Goal: Task Accomplishment & Management: Manage account settings

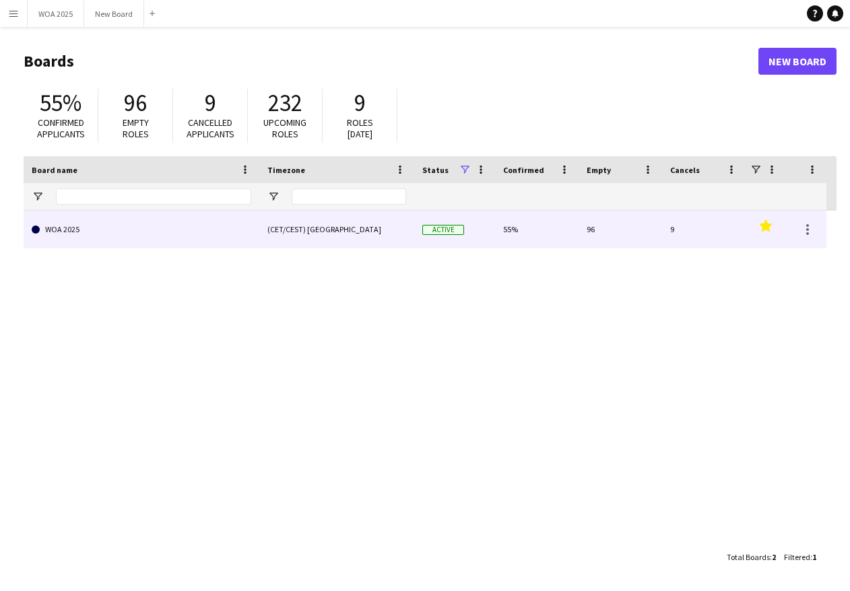
click at [139, 234] on link "WOA 2025" at bounding box center [142, 230] width 220 height 38
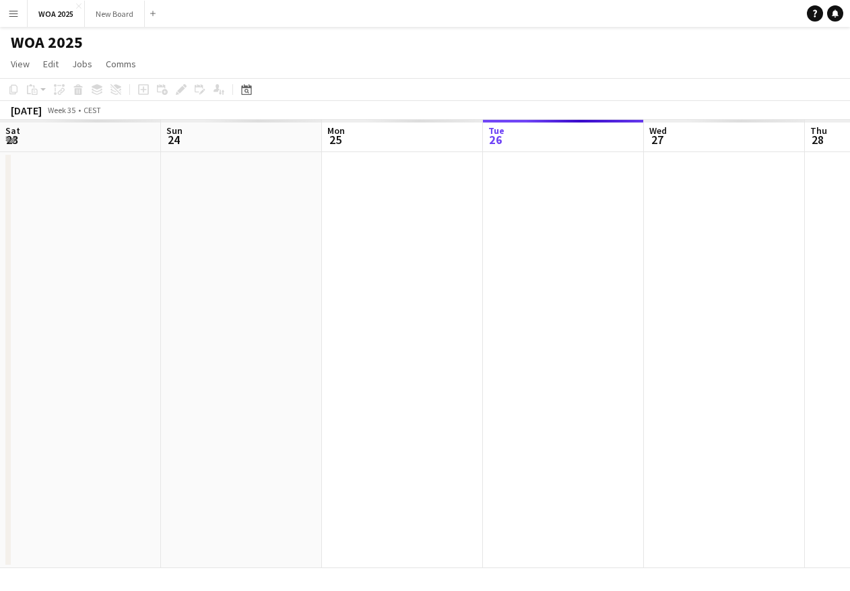
scroll to position [0, 322]
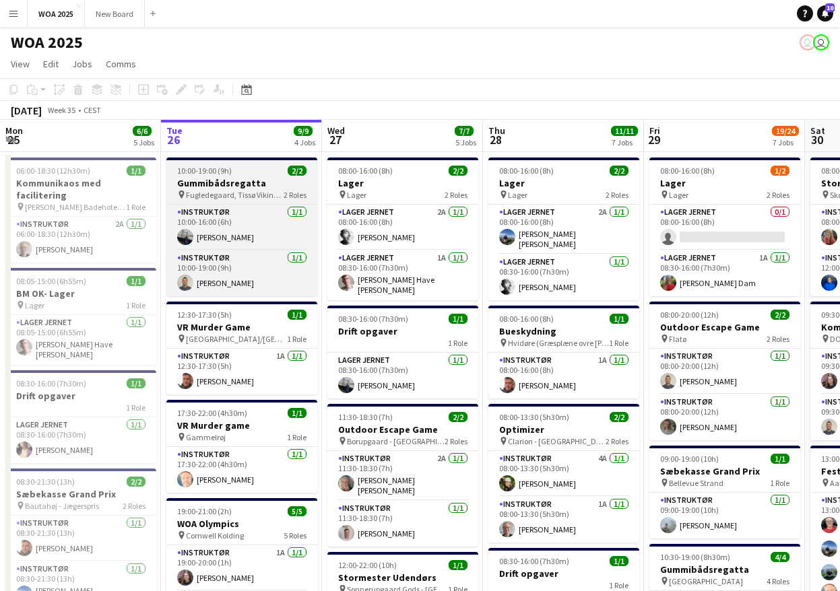
click at [230, 182] on h3 "Gummibådsregatta" at bounding box center [241, 183] width 151 height 12
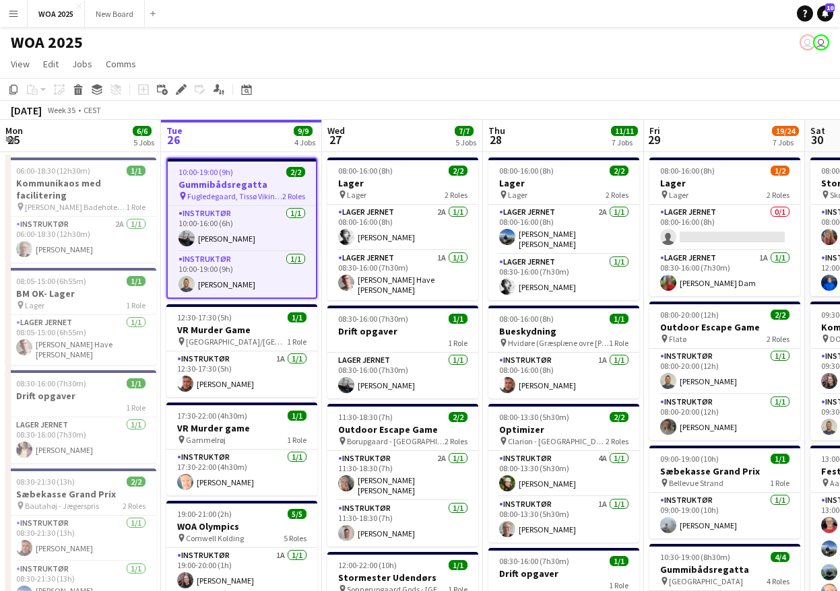
click at [258, 183] on h3 "Gummibådsregatta" at bounding box center [242, 184] width 148 height 12
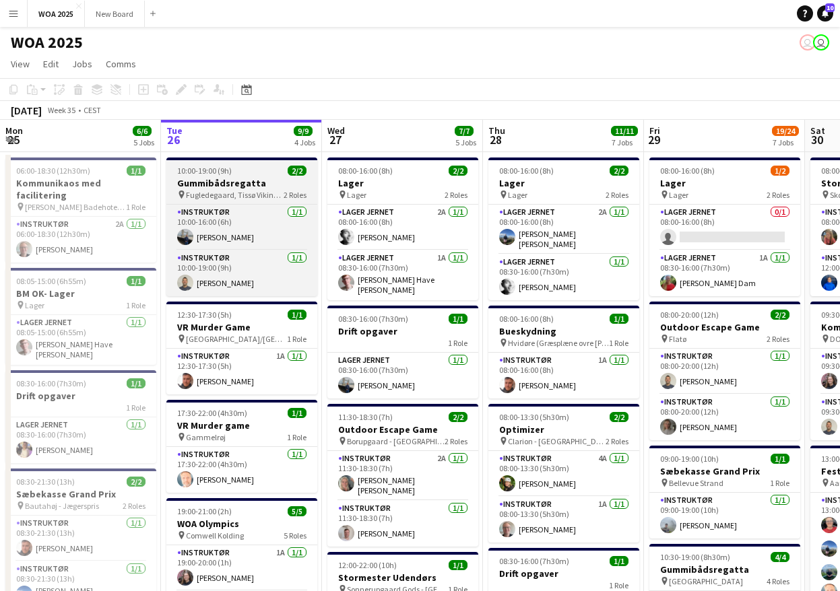
click at [258, 183] on h3 "Gummibådsregatta" at bounding box center [241, 183] width 151 height 12
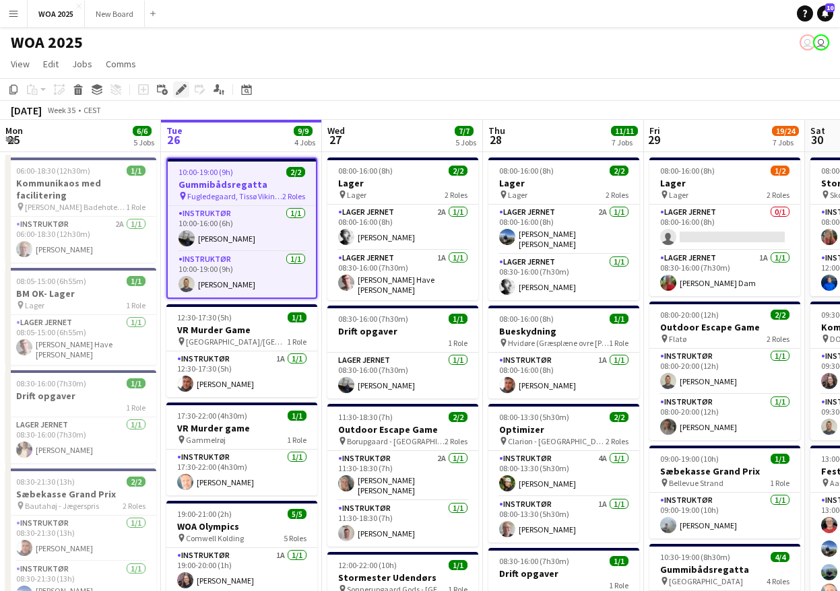
click at [176, 88] on icon "Edit" at bounding box center [181, 89] width 11 height 11
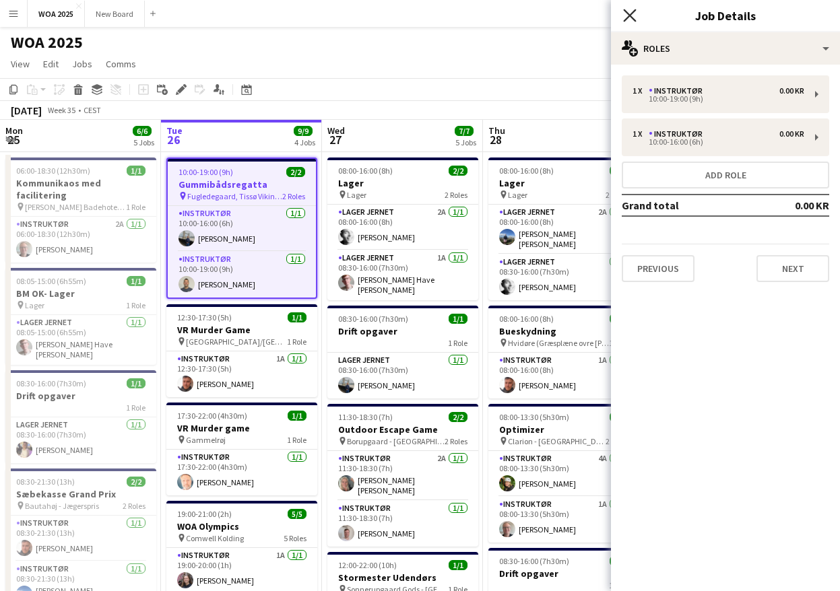
click at [628, 15] on icon "Close pop-in" at bounding box center [629, 15] width 13 height 13
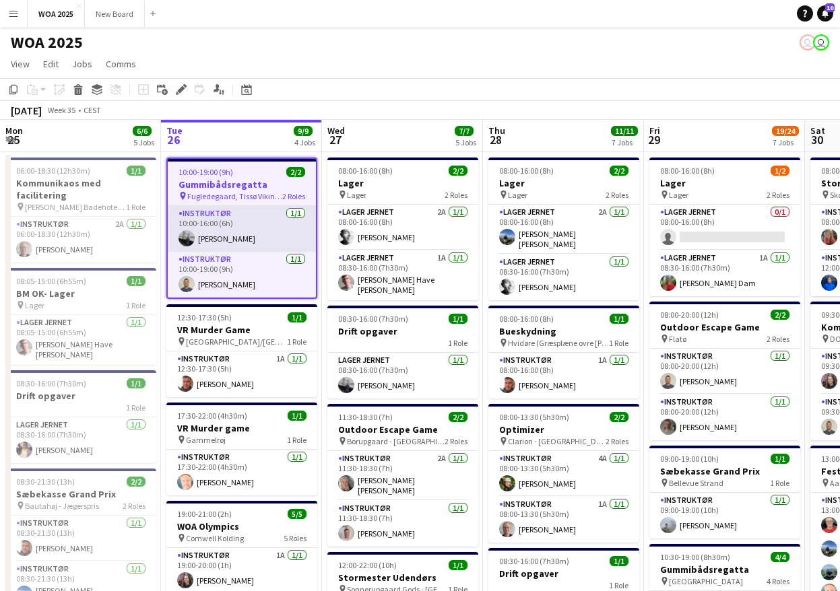
click at [227, 228] on app-card-role "Instruktør [DATE] 10:00-16:00 (6h) [PERSON_NAME]" at bounding box center [242, 229] width 148 height 46
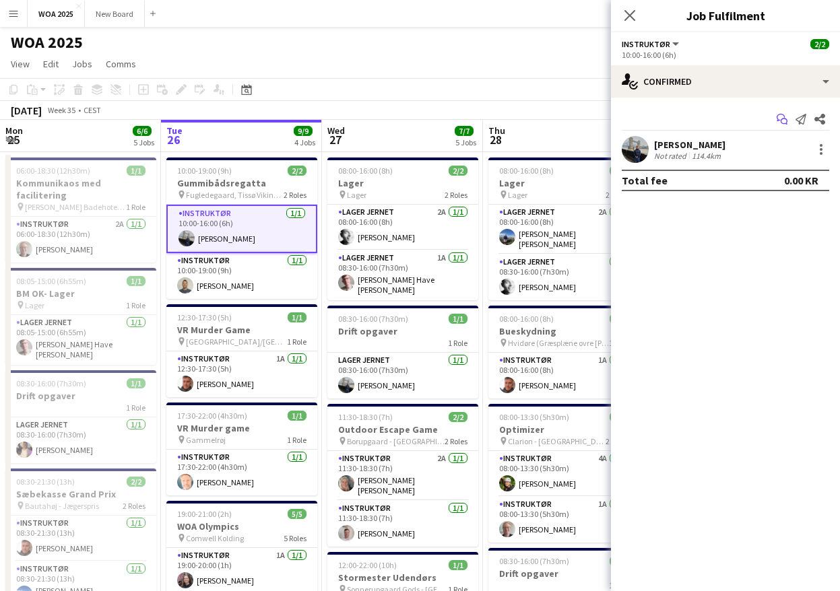
click at [779, 119] on icon "Start chat" at bounding box center [782, 119] width 11 height 11
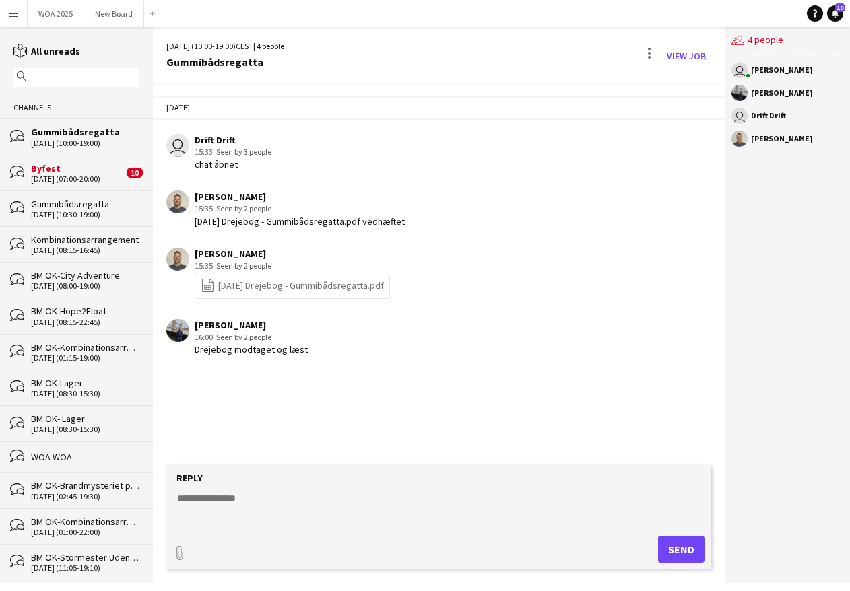
click at [312, 280] on link "file-spreadsheet [DATE] [GEOGRAPHIC_DATA] - Gummibådsregatta.pdf" at bounding box center [292, 285] width 183 height 15
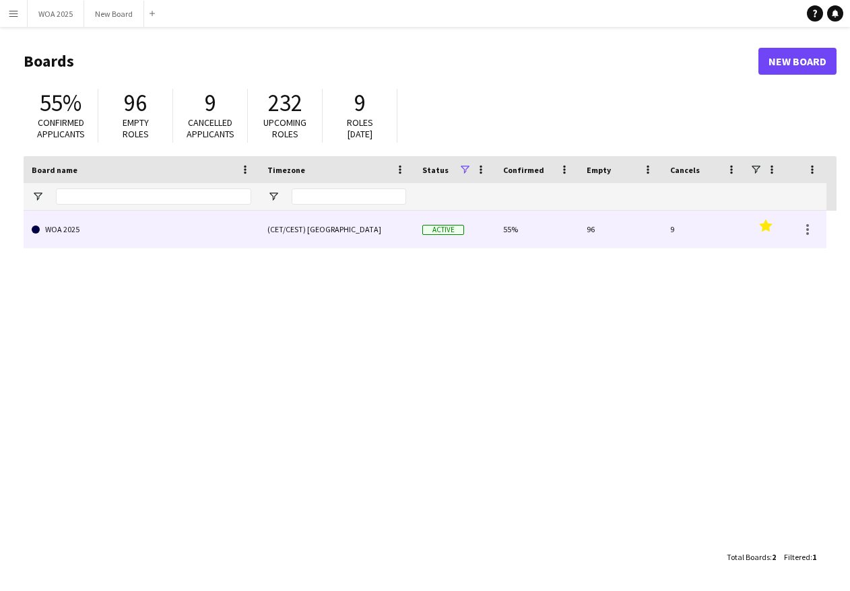
click at [92, 238] on link "WOA 2025" at bounding box center [142, 230] width 220 height 38
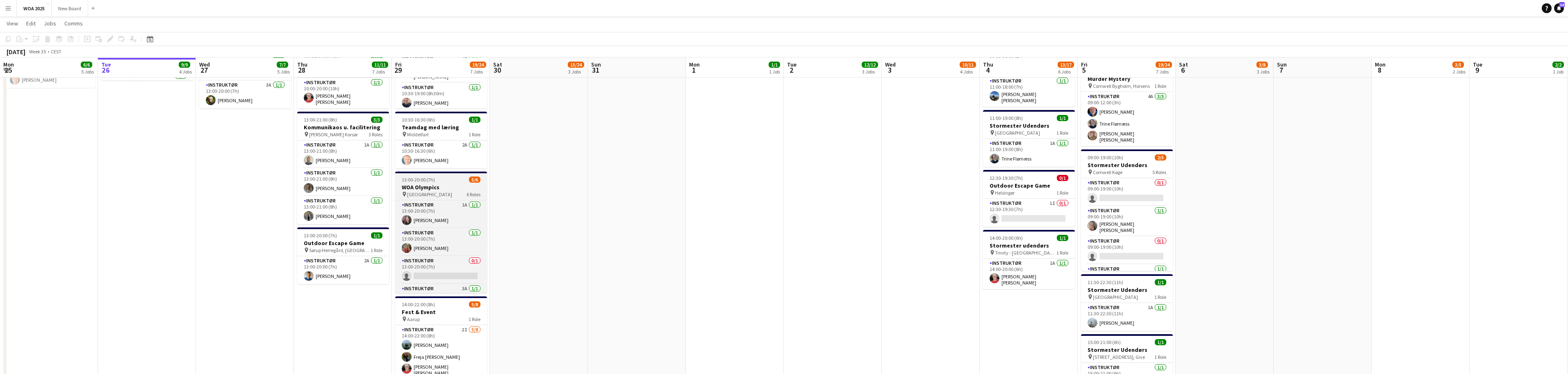
scroll to position [344, 0]
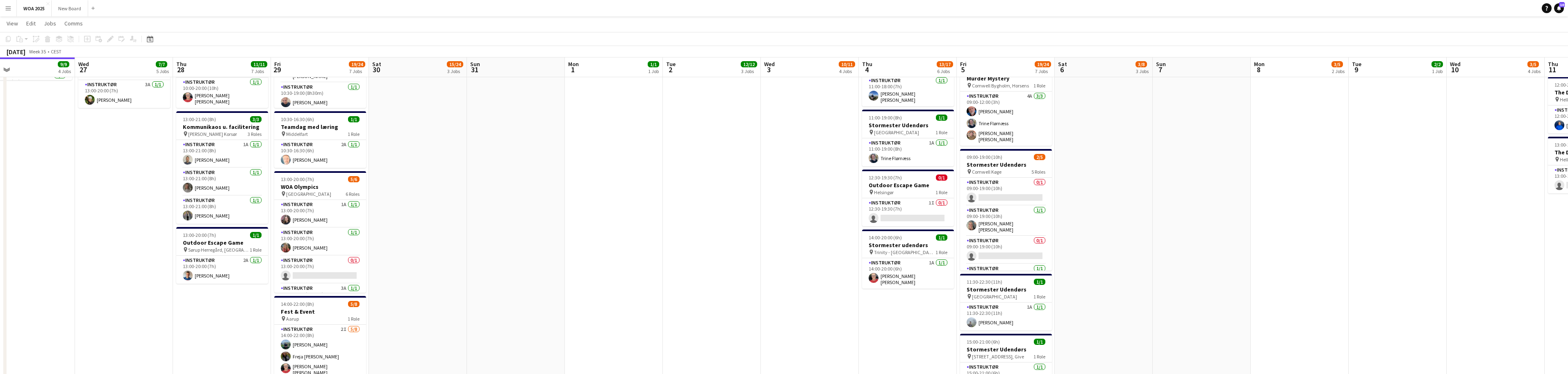
drag, startPoint x: 932, startPoint y: 234, endPoint x: 738, endPoint y: 272, distance: 197.7
click at [517, 274] on app-calendar-viewport "Sat 23 3/3 3 Jobs Sun 24 Mon 25 6/6 5 Jobs Tue 26 9/9 4 Jobs Wed 27 7/7 5 Jobs …" at bounding box center [784, 62] width 1568 height 748
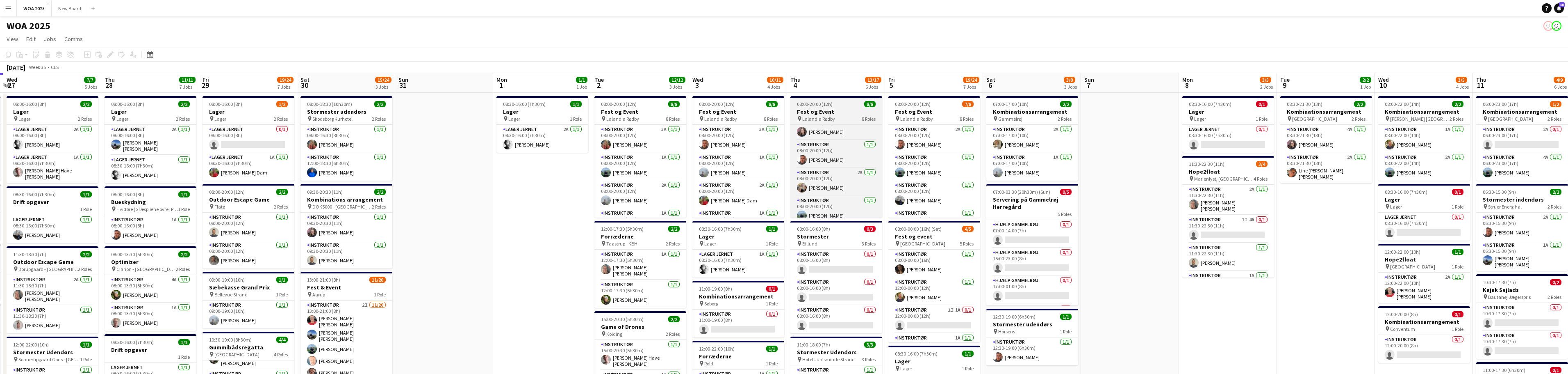
scroll to position [130, 0]
click at [517, 179] on app-card-role "Instruktør 2A 1/1 08:00-20:00 (12h) Amalie Poulin" at bounding box center [836, 175] width 92 height 28
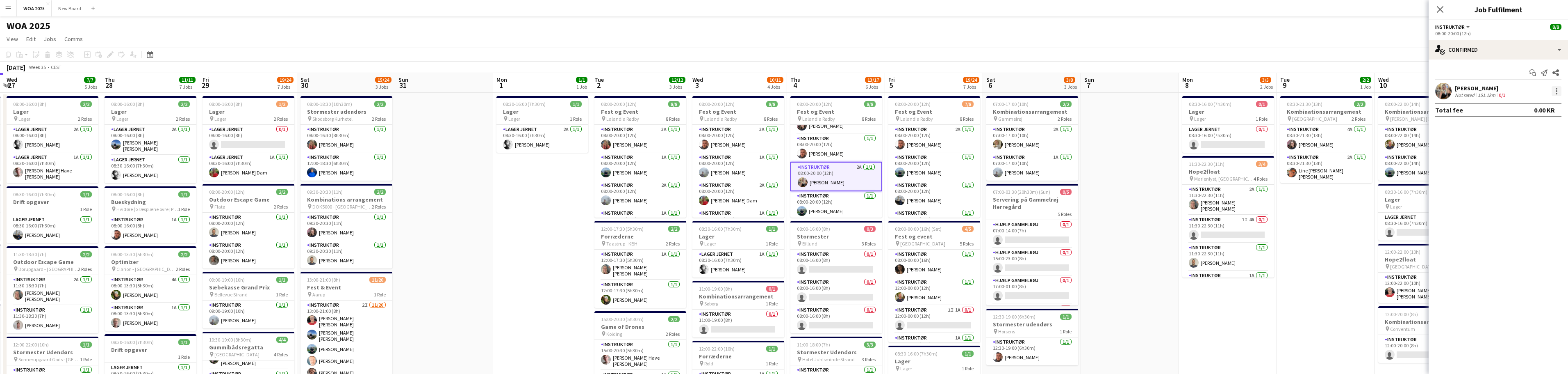
click at [517, 93] on div at bounding box center [1556, 91] width 10 height 10
click at [517, 185] on span "Remove" at bounding box center [1530, 185] width 51 height 7
click at [517, 159] on app-card-role "Instruktør 1A 1/1 08:00-20:00 (12h) Amalie Poulin" at bounding box center [738, 150] width 92 height 28
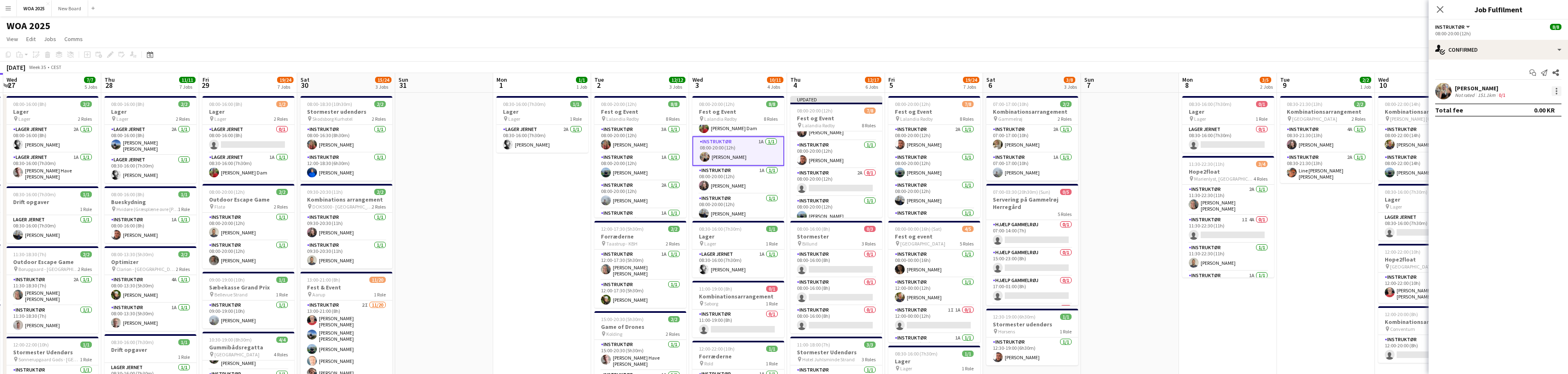
click at [517, 93] on div at bounding box center [1556, 91] width 10 height 10
click at [517, 186] on span "Remove" at bounding box center [1530, 185] width 51 height 7
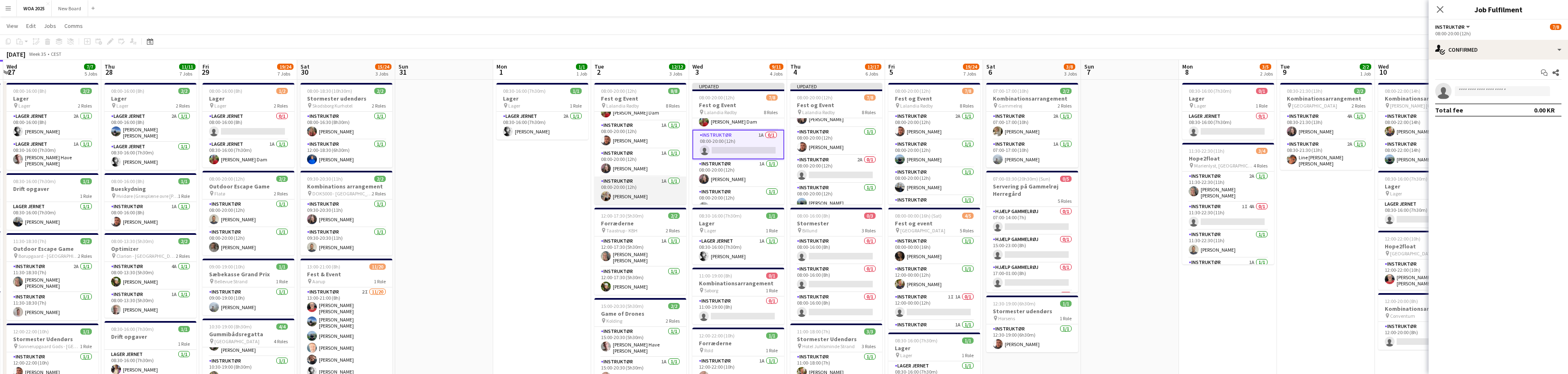
click at [517, 199] on app-card-role "Instruktør 1A 1/1 08:00-20:00 (12h) Amalie Poulin" at bounding box center [640, 191] width 92 height 28
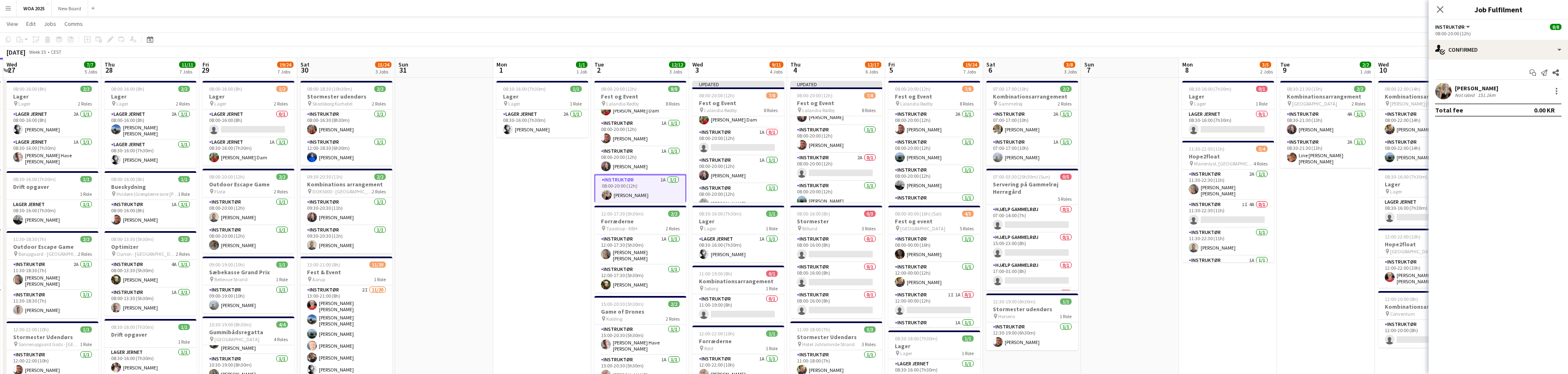
scroll to position [132, 0]
click at [517, 91] on div at bounding box center [1556, 91] width 10 height 10
click at [517, 185] on span "Remove" at bounding box center [1530, 185] width 51 height 7
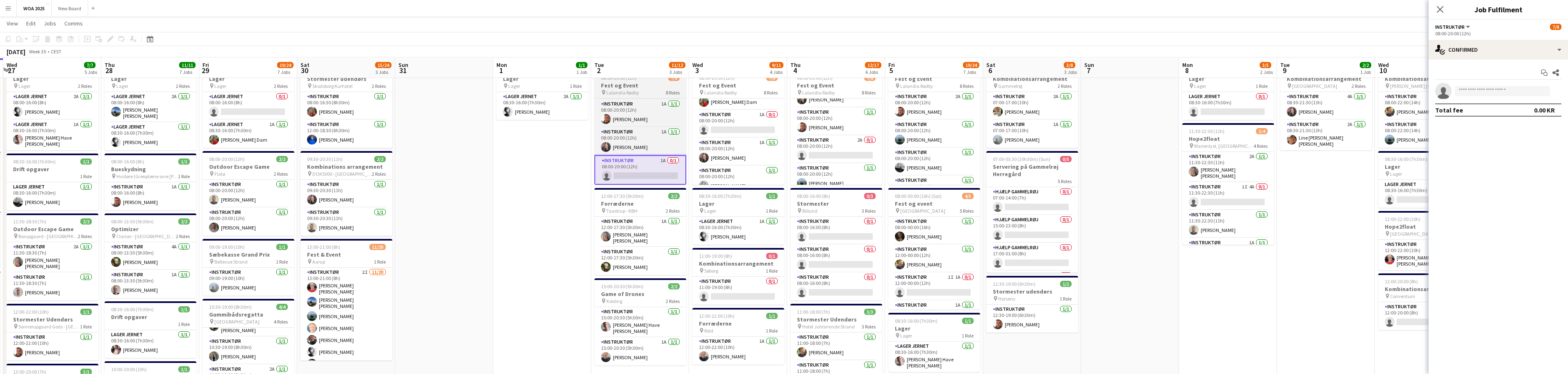
scroll to position [34, 0]
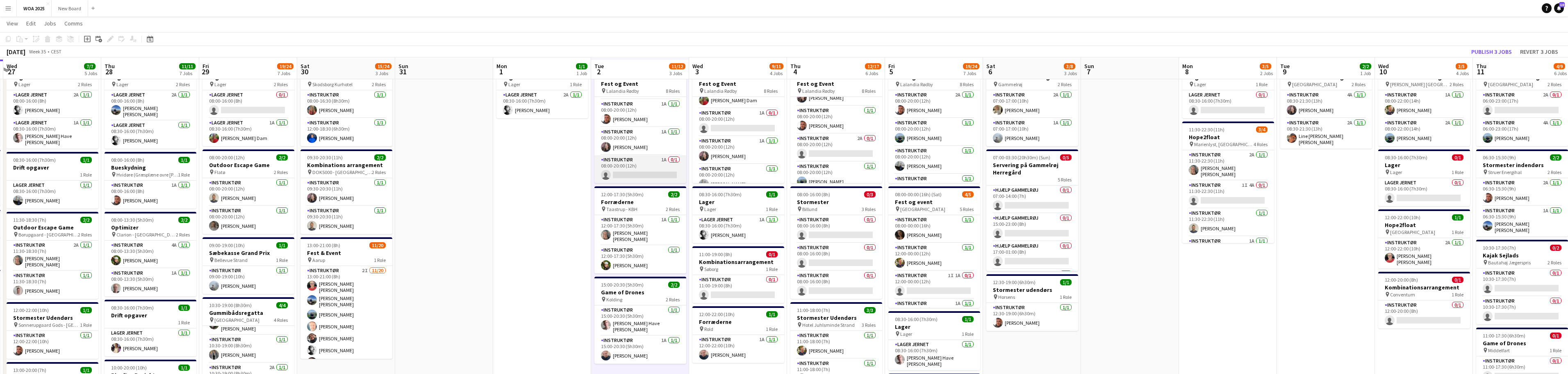
scroll to position [37, 0]
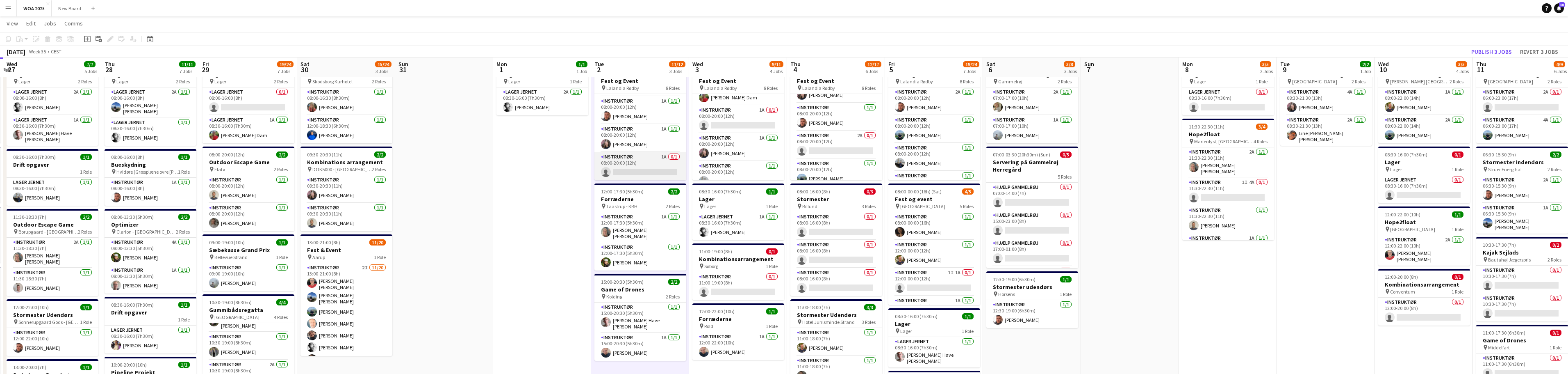
click at [517, 171] on app-card-role "Instruktør 1A 0/1 08:00-20:00 (12h) single-neutral-actions" at bounding box center [640, 166] width 92 height 28
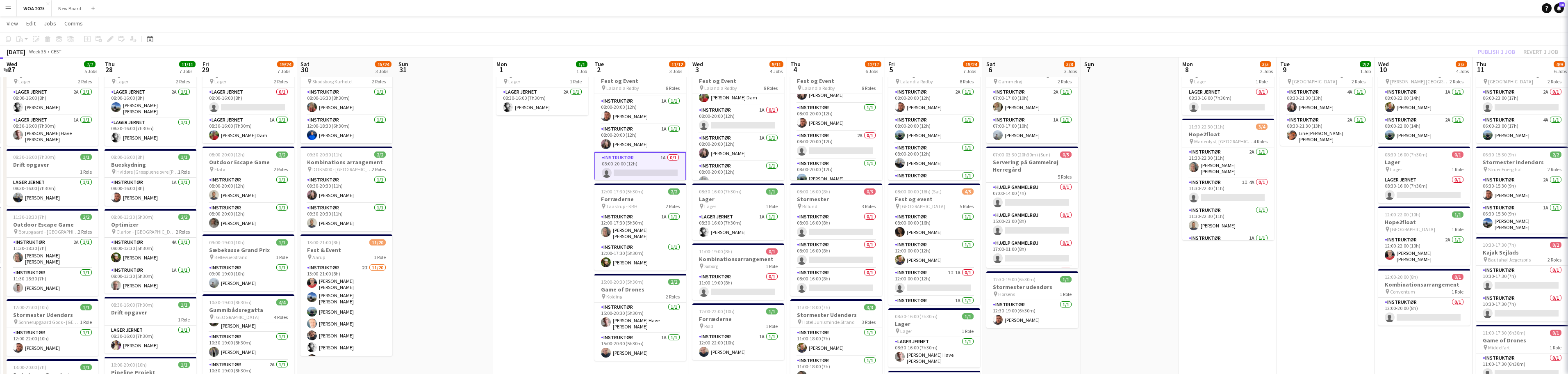
scroll to position [139, 0]
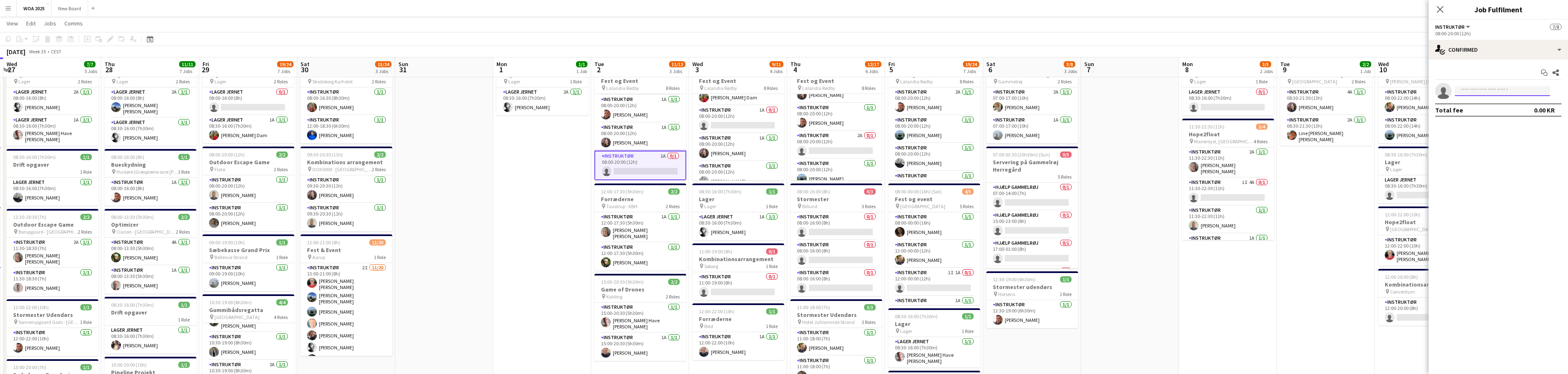
click at [517, 92] on input at bounding box center [1502, 91] width 95 height 10
type input "***"
click at [517, 119] on app-card-role "Instruktør 1A 0/1 08:00-20:00 (12h) single-neutral-actions" at bounding box center [738, 119] width 92 height 28
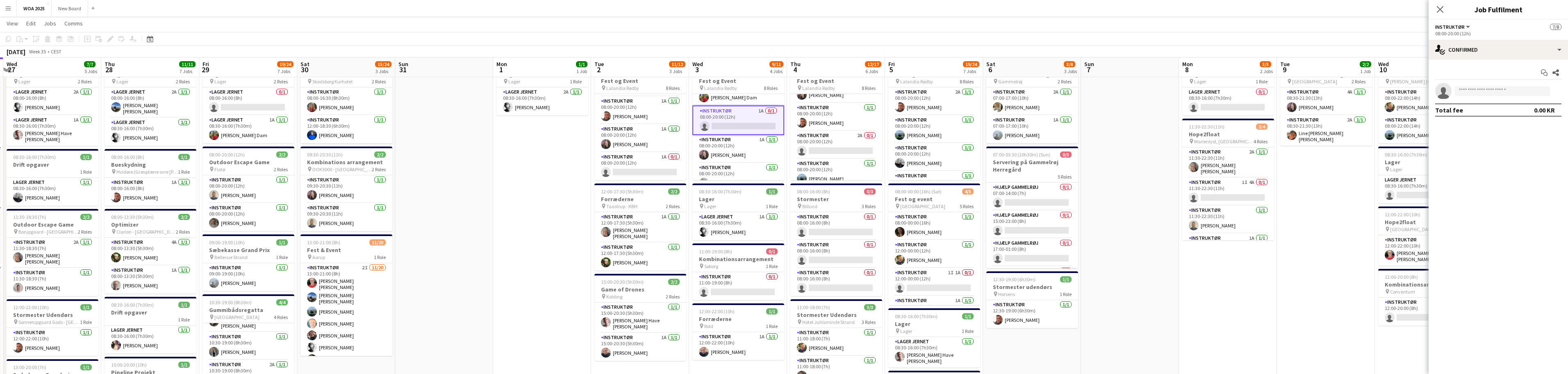
scroll to position [137, 0]
click at [517, 91] on input at bounding box center [1502, 91] width 95 height 10
type input "***"
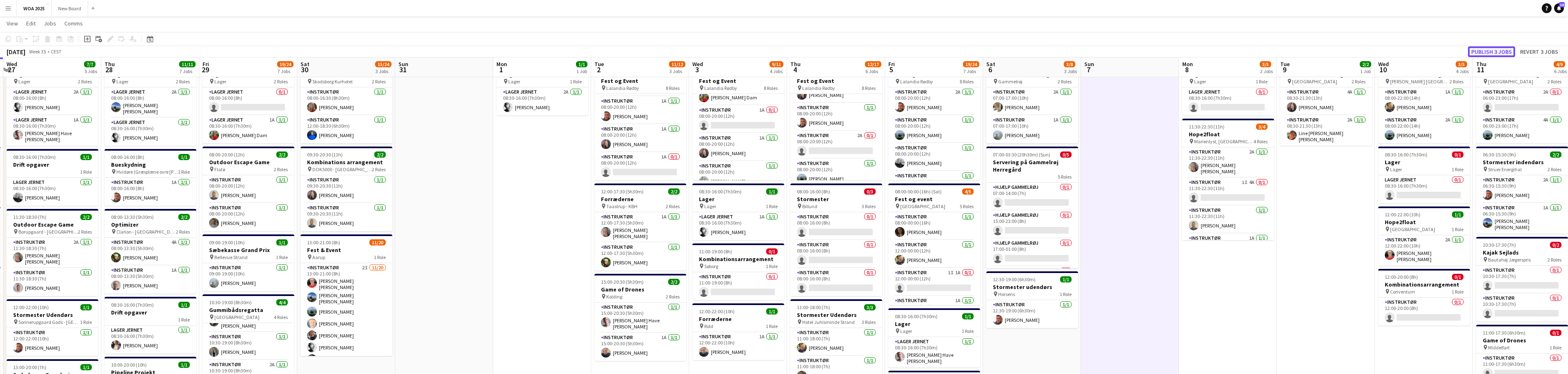
click at [517, 54] on button "Publish 3 jobs" at bounding box center [1491, 52] width 47 height 11
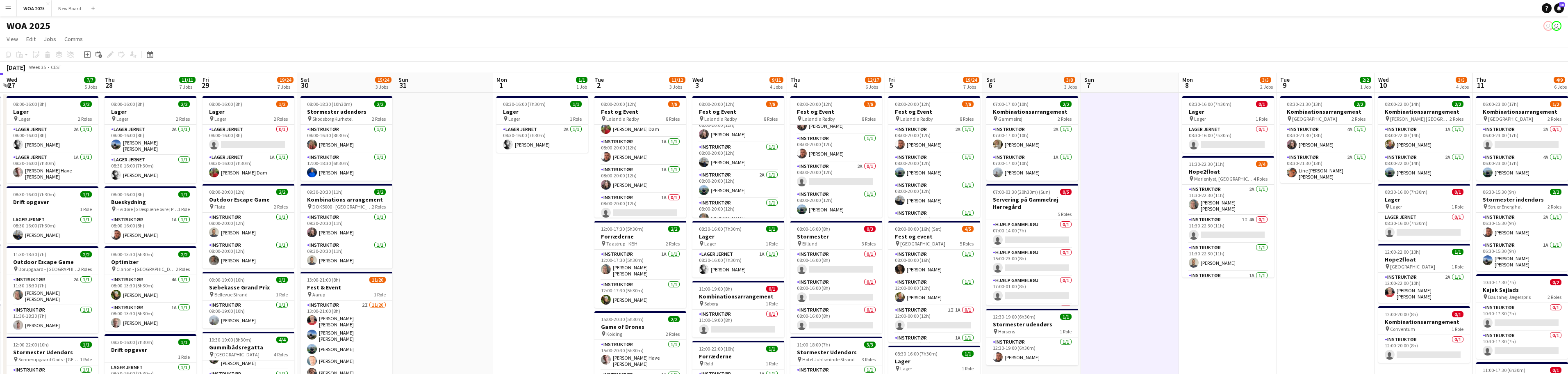
scroll to position [122, 0]
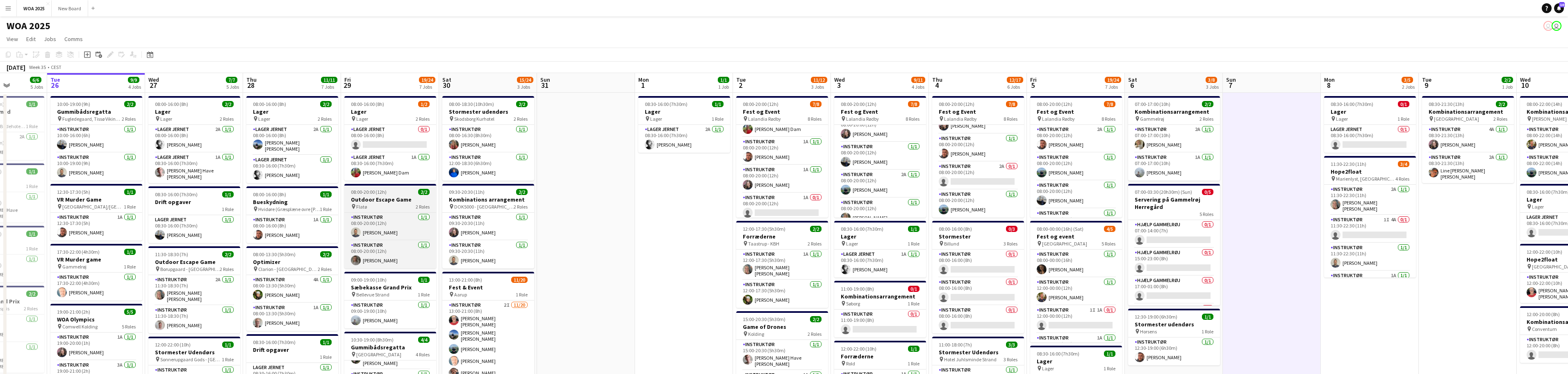
drag, startPoint x: 455, startPoint y: 174, endPoint x: 438, endPoint y: 185, distance: 20.2
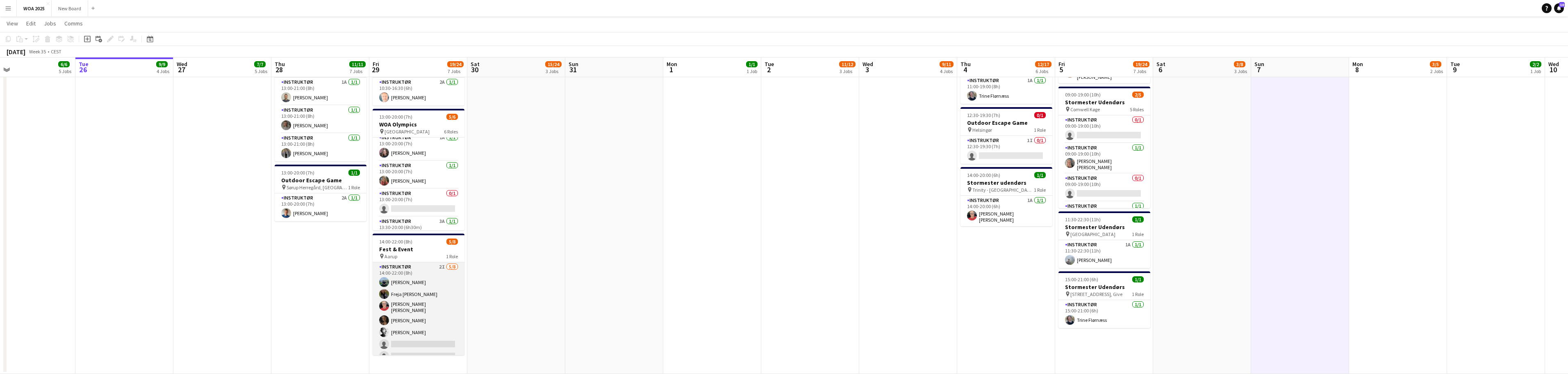
scroll to position [5, 0]
click at [421, 344] on app-card-role "Instruktør 2I 5/8 14:00-22:00 (8h) Phillip Fyhn Freja Schnell Kitt Schou Morgen…" at bounding box center [418, 319] width 92 height 114
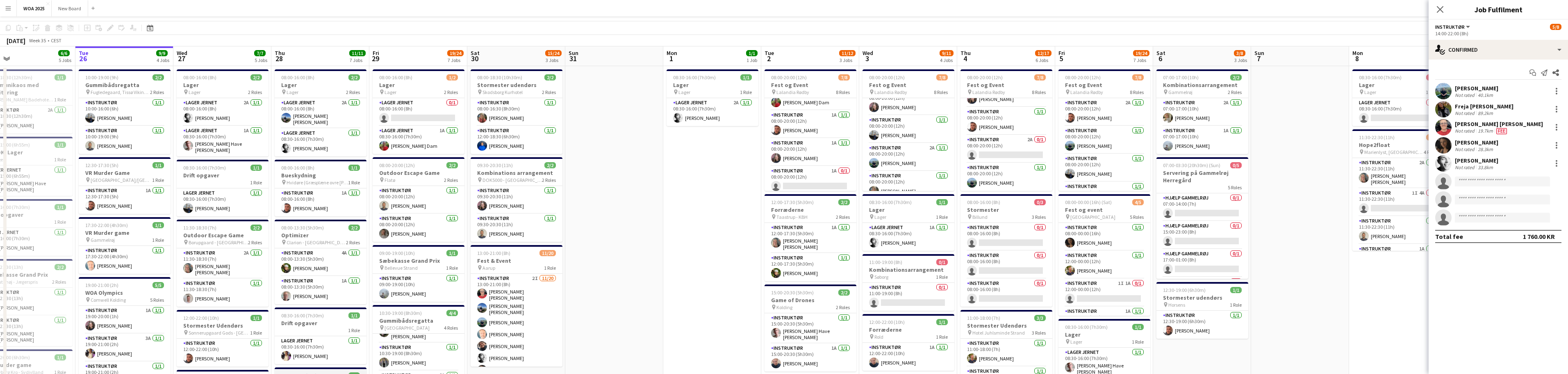
scroll to position [0, 0]
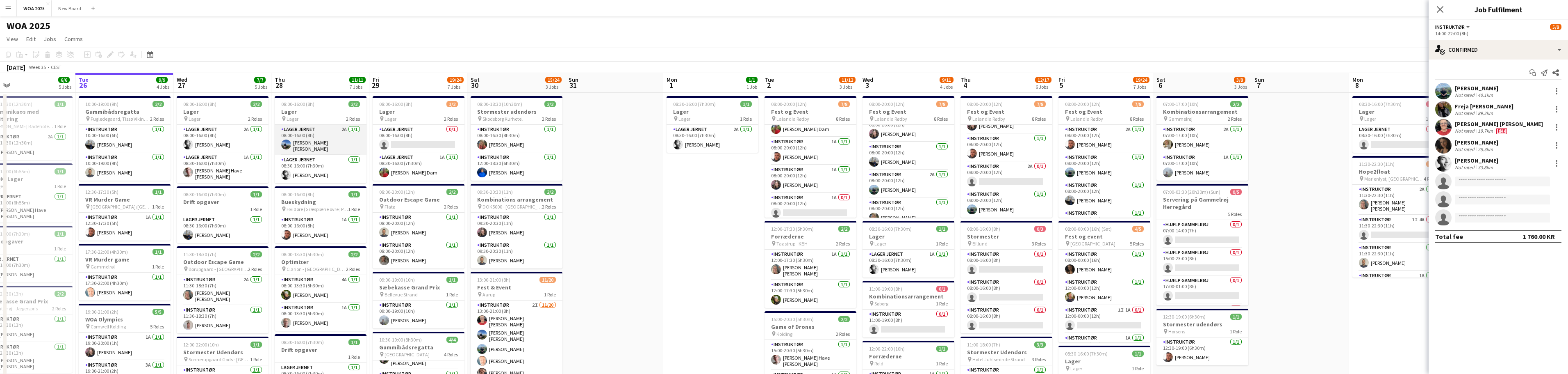
click at [332, 138] on app-card-role "Lager Jernet 2A 1/1 08:00-16:00 (8h) Josephine Bonefeld andersen" at bounding box center [320, 140] width 92 height 30
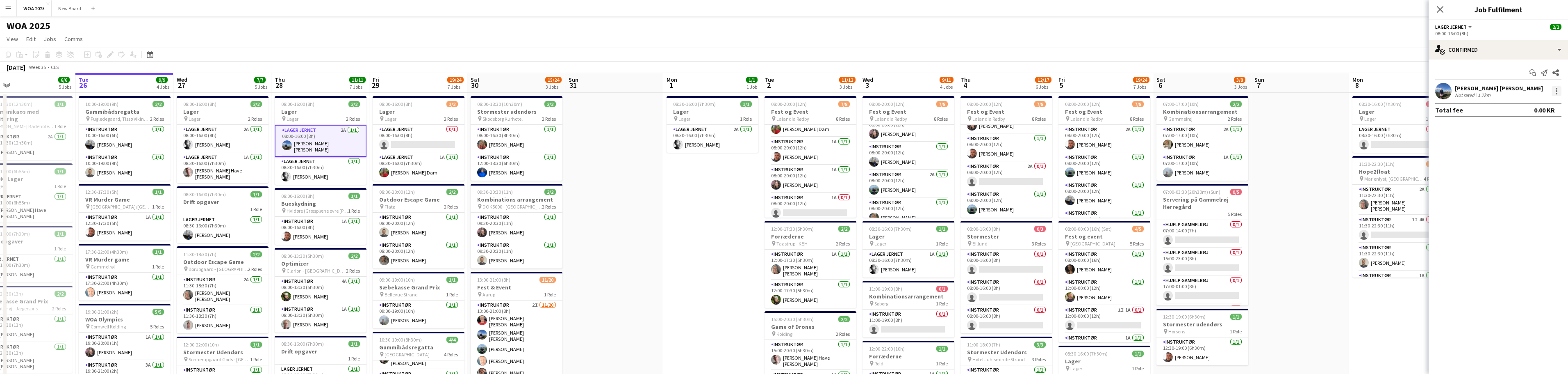
click at [517, 94] on div at bounding box center [1556, 91] width 10 height 10
click at [517, 184] on span "Remove" at bounding box center [1530, 185] width 51 height 7
click at [315, 153] on app-card-role "Lager Jernet 2A 0/1 08:00-16:00 (8h) single-neutral-actions" at bounding box center [320, 146] width 92 height 29
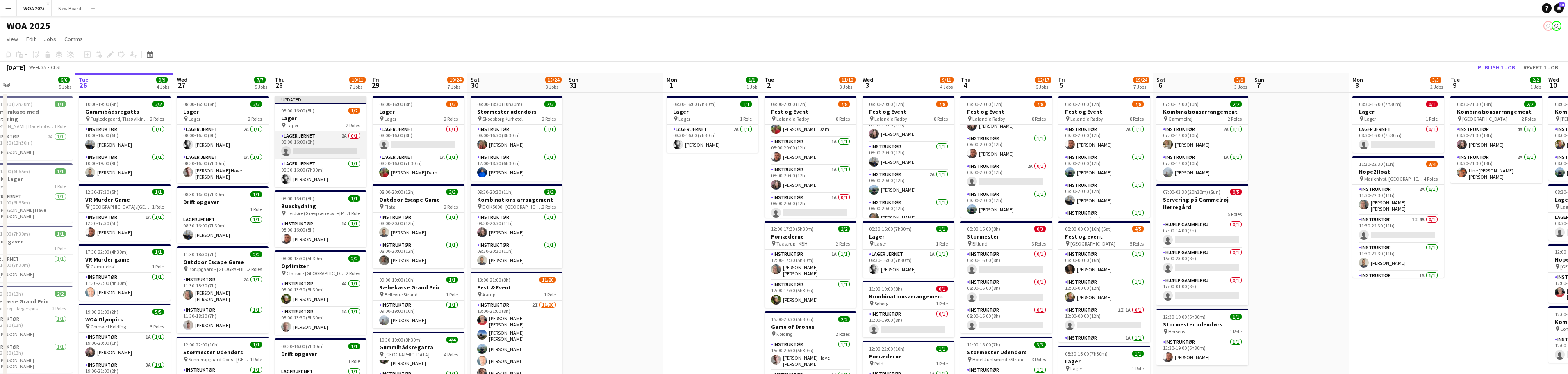
click at [308, 150] on app-card-role "Lager Jernet 2A 0/1 08:00-16:00 (8h) single-neutral-actions" at bounding box center [320, 146] width 92 height 28
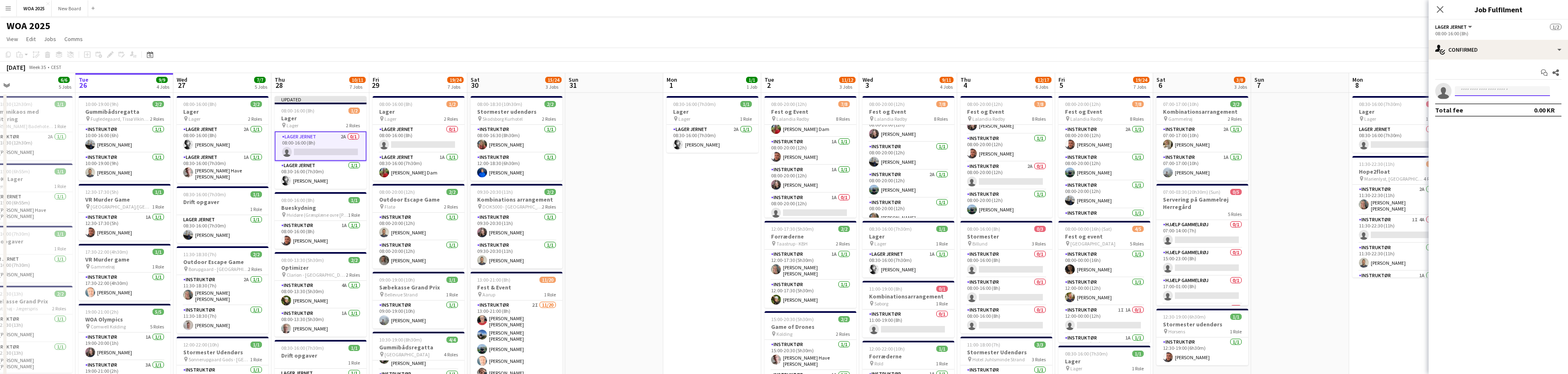
click at [517, 90] on input at bounding box center [1502, 91] width 95 height 10
type input "*******"
click at [517, 106] on span "[PERSON_NAME] Dam" at bounding box center [1489, 102] width 57 height 7
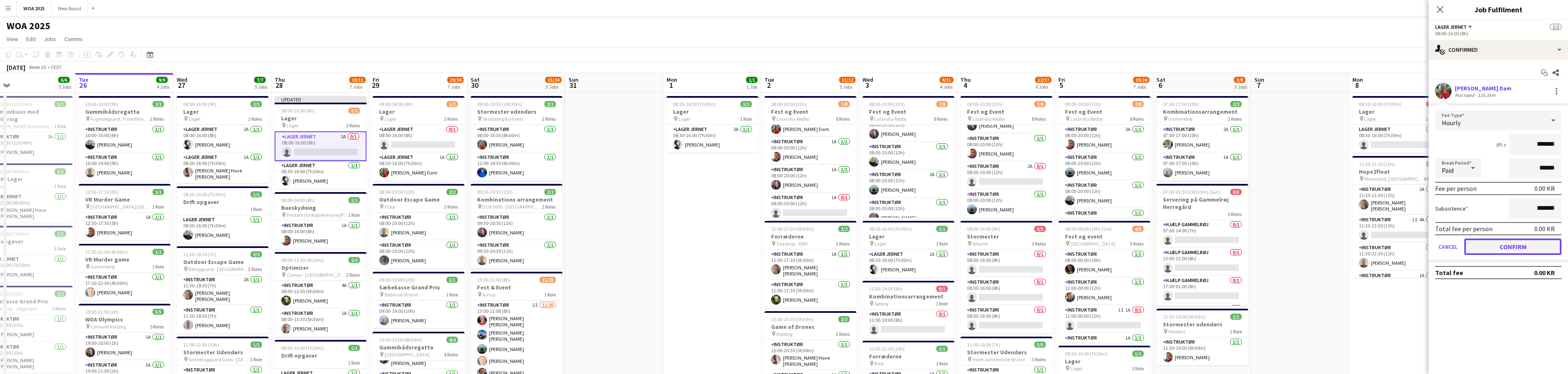
click at [517, 245] on button "Confirm" at bounding box center [1513, 246] width 97 height 16
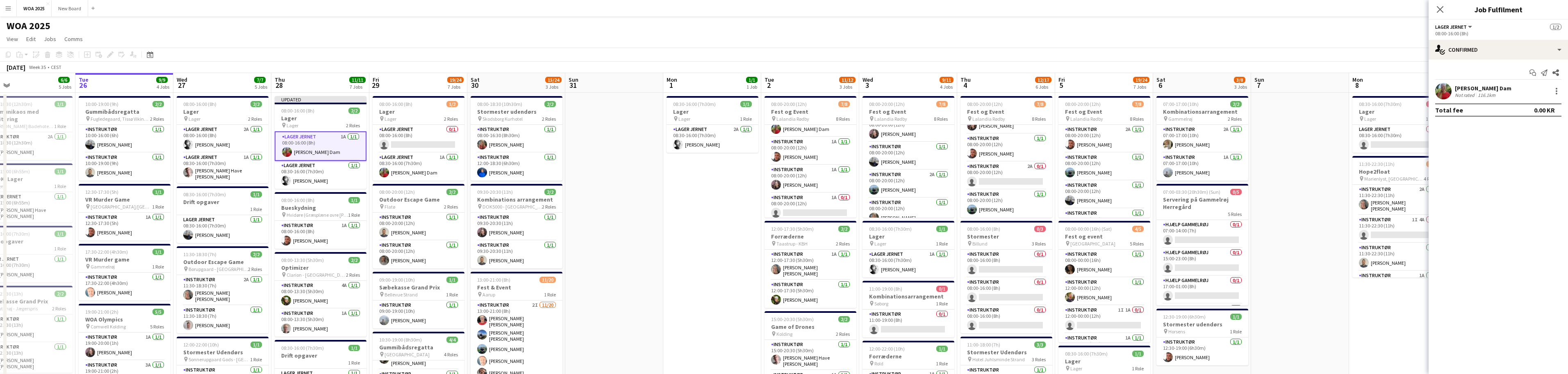
click at [517, 38] on app-page-menu "View Day view expanded Day view collapsed Month view Date picker Jump to today …" at bounding box center [784, 40] width 1568 height 16
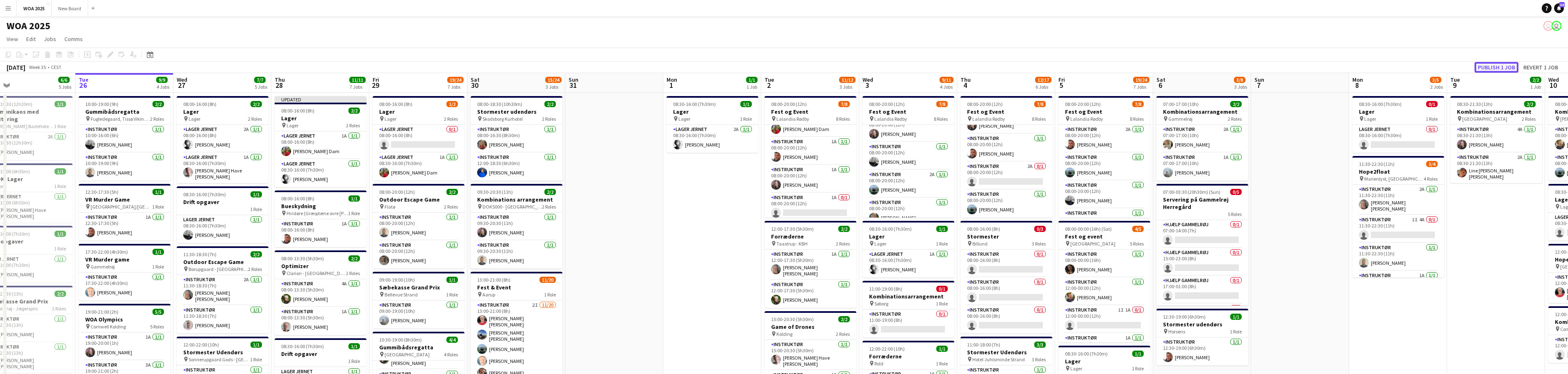
click at [517, 68] on button "Publish 1 job" at bounding box center [1496, 68] width 44 height 11
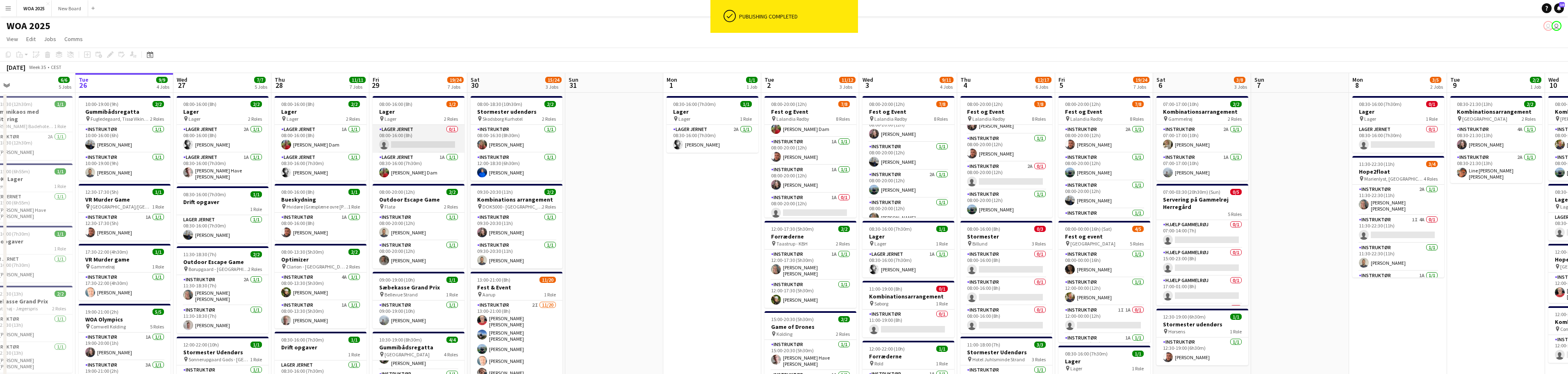
click at [415, 140] on app-card-role "Lager Jernet 0/1 08:00-16:00 (8h) single-neutral-actions" at bounding box center [418, 139] width 92 height 28
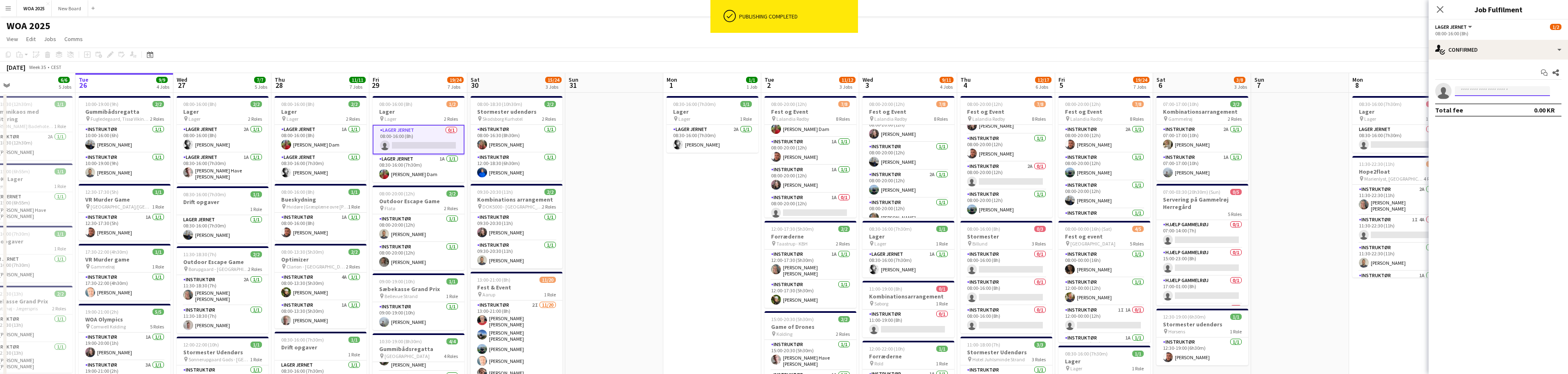
click at [517, 91] on input at bounding box center [1502, 91] width 95 height 10
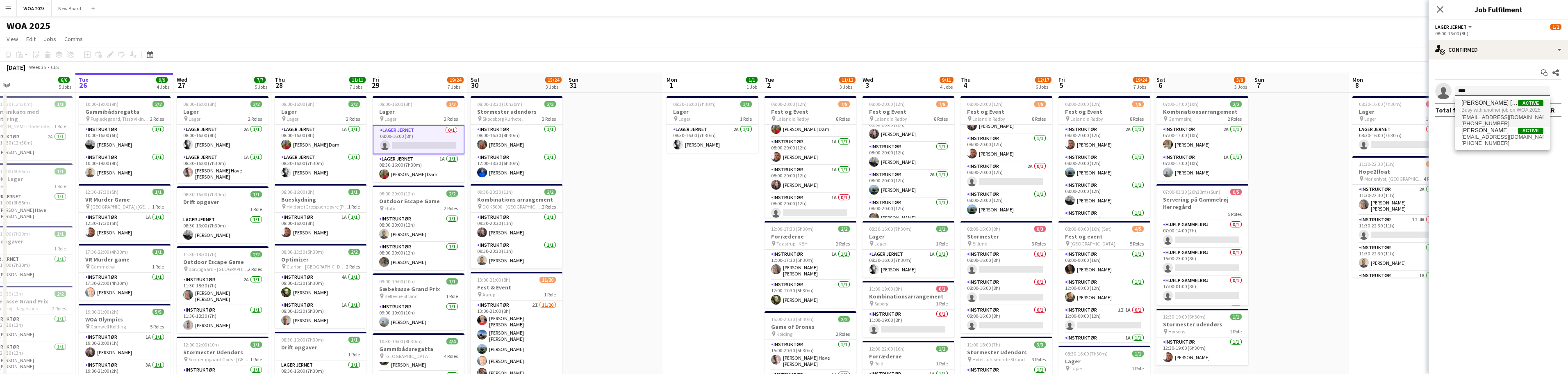
type input "****"
click at [517, 119] on span "josebonefeld@icloud.com" at bounding box center [1502, 117] width 82 height 7
click at [517, 12] on icon "Close pop-in" at bounding box center [1440, 9] width 8 height 8
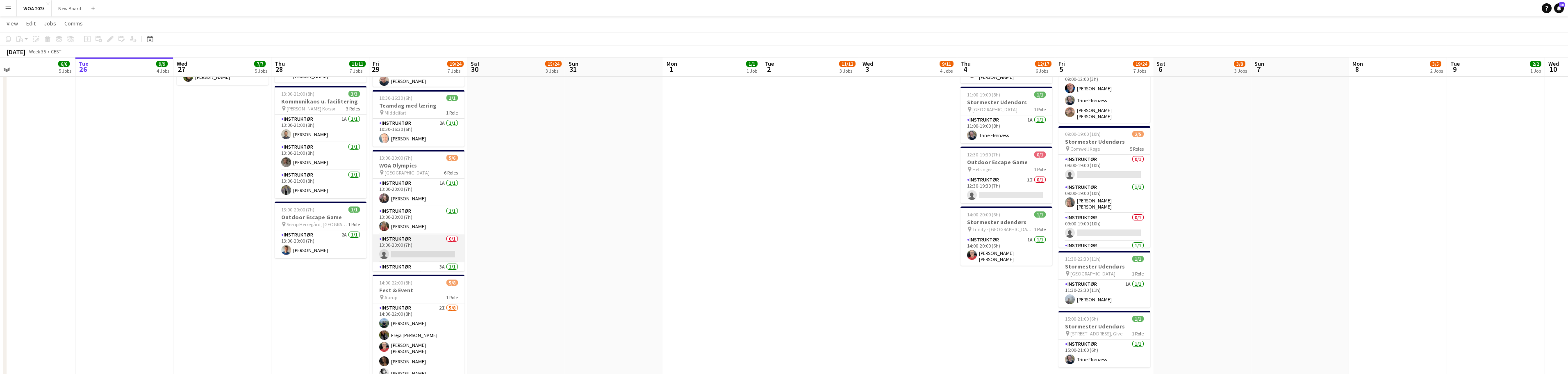
click at [410, 244] on app-card-role "Instruktør 0/1 13:00-20:00 (7h) single-neutral-actions" at bounding box center [418, 249] width 92 height 28
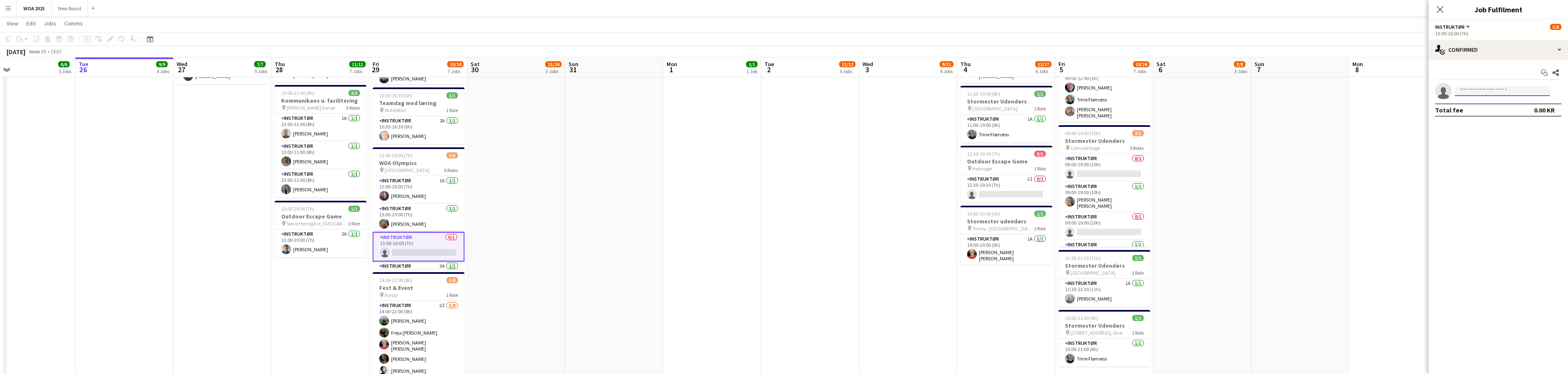
click at [517, 90] on input at bounding box center [1502, 91] width 95 height 10
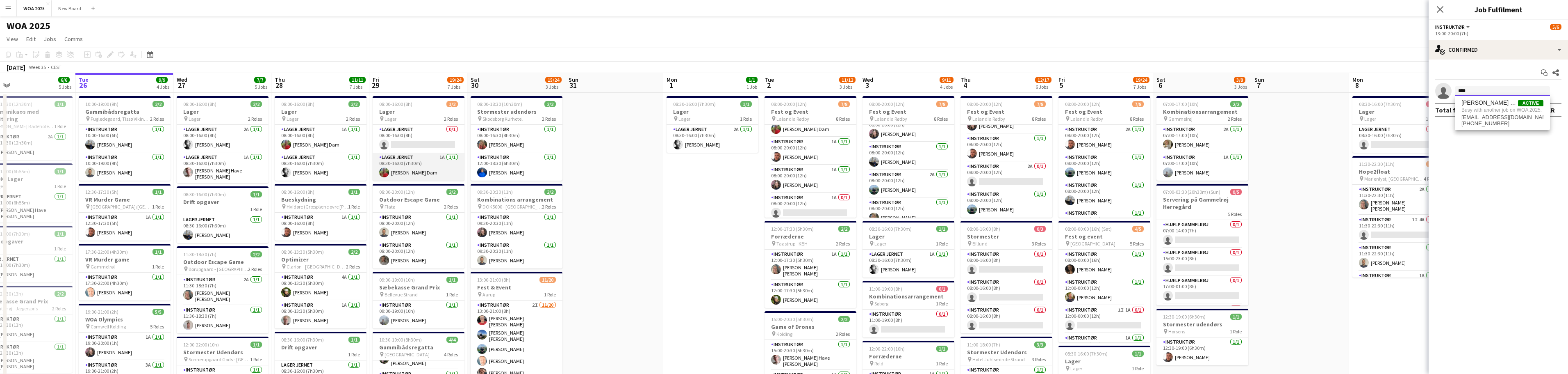
type input "****"
click at [429, 166] on app-card-role "Lager Jernet 1A 1/1 08:30-16:00 (7h30m) Karoline Lunddal Dam" at bounding box center [418, 167] width 92 height 28
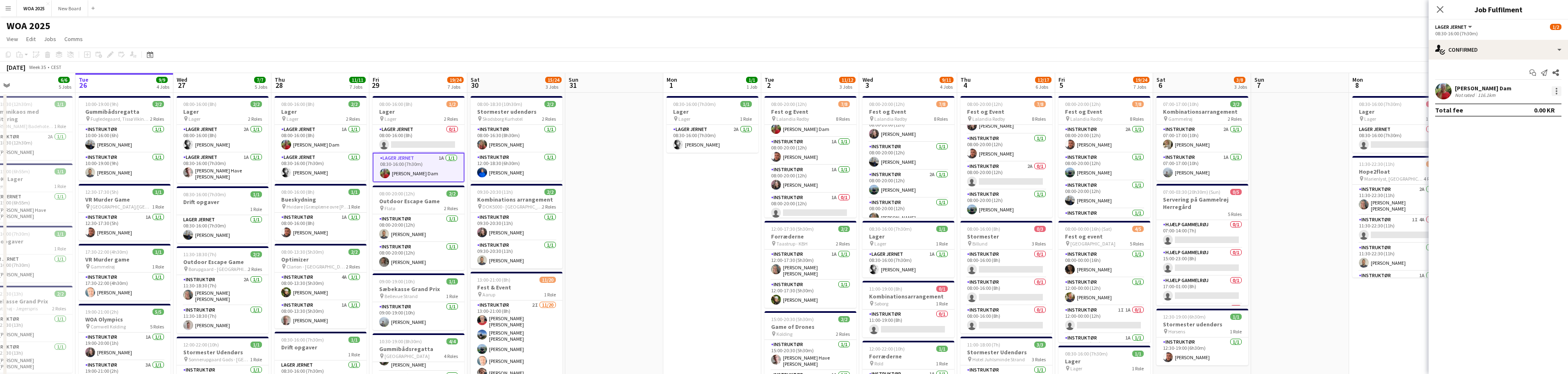
click at [517, 90] on div at bounding box center [1556, 91] width 10 height 10
click at [517, 47] on div at bounding box center [784, 187] width 1568 height 374
click at [517, 49] on div "single-neutral-actions-check-2 Confirmed" at bounding box center [1498, 49] width 139 height 19
click at [517, 188] on div "pen-write Job Details" at bounding box center [1525, 183] width 81 height 16
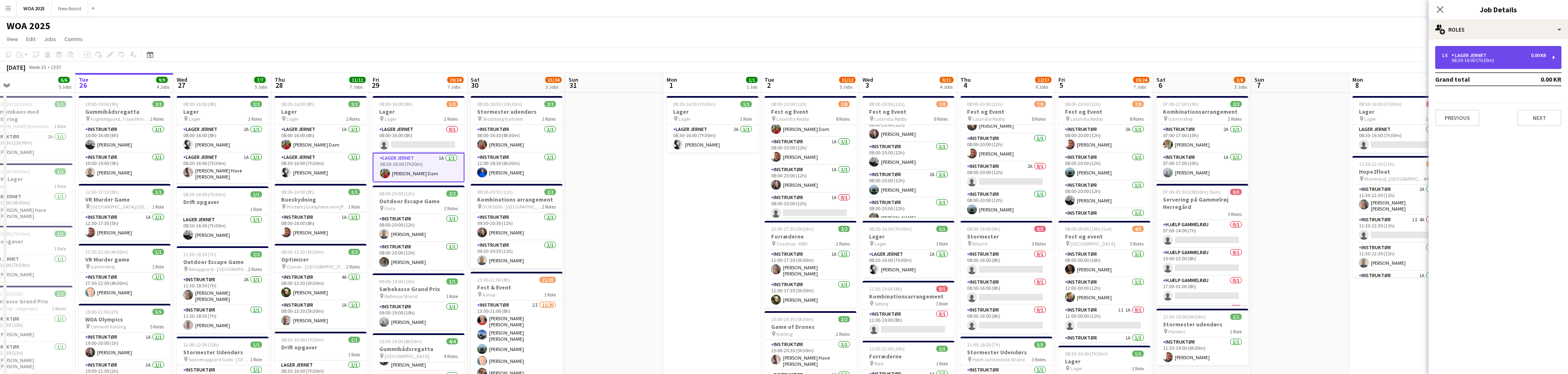
click at [517, 55] on div "1 x Lager Jernet 0.00 KR" at bounding box center [1494, 55] width 105 height 5
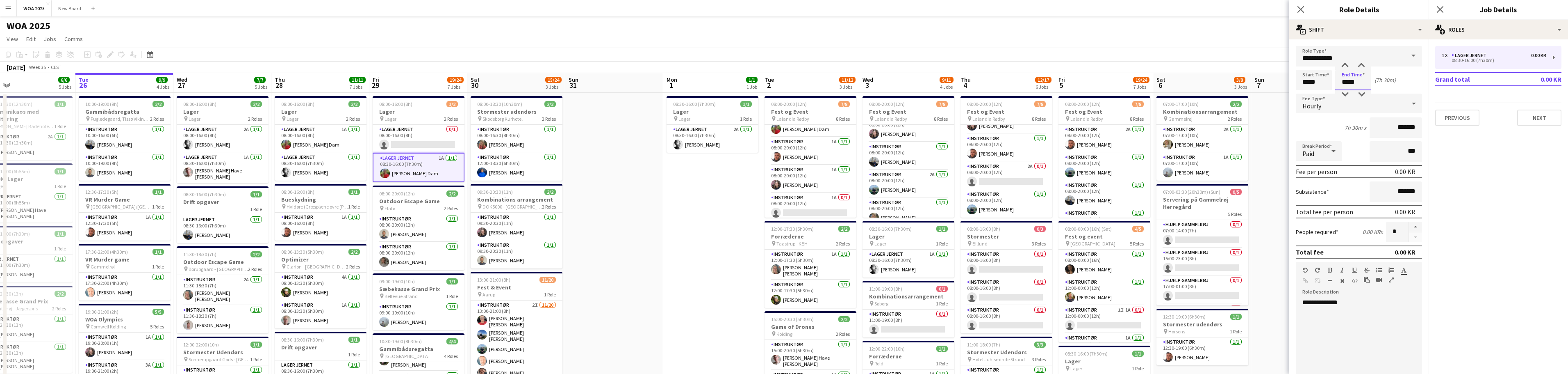
click at [517, 86] on input "*****" at bounding box center [1353, 80] width 36 height 21
click at [517, 95] on div at bounding box center [1345, 94] width 16 height 8
click at [517, 92] on div at bounding box center [1345, 94] width 16 height 8
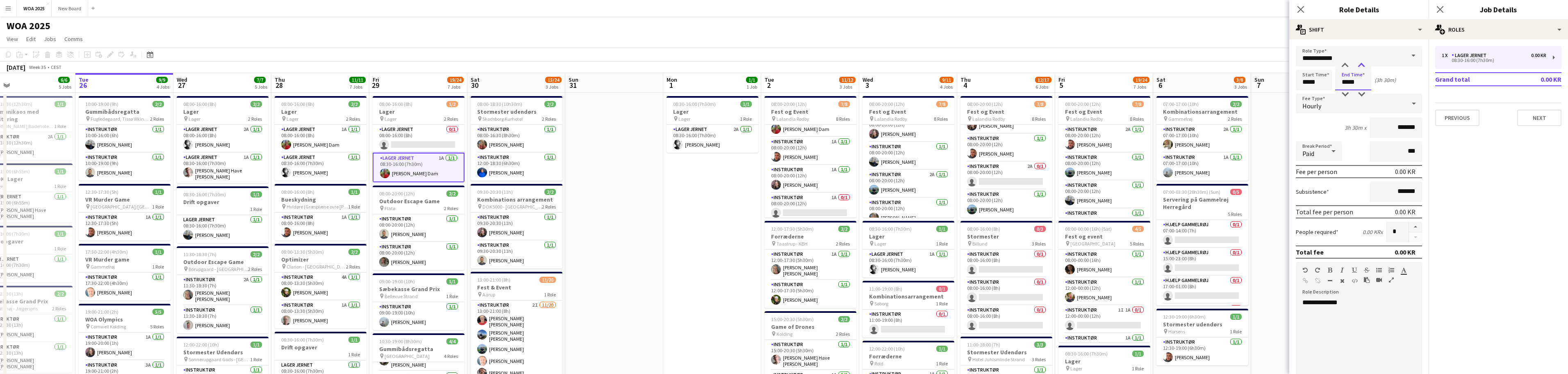
click at [517, 65] on div at bounding box center [1361, 65] width 16 height 8
type input "*****"
click at [517, 65] on div at bounding box center [1361, 65] width 16 height 8
click at [517, 119] on button "Next" at bounding box center [1539, 118] width 44 height 16
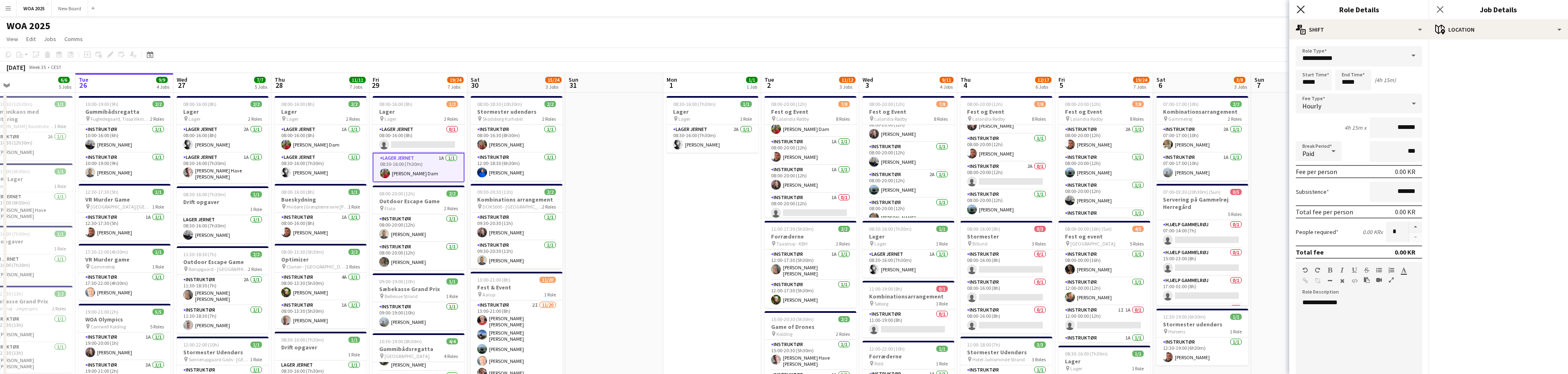
click at [517, 10] on icon "Close pop-in" at bounding box center [1300, 9] width 8 height 8
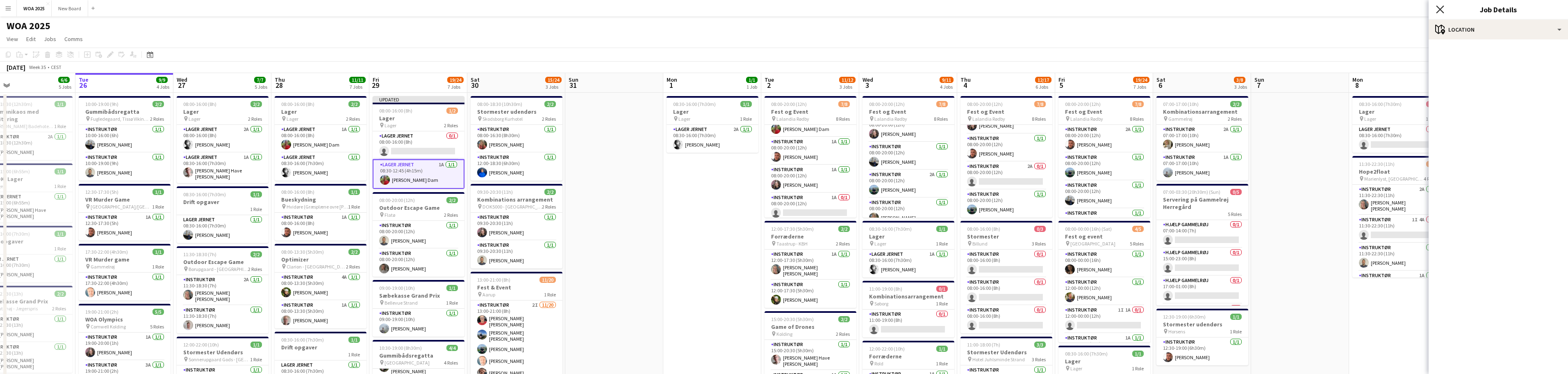
click at [517, 9] on icon "Close pop-in" at bounding box center [1440, 9] width 8 height 8
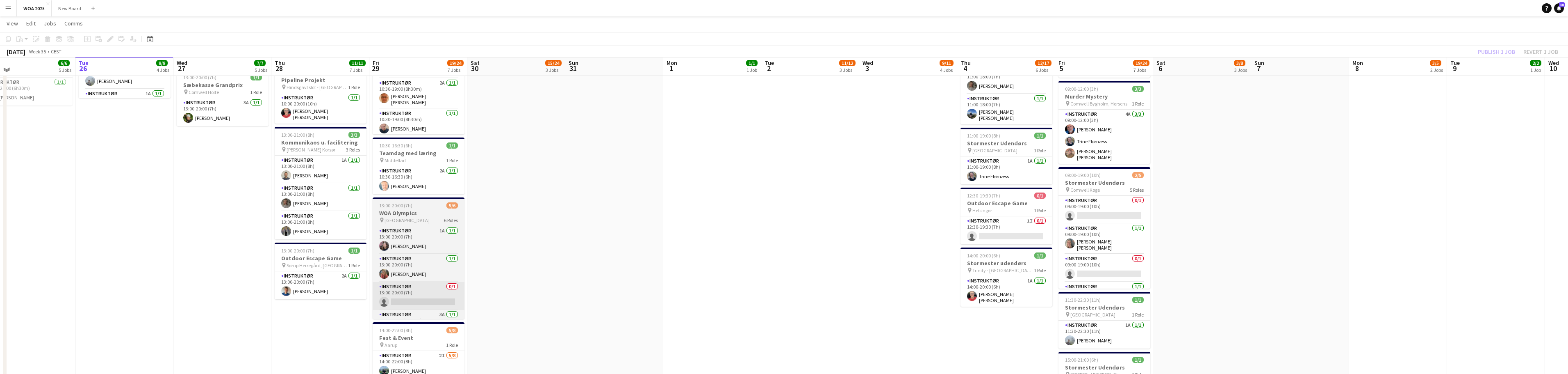
scroll to position [328, 0]
click at [423, 288] on app-card-role "Instruktør 0/1 13:00-20:00 (7h) single-neutral-actions" at bounding box center [418, 294] width 92 height 28
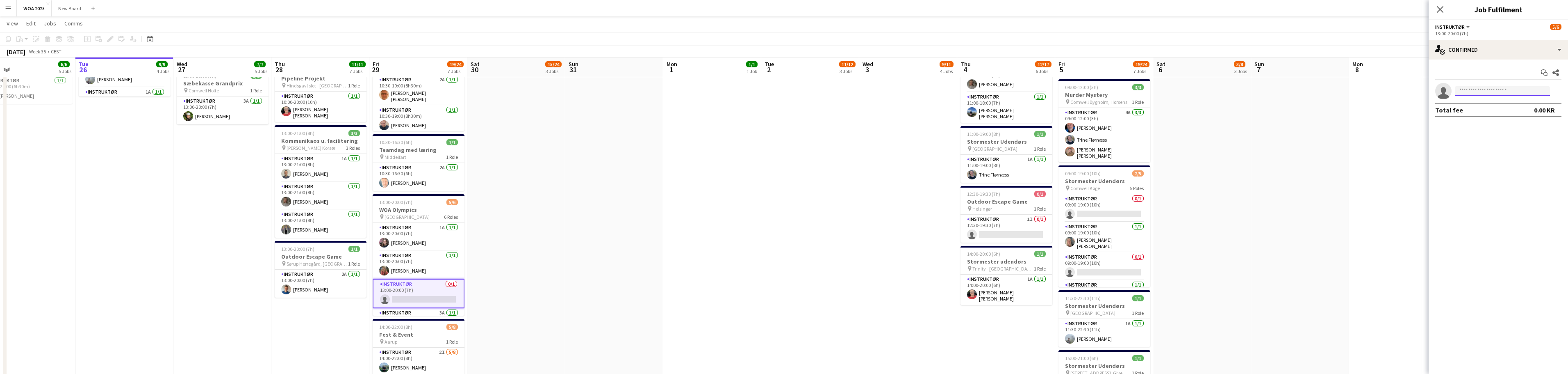
click at [517, 90] on input at bounding box center [1502, 91] width 95 height 10
type input "****"
drag, startPoint x: 1350, startPoint y: 19, endPoint x: 1446, endPoint y: 17, distance: 96.0
click at [517, 19] on app-page-menu "View Day view expanded Day view collapsed Month view Date picker Jump to today …" at bounding box center [784, 24] width 1568 height 16
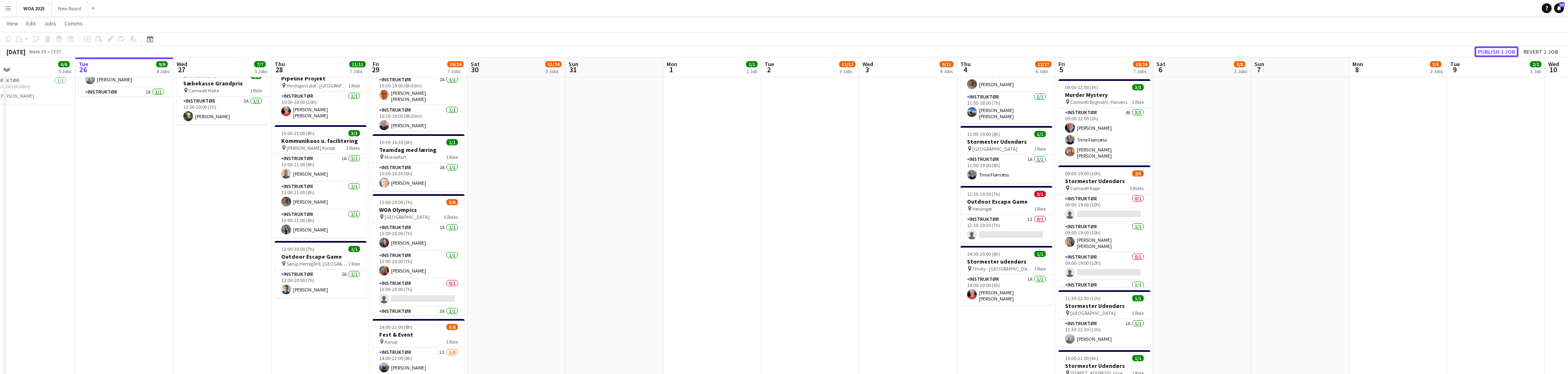
click at [517, 52] on button "Publish 1 job" at bounding box center [1496, 52] width 44 height 11
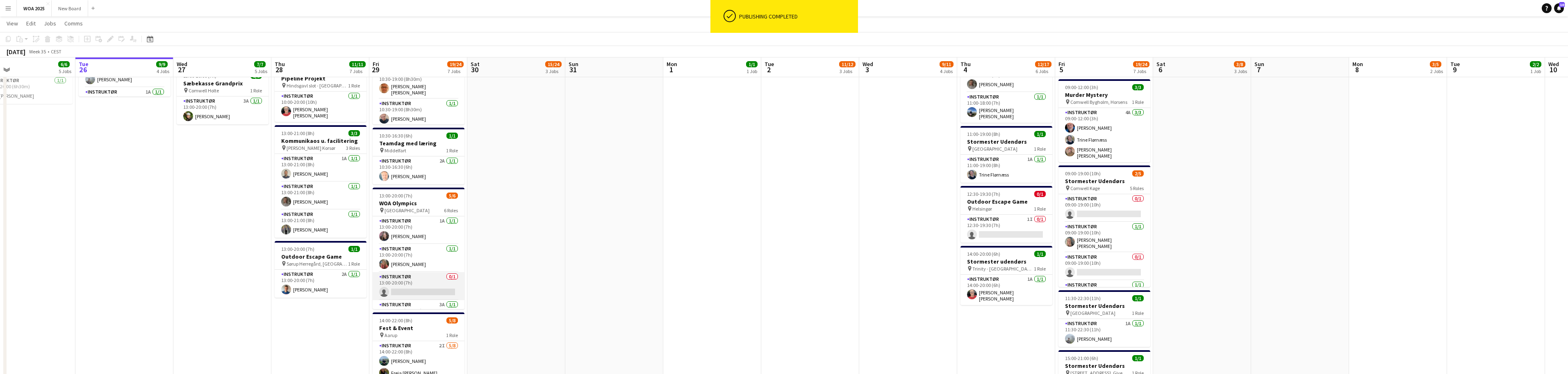
click at [415, 289] on app-card-role "Instruktør 0/1 13:00-20:00 (7h) single-neutral-actions" at bounding box center [418, 286] width 92 height 28
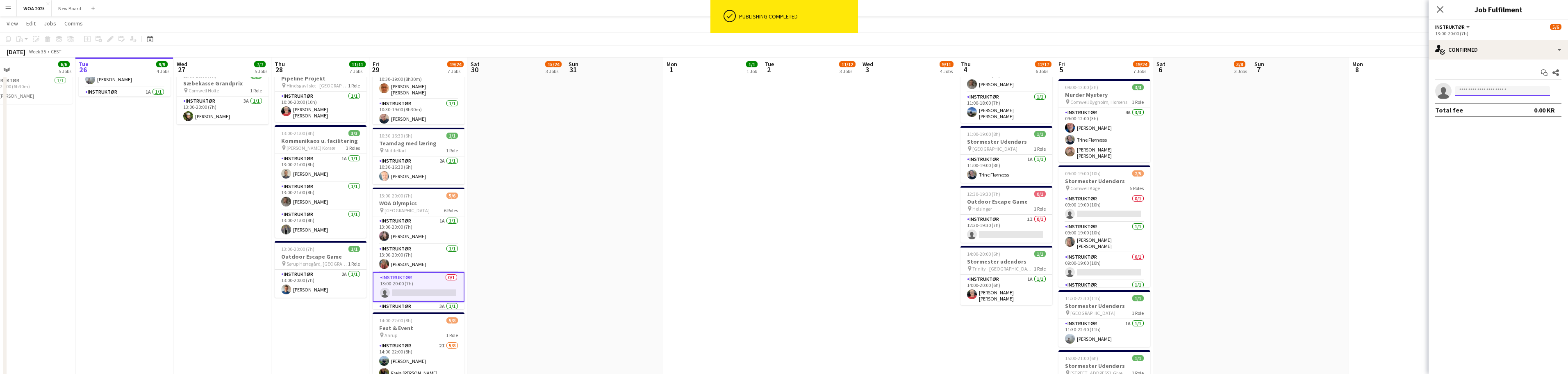
click at [517, 89] on input at bounding box center [1502, 91] width 95 height 10
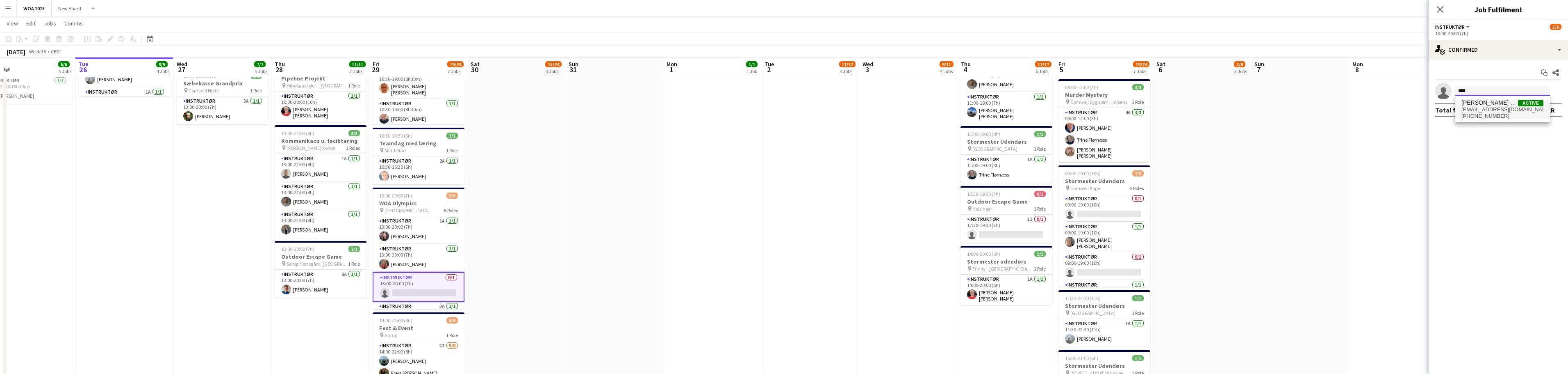
type input "****"
click at [517, 110] on span "karolineldam@gmail.com" at bounding box center [1502, 109] width 82 height 7
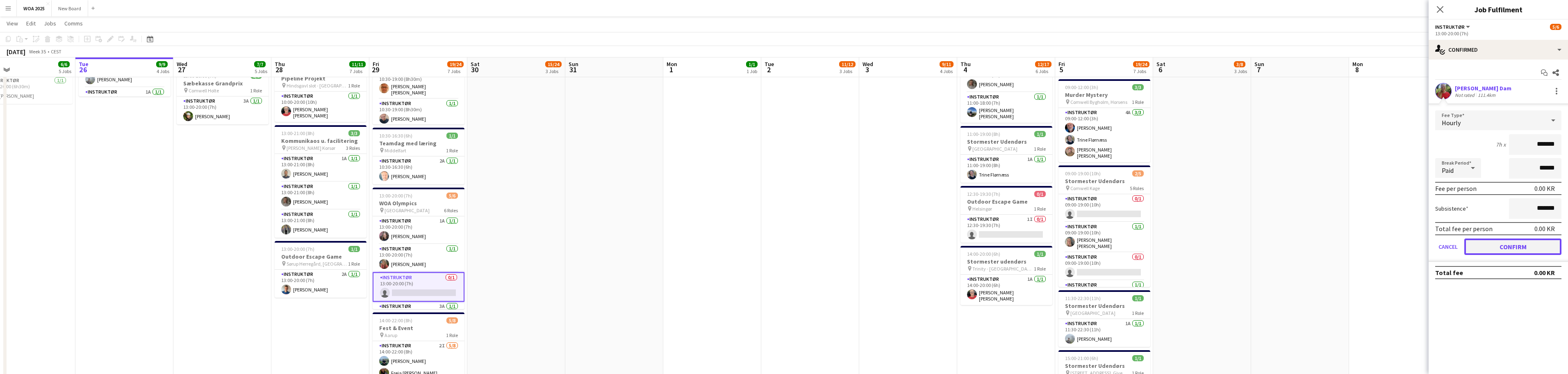
click at [517, 247] on button "Confirm" at bounding box center [1513, 246] width 97 height 16
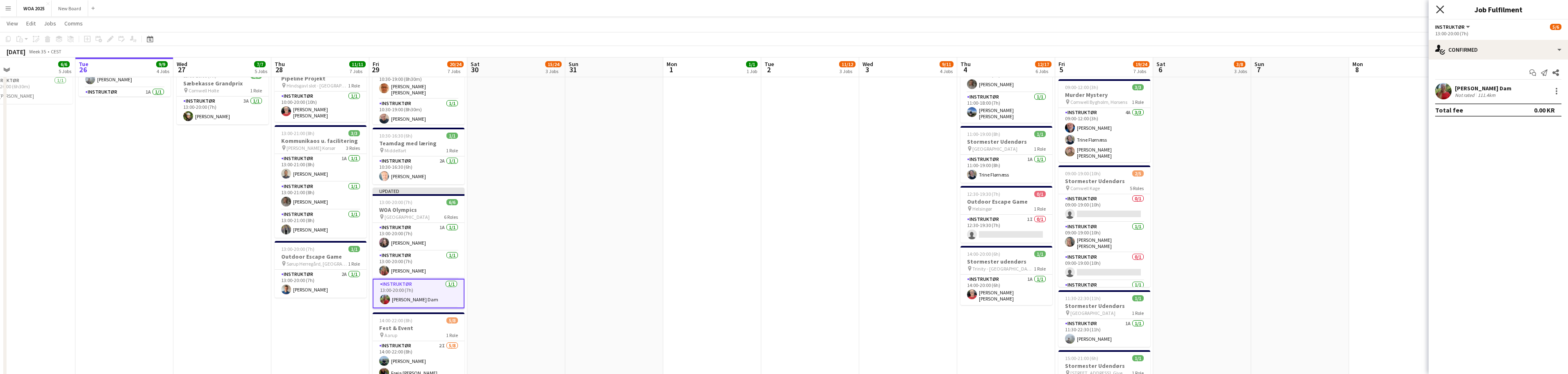
click at [517, 7] on icon "Close pop-in" at bounding box center [1440, 9] width 8 height 8
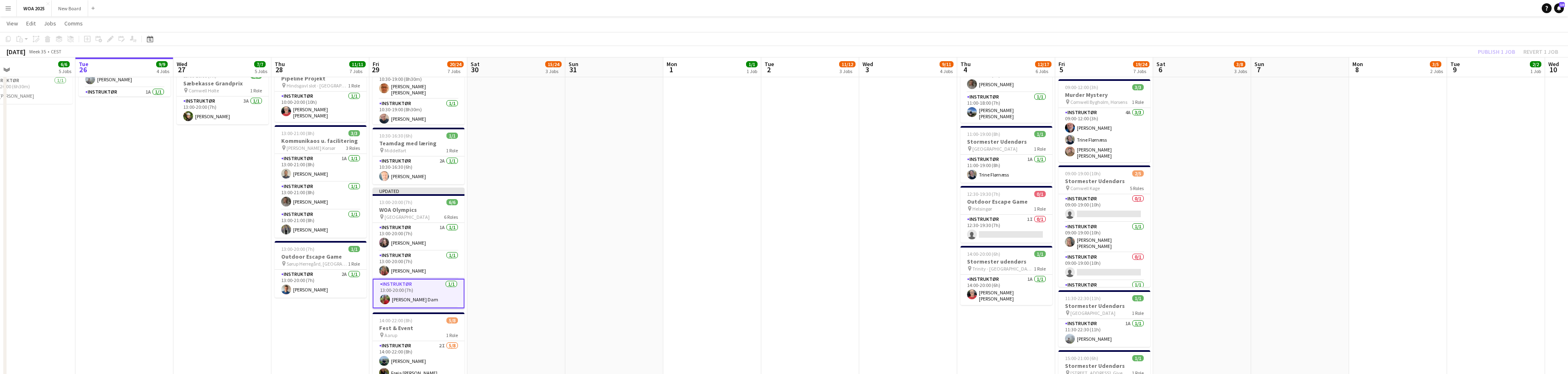
click at [517, 51] on div "Publish 1 job Revert 1 job" at bounding box center [1518, 52] width 100 height 11
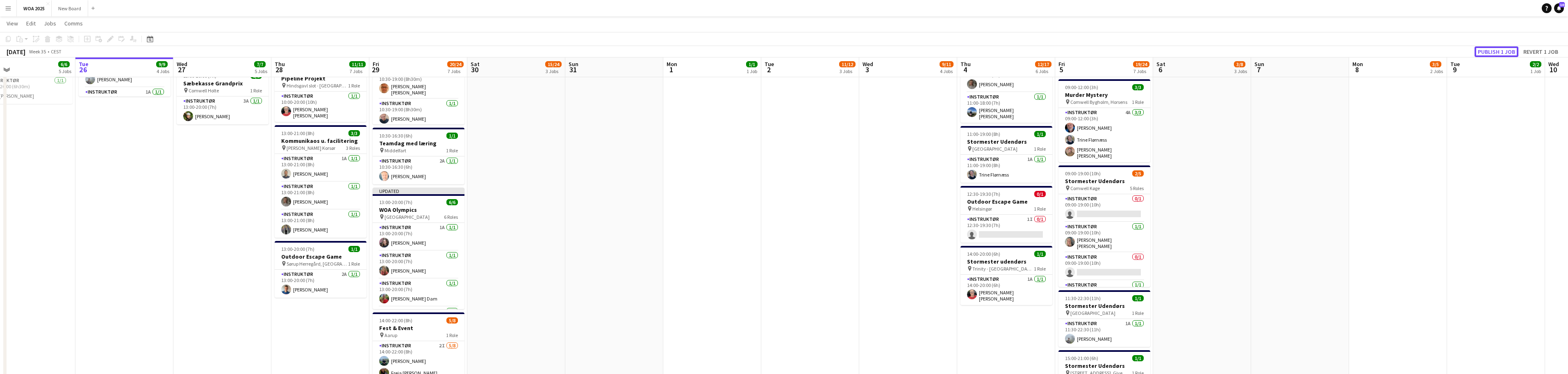
click at [517, 51] on button "Publish 1 job" at bounding box center [1496, 52] width 44 height 11
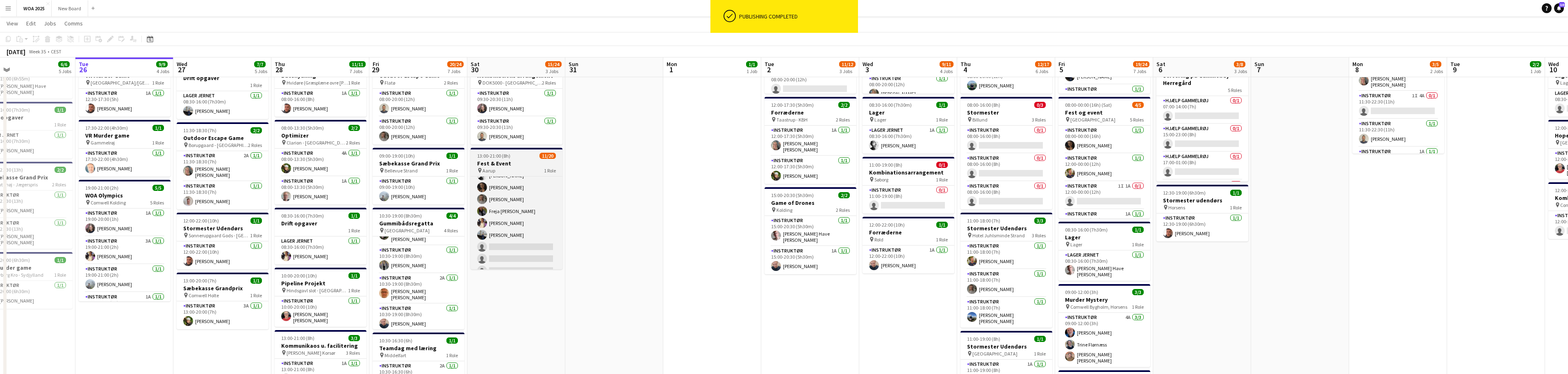
scroll to position [100, 0]
click at [517, 224] on app-card-role "Instruktør 2I 11/20 13:00-21:00 (8h) Kitt Schou Morgen Josephine Bonefeld ander…" at bounding box center [516, 205] width 92 height 259
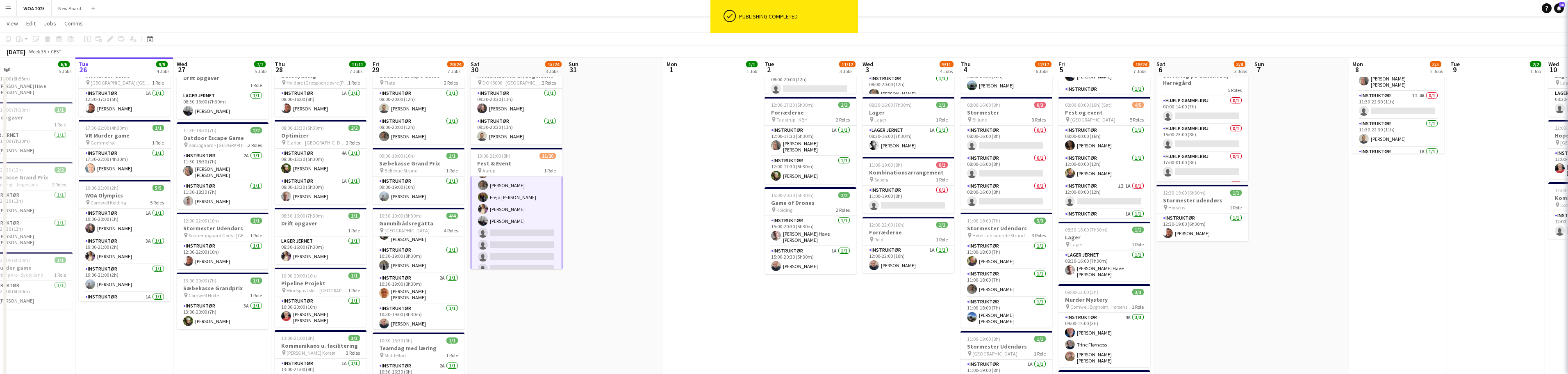
scroll to position [101, 0]
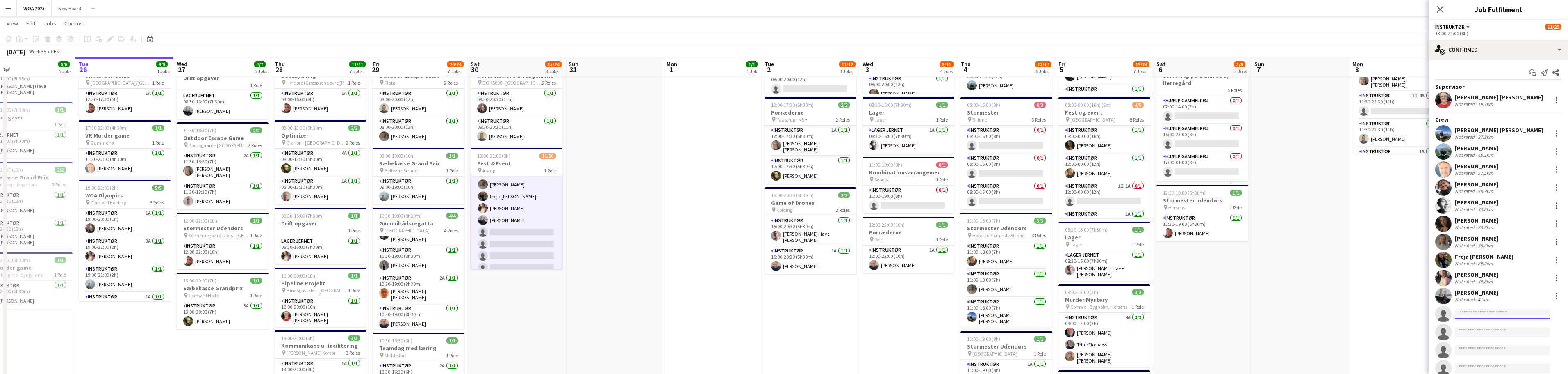
click at [517, 314] on input at bounding box center [1502, 314] width 95 height 10
type input "****"
click at [517, 331] on span "karolineldam@gmail.com" at bounding box center [1502, 332] width 82 height 7
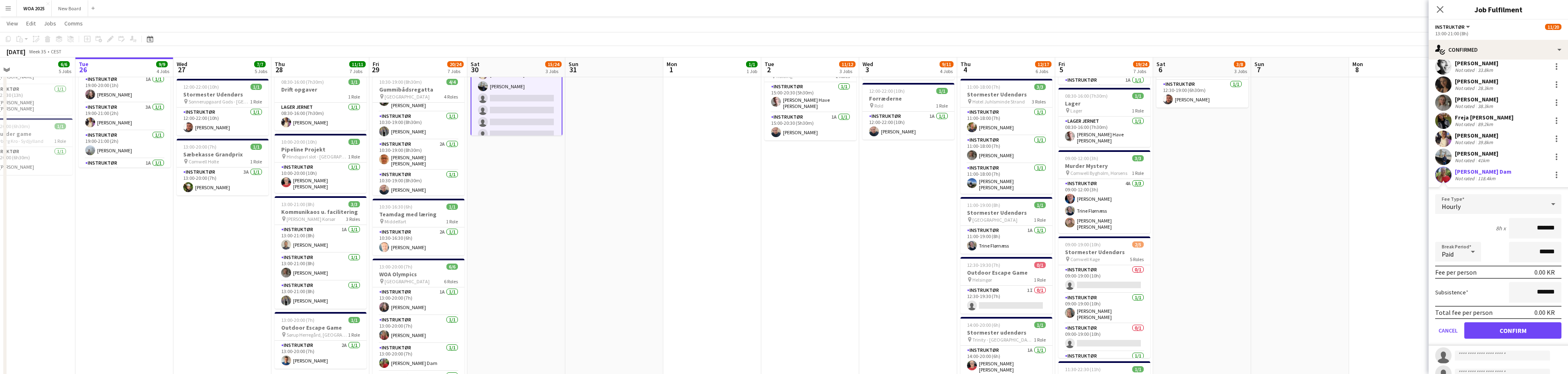
scroll to position [143, 0]
click at [517, 327] on button "Confirm" at bounding box center [1513, 326] width 97 height 16
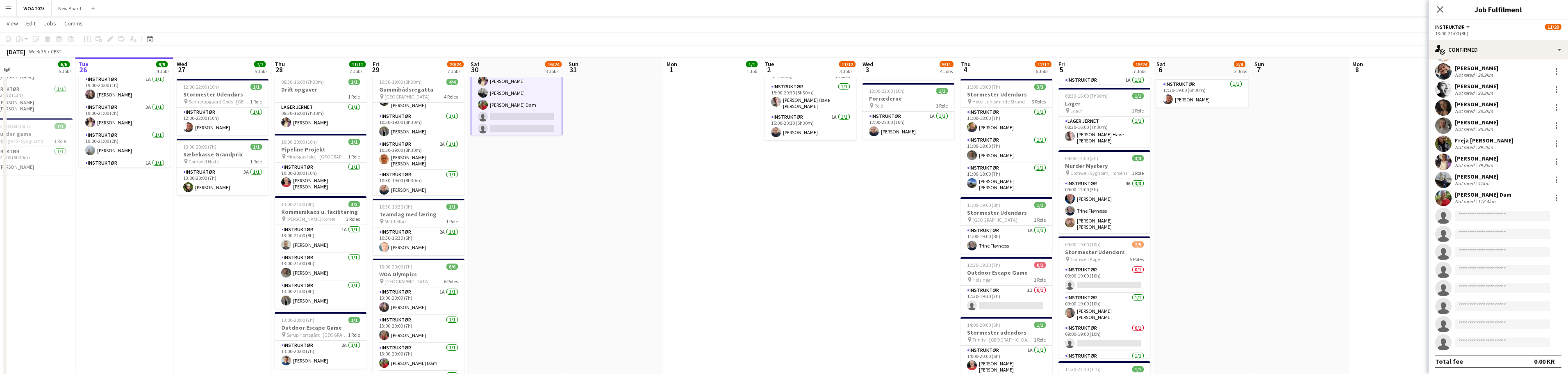
scroll to position [116, 0]
click at [517, 12] on icon "Close pop-in" at bounding box center [1440, 9] width 8 height 8
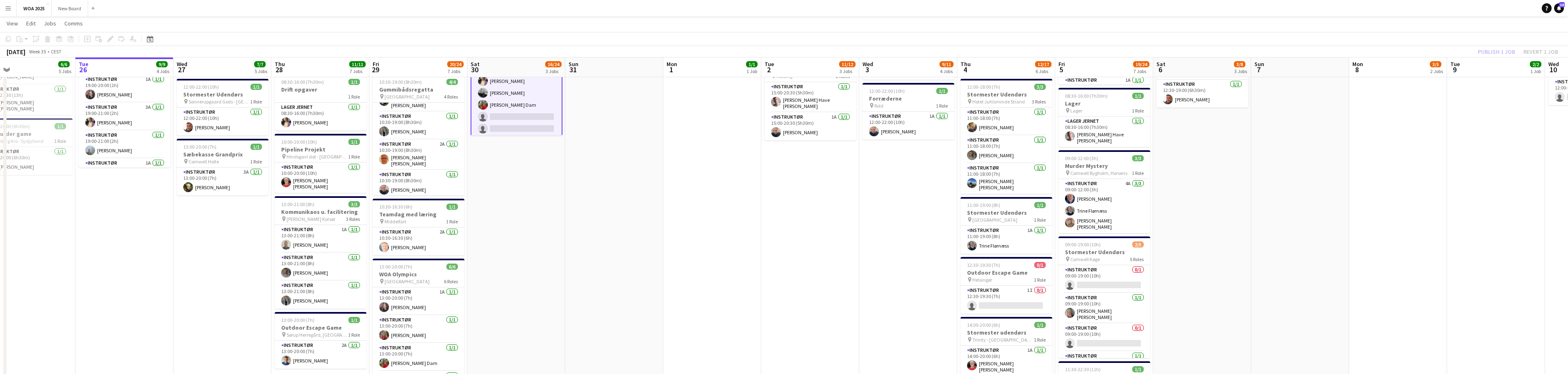
click at [517, 52] on div "Publish 1 job Revert 1 job" at bounding box center [1518, 52] width 100 height 11
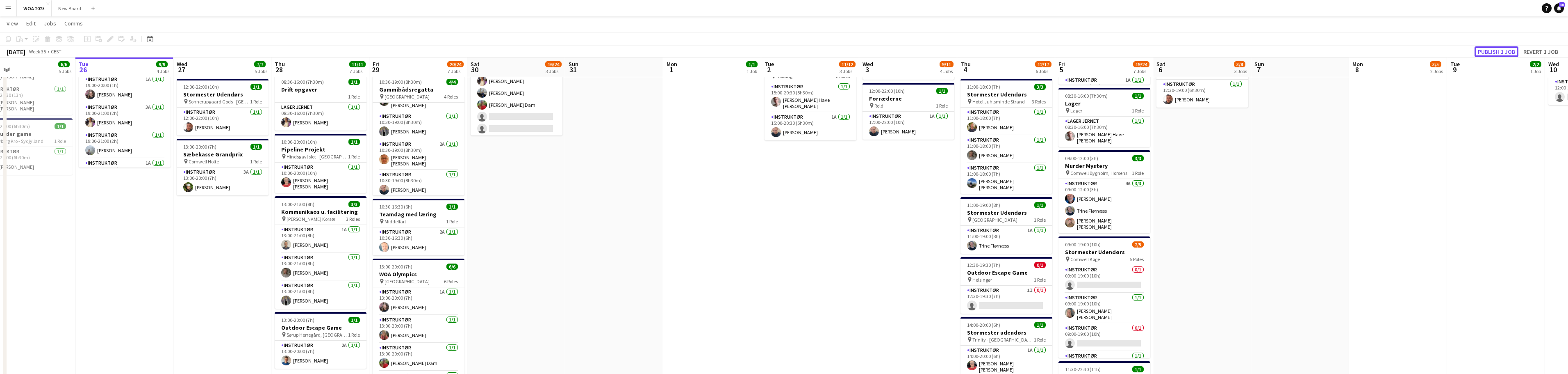
click at [517, 52] on button "Publish 1 job" at bounding box center [1496, 52] width 44 height 11
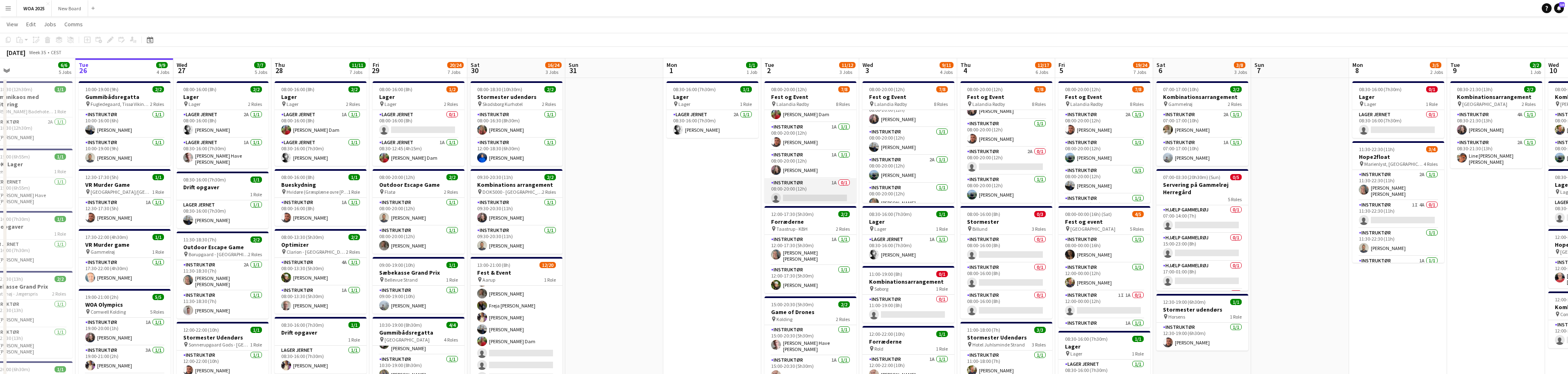
scroll to position [12, 0]
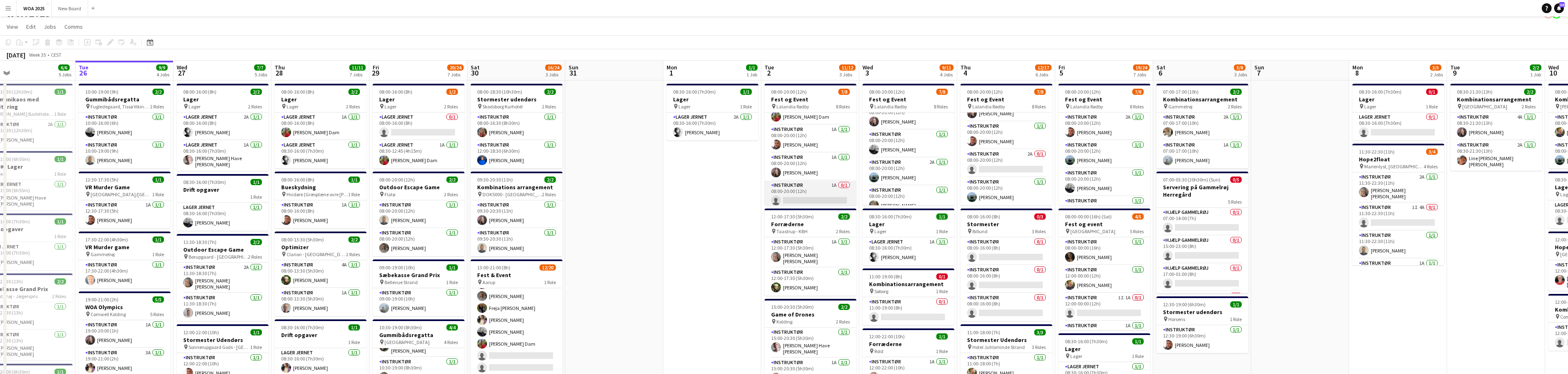
click at [517, 185] on app-card-role "Instruktør 1A 0/1 08:00-20:00 (12h) single-neutral-actions" at bounding box center [810, 194] width 92 height 28
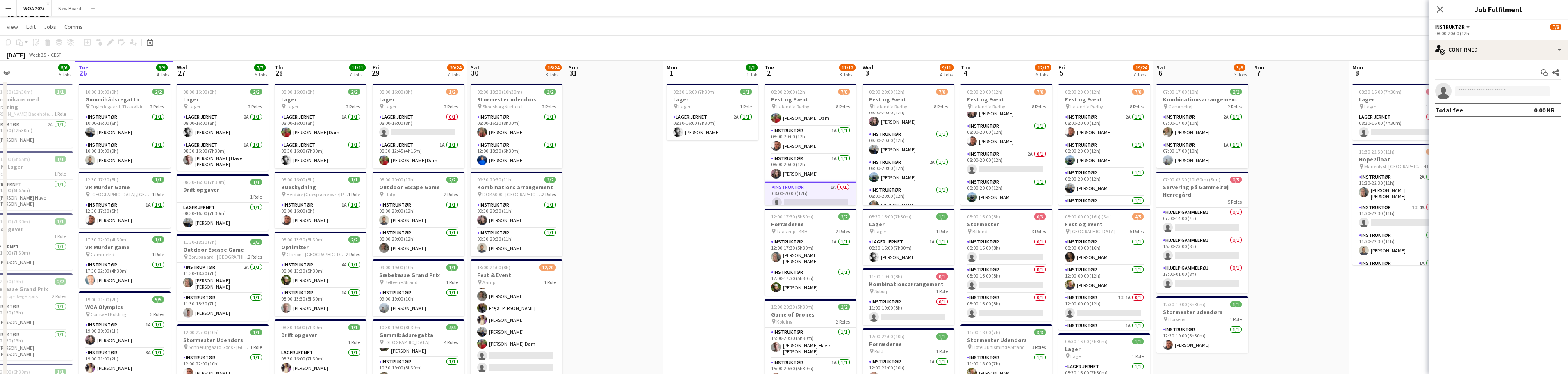
scroll to position [125, 0]
click at [517, 54] on div "single-neutral-actions-check-2 Confirmed" at bounding box center [1498, 49] width 139 height 19
click at [517, 134] on div "single-neutral-actions-information Applicants" at bounding box center [1525, 133] width 81 height 16
click at [517, 67] on span "Unavailable" at bounding box center [1516, 72] width 32 height 12
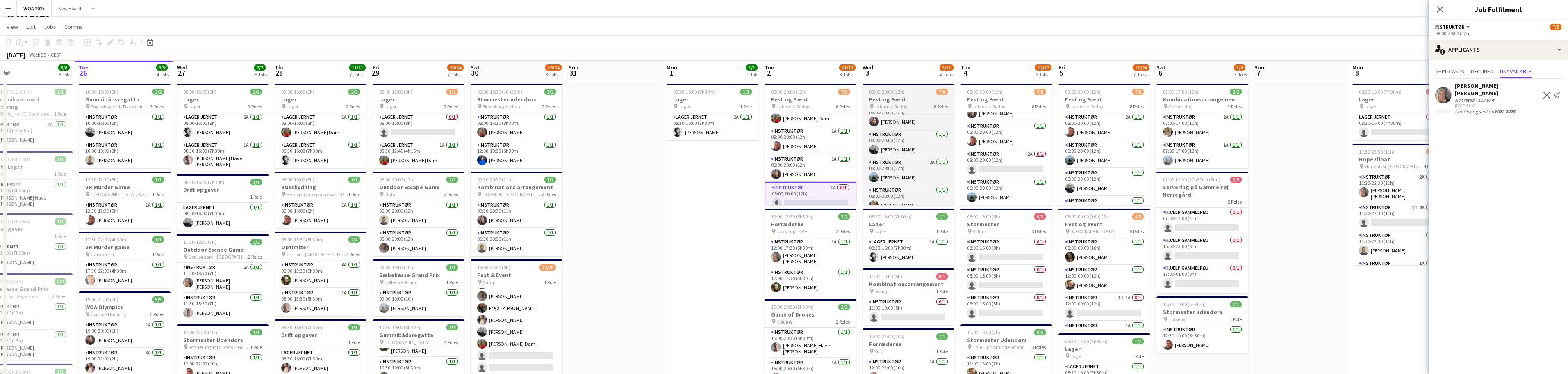
scroll to position [130, 0]
click at [517, 163] on app-card-role "Instruktør 2A 1/1 08:00-20:00 (12h) Phillip Fyhn" at bounding box center [908, 163] width 92 height 28
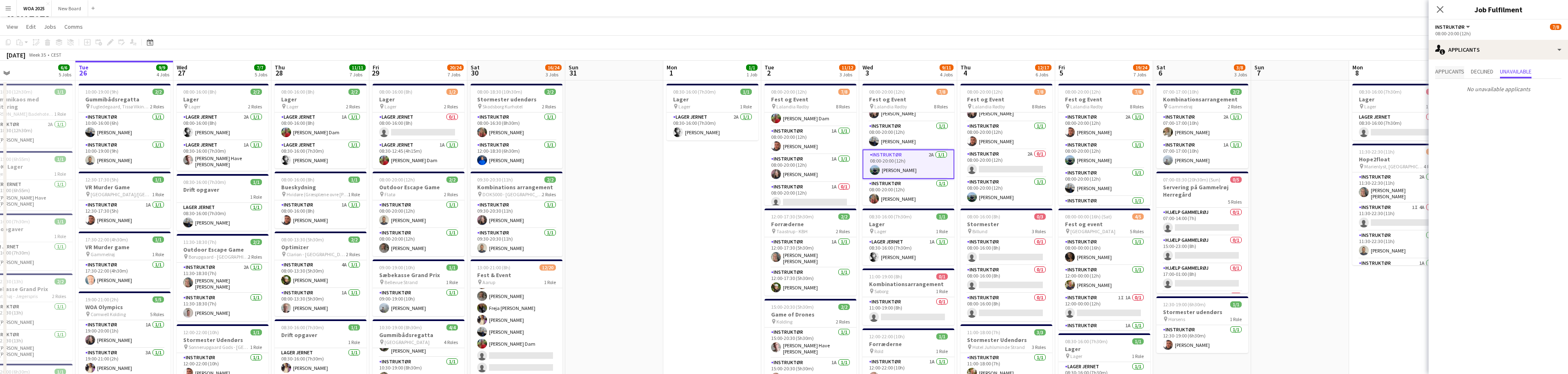
click at [517, 72] on span "Applicants" at bounding box center [1450, 71] width 29 height 5
click at [517, 160] on app-card-role "Instruktør 2A 0/1 08:00-20:00 (12h) single-neutral-actions" at bounding box center [1006, 163] width 92 height 28
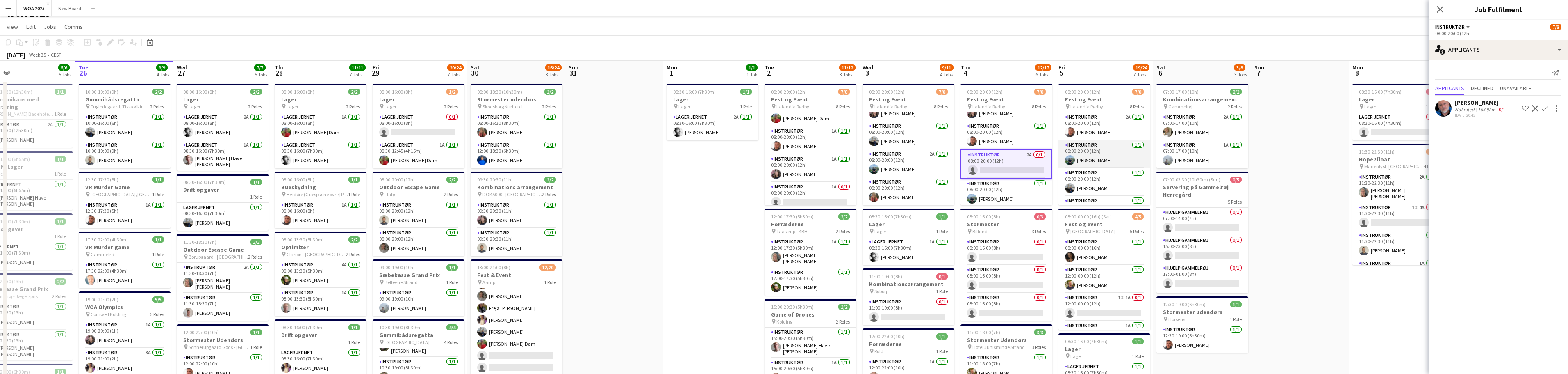
click at [517, 164] on app-card-role "Instruktør 1/1 08:00-20:00 (12h) Phillip Fyhn" at bounding box center [1104, 154] width 92 height 28
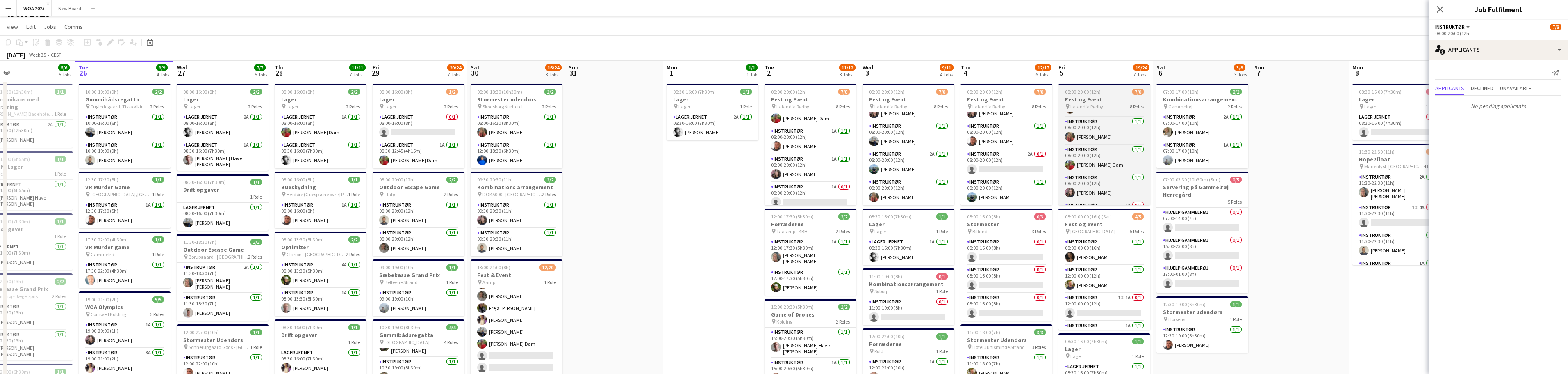
scroll to position [132, 0]
click at [517, 193] on app-card-role "Instruktør 1A 0/1 08:00-20:00 (12h) single-neutral-actions" at bounding box center [1104, 191] width 92 height 28
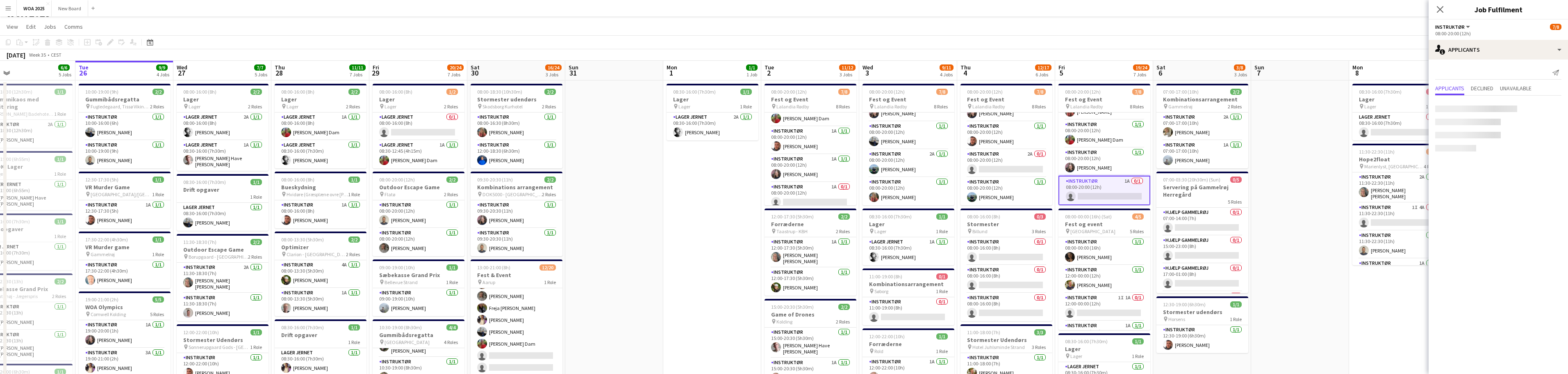
scroll to position [130, 0]
click at [517, 93] on span "Unavailable" at bounding box center [1516, 89] width 32 height 12
click at [517, 194] on app-card-role "Instruktør 1A 0/1 08:00-20:00 (12h) single-neutral-actions" at bounding box center [1104, 192] width 92 height 29
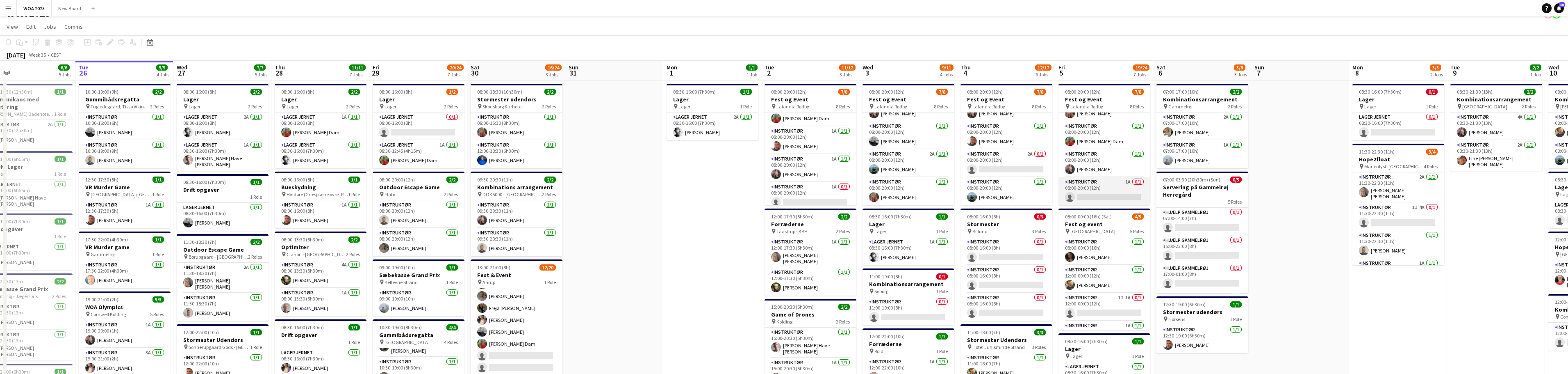
click at [517, 193] on app-card-role "Instruktør 1A 0/1 08:00-20:00 (12h) single-neutral-actions" at bounding box center [1104, 191] width 92 height 28
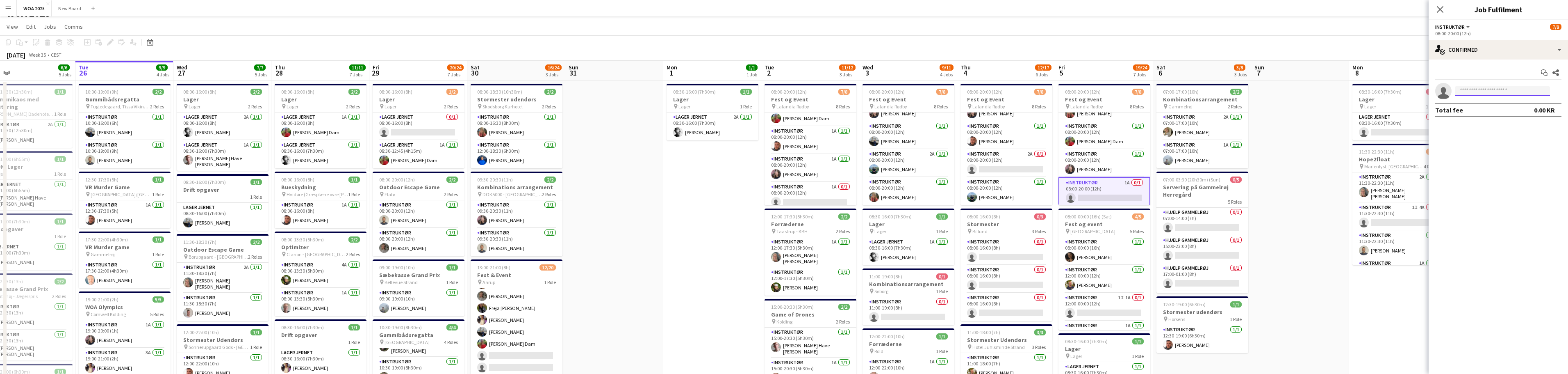
click at [517, 92] on input at bounding box center [1502, 91] width 95 height 10
type input "***"
click at [517, 107] on span "isabella@gehlen.dk" at bounding box center [1502, 109] width 82 height 7
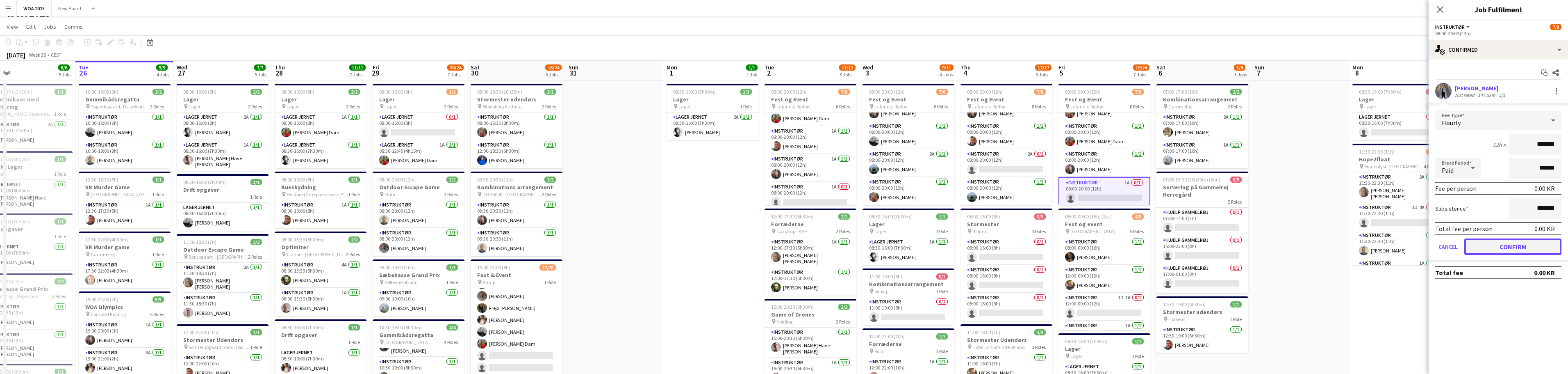
click at [517, 249] on button "Confirm" at bounding box center [1513, 246] width 97 height 16
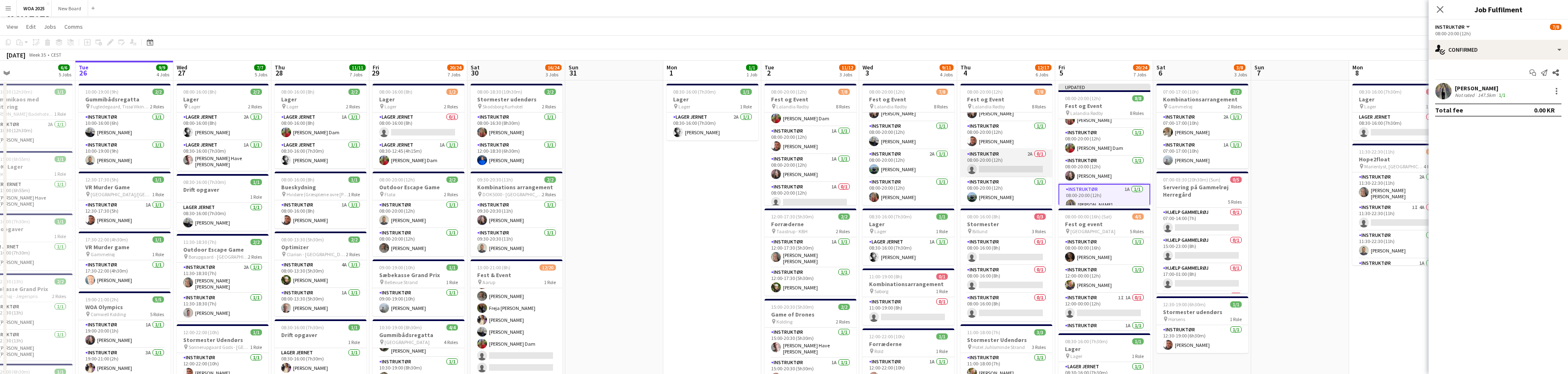
click at [517, 161] on app-card-role "Instruktør 2A 0/1 08:00-20:00 (12h) single-neutral-actions" at bounding box center [1006, 163] width 92 height 28
click at [517, 91] on input at bounding box center [1502, 91] width 95 height 10
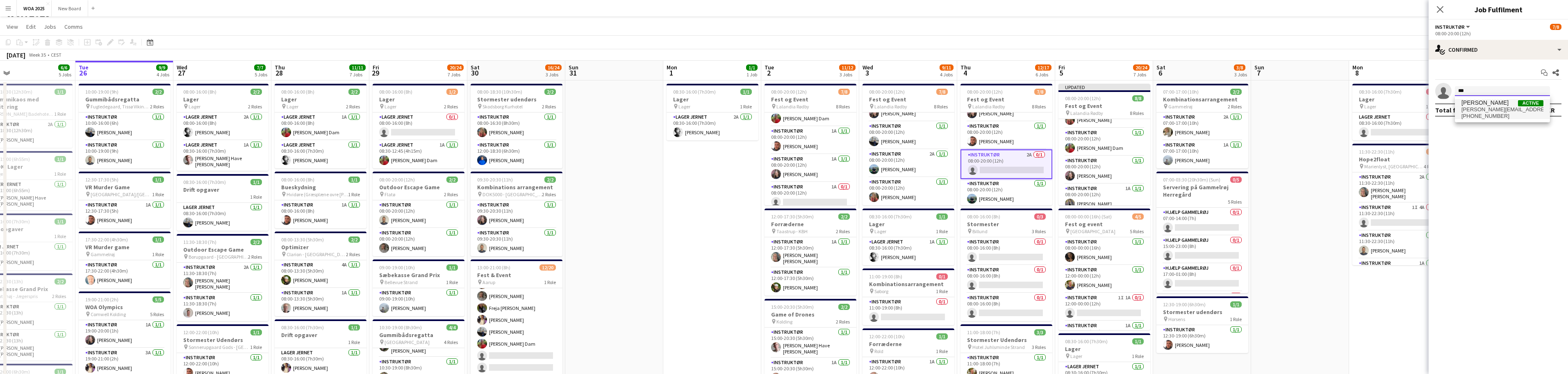
type input "***"
click at [517, 107] on span "isabella@gehlen.dk" at bounding box center [1502, 109] width 82 height 7
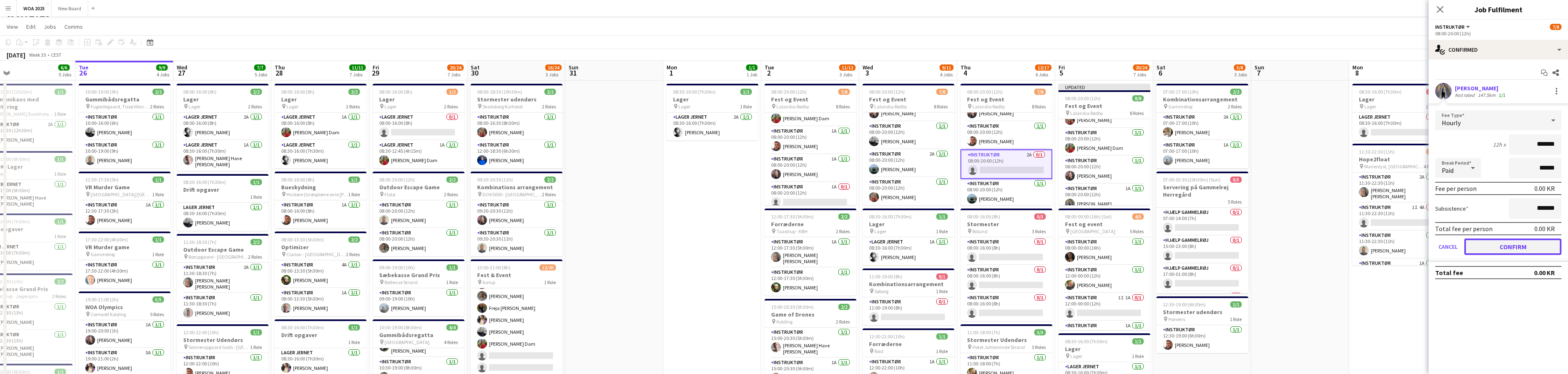
click at [517, 245] on button "Confirm" at bounding box center [1513, 246] width 97 height 16
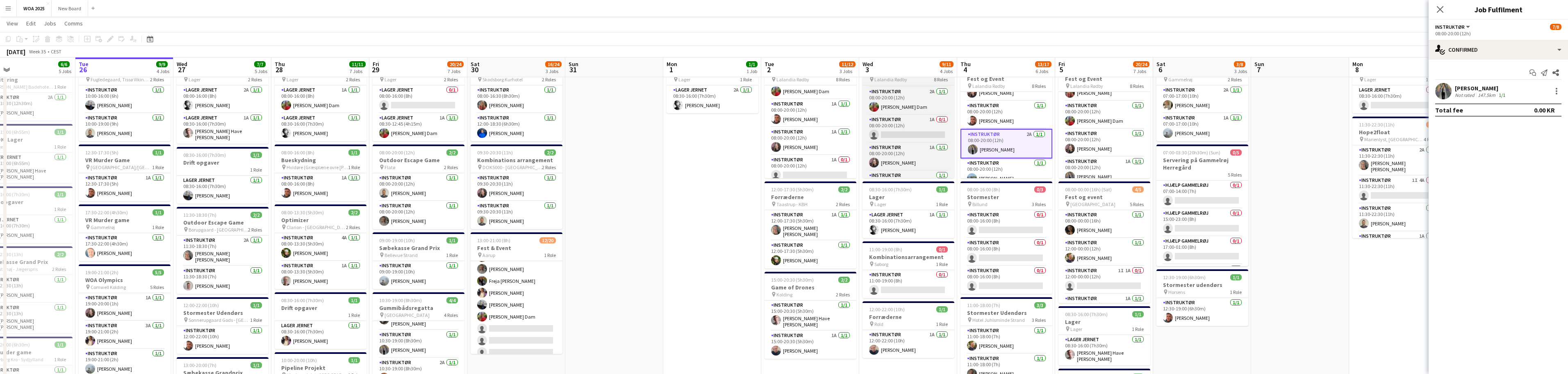
scroll to position [42, 0]
click at [517, 144] on app-card-role "Instruktør 1A 0/1 08:00-20:00 (12h) single-neutral-actions" at bounding box center [908, 141] width 92 height 28
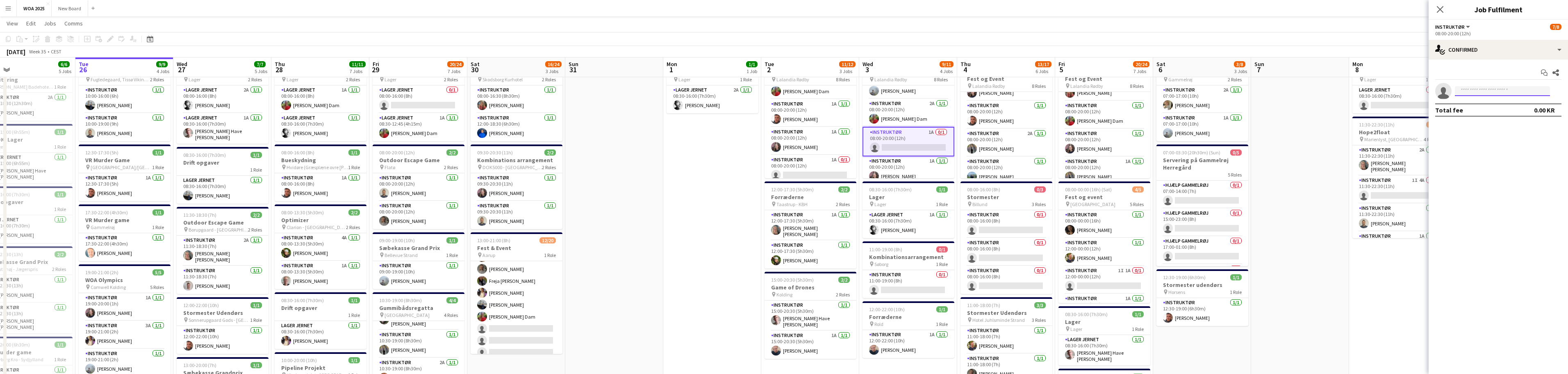
click at [517, 93] on input at bounding box center [1502, 91] width 95 height 10
type input "***"
click at [517, 107] on span "isabella@gehlen.dk" at bounding box center [1502, 109] width 82 height 7
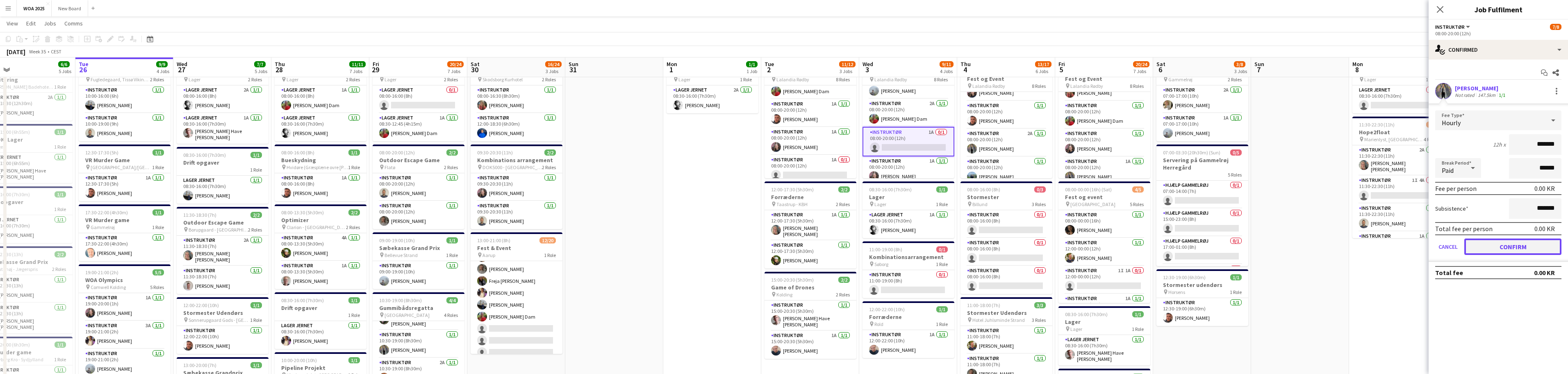
click at [517, 248] on button "Confirm" at bounding box center [1513, 246] width 97 height 16
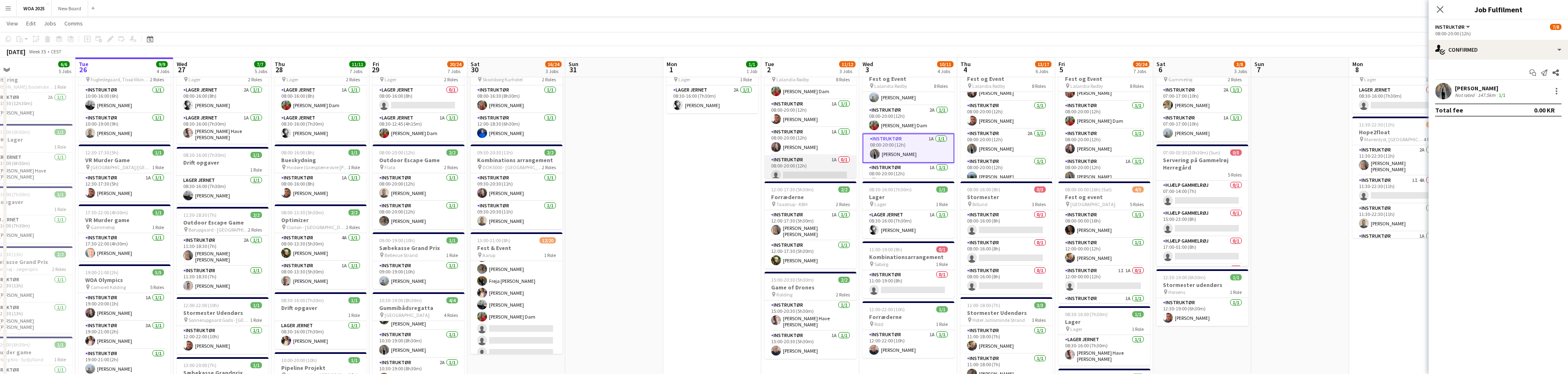
click at [517, 170] on app-card-role "Instruktør 1A 0/1 08:00-20:00 (12h) single-neutral-actions" at bounding box center [810, 169] width 92 height 28
click at [517, 89] on input at bounding box center [1502, 91] width 95 height 10
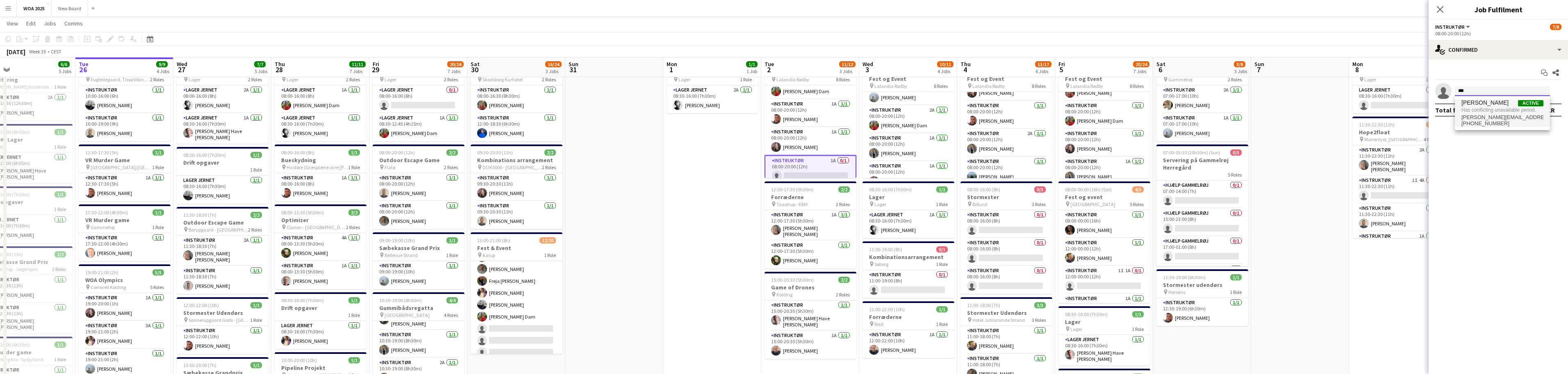
type input "***"
click at [517, 110] on span "Has conflicting unavailable period." at bounding box center [1502, 110] width 82 height 7
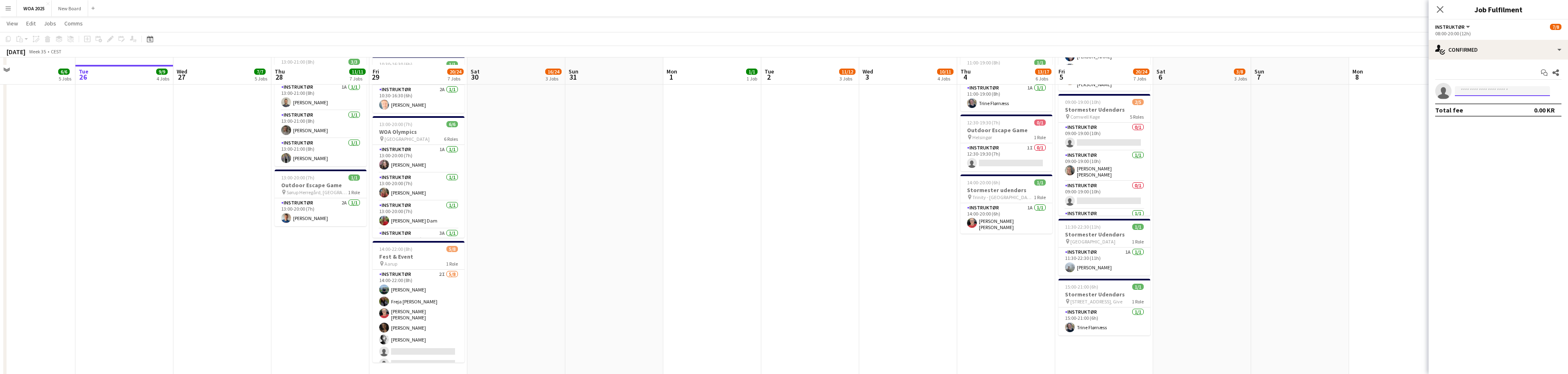
scroll to position [406, 0]
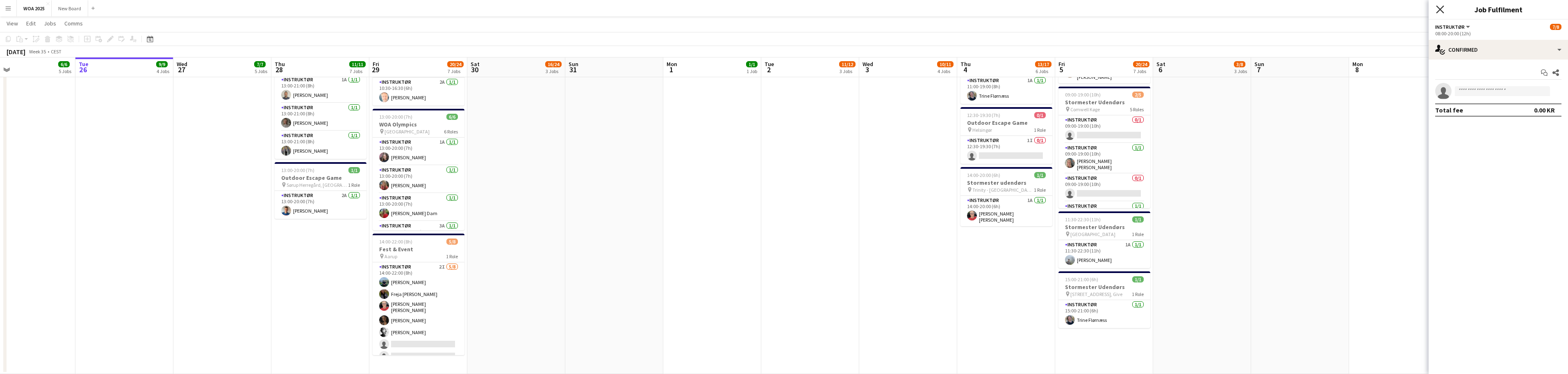
click at [517, 9] on icon "Close pop-in" at bounding box center [1440, 9] width 8 height 8
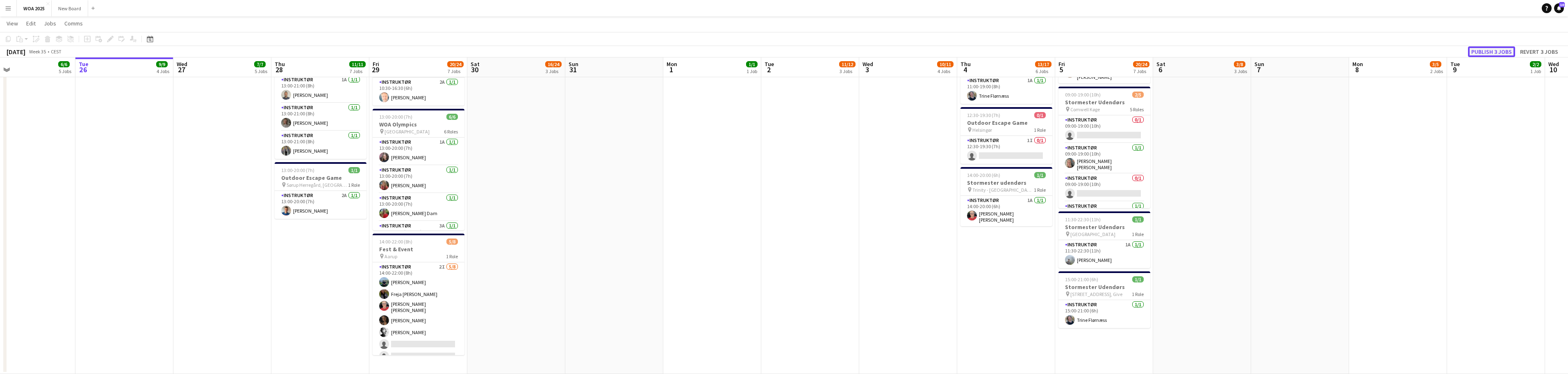
click at [517, 51] on button "Publish 3 jobs" at bounding box center [1491, 52] width 47 height 11
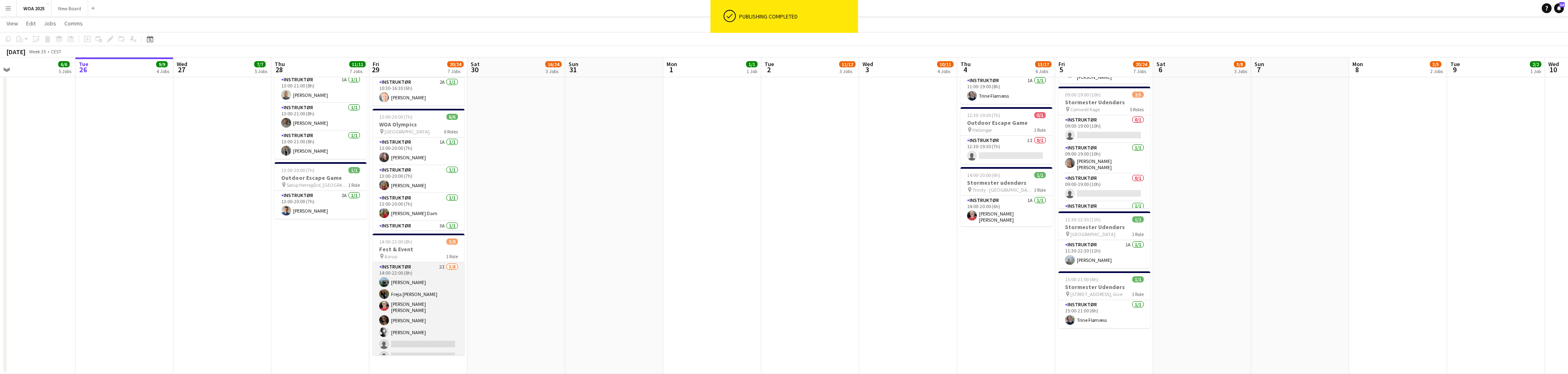
click at [418, 334] on app-card-role "Instruktør 2I 5/8 14:00-22:00 (8h) Phillip Fyhn Freja Schnell Kitt Schou Morgen…" at bounding box center [418, 319] width 92 height 114
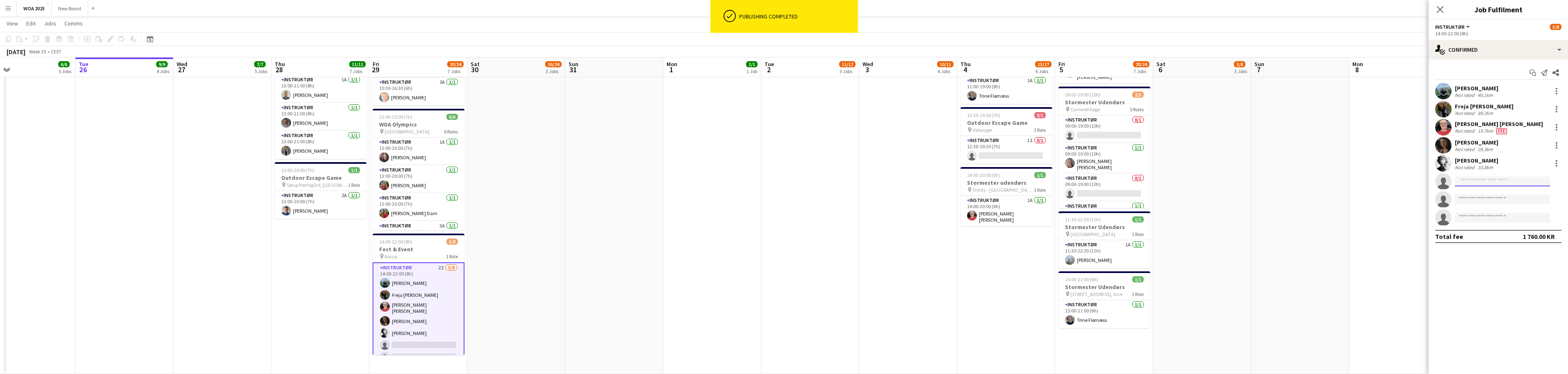
click at [517, 183] on input at bounding box center [1502, 182] width 95 height 10
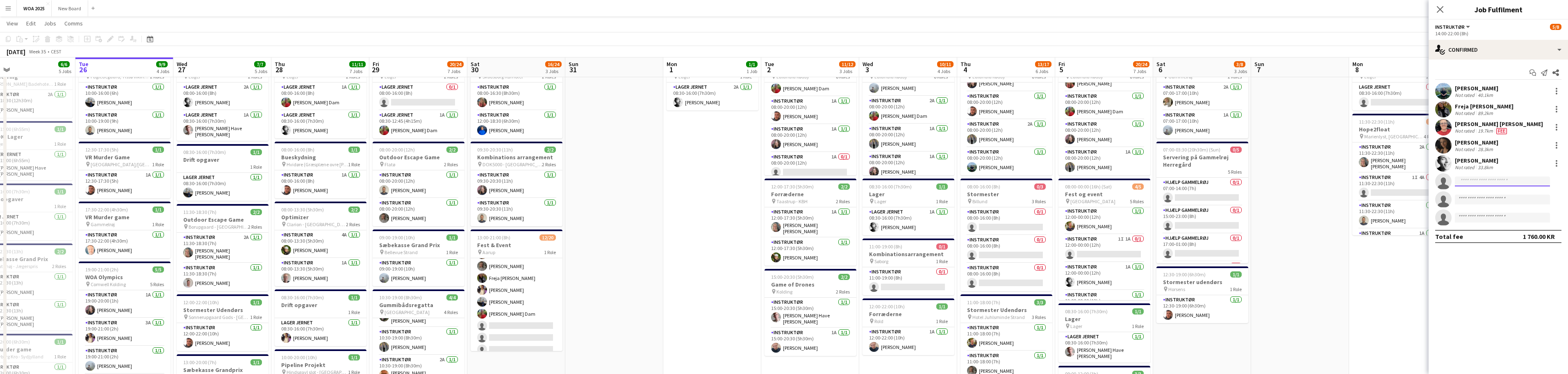
scroll to position [47, 0]
click at [517, 230] on app-card-role "Instruktør 1I 1A 0/1 12:00-00:00 (12h) single-neutral-actions" at bounding box center [1104, 230] width 92 height 28
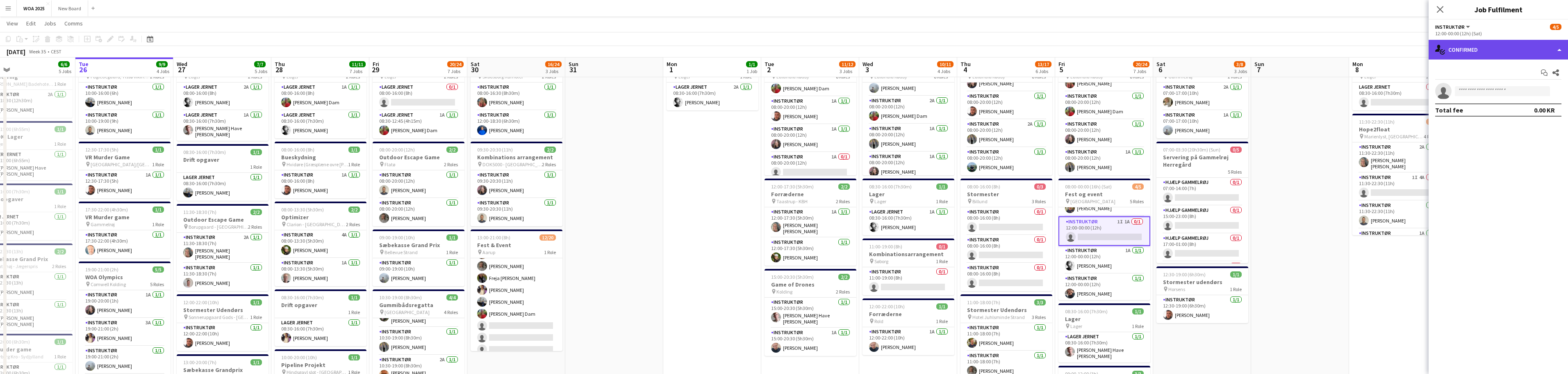
click at [517, 51] on div "single-neutral-actions-check-2 Confirmed" at bounding box center [1498, 49] width 139 height 19
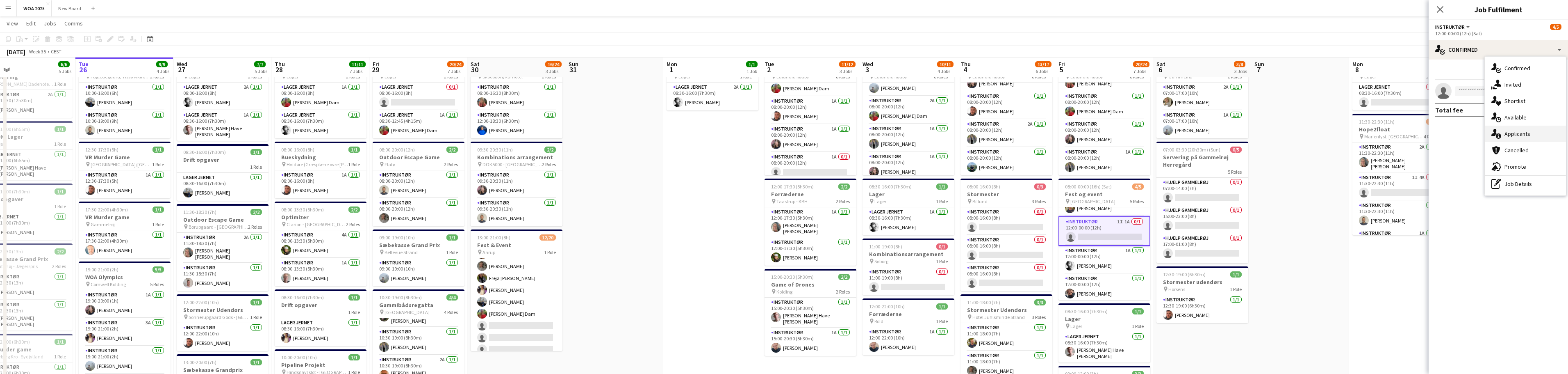
click at [517, 135] on div "single-neutral-actions-information Applicants" at bounding box center [1525, 133] width 81 height 16
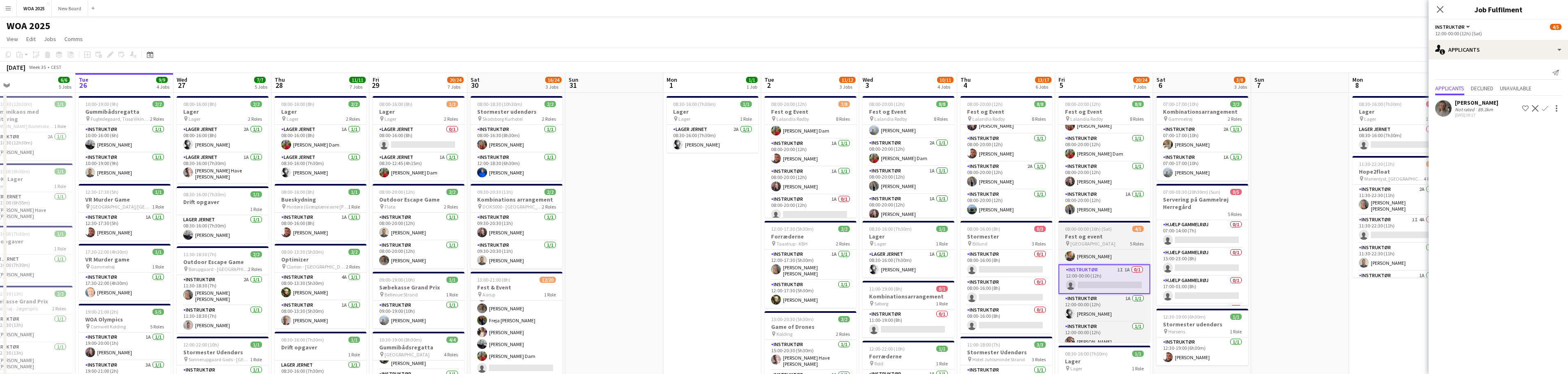
scroll to position [48, 0]
click at [517, 111] on app-icon "Confirm" at bounding box center [1545, 108] width 7 height 7
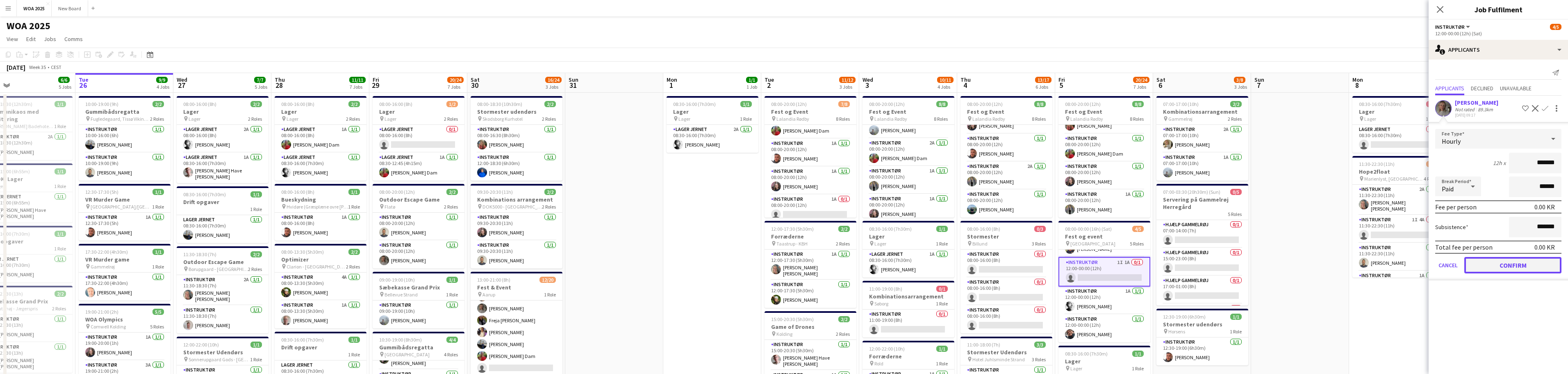
click at [517, 273] on button "Confirm" at bounding box center [1513, 265] width 97 height 16
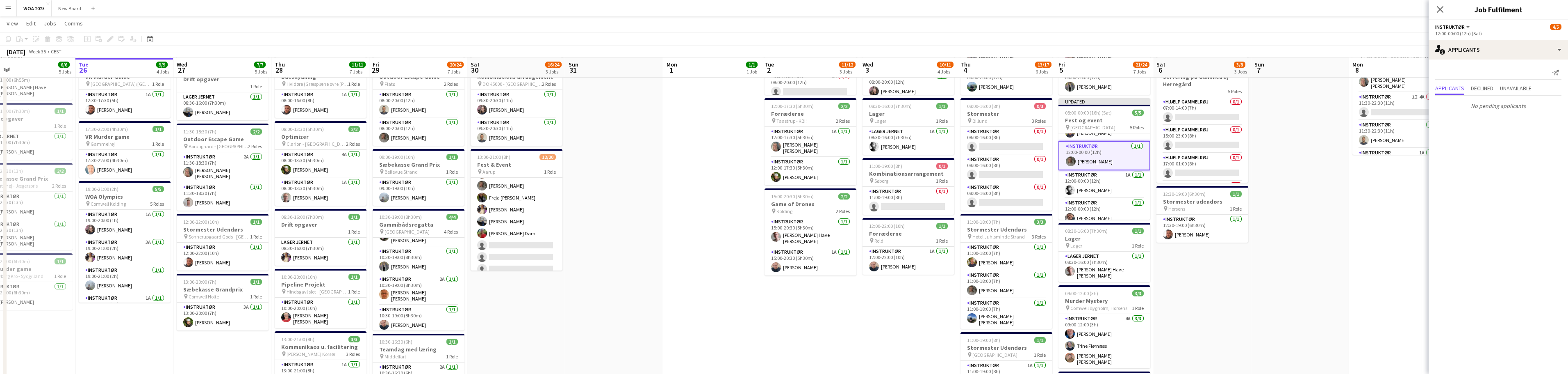
scroll to position [122, 0]
click at [517, 9] on icon at bounding box center [1440, 9] width 8 height 8
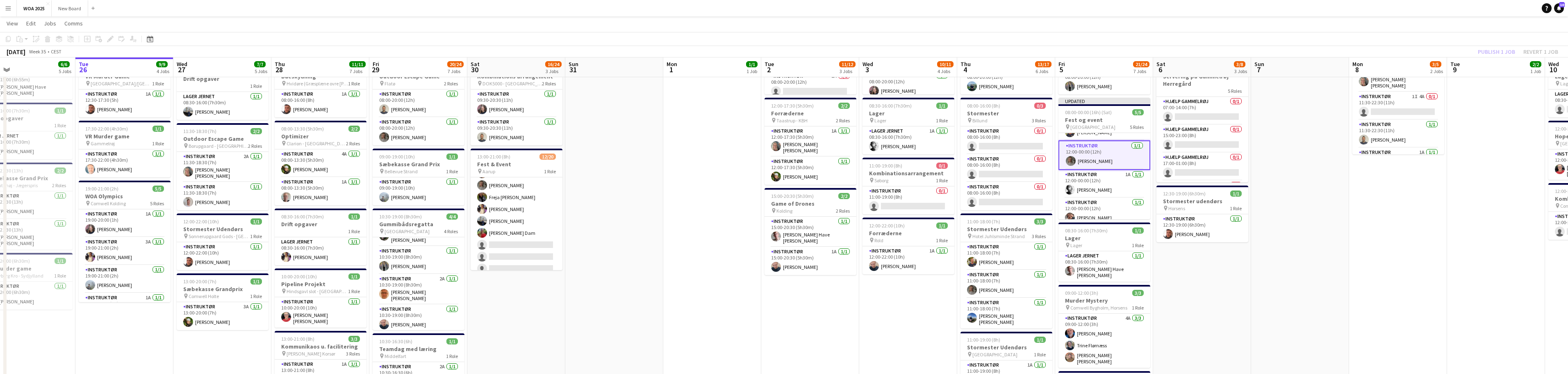
click at [517, 52] on div "Publish 1 job Revert 1 job" at bounding box center [1518, 52] width 100 height 11
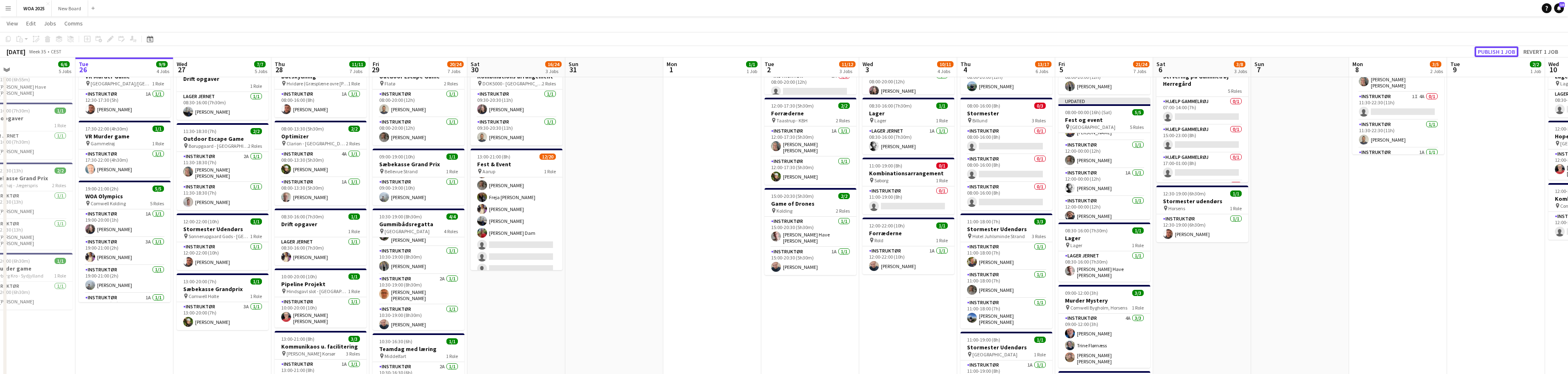
click at [517, 52] on button "Publish 1 job" at bounding box center [1496, 52] width 44 height 11
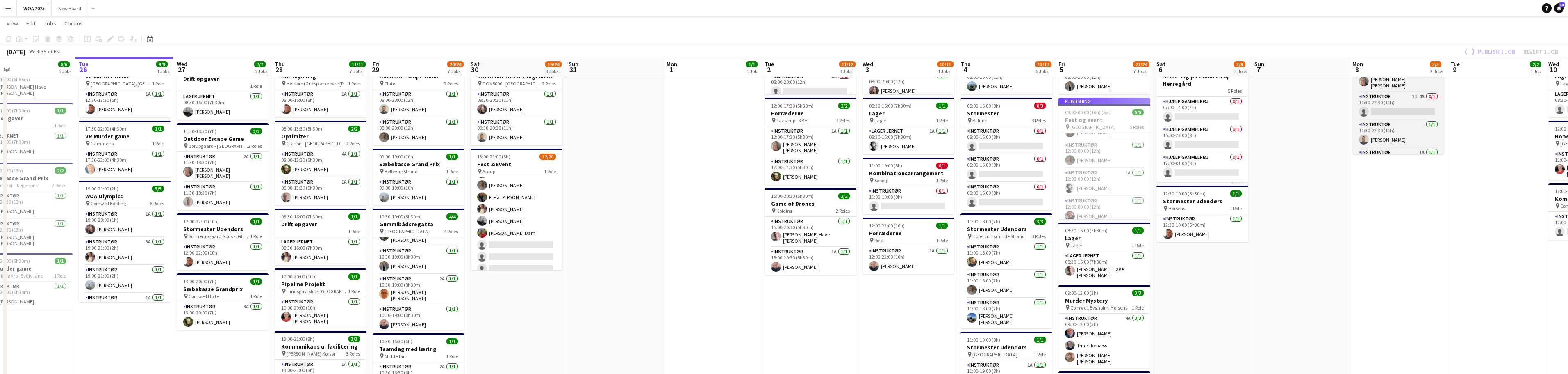
scroll to position [47, 0]
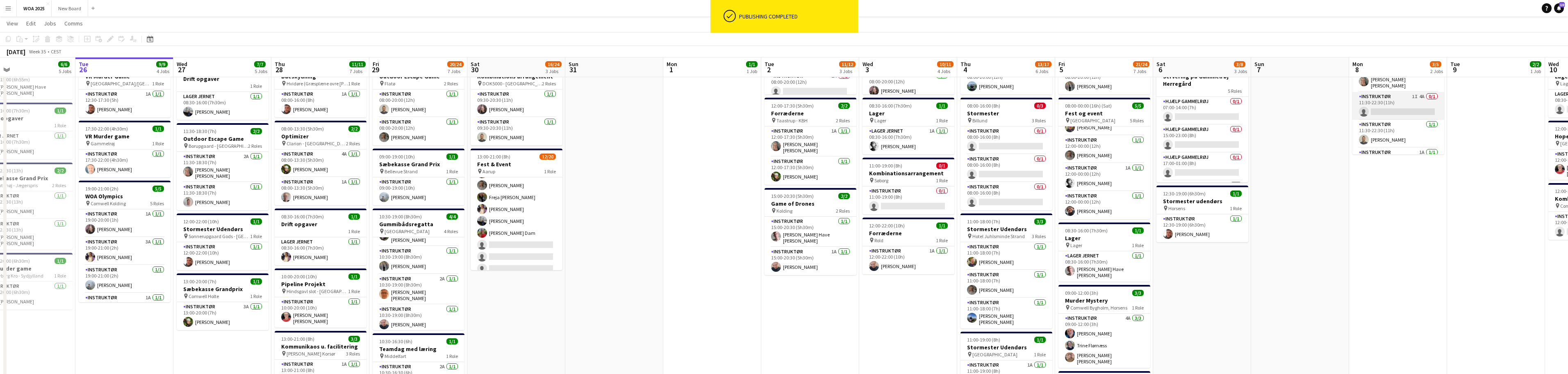
click at [517, 106] on app-card-role "Instruktør 1I 4A 0/1 11:30-22:30 (11h) single-neutral-actions" at bounding box center [1398, 106] width 92 height 28
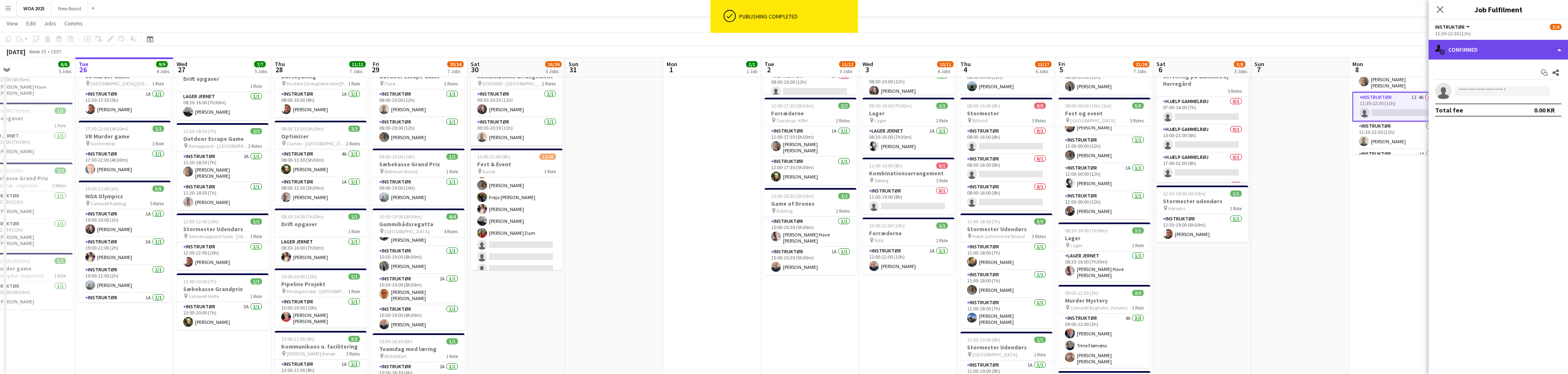
click at [517, 54] on div "single-neutral-actions-check-2 Confirmed" at bounding box center [1498, 49] width 139 height 19
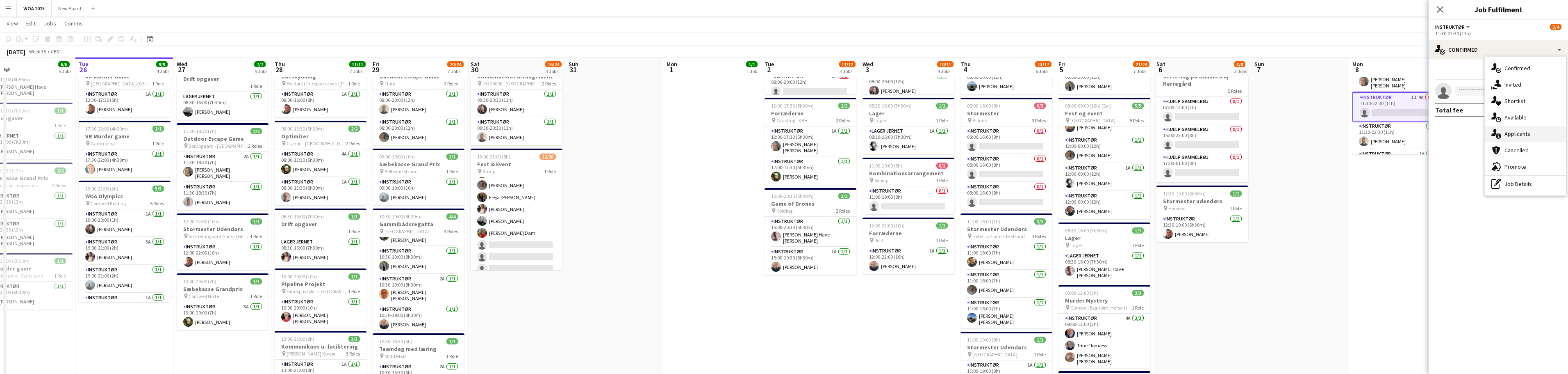
click at [517, 133] on div "single-neutral-actions-information Applicants" at bounding box center [1525, 133] width 81 height 16
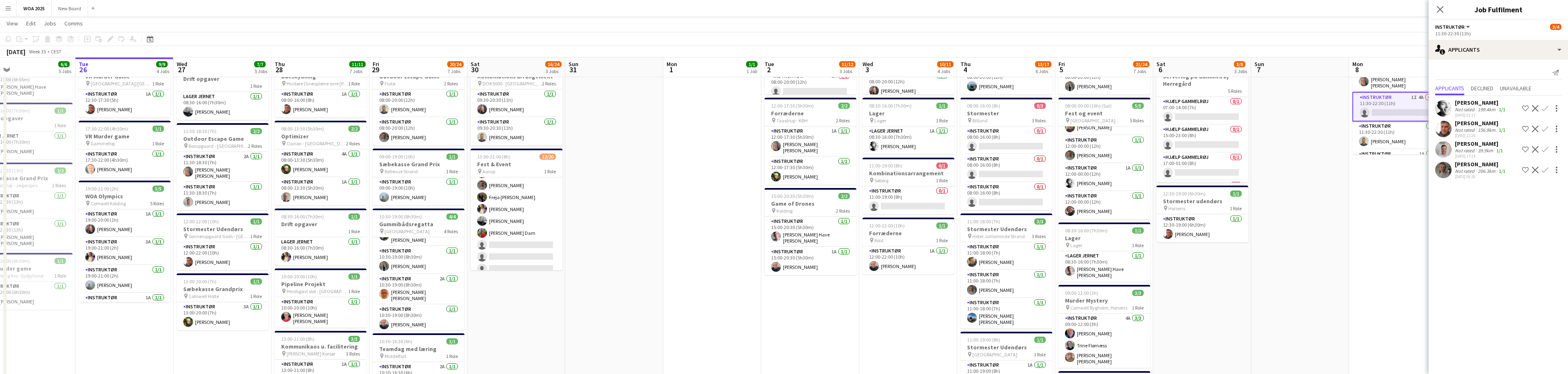
click at [517, 149] on app-icon "Confirm" at bounding box center [1545, 149] width 7 height 7
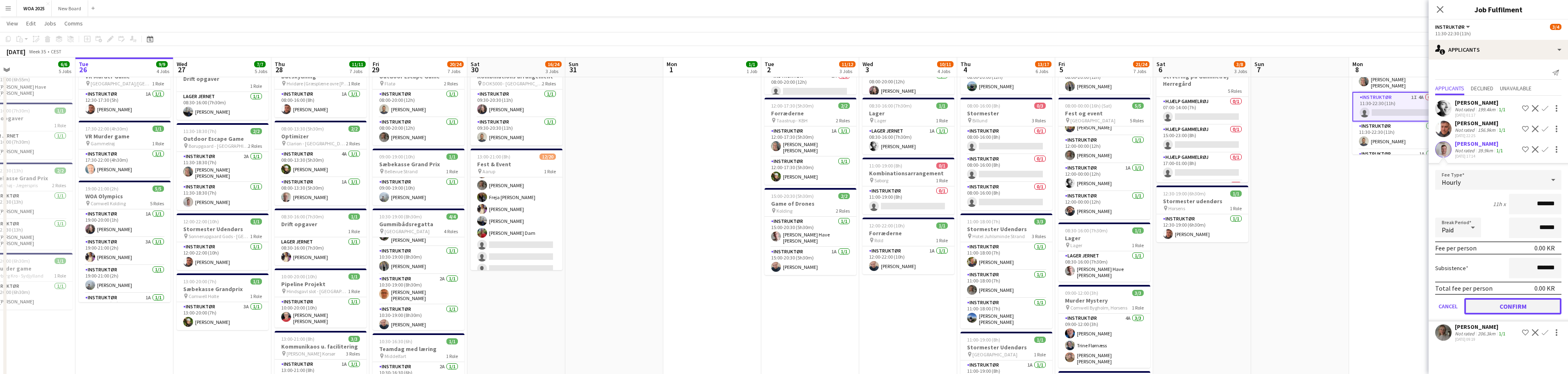
click at [517, 305] on button "Confirm" at bounding box center [1513, 306] width 97 height 16
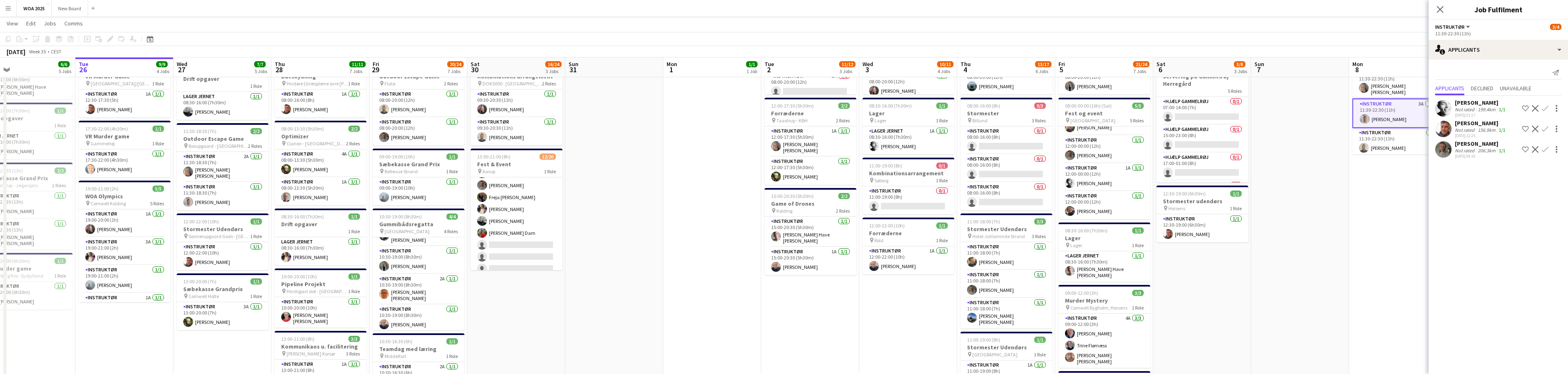
click at [517, 212] on app-date-cell "08:30-16:00 (7h30m) 0/1 Lager pin Lager 1 Role Lager Jernet 0/1 08:30-16:00 (7h…" at bounding box center [1398, 314] width 98 height 688
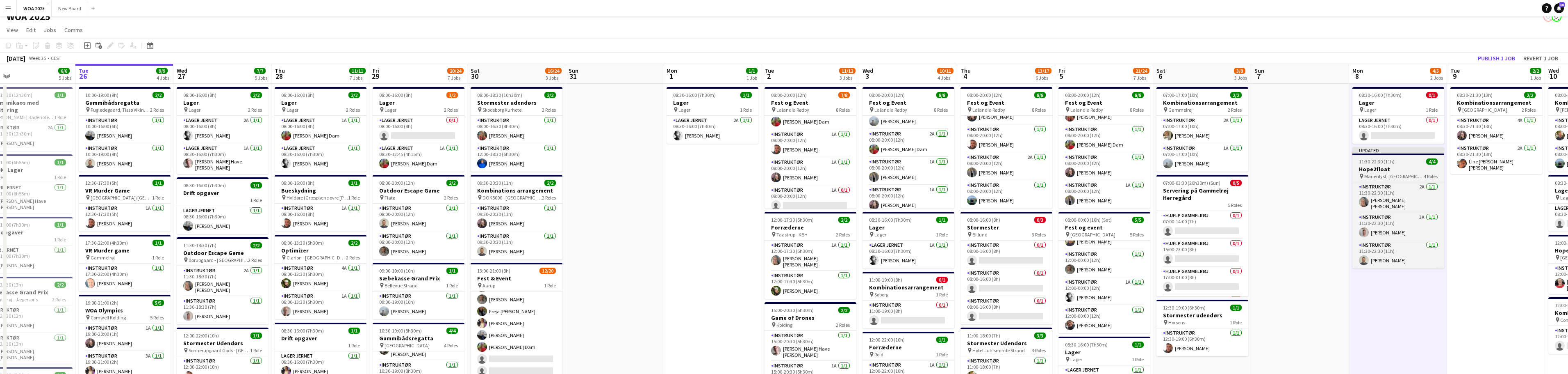
scroll to position [0, 0]
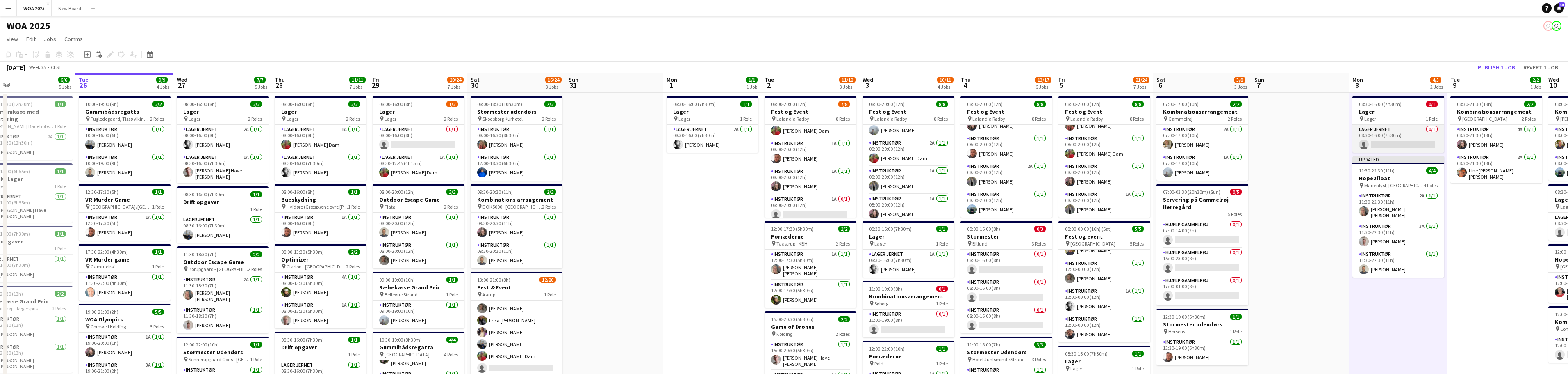
click at [517, 144] on app-card-role "Lager Jernet 0/1 08:30-16:00 (7h30m) single-neutral-actions" at bounding box center [1398, 139] width 92 height 28
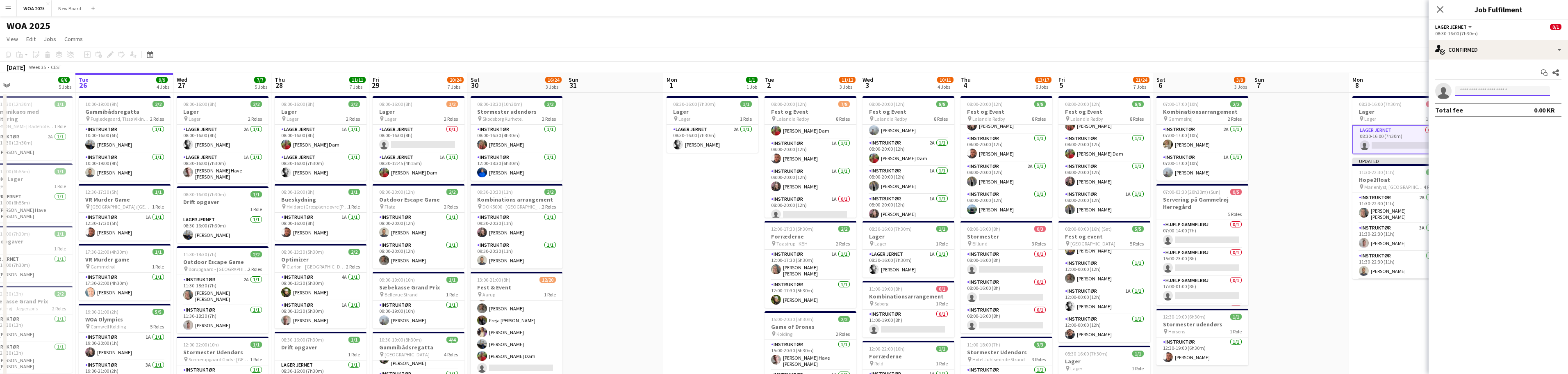
click at [517, 88] on input at bounding box center [1502, 91] width 95 height 10
type input "***"
click at [517, 113] on span "+4522610472" at bounding box center [1502, 116] width 82 height 7
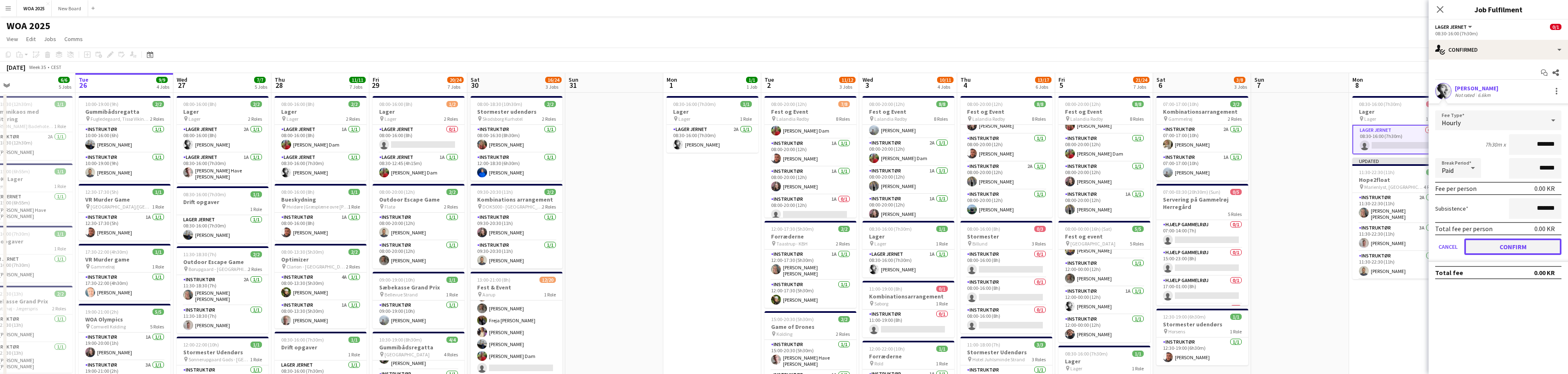
click at [517, 247] on button "Confirm" at bounding box center [1513, 246] width 97 height 16
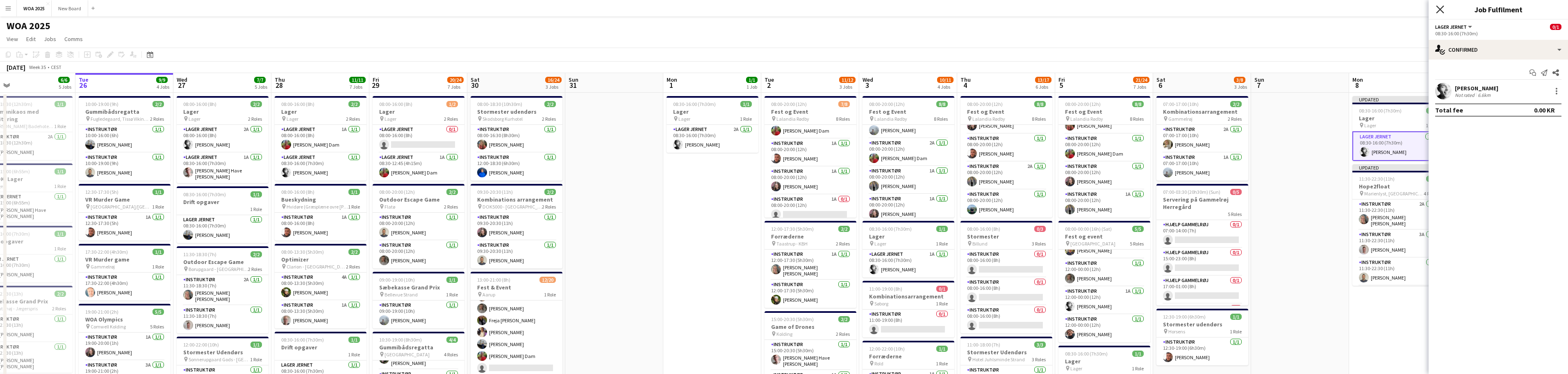
click at [517, 7] on icon "Close pop-in" at bounding box center [1440, 9] width 8 height 8
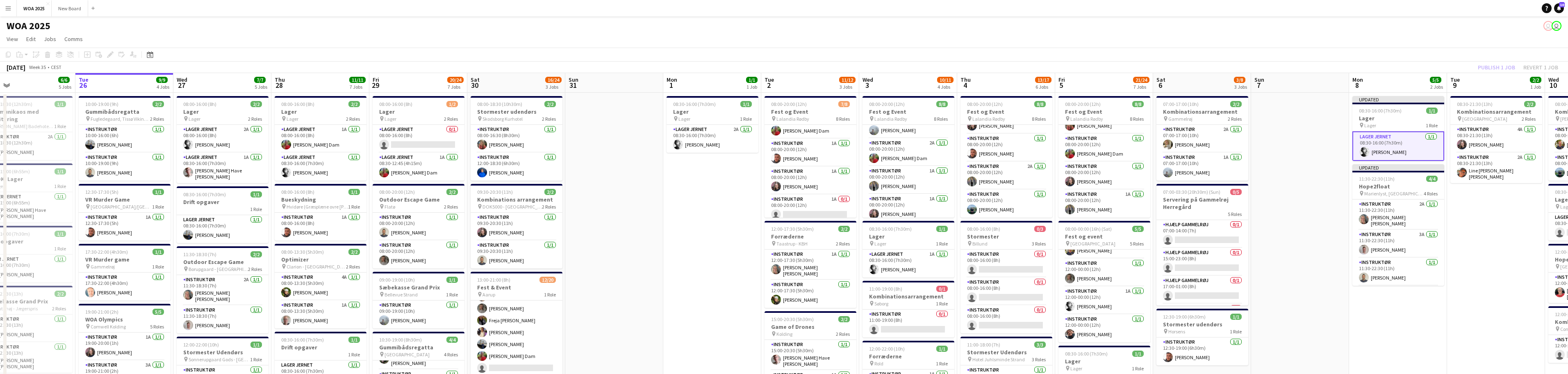
click at [517, 69] on div "Publish 1 job Revert 1 job" at bounding box center [1518, 68] width 100 height 11
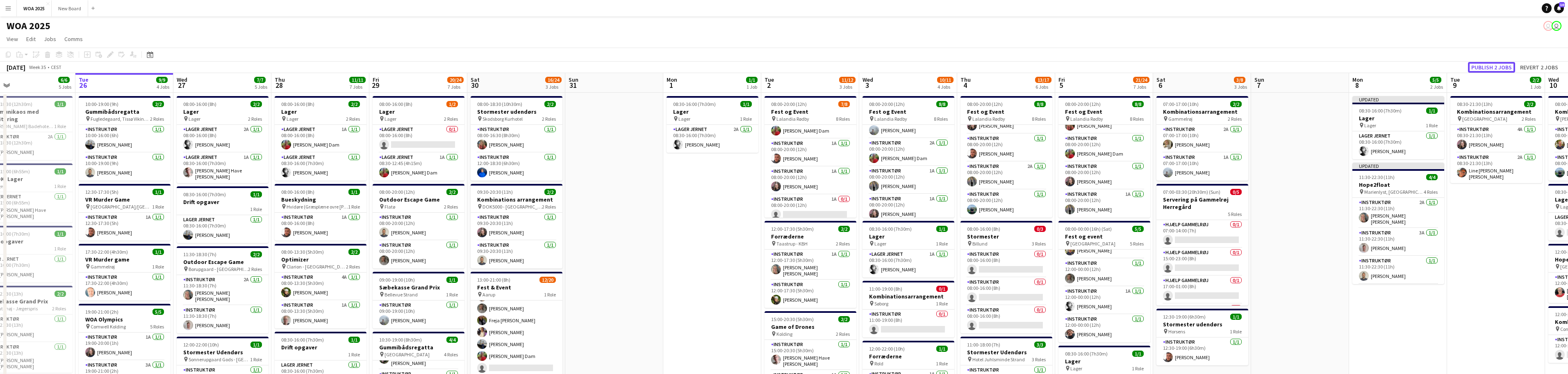
click at [517, 69] on button "Publish 2 jobs" at bounding box center [1491, 68] width 47 height 11
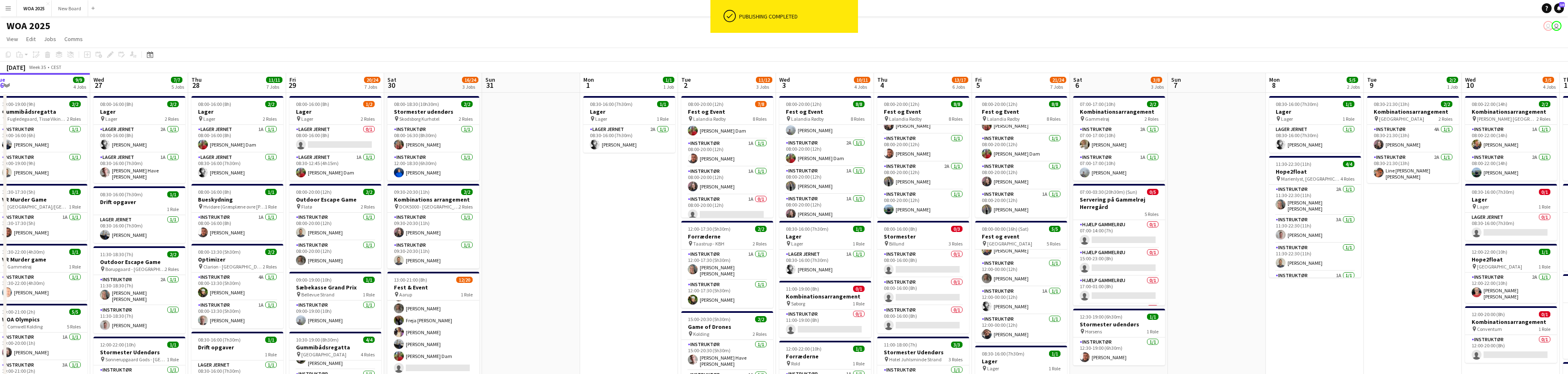
scroll to position [0, 399]
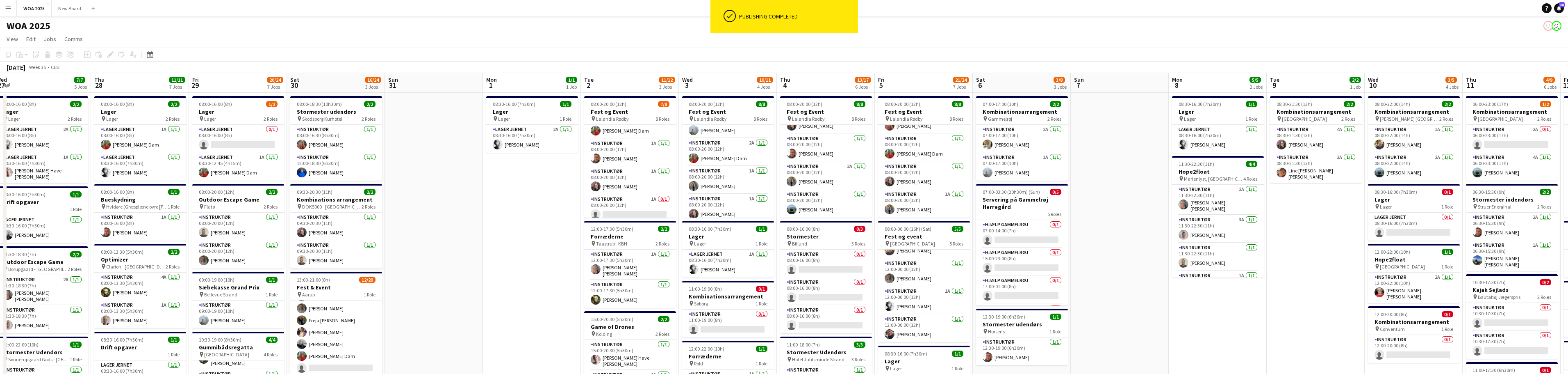
drag, startPoint x: 1487, startPoint y: 238, endPoint x: 1307, endPoint y: 241, distance: 180.0
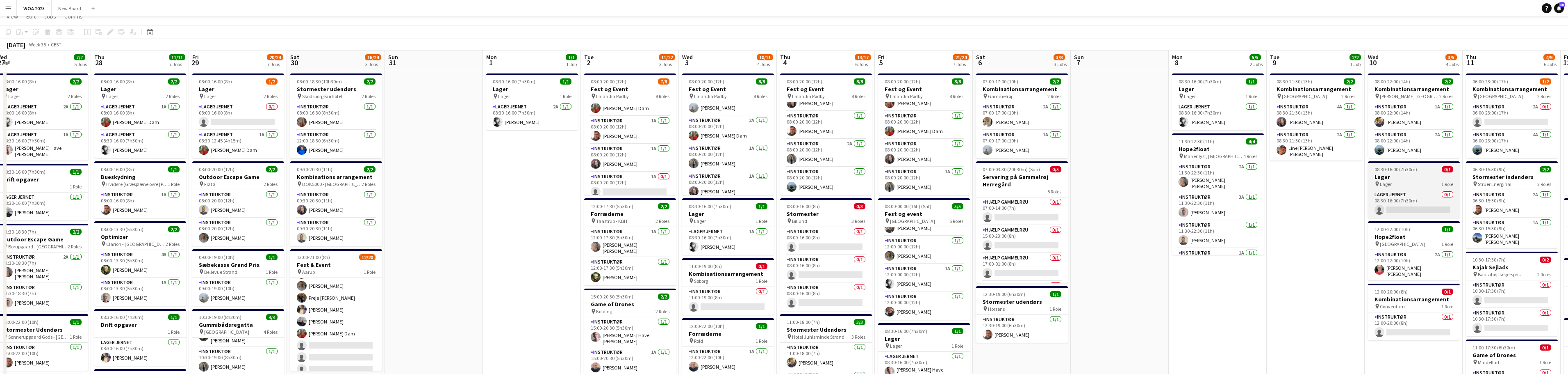
scroll to position [0, 0]
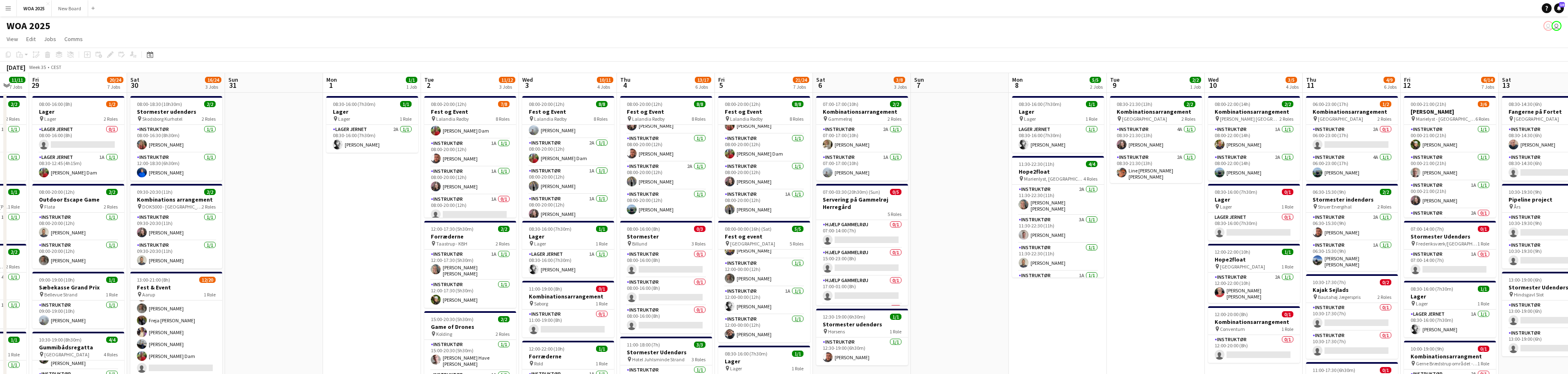
drag, startPoint x: 1406, startPoint y: 155, endPoint x: 1310, endPoint y: 163, distance: 96.3
click at [517, 136] on app-card-role "Instruktør 2A 0/1 06:00-23:00 (17h) single-neutral-actions" at bounding box center [1349, 139] width 92 height 28
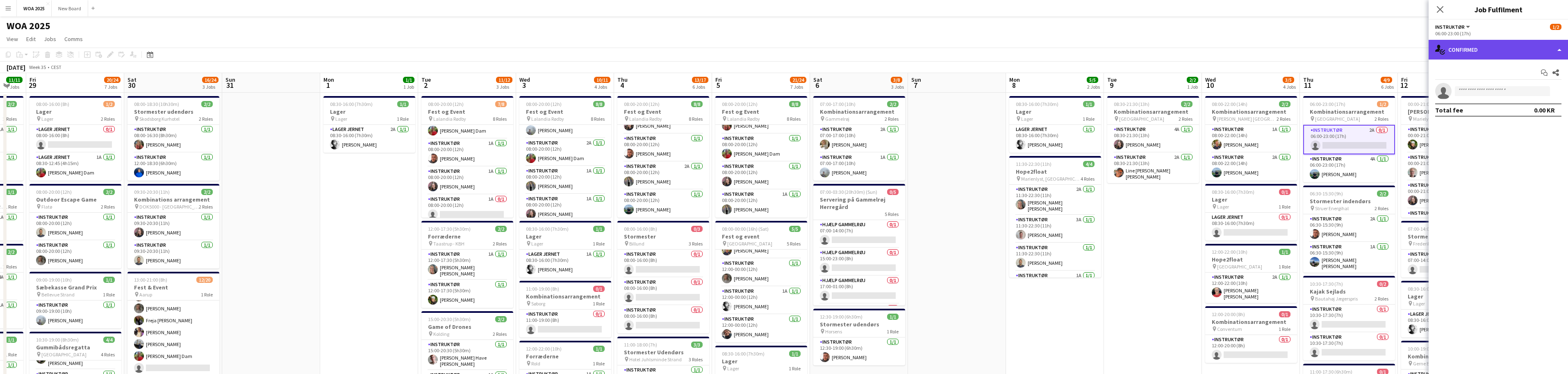
click at [517, 52] on div "single-neutral-actions-check-2 Confirmed" at bounding box center [1498, 49] width 139 height 19
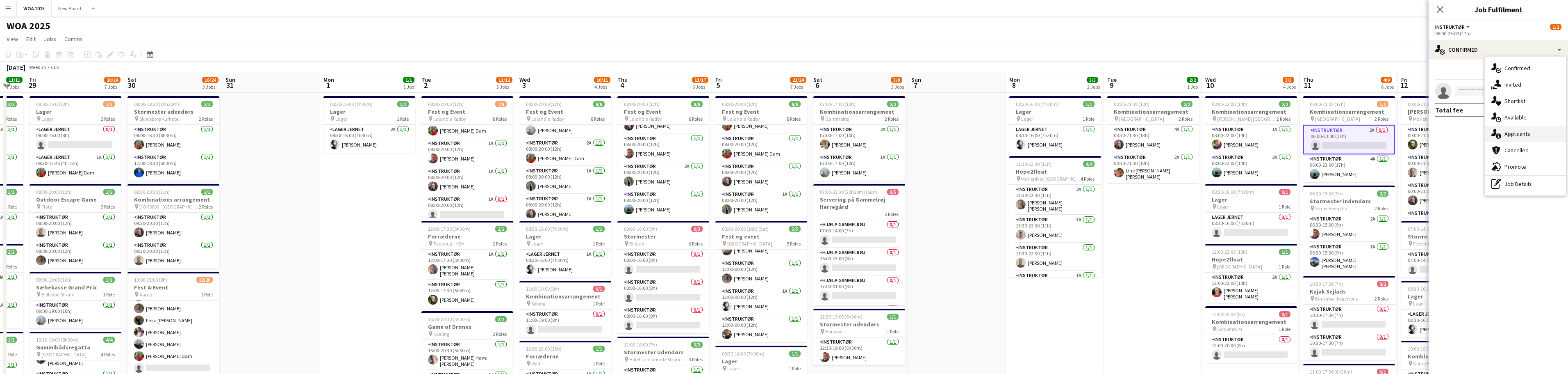
click at [517, 135] on div "single-neutral-actions-information Applicants" at bounding box center [1525, 133] width 81 height 16
click at [517, 51] on app-toolbar "Copy Paste Paste Ctrl+V Paste with crew Ctrl+Shift+V Paste linked Job Delete Gr…" at bounding box center [784, 54] width 1568 height 14
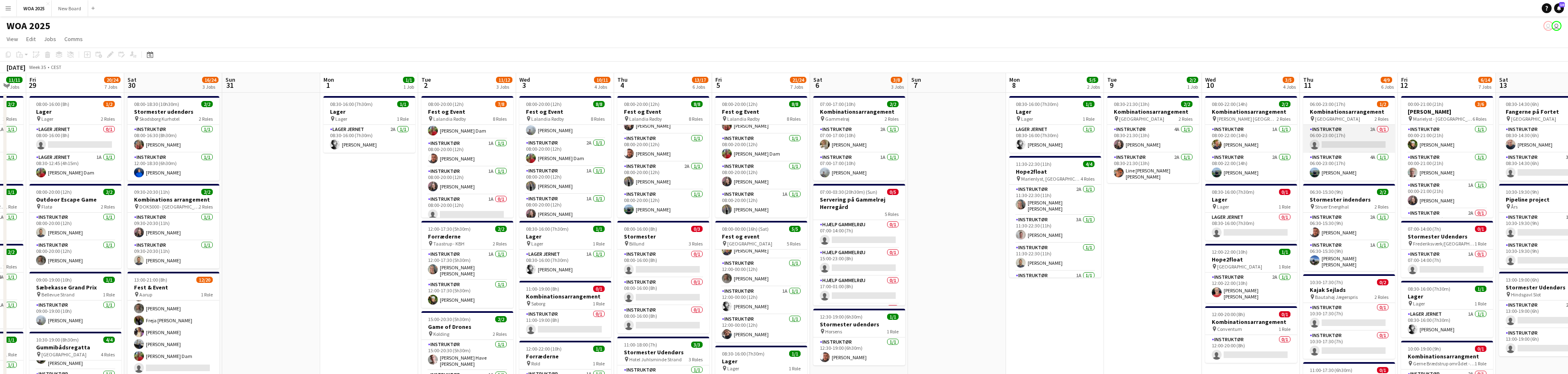
click at [517, 138] on app-card-role "Instruktør 2A 0/1 06:00-23:00 (17h) single-neutral-actions" at bounding box center [1349, 139] width 92 height 28
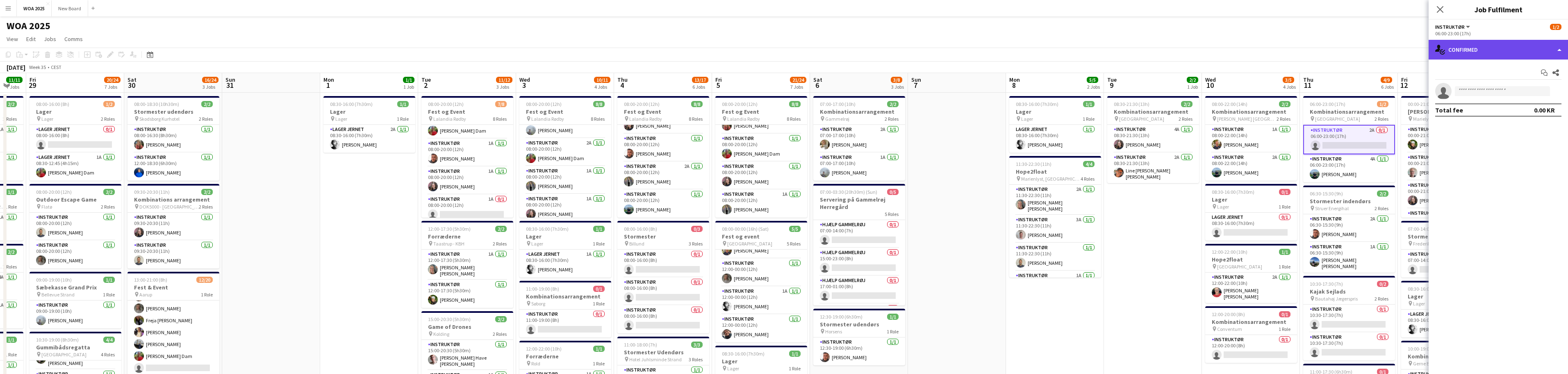
click at [517, 55] on div "single-neutral-actions-check-2 Confirmed" at bounding box center [1498, 49] width 139 height 19
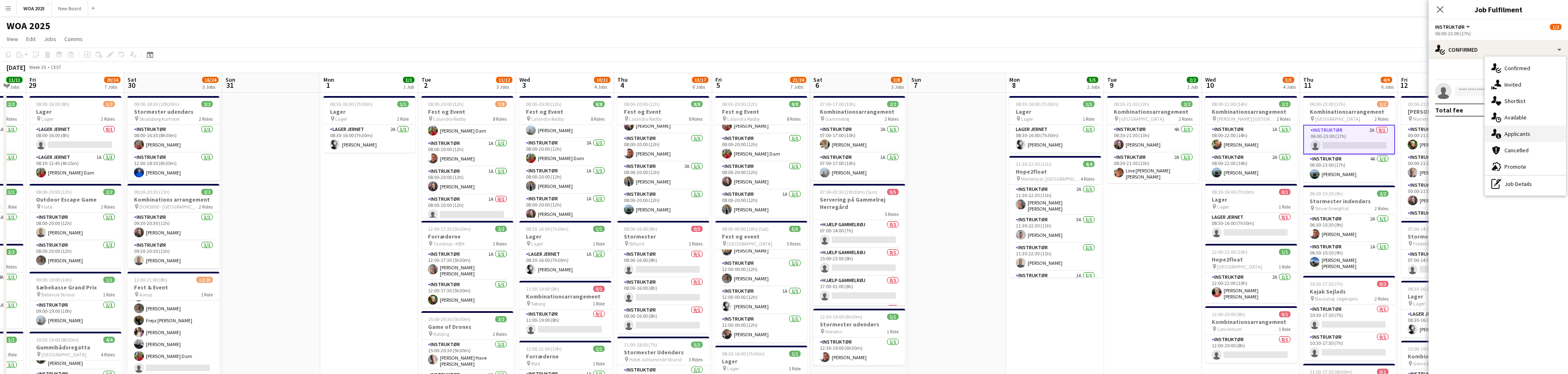
click at [517, 131] on div "single-neutral-actions-information Applicants" at bounding box center [1525, 133] width 81 height 16
click at [517, 88] on span "Unavailable" at bounding box center [1516, 88] width 32 height 5
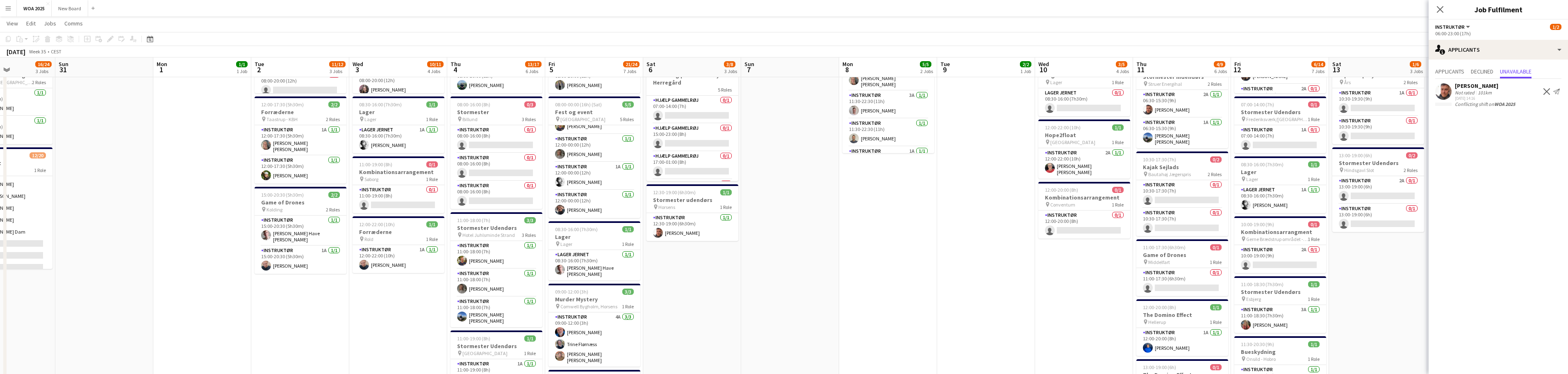
scroll to position [0, 338]
drag, startPoint x: 1363, startPoint y: 157, endPoint x: 1196, endPoint y: 157, distance: 167.0
click at [517, 157] on app-calendar-viewport "Wed 27 7/7 5 Jobs Thu 28 11/11 7 Jobs Fri 29 20/24 7 Jobs Sat 30 16/24 3 Jobs S…" at bounding box center [784, 283] width 1568 height 748
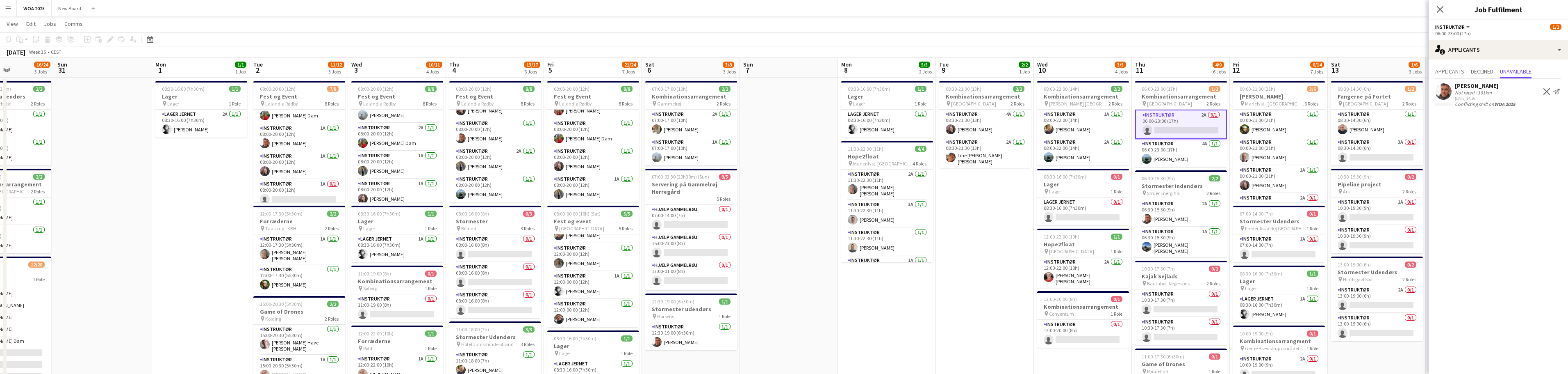
scroll to position [0, 0]
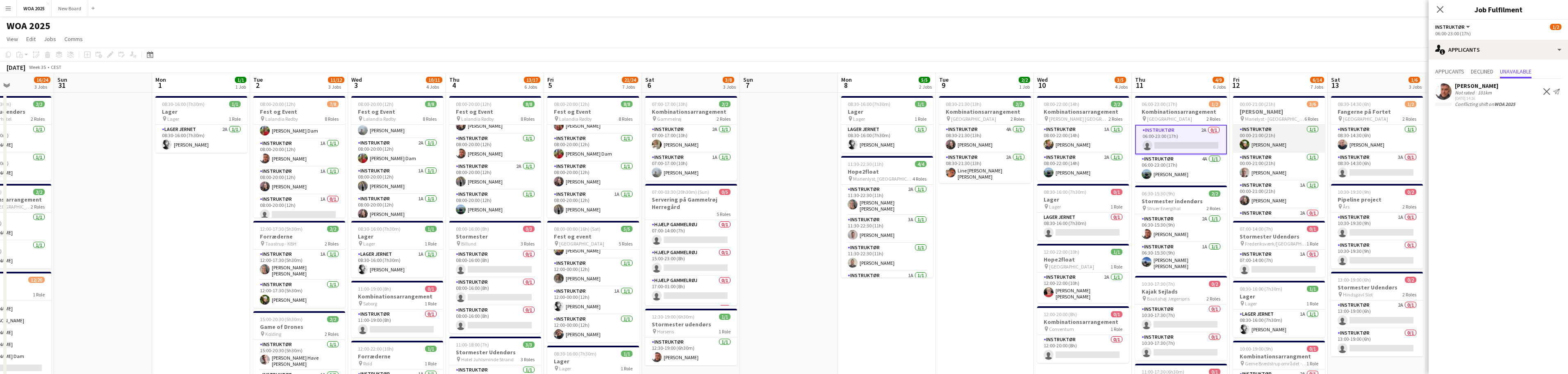
click at [517, 135] on app-card-role "Instruktør 1/1 00:00-21:00 (21h) Anna Nielsen" at bounding box center [1279, 139] width 92 height 28
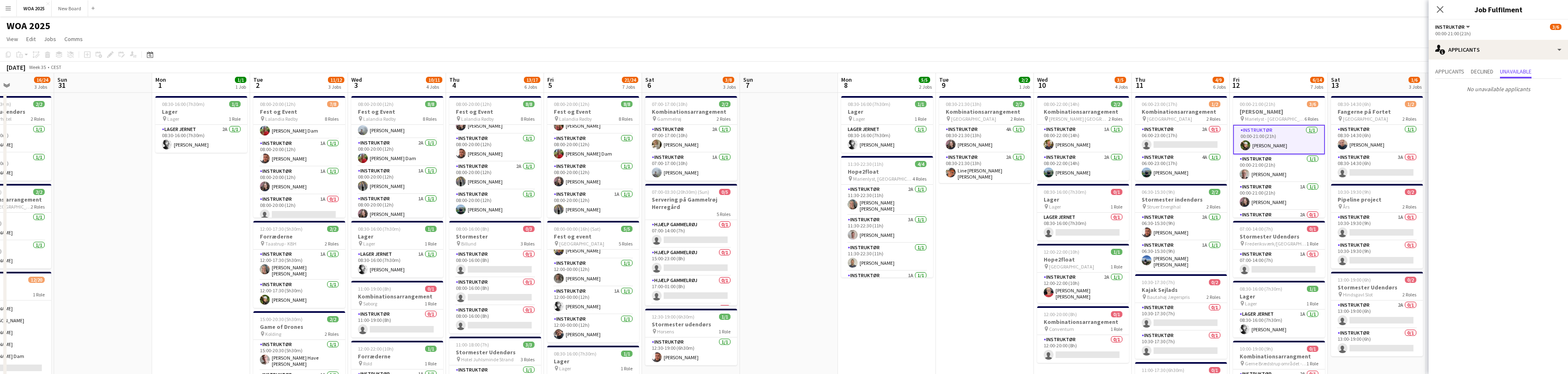
click at [517, 136] on app-card-role "Instruktør 1/1 00:00-21:00 (21h) Anna Nielsen" at bounding box center [1279, 139] width 92 height 29
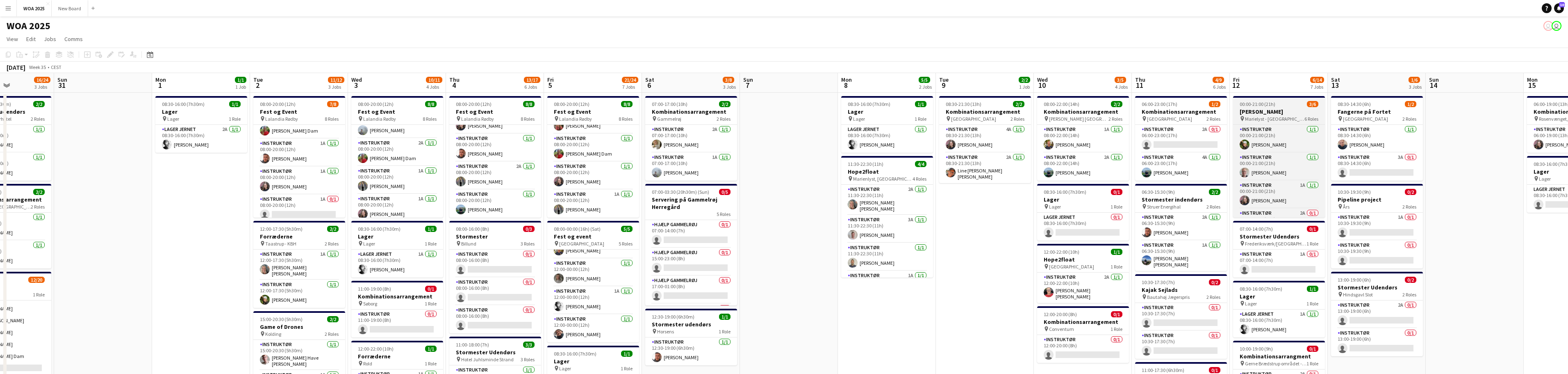
click at [517, 111] on h3 "Robinson" at bounding box center [1279, 111] width 92 height 7
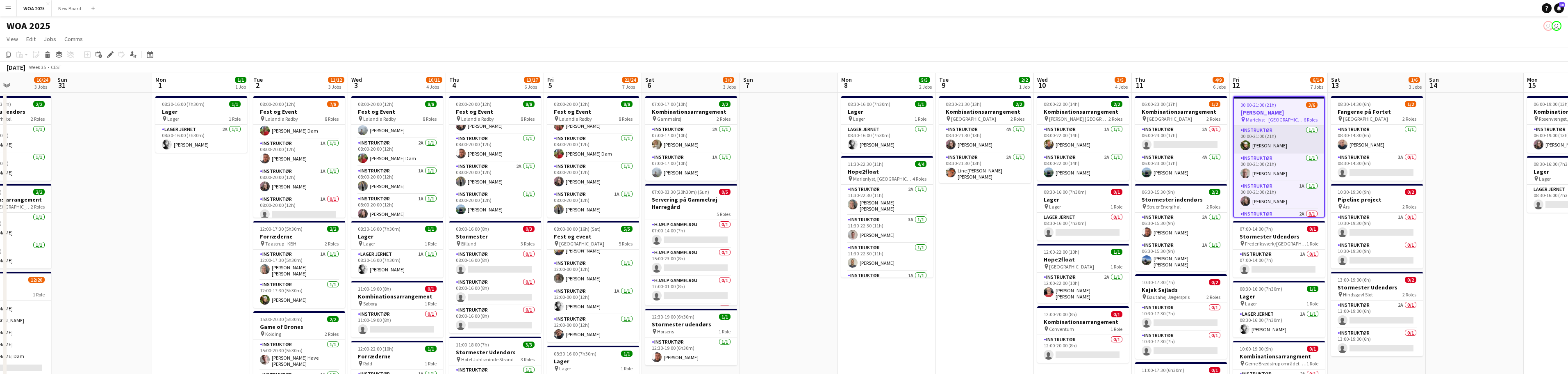
click at [517, 142] on app-card-role "Instruktør 1/1 00:00-21:00 (21h) Anna Nielsen" at bounding box center [1279, 139] width 90 height 28
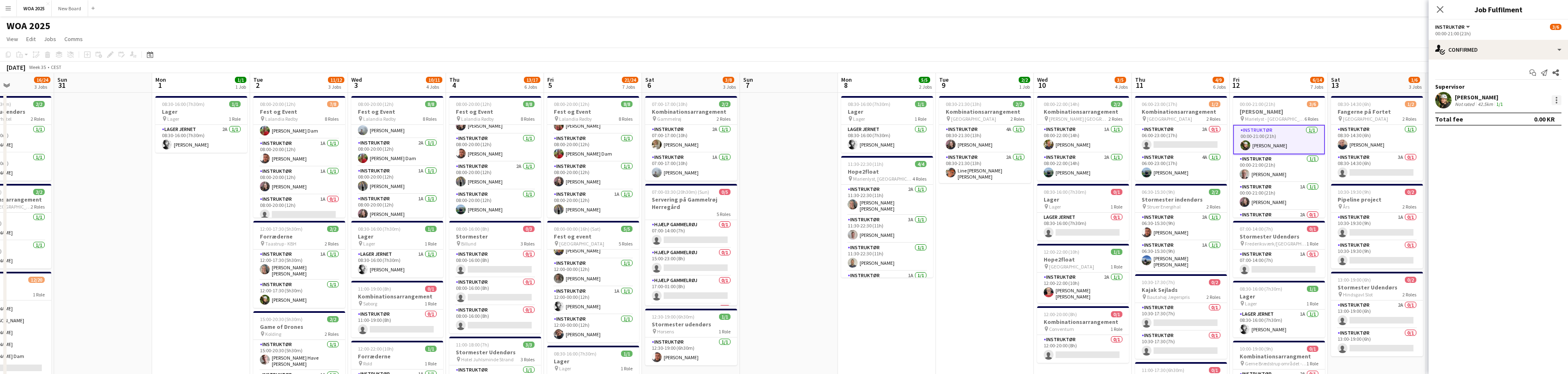
click at [517, 101] on div at bounding box center [1556, 100] width 10 height 10
click at [517, 194] on span "Remove" at bounding box center [1503, 194] width 102 height 7
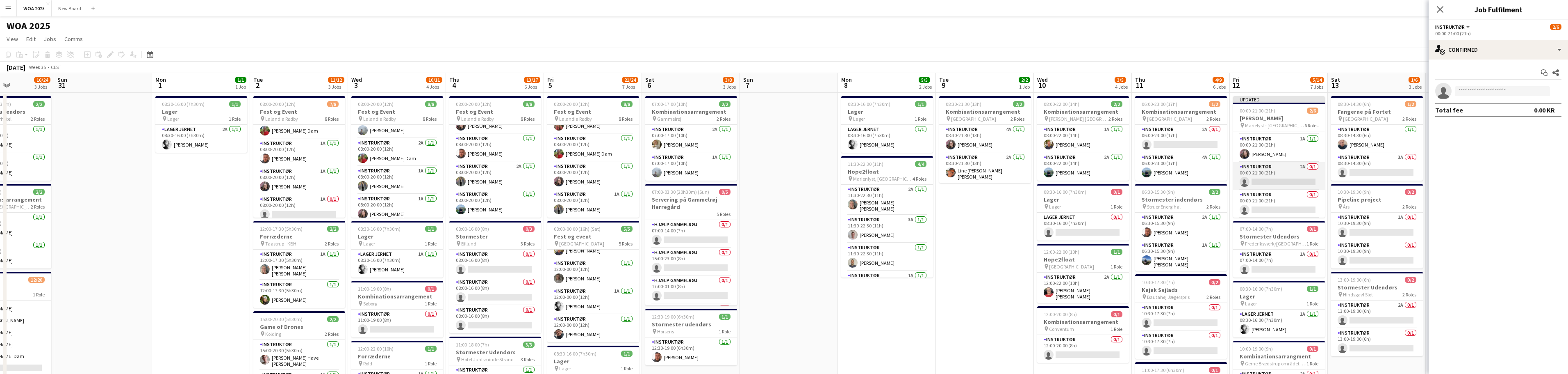
click at [517, 175] on app-card-role "Instruktør 2A 0/1 00:00-21:00 (21h) single-neutral-actions" at bounding box center [1279, 176] width 92 height 28
click at [517, 57] on div "single-neutral-actions-check-2 Confirmed" at bounding box center [1498, 49] width 139 height 19
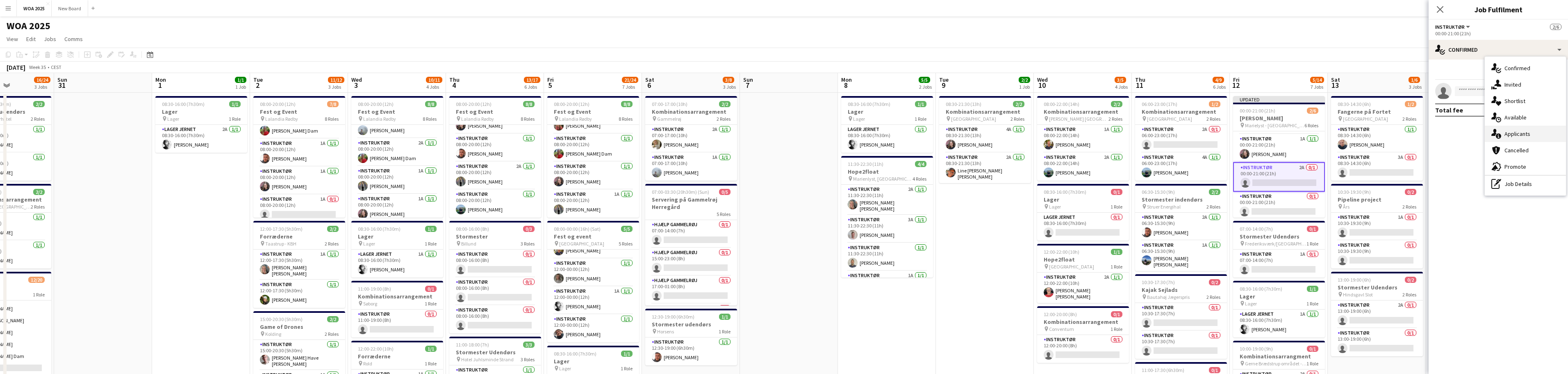
click at [517, 133] on div "single-neutral-actions-information Applicants" at bounding box center [1525, 133] width 81 height 16
click at [517, 107] on div at bounding box center [1556, 108] width 10 height 10
click at [517, 109] on div at bounding box center [784, 187] width 1568 height 374
click at [517, 109] on app-icon "Decline" at bounding box center [1535, 108] width 7 height 7
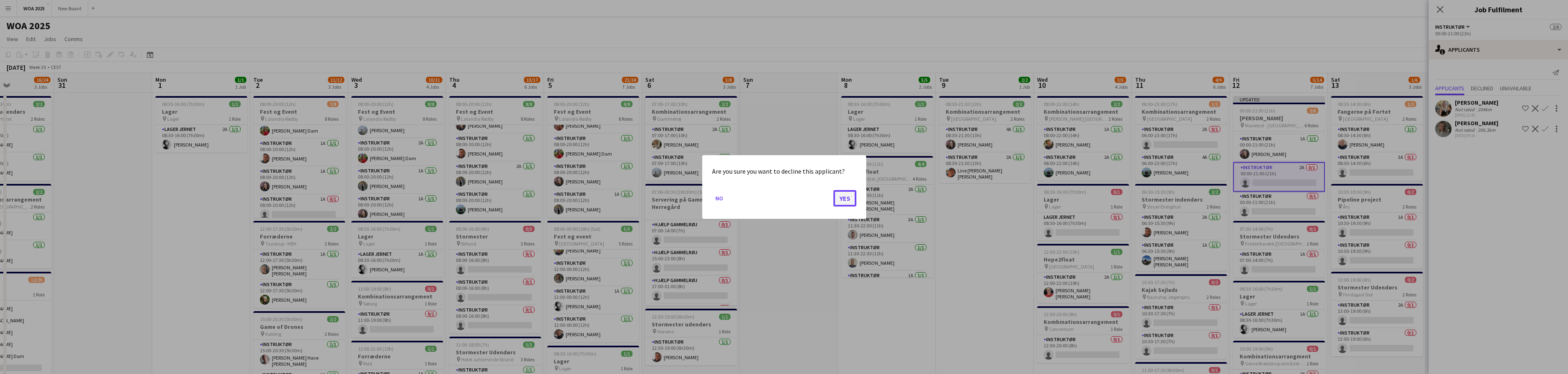
click at [517, 197] on button "Yes" at bounding box center [845, 198] width 23 height 16
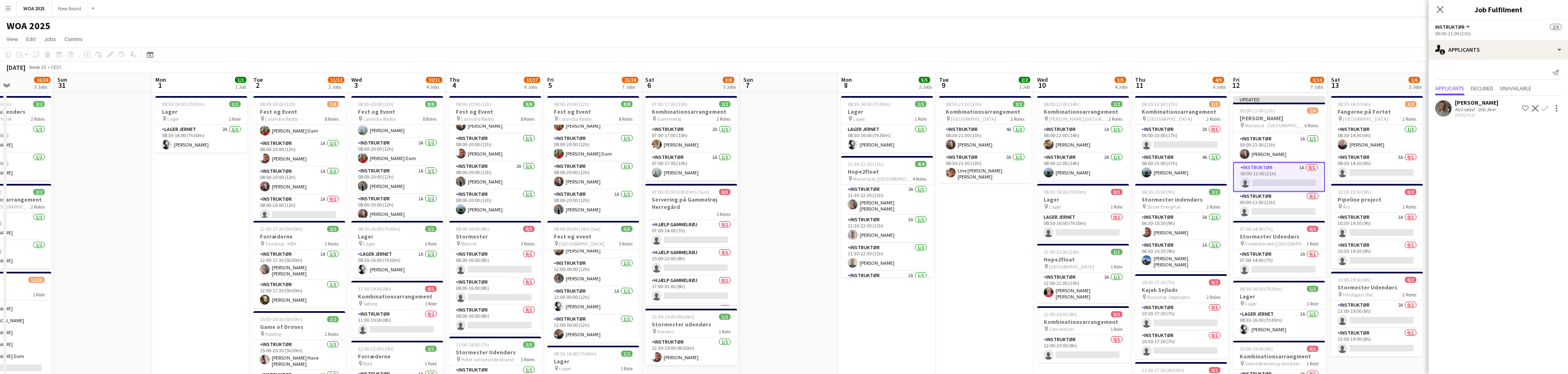
click at [517, 111] on app-icon "Confirm" at bounding box center [1545, 108] width 7 height 7
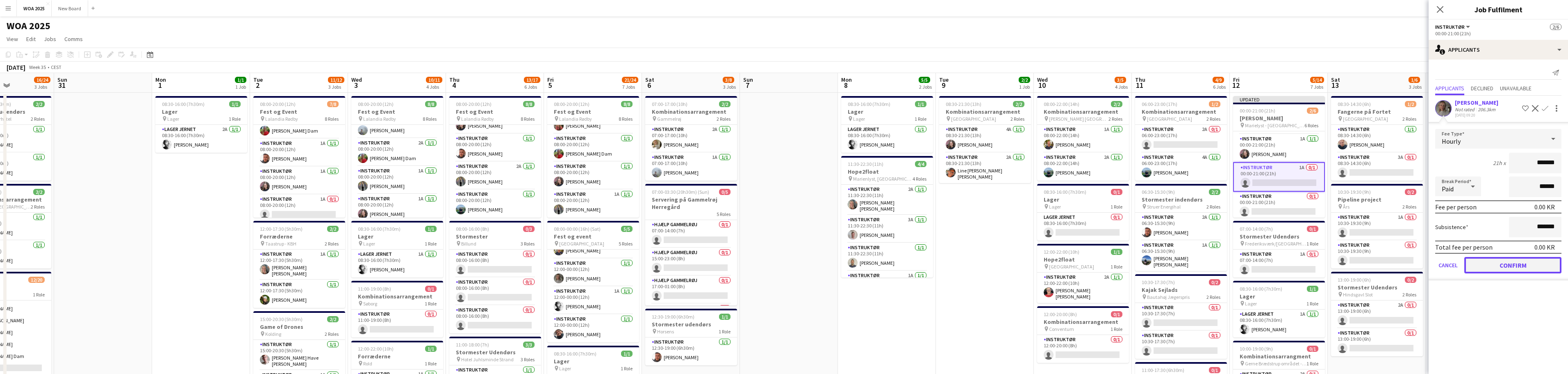
click at [517, 273] on button "Confirm" at bounding box center [1513, 265] width 97 height 16
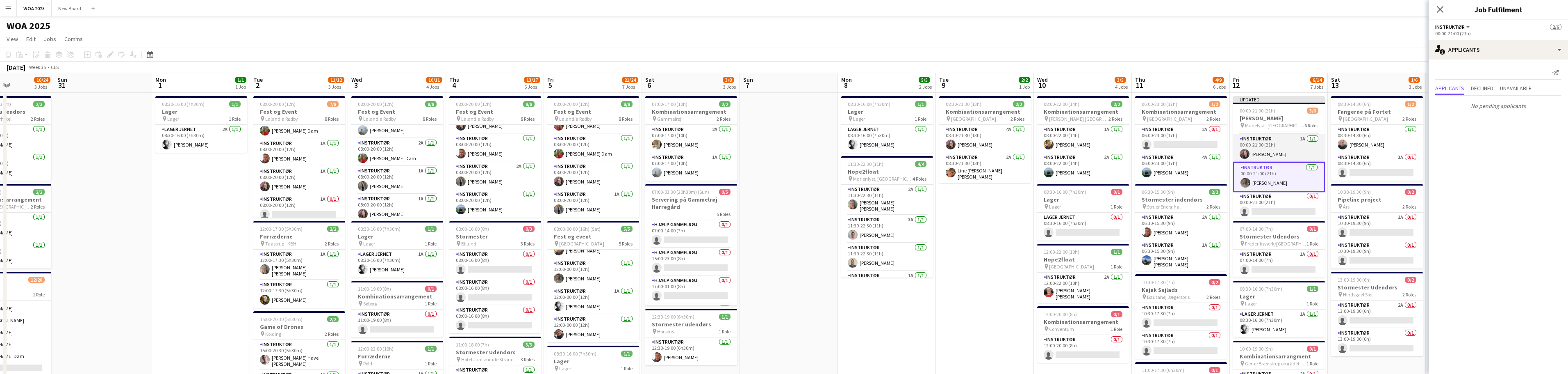
click at [517, 142] on app-card-role "Instruktør 1A 1/1 00:00-21:00 (21h) Johanne Bjerrisgaard" at bounding box center [1279, 148] width 92 height 28
click at [517, 207] on app-card-role "Instruktør 0/1 00:00-21:00 (21h) single-neutral-actions" at bounding box center [1279, 206] width 92 height 28
click at [517, 211] on app-card-role "Instruktør 0/1 00:00-21:00 (21h) single-neutral-actions" at bounding box center [1279, 205] width 92 height 29
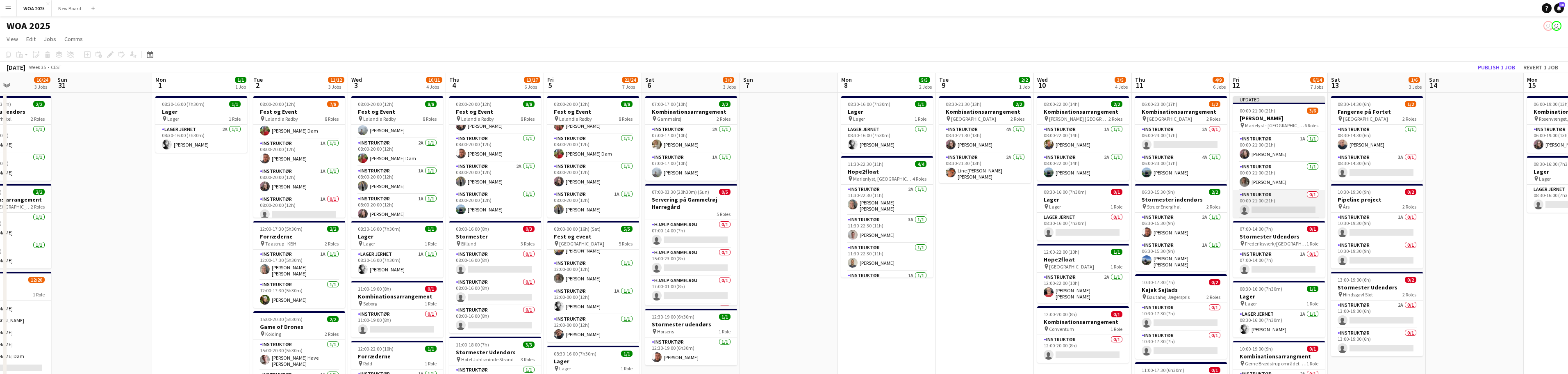
click at [517, 210] on app-card-role "Instruktør 0/1 00:00-21:00 (21h) single-neutral-actions" at bounding box center [1279, 204] width 92 height 28
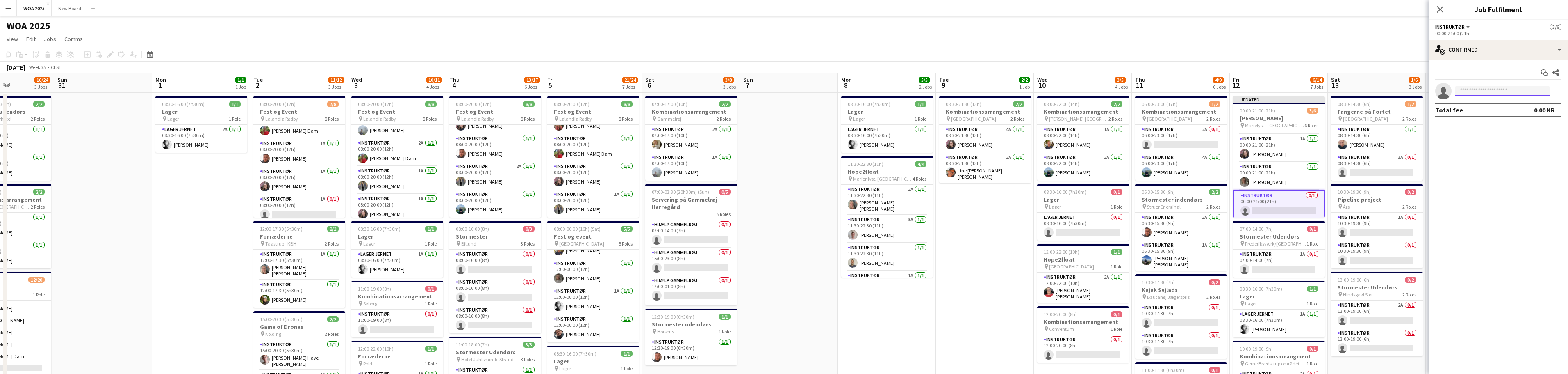
click at [517, 86] on input at bounding box center [1502, 91] width 95 height 10
type input "***"
click at [517, 106] on span "[PERSON_NAME]" at bounding box center [1485, 102] width 47 height 7
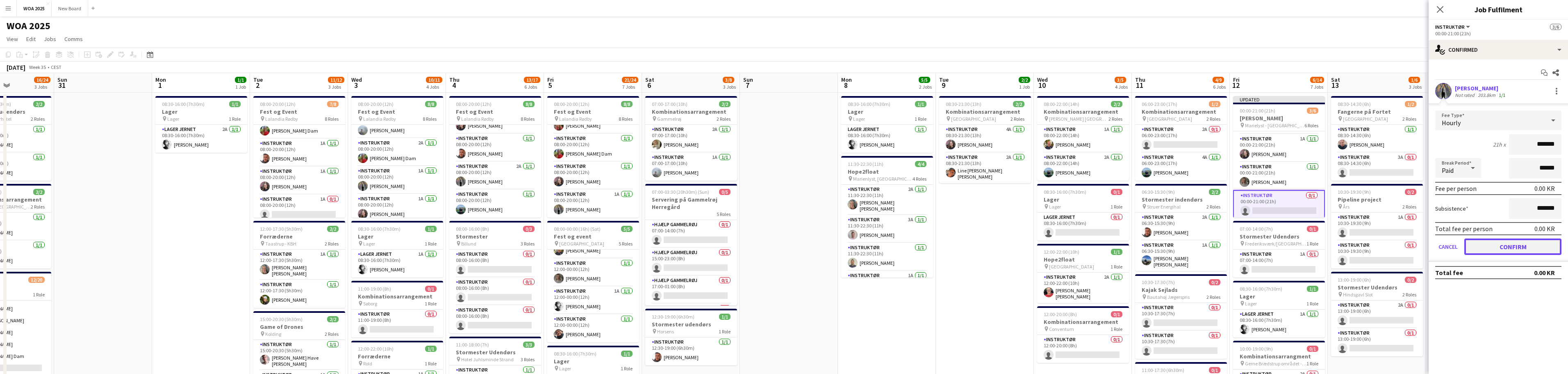
click at [517, 247] on button "Confirm" at bounding box center [1513, 246] width 97 height 16
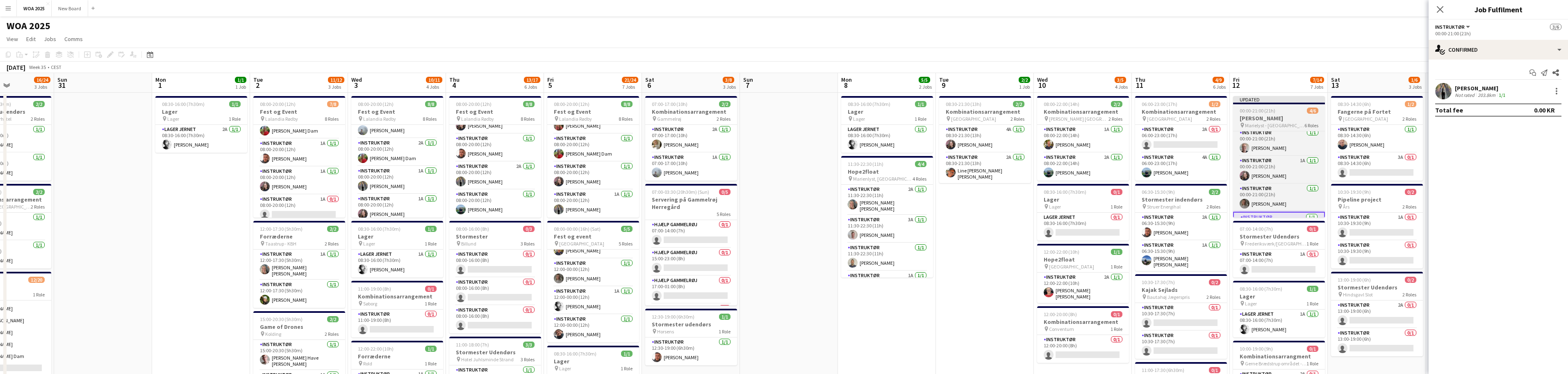
scroll to position [0, 0]
click at [517, 148] on app-card-role "Instruktør 0/1 00:00-21:00 (21h) single-neutral-actions" at bounding box center [1279, 146] width 92 height 28
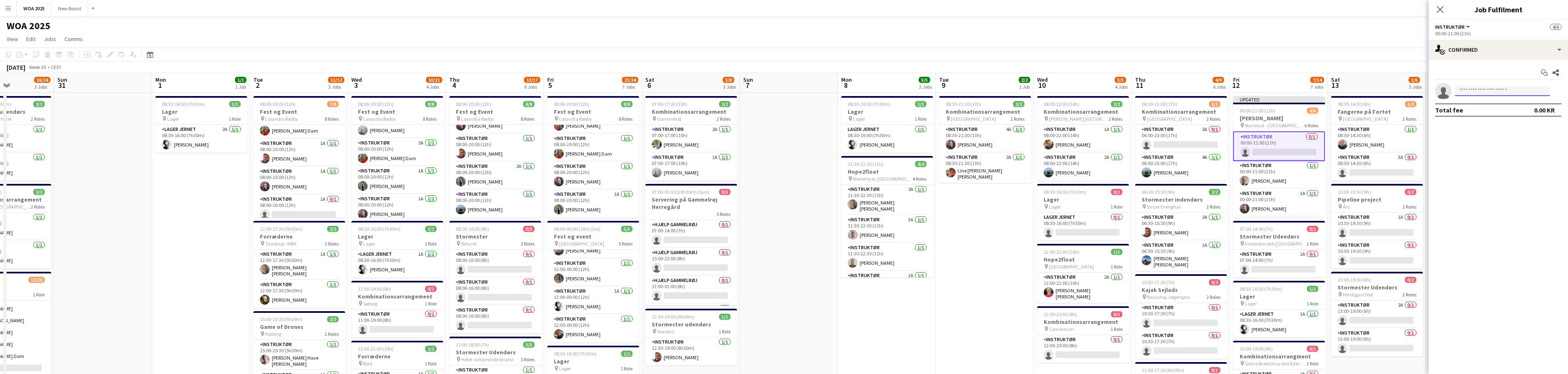
click at [517, 91] on input at bounding box center [1502, 91] width 95 height 10
type input "****"
click at [517, 145] on span "[PERSON_NAME]" at bounding box center [1485, 142] width 47 height 7
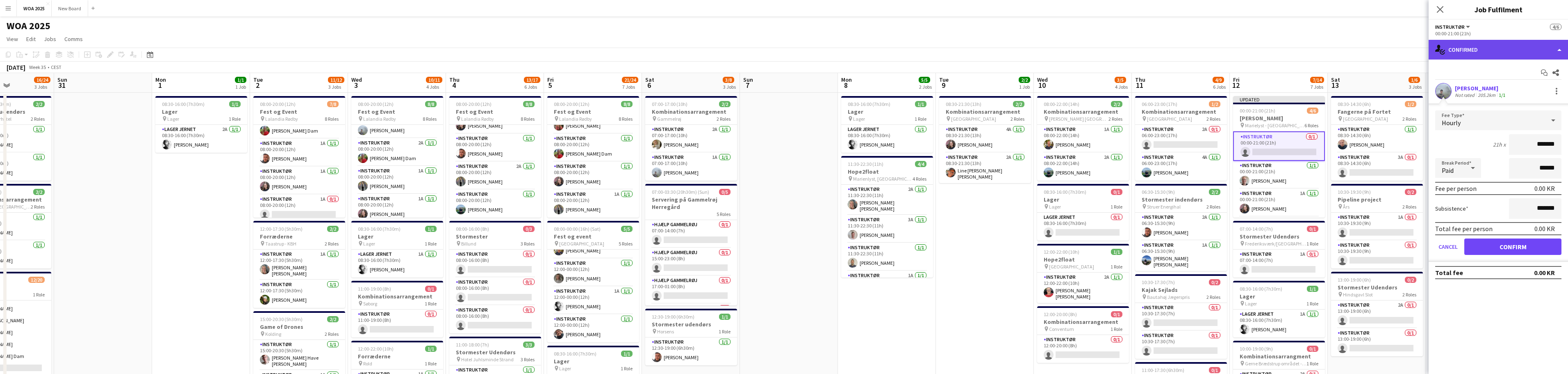
click at [517, 49] on div "single-neutral-actions-check-2 Confirmed" at bounding box center [1498, 49] width 139 height 19
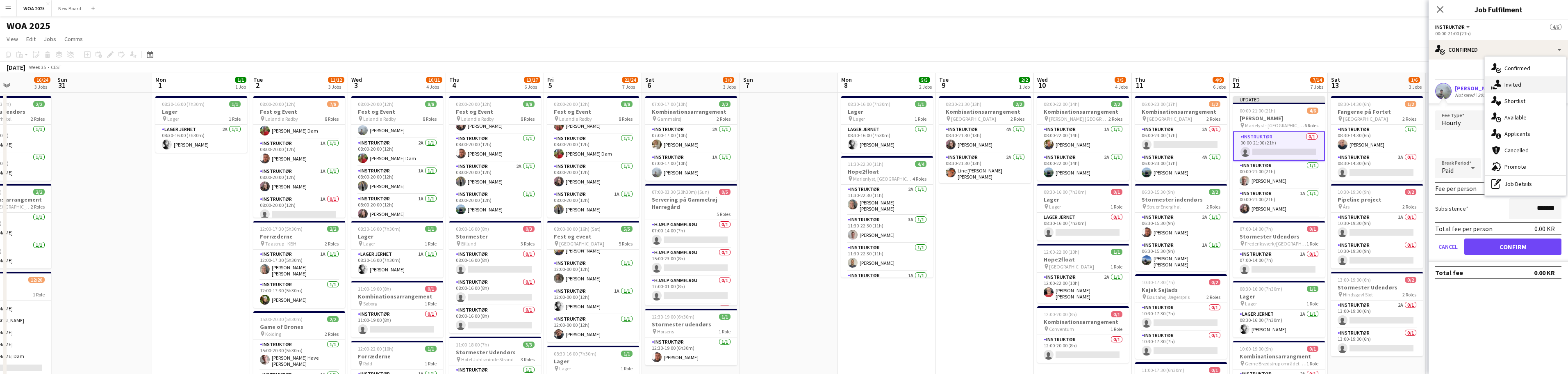
click at [517, 85] on div "single-neutral-actions-share-1 Invited" at bounding box center [1525, 84] width 81 height 16
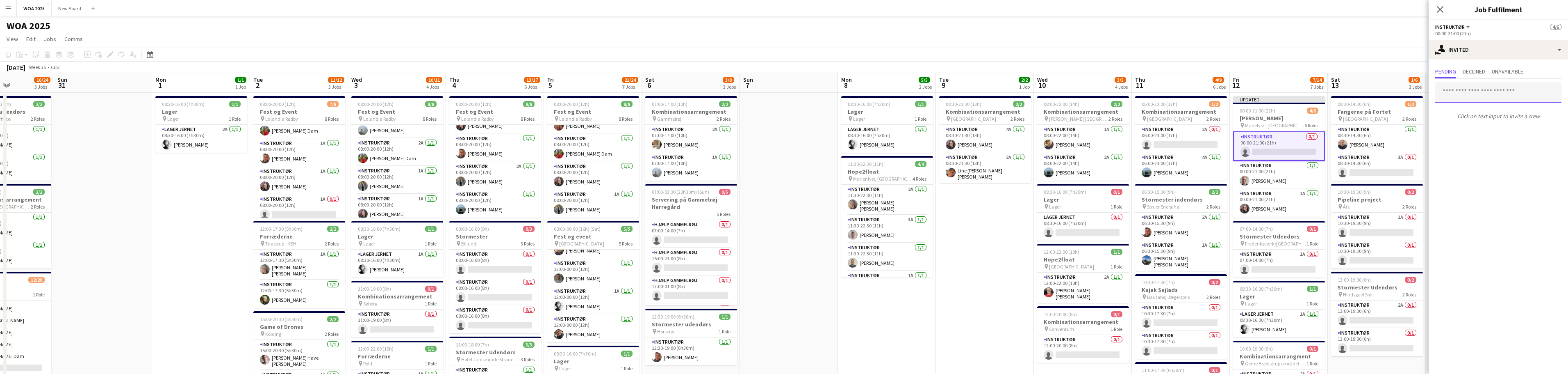
click at [517, 94] on input "text" at bounding box center [1498, 93] width 126 height 21
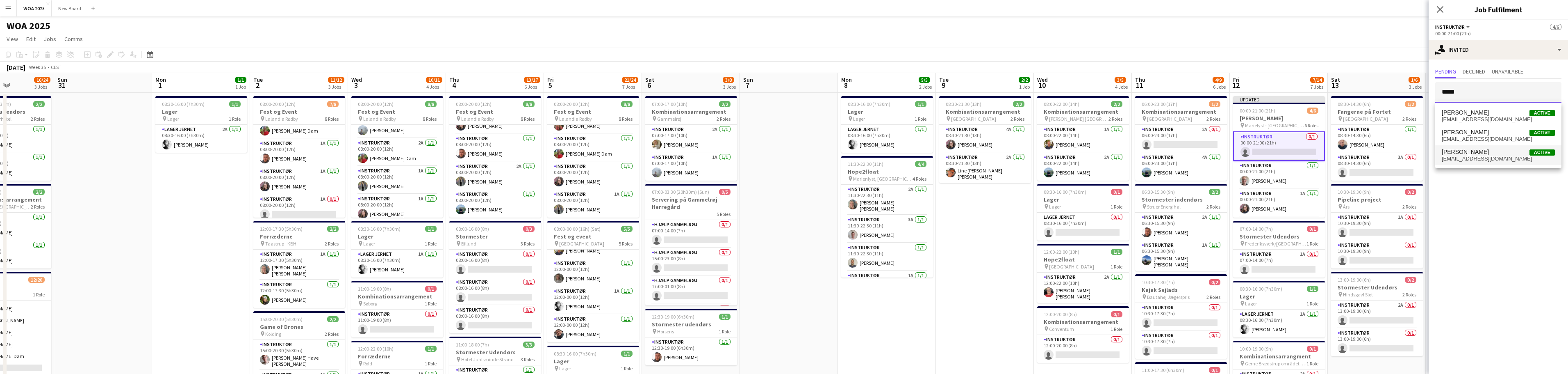
type input "*****"
click at [517, 152] on span "Morten Ruby Active" at bounding box center [1499, 152] width 113 height 7
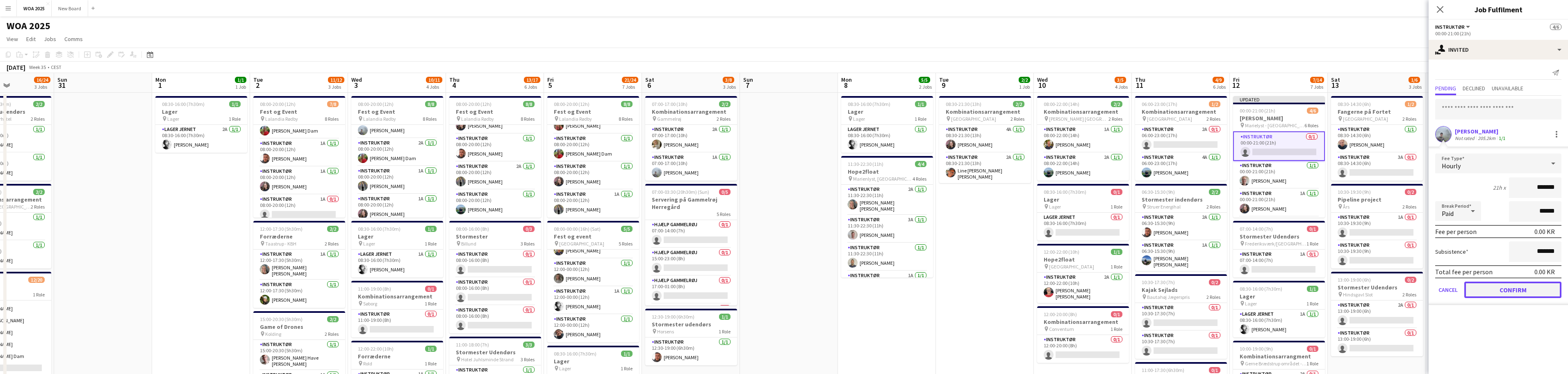
click at [517, 290] on button "Confirm" at bounding box center [1513, 289] width 97 height 16
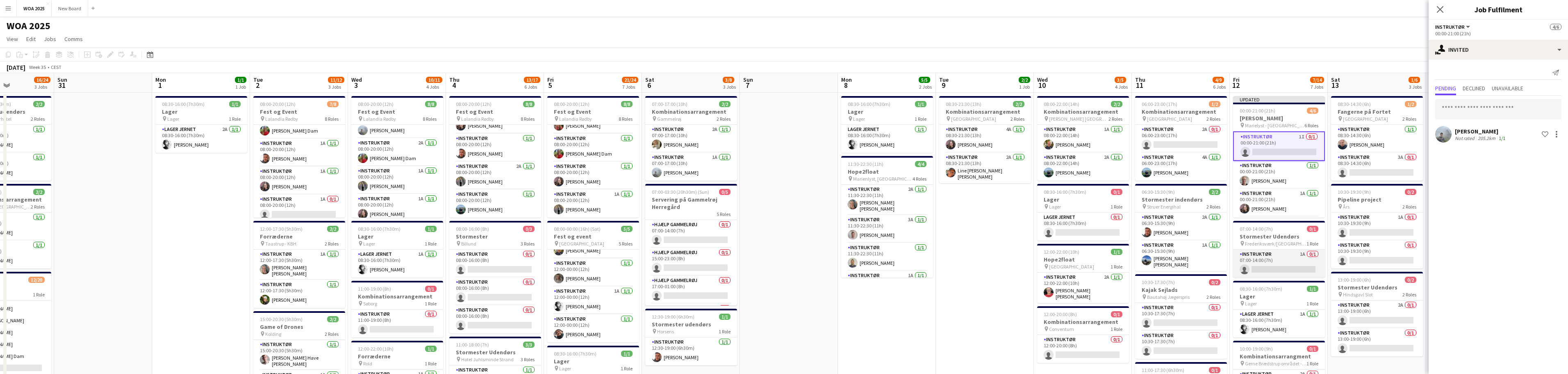
click at [517, 266] on app-card-role "Instruktør 1A 0/1 07:00-14:00 (7h) single-neutral-actions" at bounding box center [1279, 263] width 92 height 28
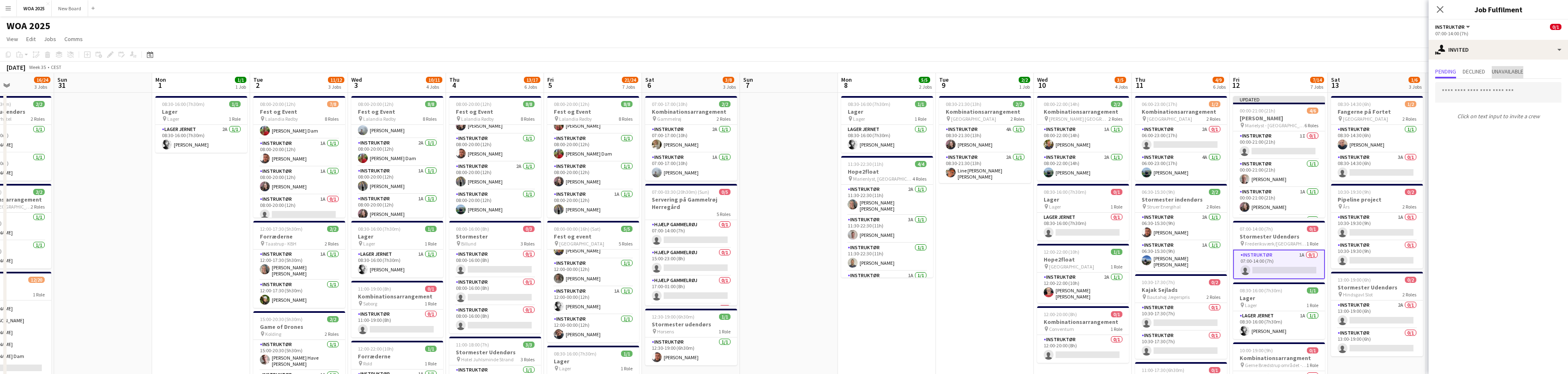
click at [517, 71] on span "Unavailable" at bounding box center [1508, 71] width 32 height 5
click at [517, 51] on div "single-neutral-actions-share-1 Invited" at bounding box center [1498, 49] width 139 height 19
click at [517, 136] on div "single-neutral-actions-information Applicants" at bounding box center [1525, 133] width 81 height 16
click at [517, 107] on app-icon "Confirm" at bounding box center [1545, 108] width 7 height 7
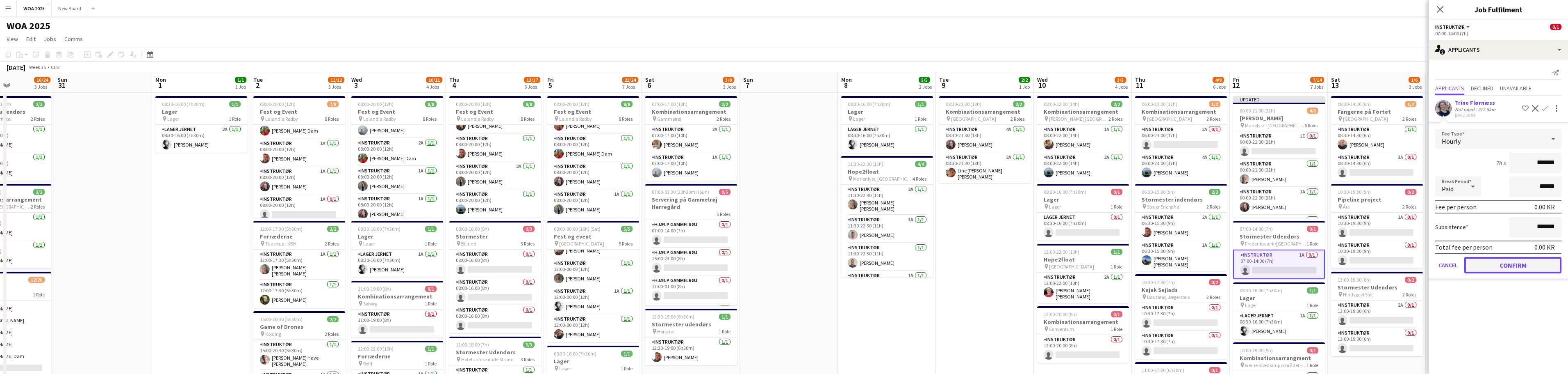
click at [517, 261] on button "Confirm" at bounding box center [1513, 265] width 97 height 16
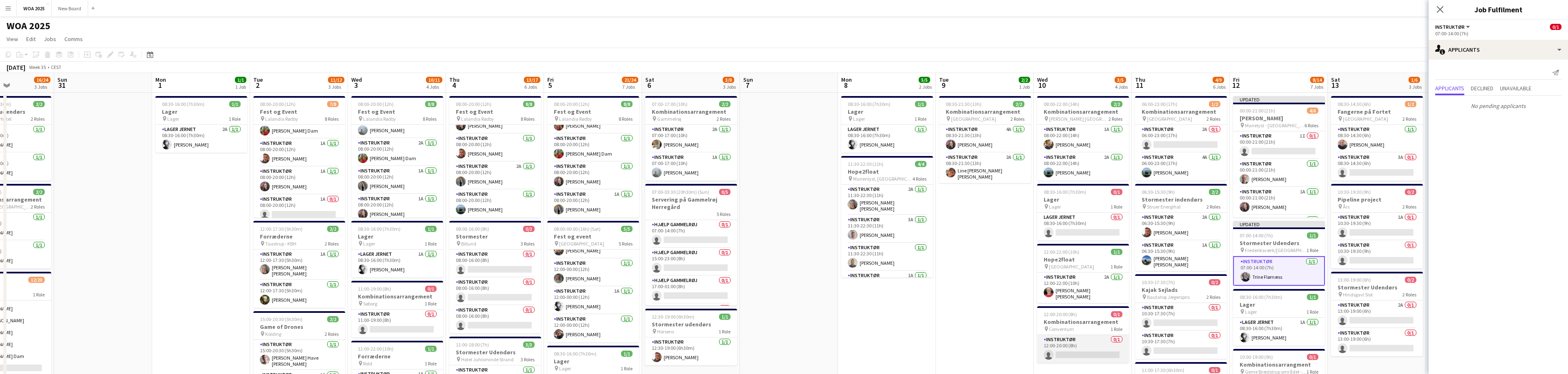
click at [517, 342] on app-card-role "Instruktør 0/1 12:00-20:00 (8h) single-neutral-actions" at bounding box center [1083, 349] width 92 height 28
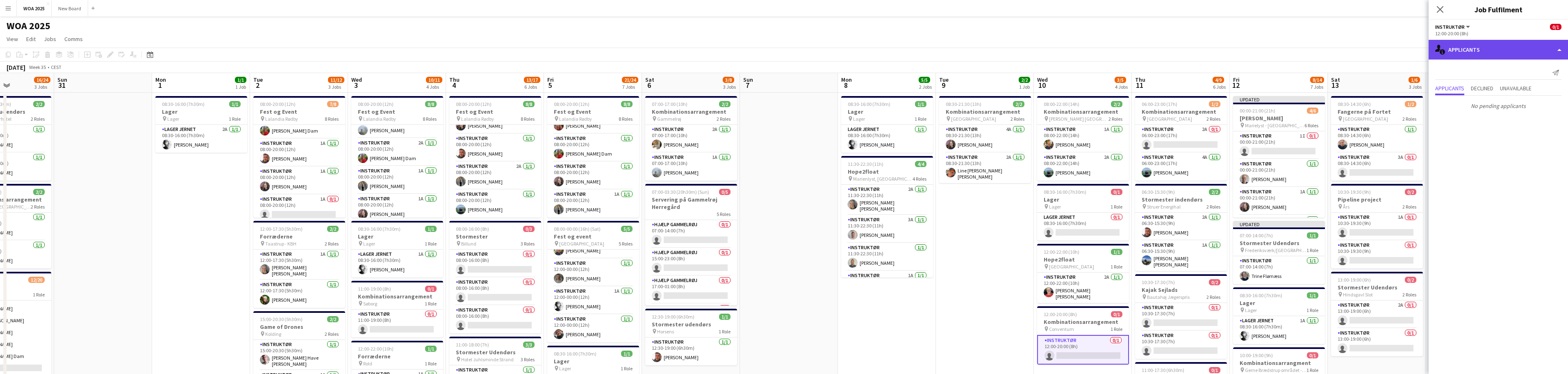
click at [517, 52] on div "single-neutral-actions-information Applicants" at bounding box center [1498, 49] width 139 height 19
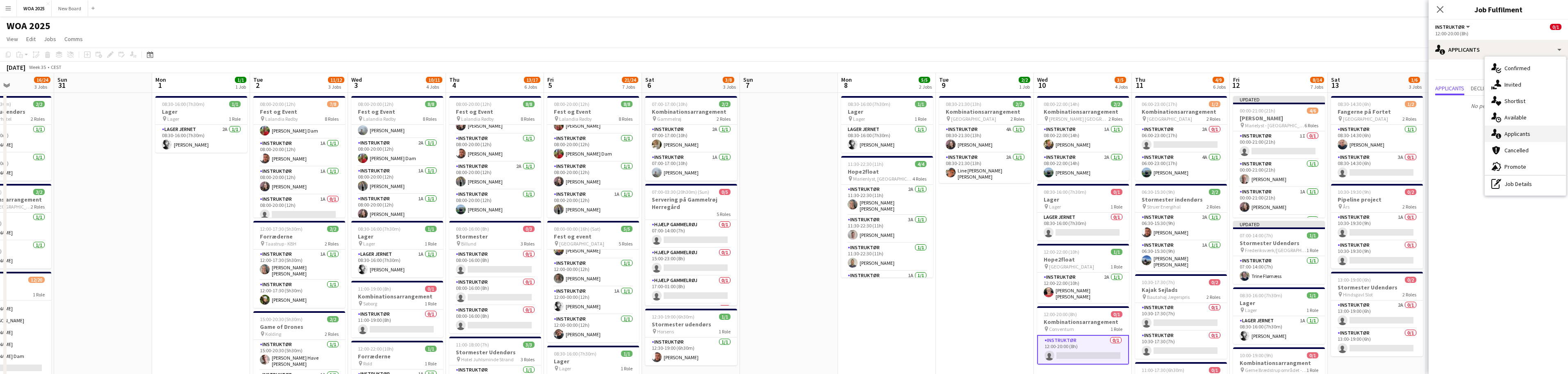
click at [517, 134] on div "single-neutral-actions-information Applicants" at bounding box center [1525, 133] width 81 height 16
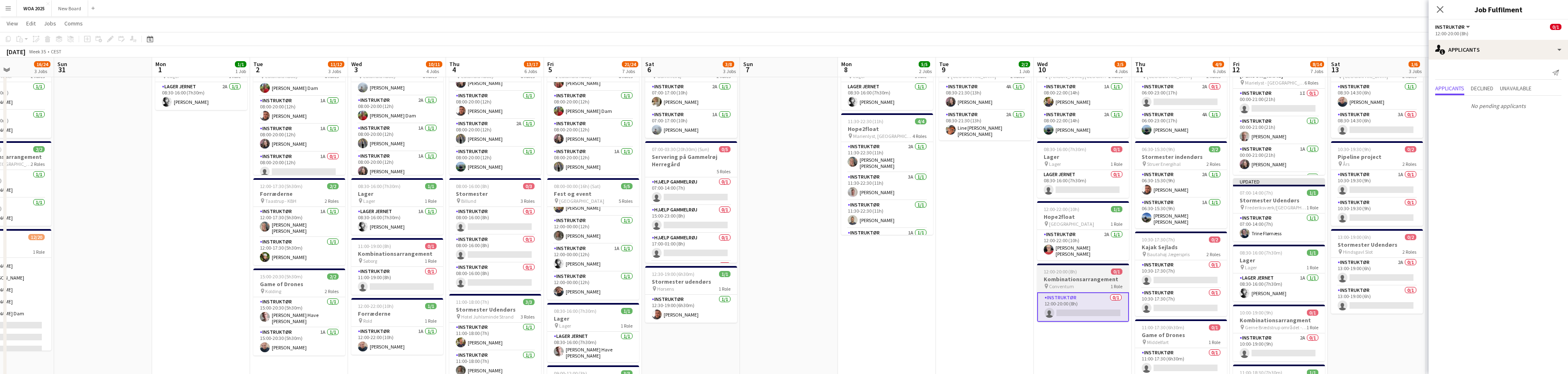
scroll to position [41, 0]
click at [517, 130] on app-card-role "Instruktør 3A 0/1 08:30-14:30 (6h) single-neutral-actions" at bounding box center [1377, 124] width 92 height 28
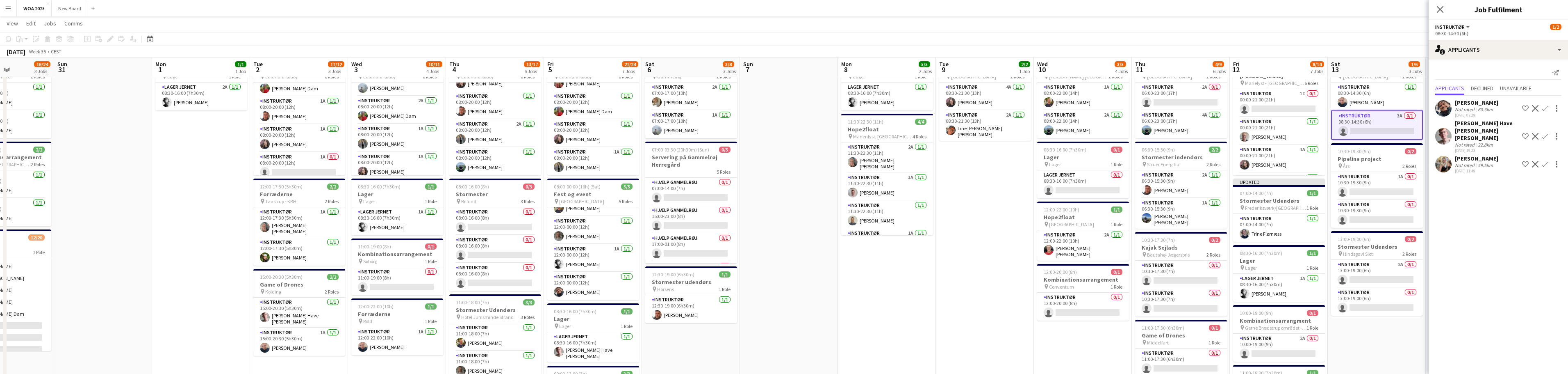
click at [517, 107] on app-icon "Confirm" at bounding box center [1545, 108] width 7 height 7
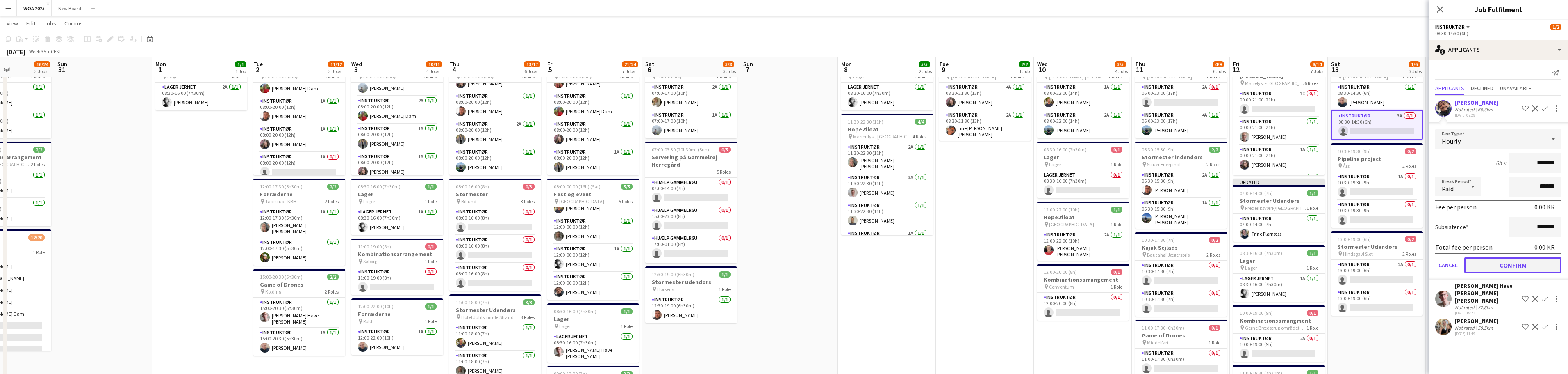
click at [517, 267] on button "Confirm" at bounding box center [1513, 265] width 97 height 16
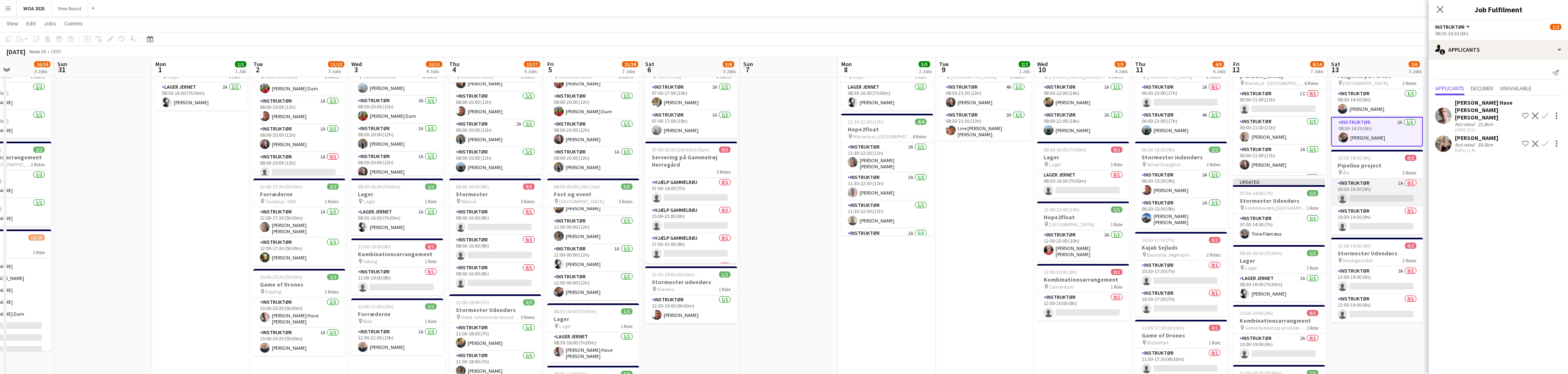
click at [517, 198] on app-card-role "Instruktør 1A 0/1 10:30-19:30 (9h) single-neutral-actions" at bounding box center [1377, 192] width 92 height 28
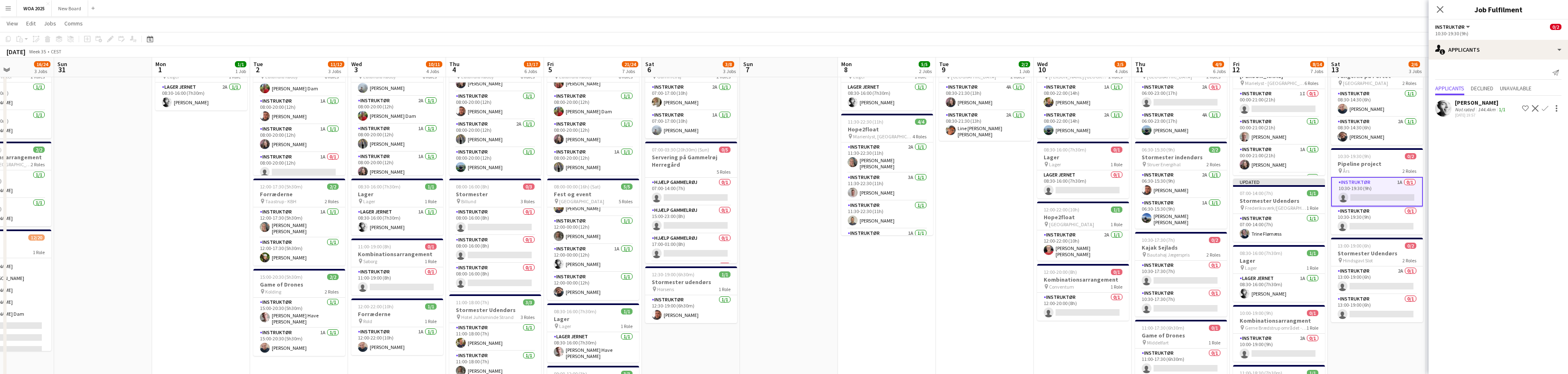
click at [517, 109] on app-icon "Confirm" at bounding box center [1545, 108] width 7 height 7
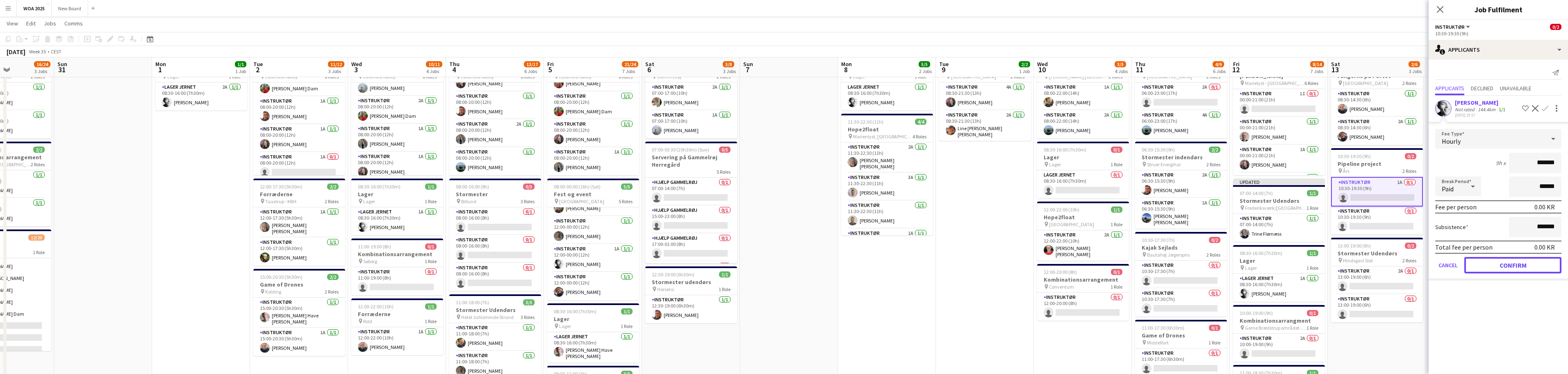
click at [517, 267] on button "Confirm" at bounding box center [1513, 265] width 97 height 16
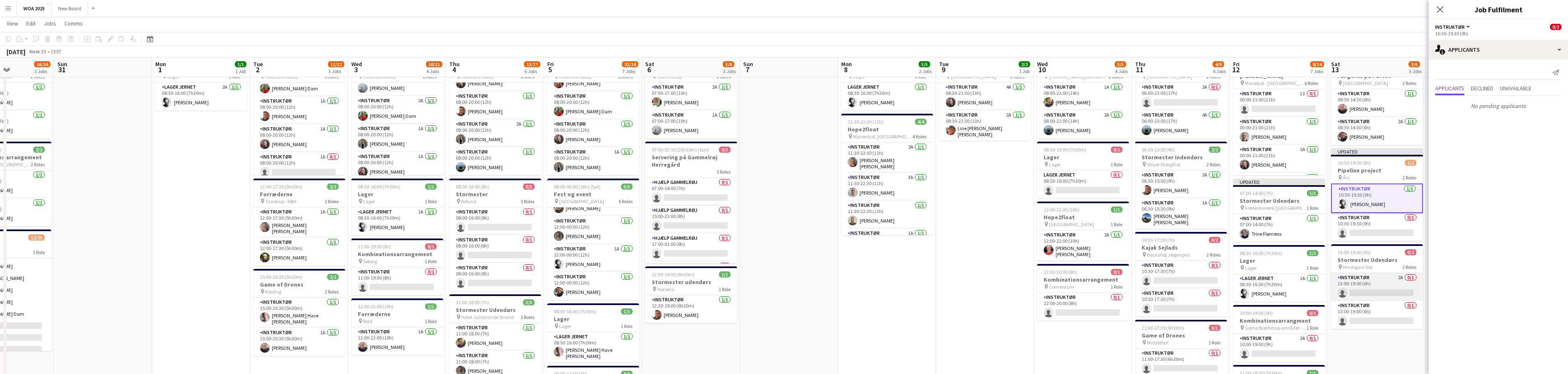
click at [517, 283] on app-card-role "Instruktør 2A 0/1 13:00-19:00 (6h) single-neutral-actions" at bounding box center [1377, 287] width 92 height 28
click at [517, 87] on span "Unavailable" at bounding box center [1516, 88] width 32 height 5
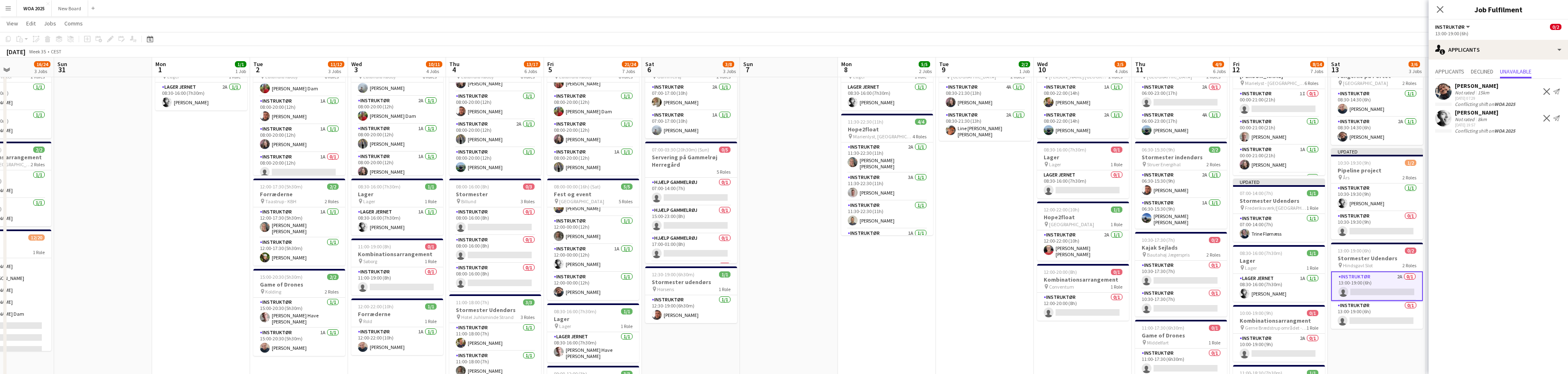
click at [517, 292] on app-card-role "Instruktør 2A 0/1 13:00-19:00 (6h) single-neutral-actions" at bounding box center [1377, 286] width 92 height 29
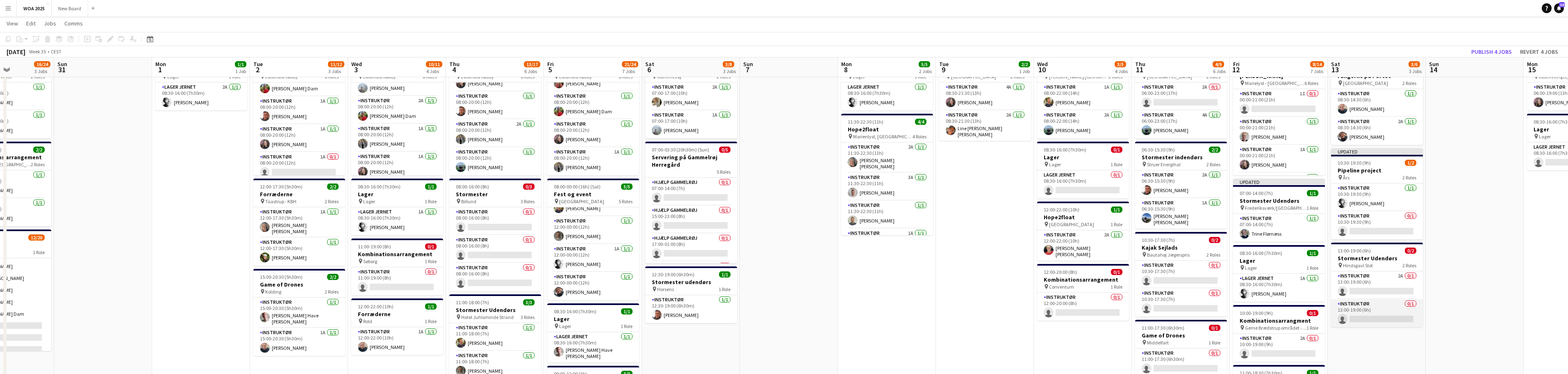
click at [517, 316] on app-card-role "Instruktør 0/1 13:00-19:00 (6h) single-neutral-actions" at bounding box center [1377, 313] width 92 height 28
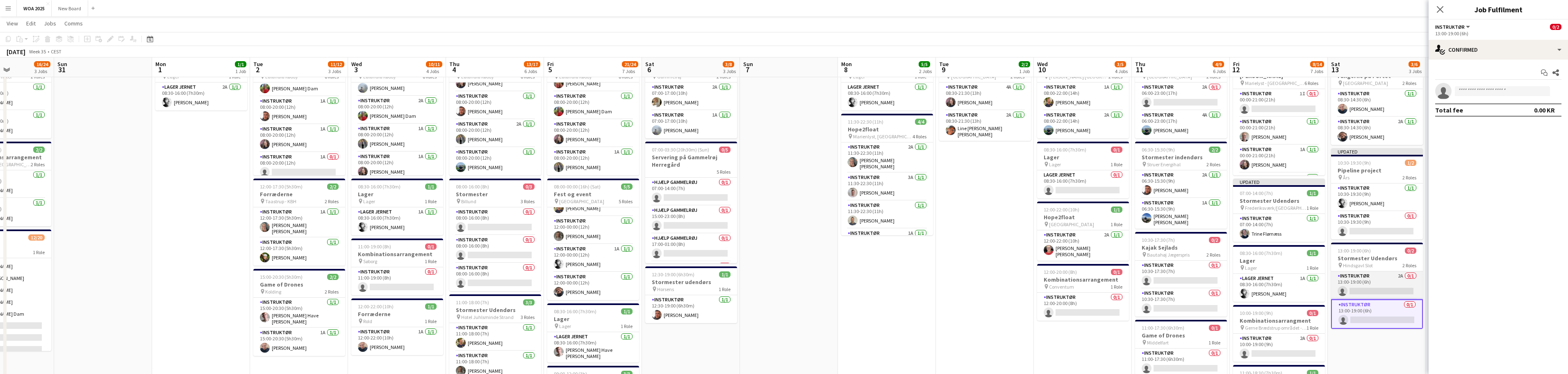
click at [517, 282] on app-card-role "Instruktør 2A 0/1 13:00-19:00 (6h) single-neutral-actions" at bounding box center [1377, 285] width 92 height 28
click at [517, 88] on input at bounding box center [1502, 91] width 95 height 10
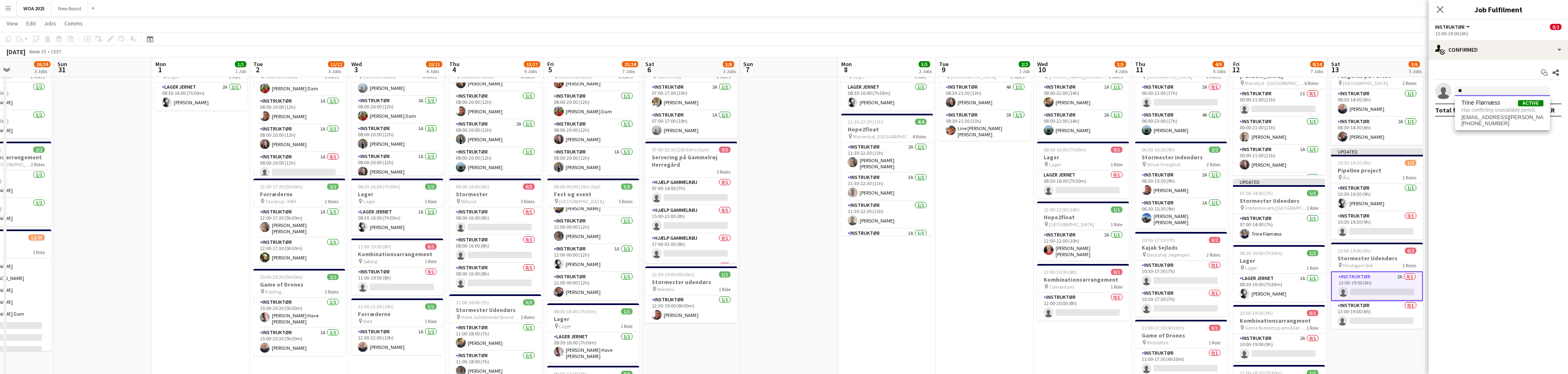
type input "*"
type input "***"
click at [517, 108] on span "adam.larsen@hotmail.com" at bounding box center [1502, 109] width 82 height 7
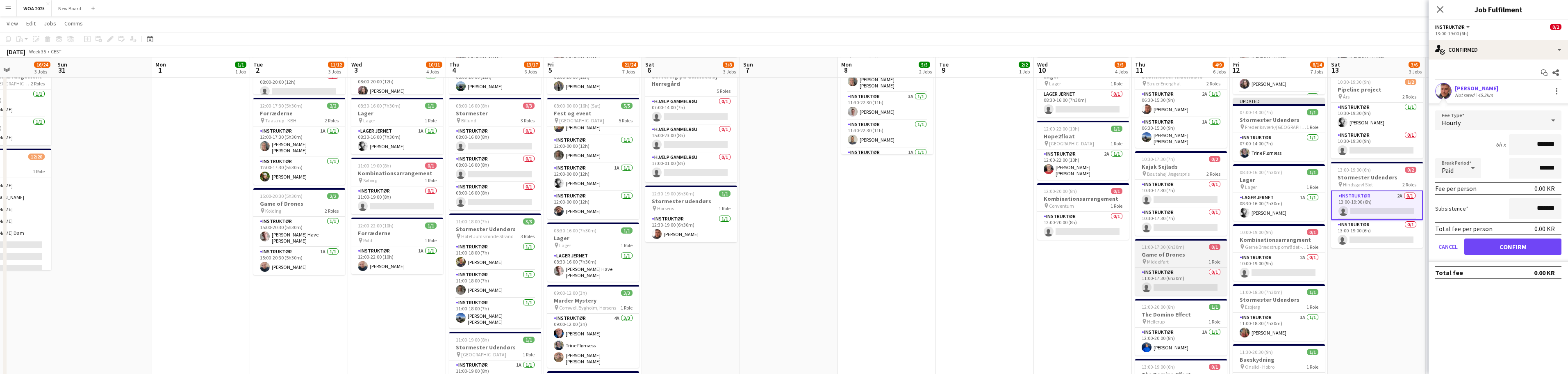
scroll to position [122, 0]
click at [517, 8] on icon at bounding box center [1440, 9] width 8 height 8
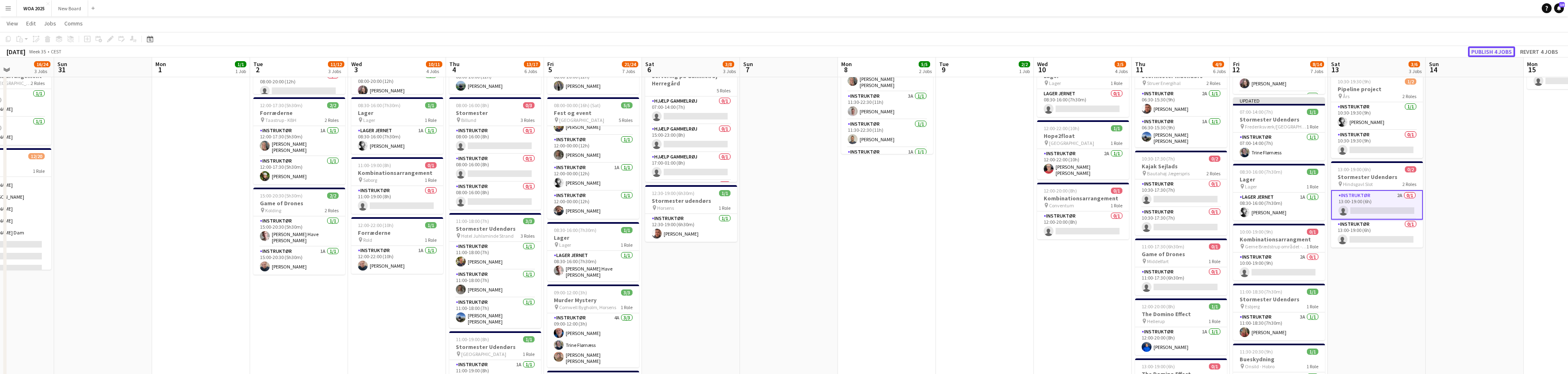
click at [517, 52] on button "Publish 4 jobs" at bounding box center [1491, 52] width 47 height 11
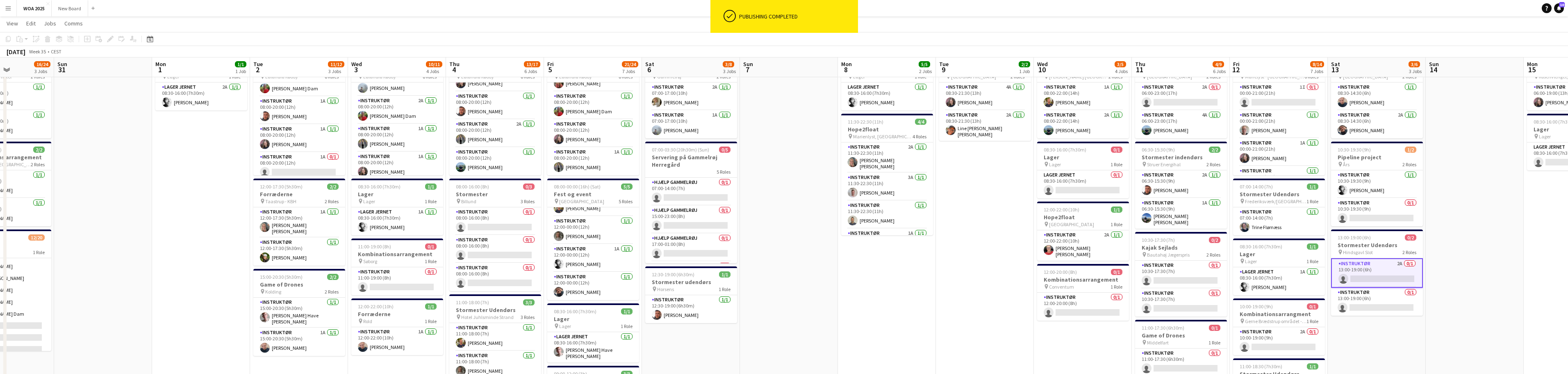
scroll to position [41, 0]
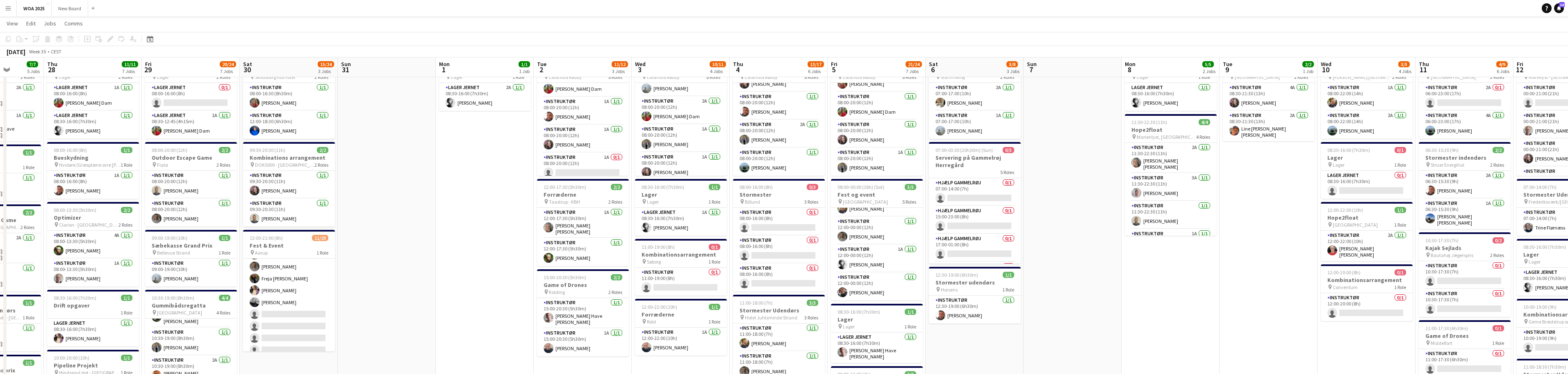
drag, startPoint x: 189, startPoint y: 218, endPoint x: 572, endPoint y: 198, distance: 383.5
click at [517, 198] on app-calendar-viewport "Mon 25 6/6 5 Jobs Tue 26 9/9 4 Jobs Wed 27 7/7 5 Jobs Thu 28 11/11 7 Jobs Fri 2…" at bounding box center [784, 365] width 1568 height 748
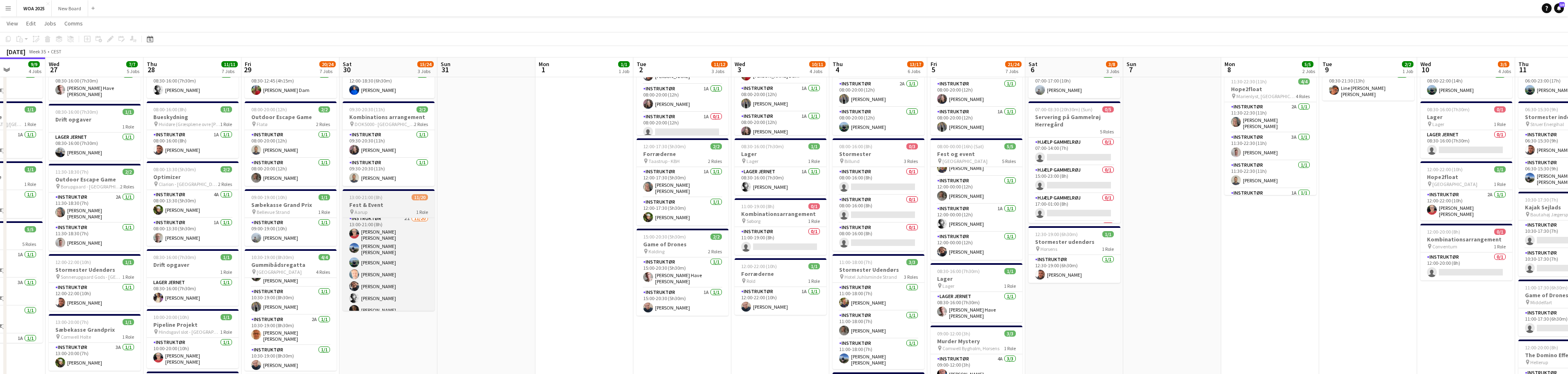
scroll to position [0, 0]
click at [379, 220] on app-card-role "Instruktør 2I 11/20 13:00-21:00 (8h) Kitt Schou Morgen Josephine Bonefeld ander…" at bounding box center [388, 347] width 92 height 259
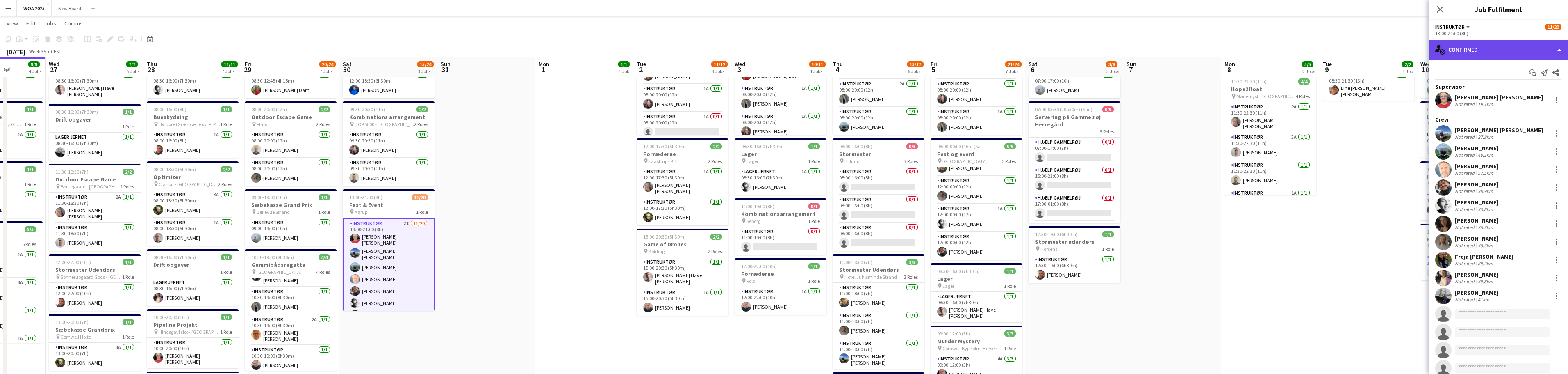
click at [517, 49] on div "single-neutral-actions-check-2 Confirmed" at bounding box center [1498, 49] width 139 height 19
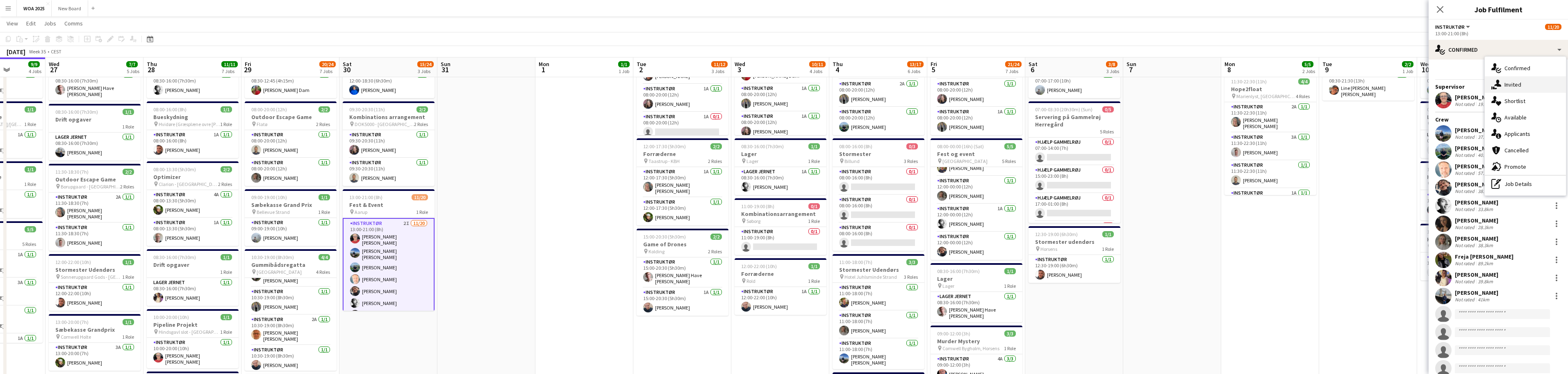
click at [517, 87] on div "single-neutral-actions-share-1 Invited" at bounding box center [1525, 84] width 81 height 16
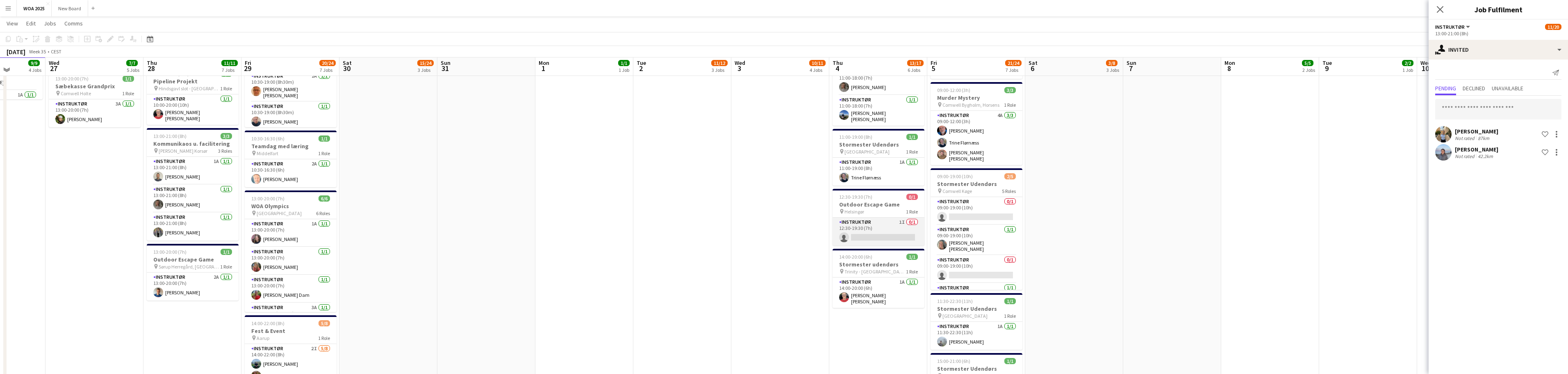
click at [517, 236] on app-card-role "Instruktør 1I 0/1 12:30-19:30 (7h) single-neutral-actions" at bounding box center [878, 231] width 92 height 28
click at [517, 233] on app-card-role "Instruktør 1I 0/1 12:30-19:30 (7h) single-neutral-actions" at bounding box center [878, 230] width 92 height 29
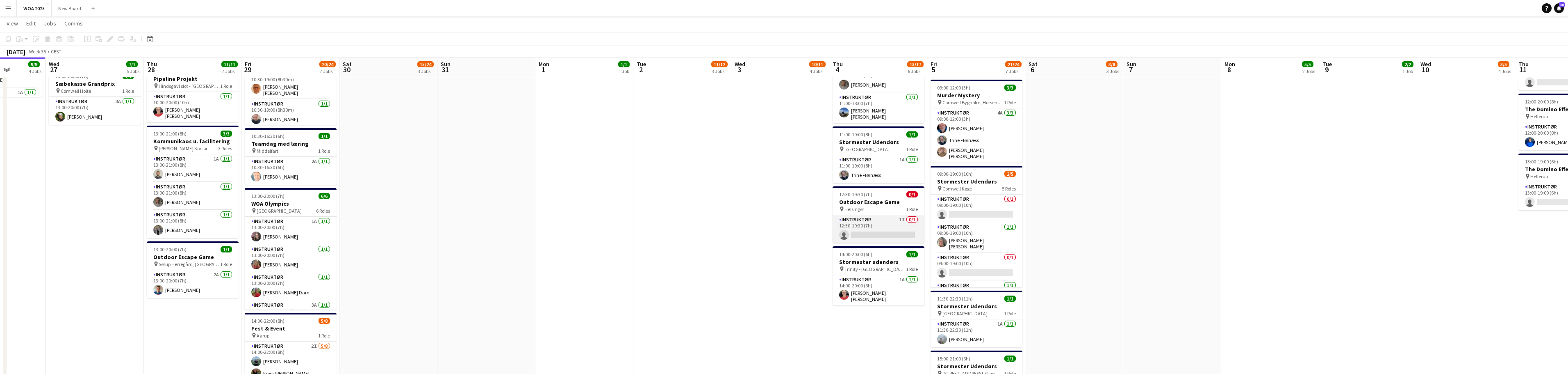
click at [517, 225] on app-card-role "Instruktør 1I 0/1 12:30-19:30 (7h) single-neutral-actions" at bounding box center [878, 229] width 92 height 28
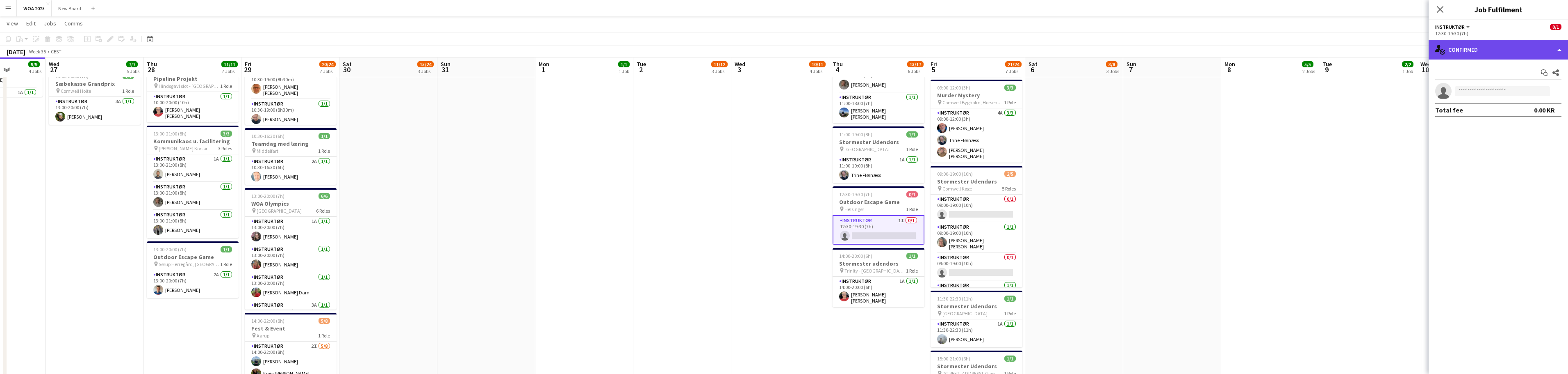
click at [517, 49] on div "single-neutral-actions-check-2 Confirmed" at bounding box center [1498, 49] width 139 height 19
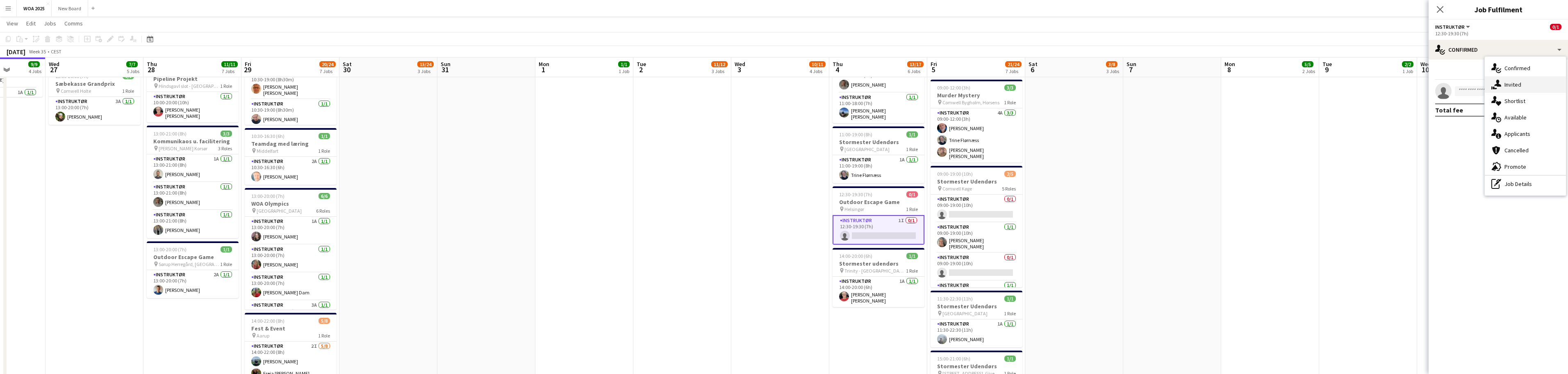
click at [517, 83] on div "single-neutral-actions-share-1 Invited" at bounding box center [1525, 84] width 81 height 16
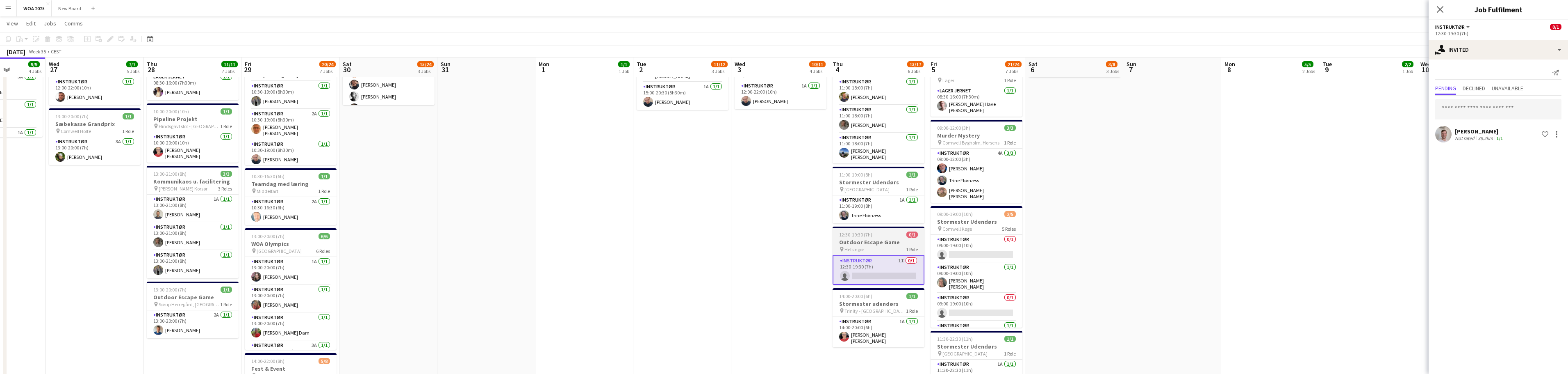
scroll to position [287, 0]
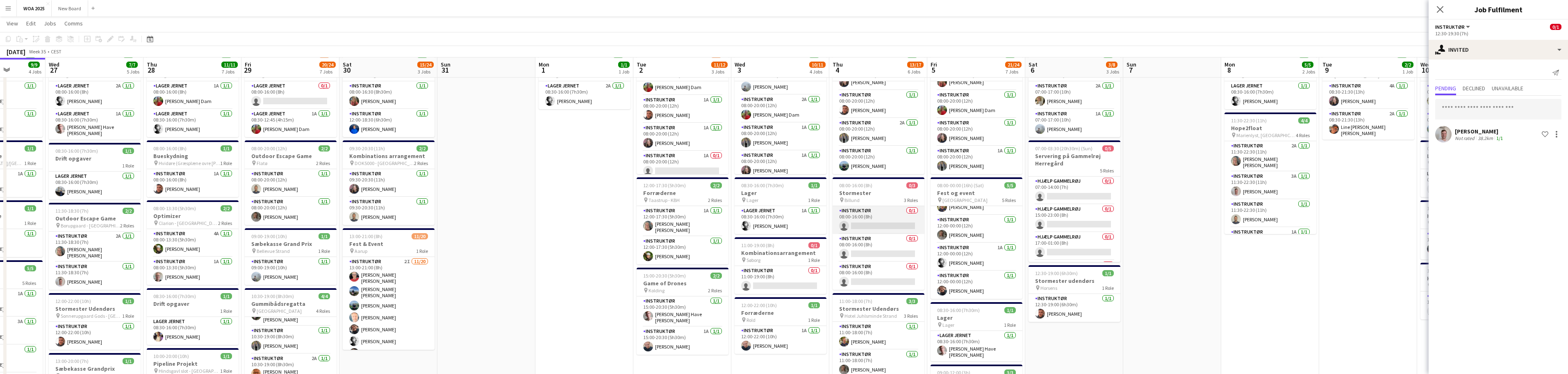
click at [517, 223] on app-card-role "Instruktør 0/1 08:00-16:00 (8h) single-neutral-actions" at bounding box center [878, 220] width 92 height 28
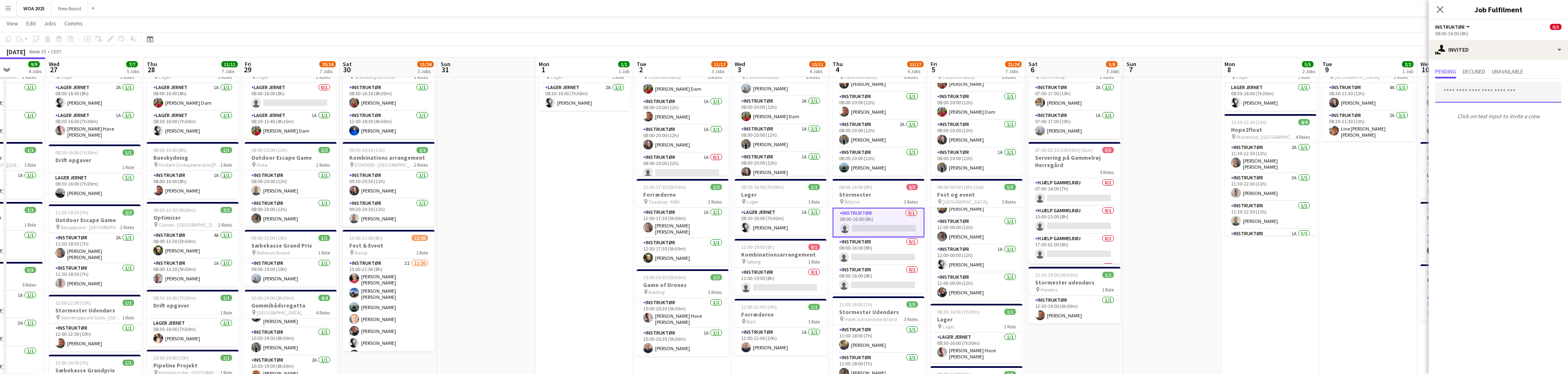
click at [517, 93] on input "text" at bounding box center [1498, 93] width 126 height 21
drag, startPoint x: 1461, startPoint y: 91, endPoint x: 1416, endPoint y: 91, distance: 45.0
click at [517, 91] on body "Menu Boards Boards Boards All jobs Status Workforce Workforce My Workforce Recr…" at bounding box center [784, 349] width 1568 height 780
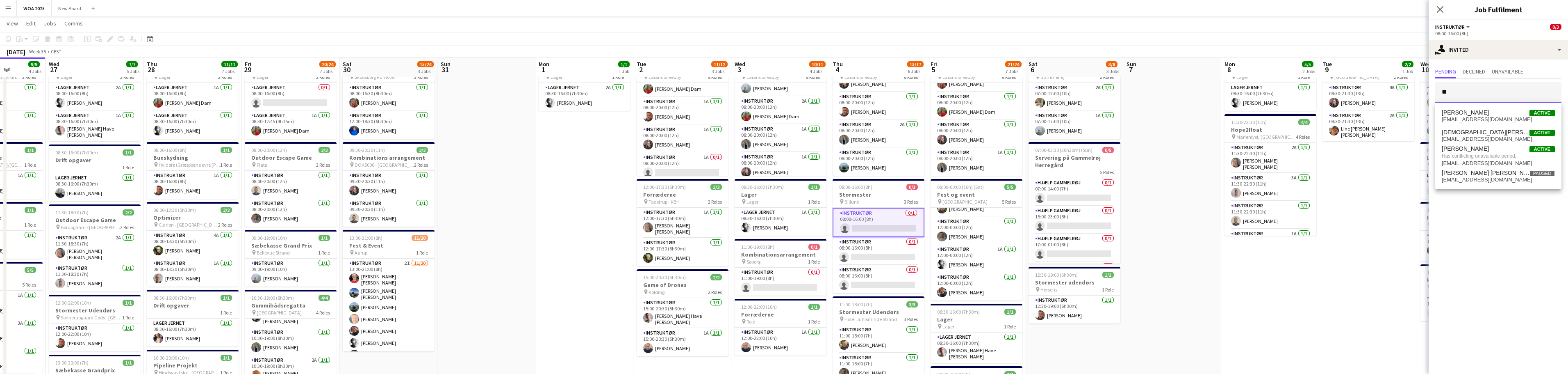
type input "*"
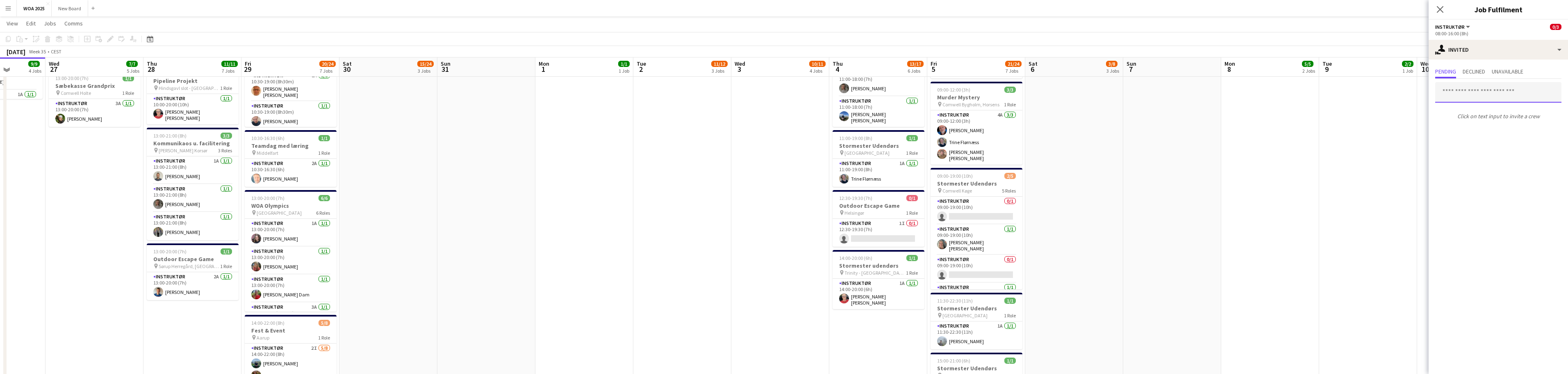
scroll to position [326, 0]
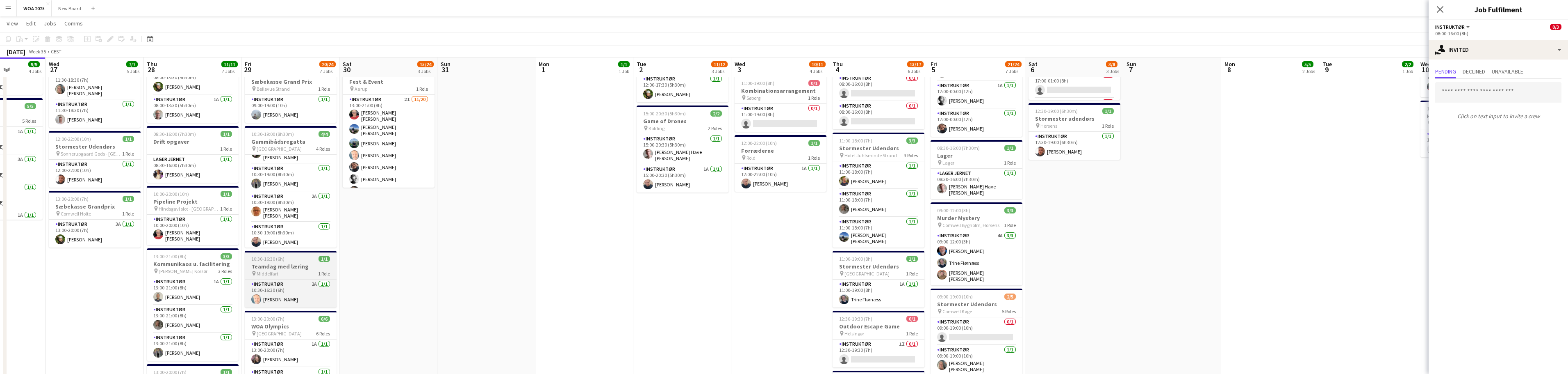
click at [303, 259] on div "10:30-16:30 (6h) 1/1" at bounding box center [290, 259] width 92 height 6
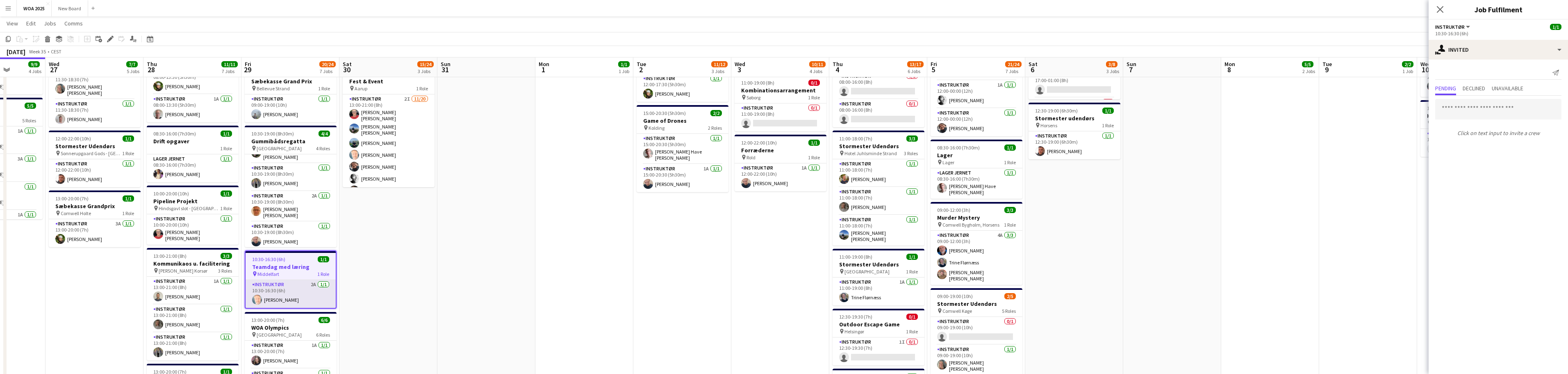
click at [298, 295] on app-card-role "Instruktør 2A 1/1 10:30-16:30 (6h) Kim Babbel" at bounding box center [290, 294] width 90 height 28
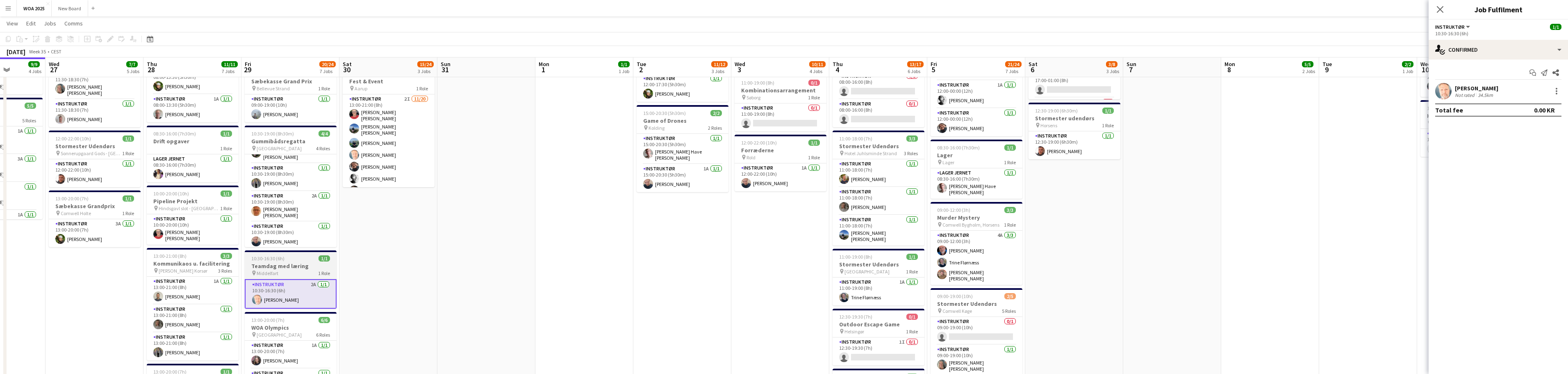
click at [297, 270] on div "pin Middelfart 1 Role" at bounding box center [290, 272] width 92 height 7
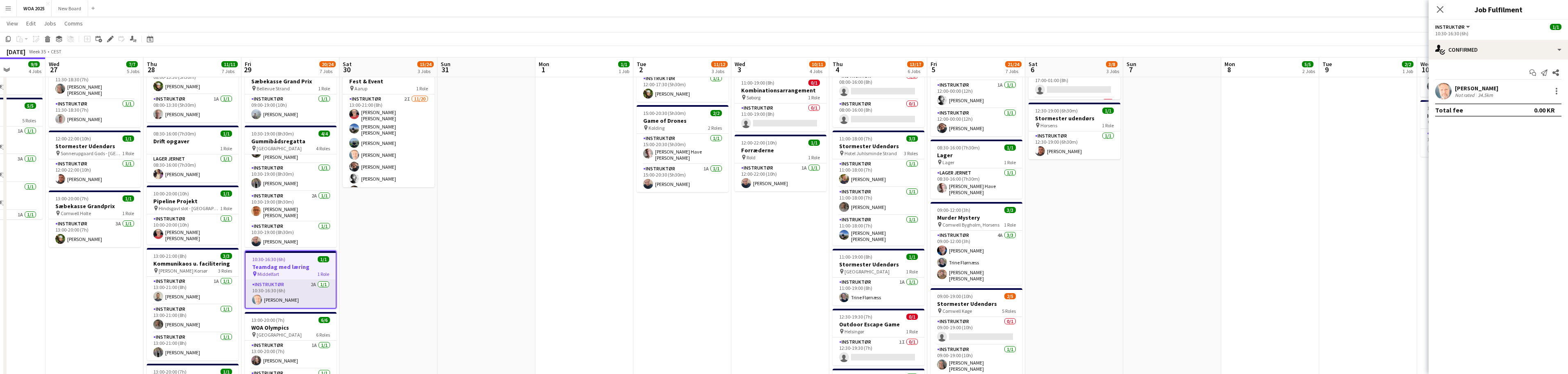
click at [290, 289] on app-card-role "Instruktør 2A 1/1 10:30-16:30 (6h) Kim Babbel" at bounding box center [290, 294] width 90 height 28
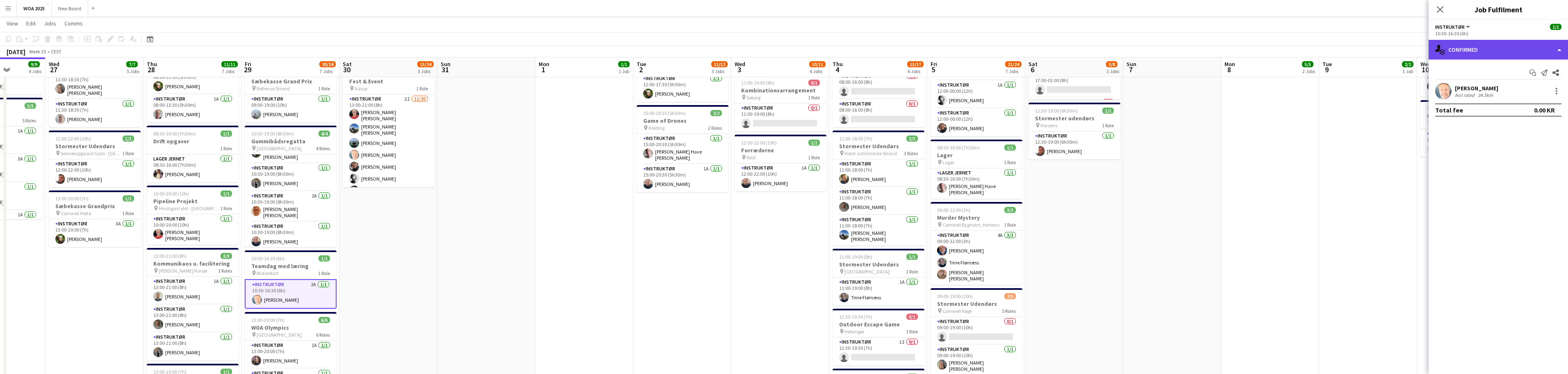
click at [517, 49] on div "single-neutral-actions-check-2 Confirmed" at bounding box center [1498, 49] width 139 height 19
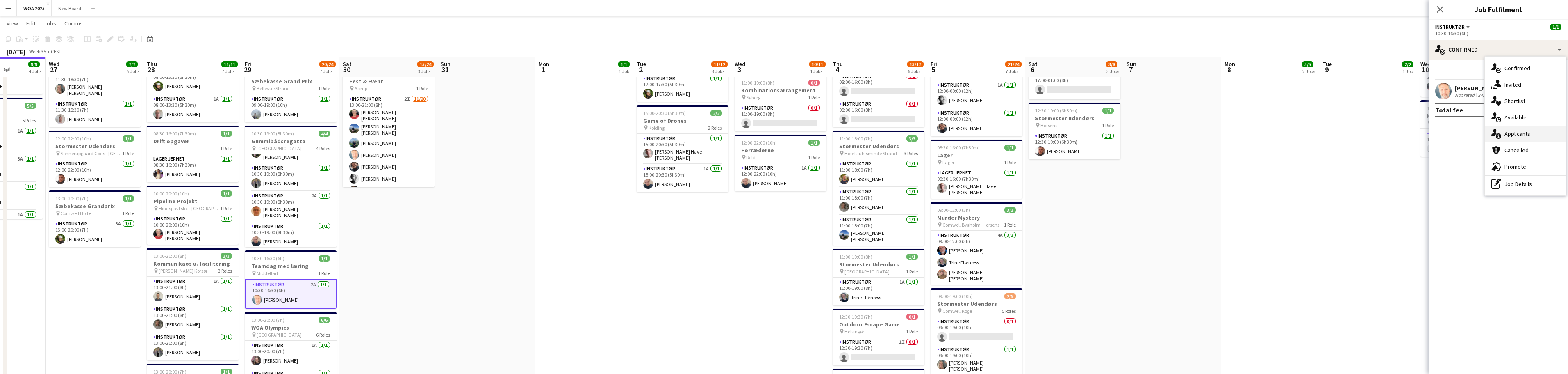
click at [517, 138] on div "single-neutral-actions-information Applicants" at bounding box center [1525, 133] width 81 height 16
click at [517, 74] on span "Unavailable" at bounding box center [1516, 71] width 32 height 5
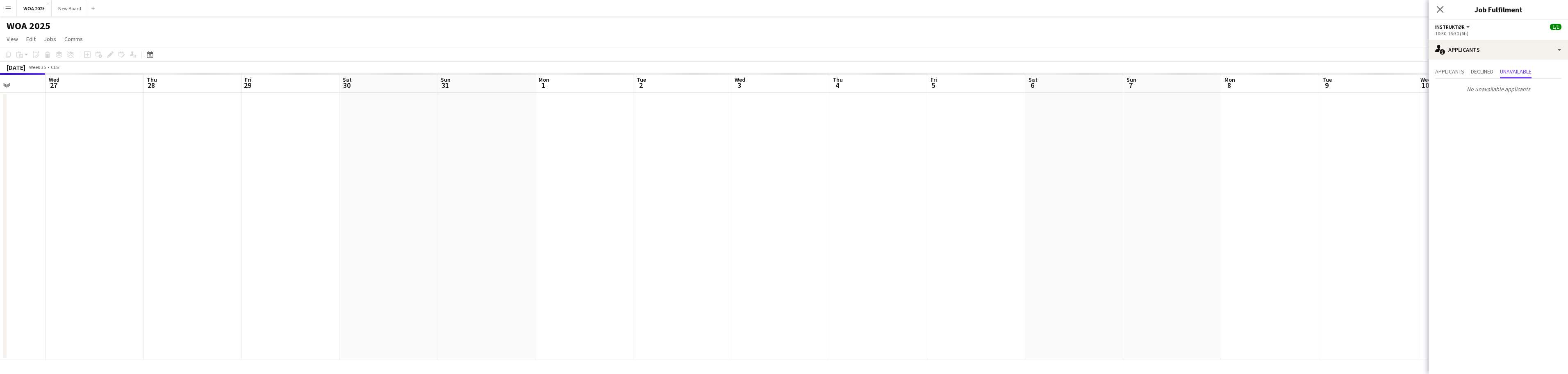
scroll to position [0, 0]
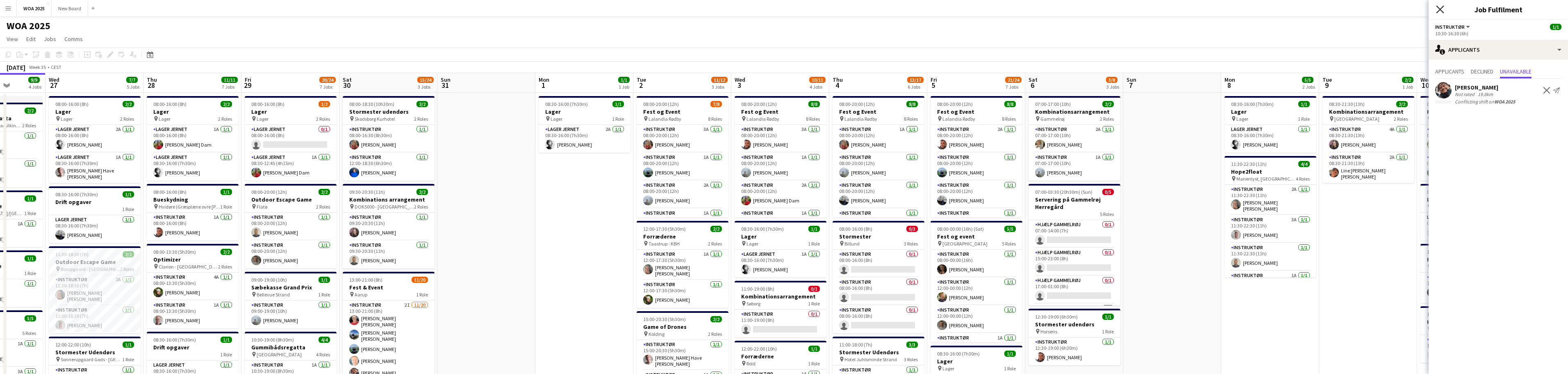
click at [517, 10] on icon at bounding box center [1440, 9] width 8 height 8
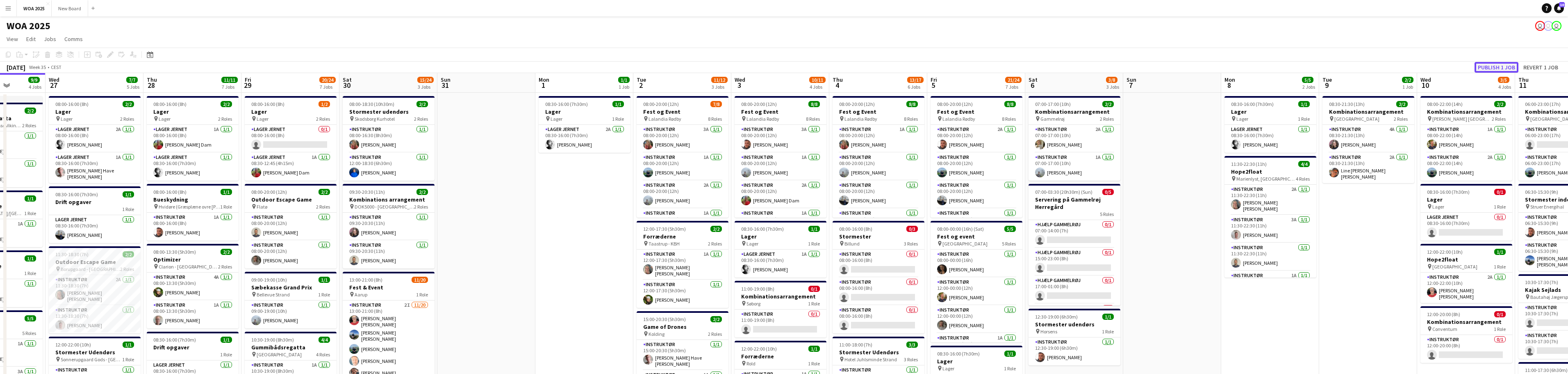
click at [517, 67] on button "Publish 1 job" at bounding box center [1496, 68] width 44 height 11
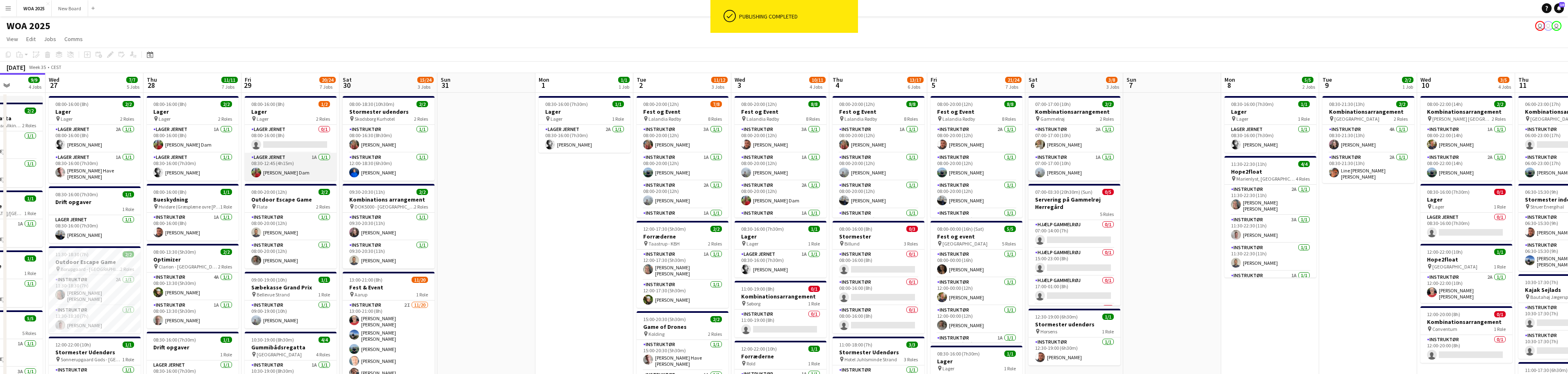
click at [301, 172] on app-card-role "Lager Jernet 1A 1/1 08:30-12:45 (4h15m) Karoline Lunddal Dam" at bounding box center [290, 167] width 92 height 28
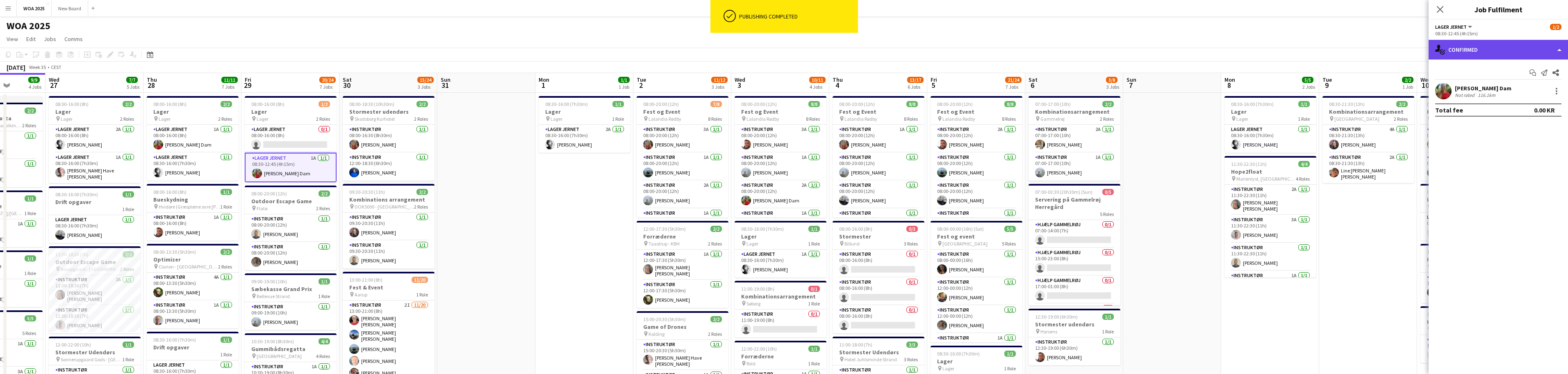
click at [517, 52] on div "single-neutral-actions-check-2 Confirmed" at bounding box center [1498, 49] width 139 height 19
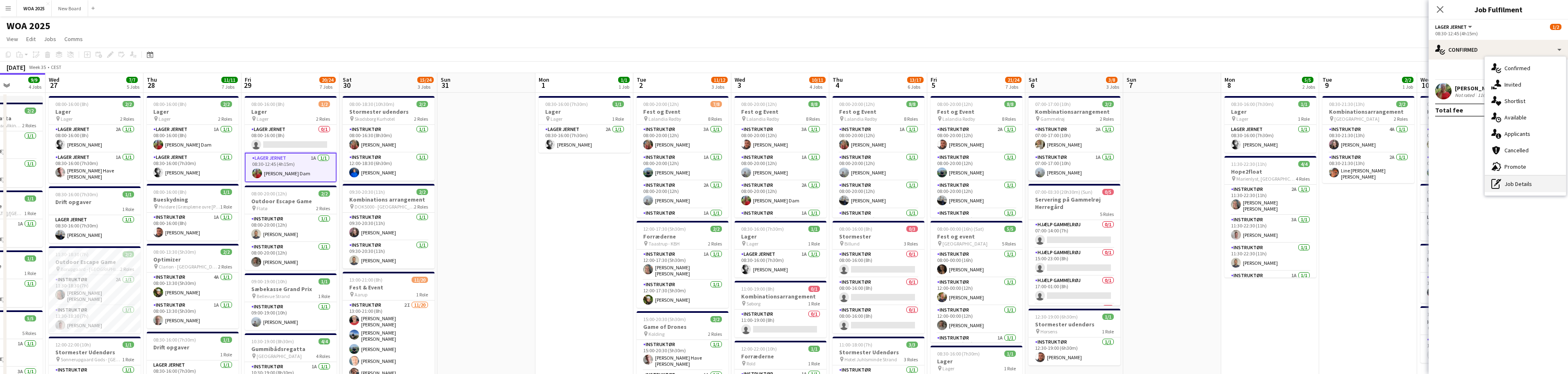
click at [517, 185] on div "pen-write Job Details" at bounding box center [1525, 183] width 81 height 16
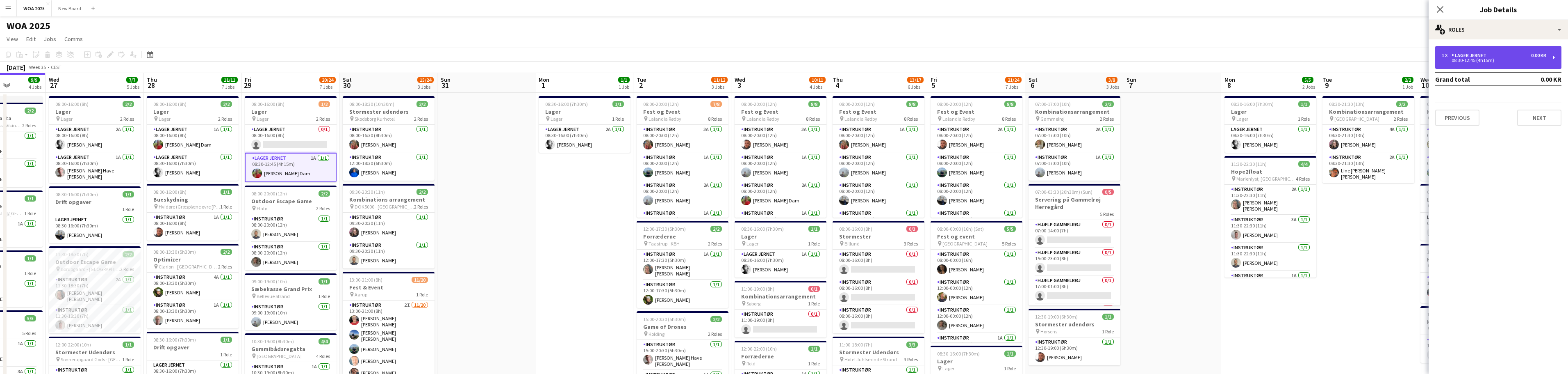
click at [517, 55] on div "Lager Jernet" at bounding box center [1471, 55] width 38 height 5
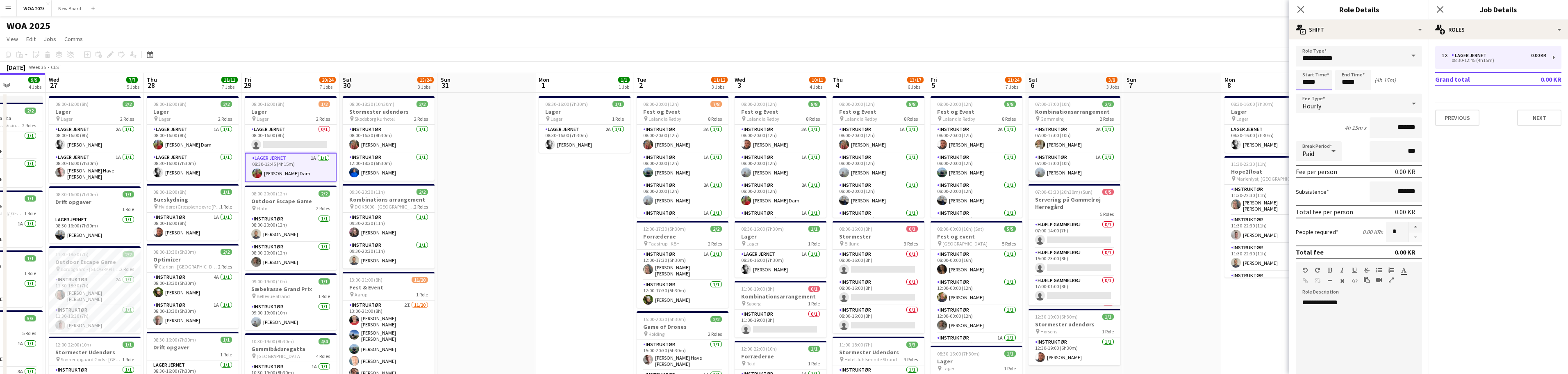
click at [517, 82] on input "*****" at bounding box center [1314, 80] width 36 height 21
type input "*****"
click at [517, 64] on div at bounding box center [1306, 65] width 16 height 8
click at [197, 140] on app-card-role "Lager Jernet 1A 1/1 08:00-16:00 (8h) Karoline Lunddal Dam" at bounding box center [192, 139] width 92 height 28
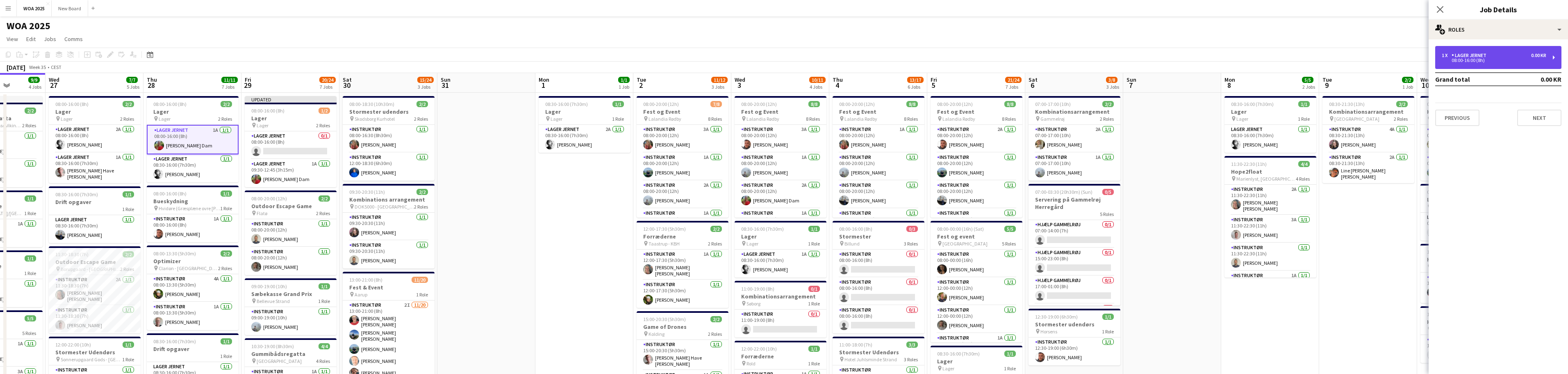
click at [517, 61] on div "08:00-16:00 (8h)" at bounding box center [1494, 60] width 105 height 4
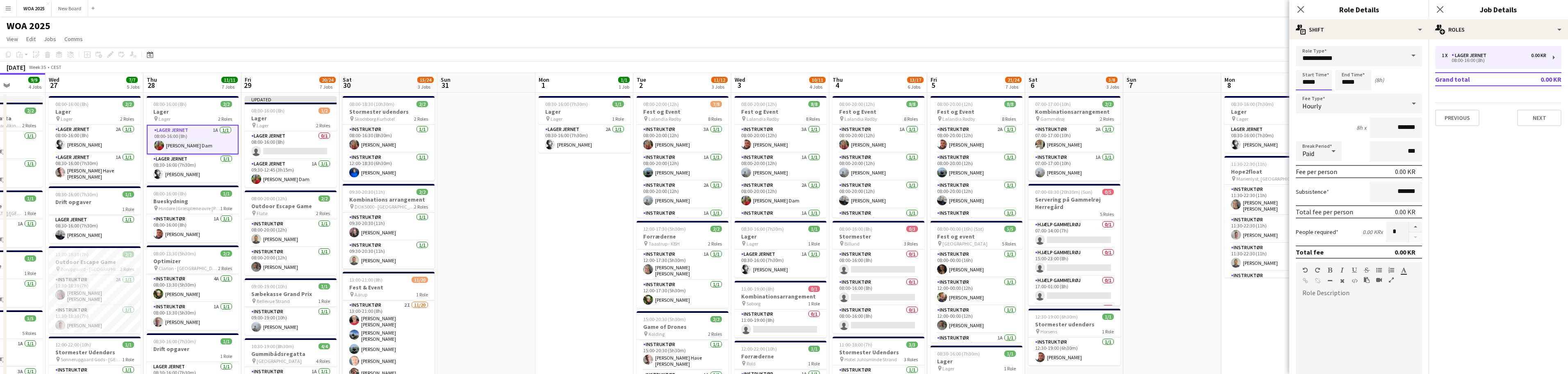
click at [517, 78] on input "*****" at bounding box center [1314, 80] width 36 height 21
click at [517, 65] on div at bounding box center [1306, 65] width 16 height 8
click at [517, 65] on div at bounding box center [1321, 65] width 16 height 8
type input "*****"
click at [517, 65] on div at bounding box center [1321, 65] width 16 height 8
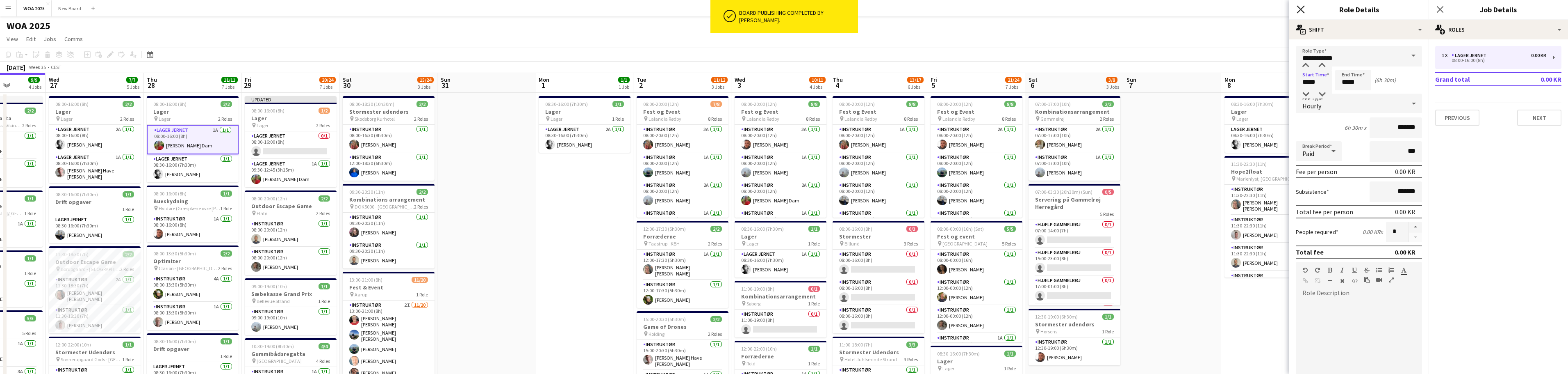
drag, startPoint x: 1301, startPoint y: 9, endPoint x: 1465, endPoint y: 2, distance: 164.1
click at [517, 9] on icon "Close pop-in" at bounding box center [1301, 9] width 7 height 7
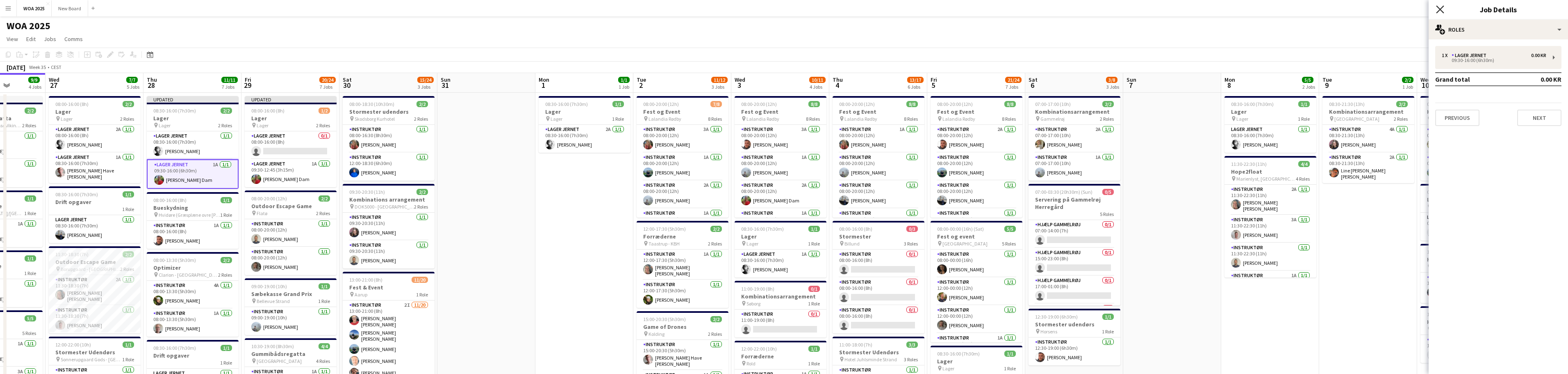
click at [517, 9] on icon "Close pop-in" at bounding box center [1440, 9] width 8 height 8
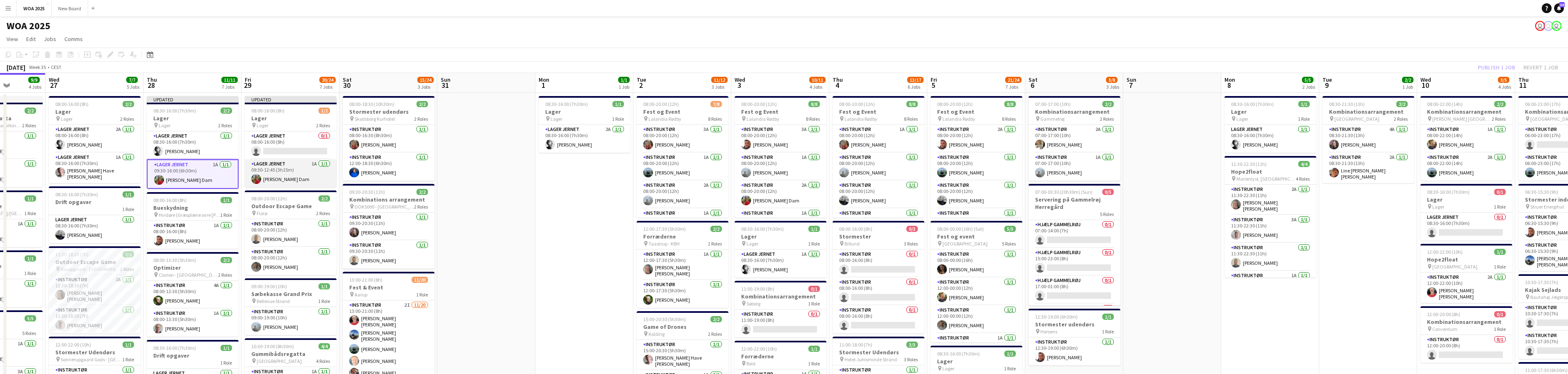
click at [298, 172] on app-card-role "Lager Jernet 1A 1/1 09:30-12:45 (3h15m) Karoline Lunddal Dam" at bounding box center [290, 173] width 92 height 28
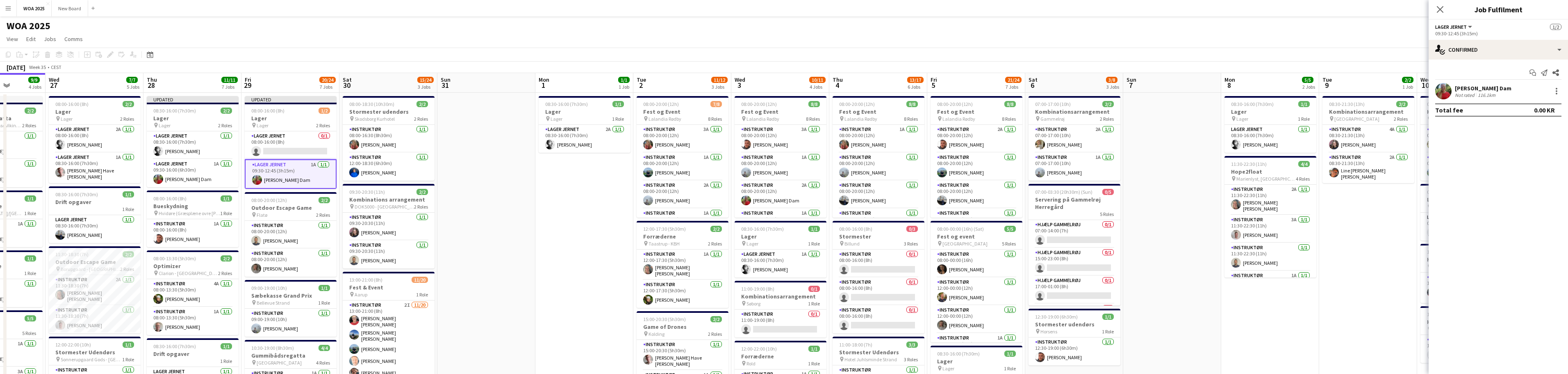
click at [517, 88] on div "[PERSON_NAME] Dam" at bounding box center [1483, 88] width 57 height 7
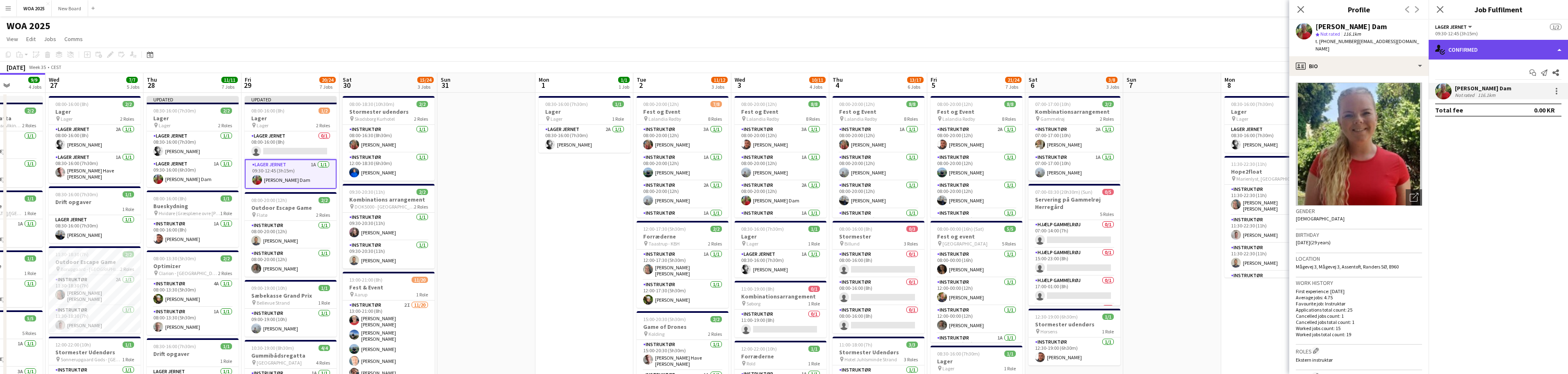
click at [517, 46] on div "single-neutral-actions-check-2 Confirmed" at bounding box center [1498, 49] width 139 height 19
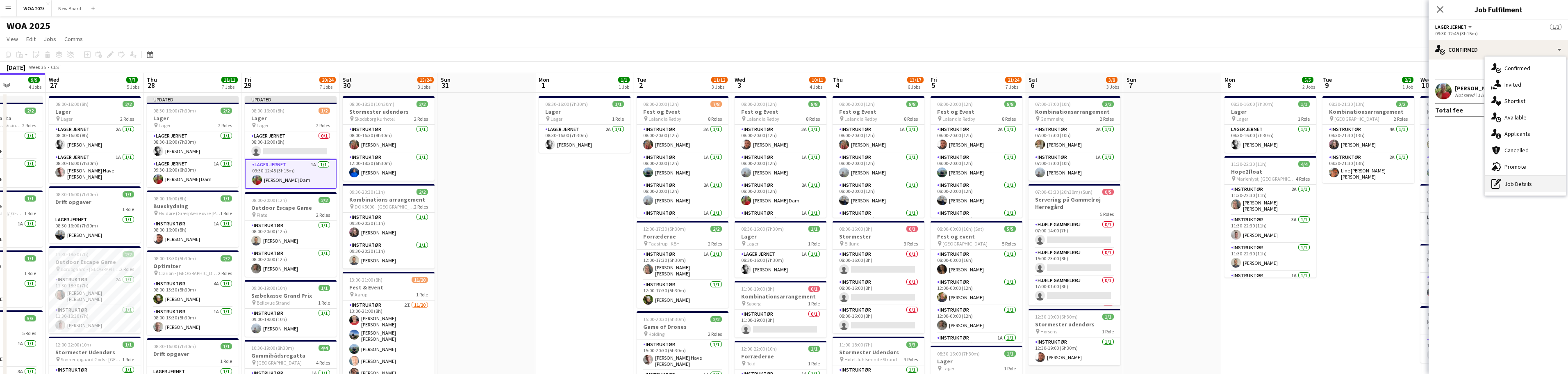
click at [517, 188] on div "pen-write Job Details" at bounding box center [1525, 183] width 81 height 16
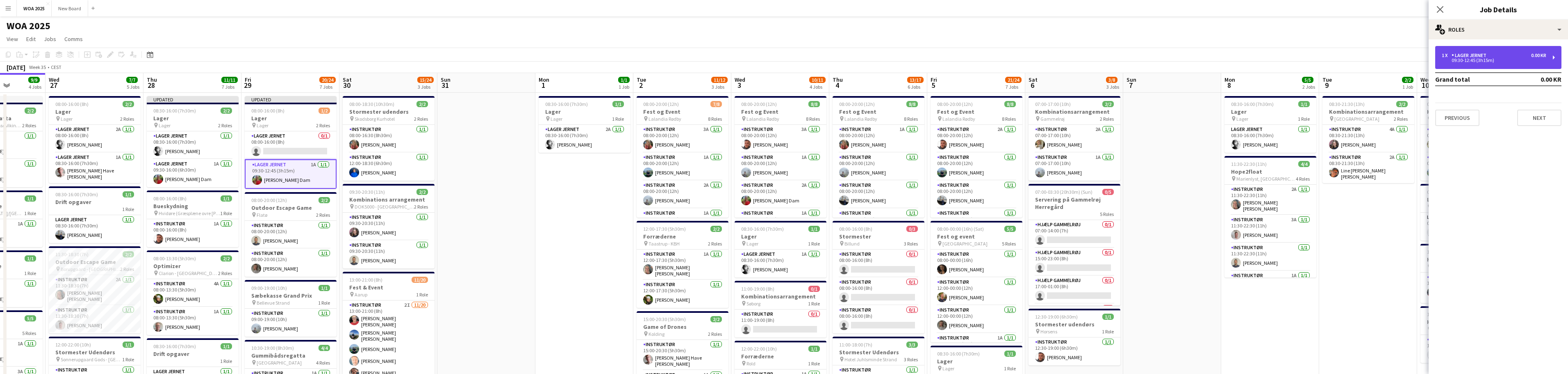
click at [517, 60] on div "09:30-12:45 (3h15m)" at bounding box center [1494, 60] width 105 height 4
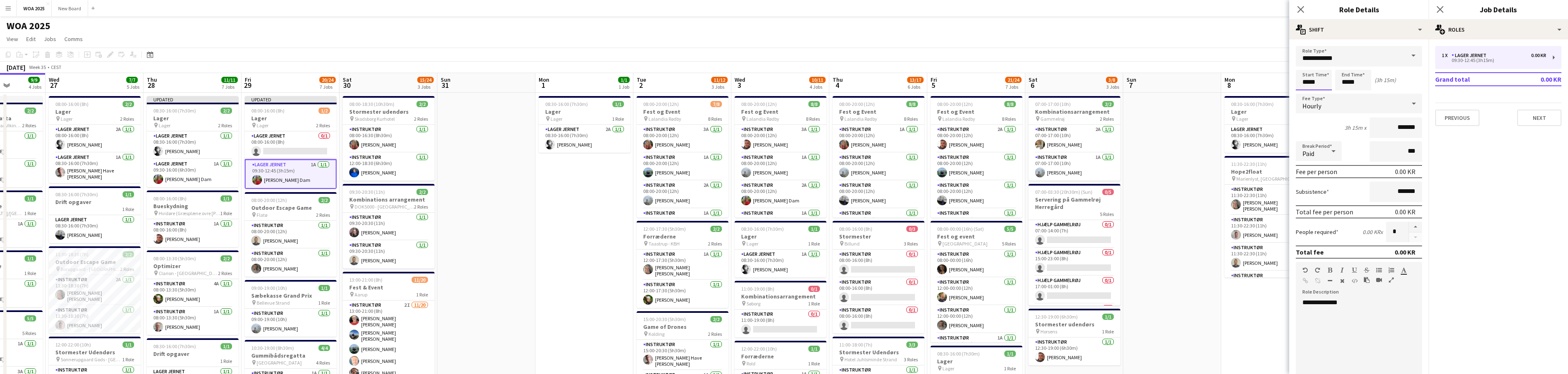
click at [517, 80] on input "*****" at bounding box center [1314, 80] width 36 height 21
click at [517, 96] on div at bounding box center [1306, 94] width 16 height 8
click at [517, 65] on div at bounding box center [1306, 65] width 16 height 8
click at [517, 94] on div at bounding box center [1321, 94] width 16 height 8
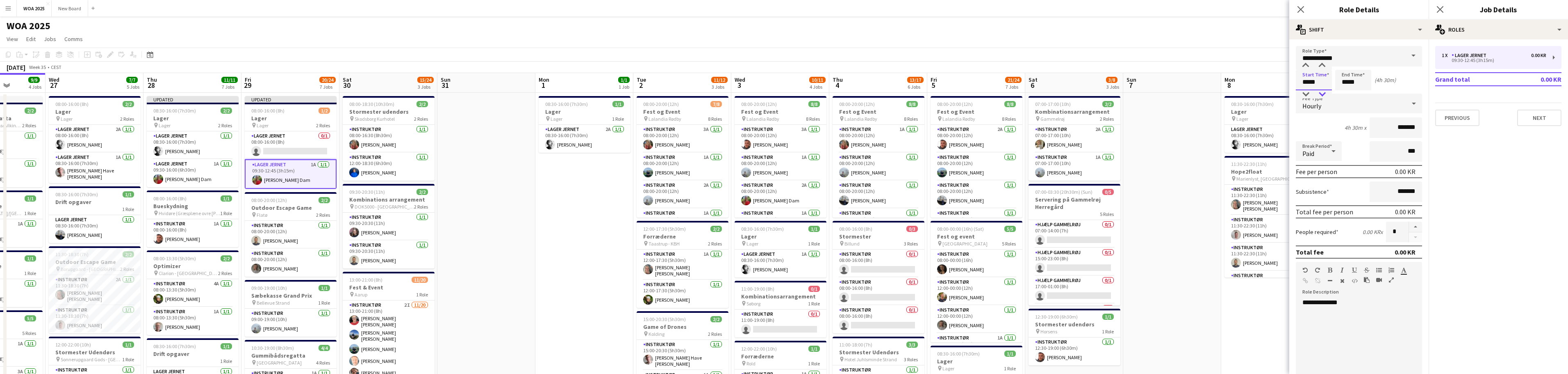
type input "*****"
click at [517, 94] on div at bounding box center [1321, 94] width 16 height 8
click at [517, 8] on icon at bounding box center [1440, 9] width 8 height 8
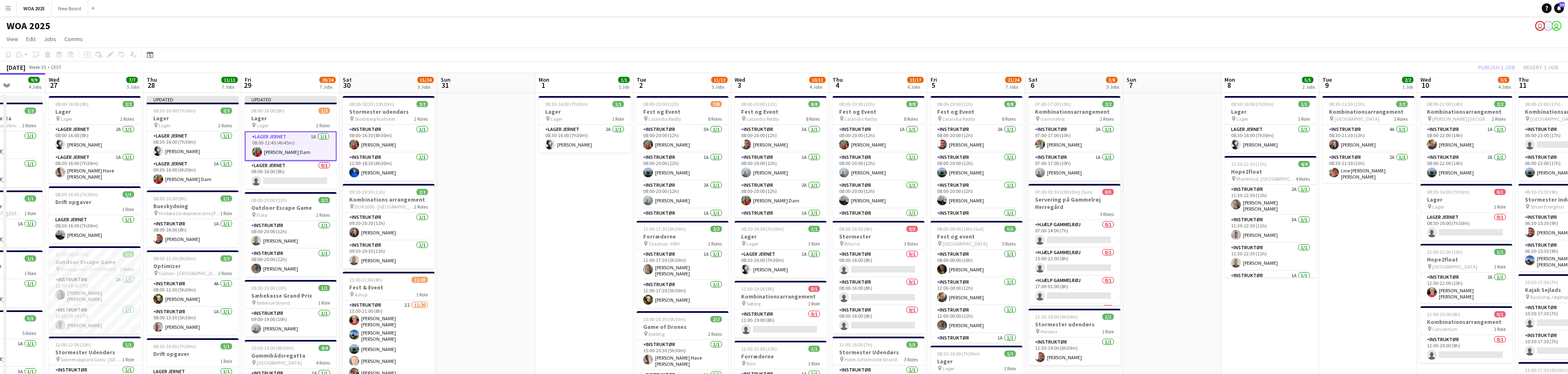
click at [517, 68] on div "Publish 1 job Revert 1 job" at bounding box center [1518, 68] width 100 height 11
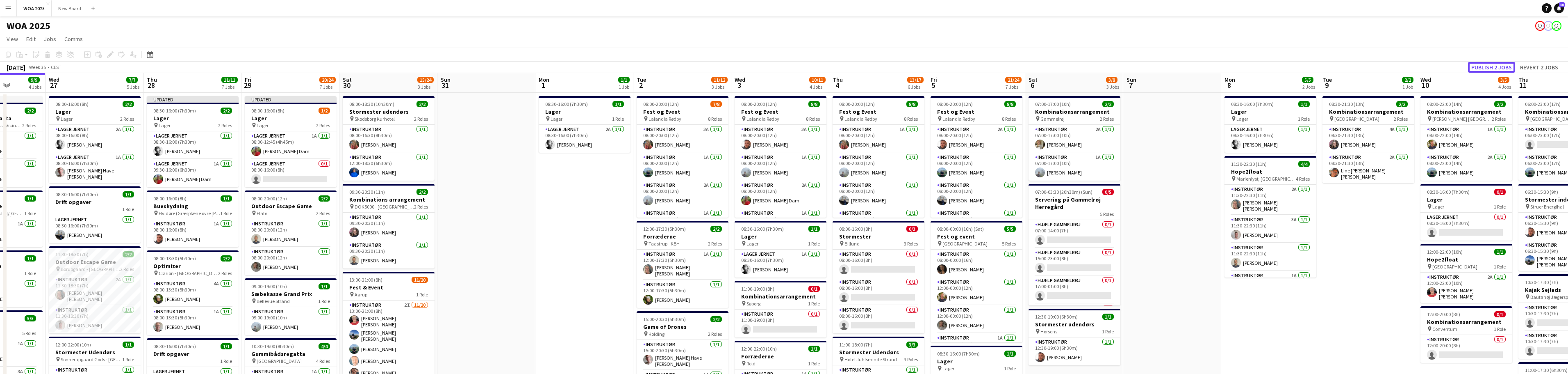
click at [517, 68] on button "Publish 2 jobs" at bounding box center [1491, 68] width 47 height 11
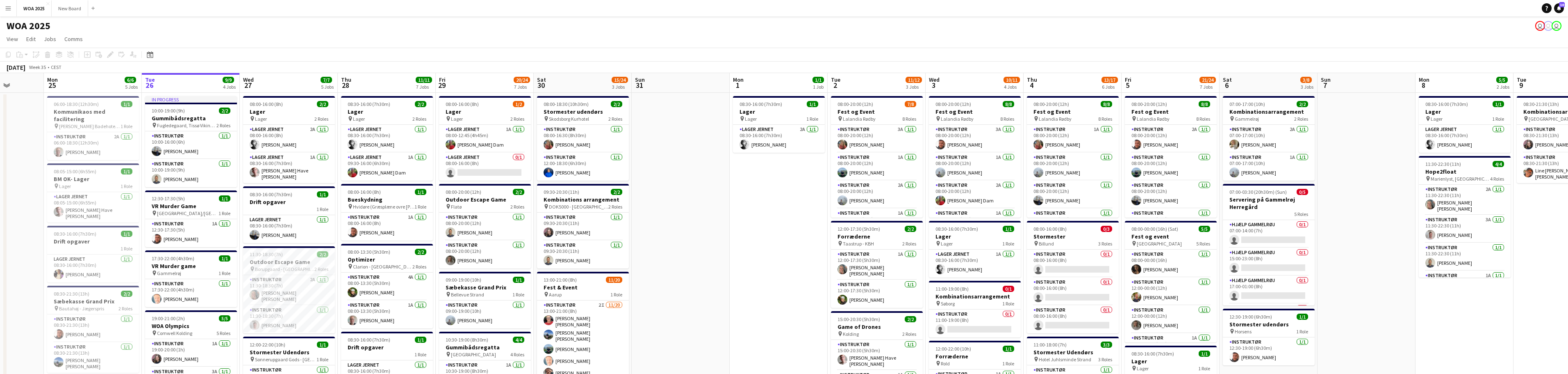
drag, startPoint x: 542, startPoint y: 159, endPoint x: 626, endPoint y: 166, distance: 84.3
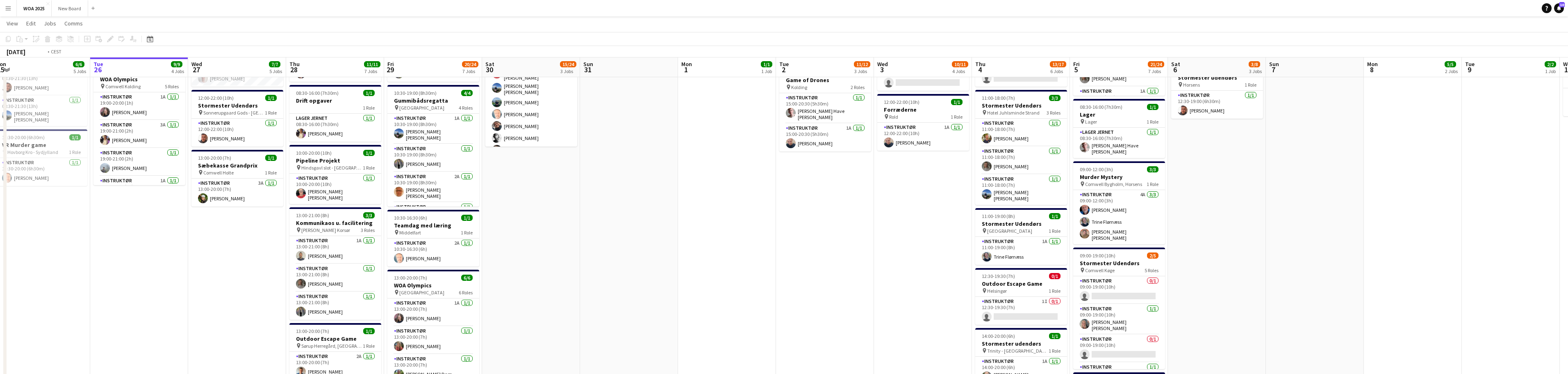
scroll to position [0, 236]
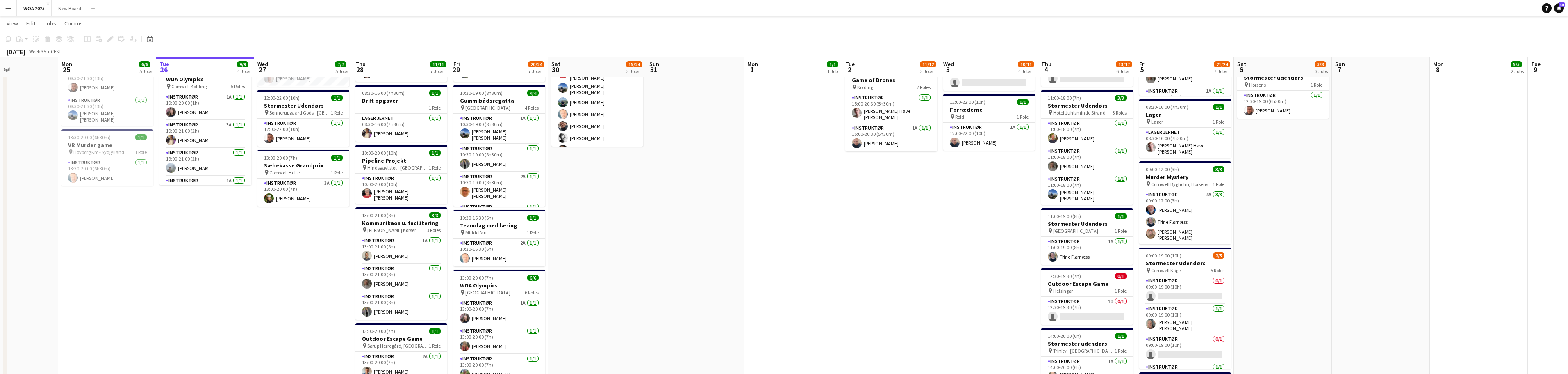
drag, startPoint x: 538, startPoint y: 217, endPoint x: 645, endPoint y: 222, distance: 107.1
click at [517, 222] on app-calendar-viewport "Fri 22 29/36 4 Jobs Sat 23 3/3 3 Jobs Sun 24 Mon 25 6/6 5 Jobs Tue 26 9/9 4 Job…" at bounding box center [784, 160] width 1568 height 748
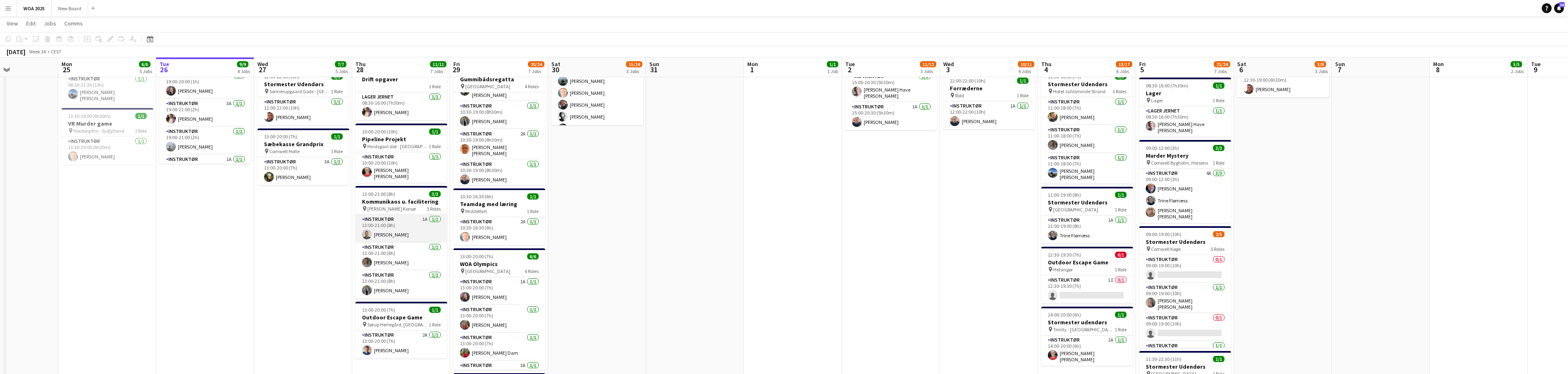
scroll to position [267, 0]
click at [396, 347] on app-card-role "Instruktør 2A 1/1 13:00-20:00 (7h) Nikolaj Vinther Sørensen" at bounding box center [401, 344] width 92 height 28
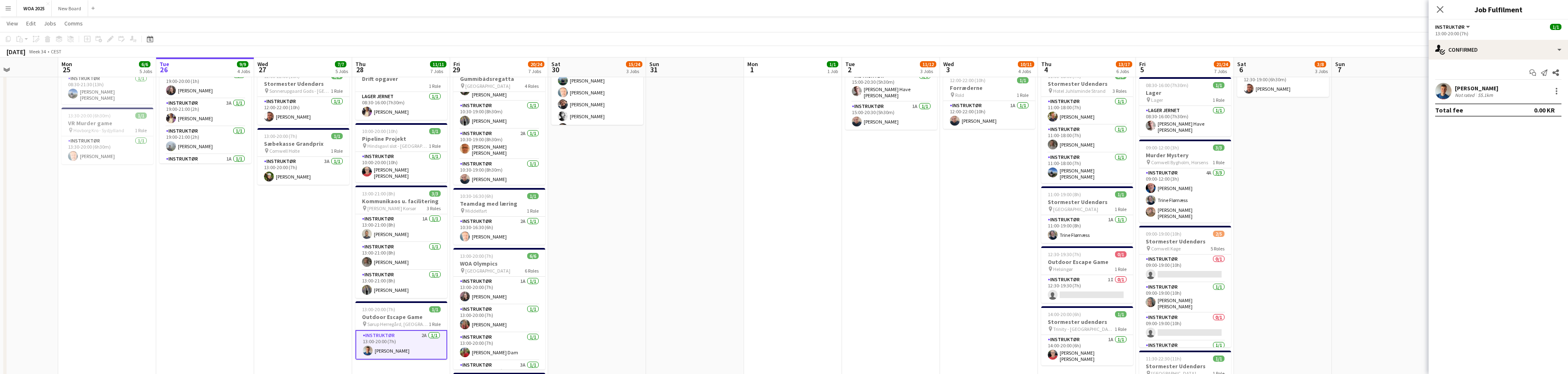
click at [517, 89] on div "[PERSON_NAME]" at bounding box center [1476, 88] width 43 height 7
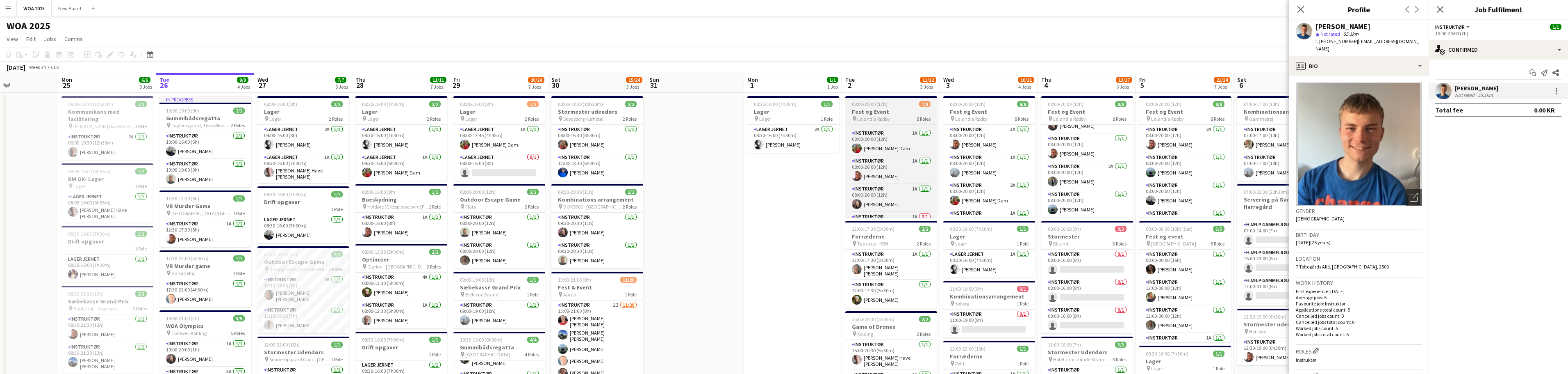
scroll to position [130, 0]
click at [517, 202] on app-card-role "Instruktør 1A 0/1 08:00-20:00 (12h) single-neutral-actions" at bounding box center [891, 203] width 92 height 28
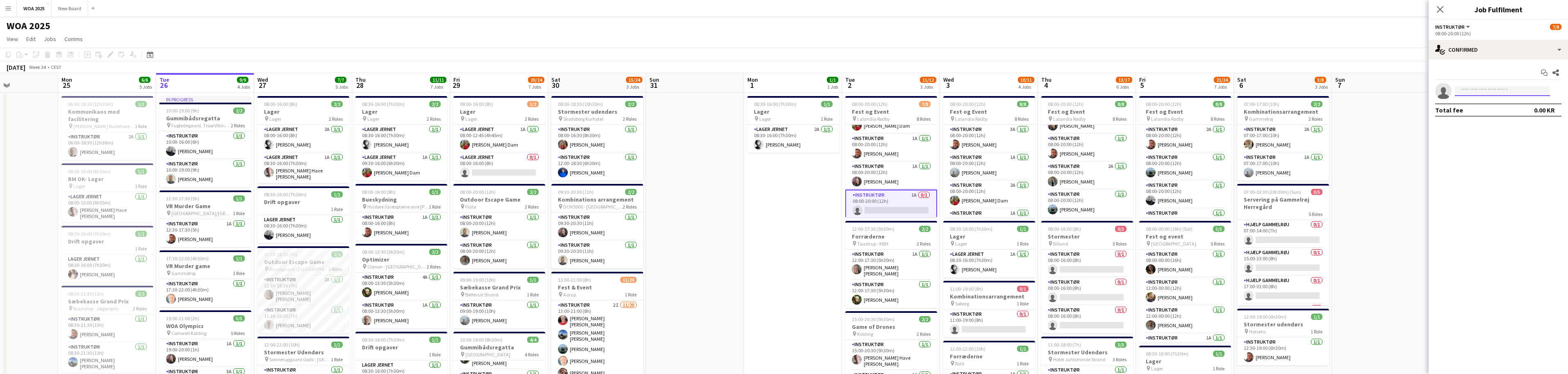
click at [517, 90] on input at bounding box center [1502, 91] width 95 height 10
type input "***"
click at [517, 106] on span "isabella@gehlen.dk" at bounding box center [1502, 109] width 82 height 7
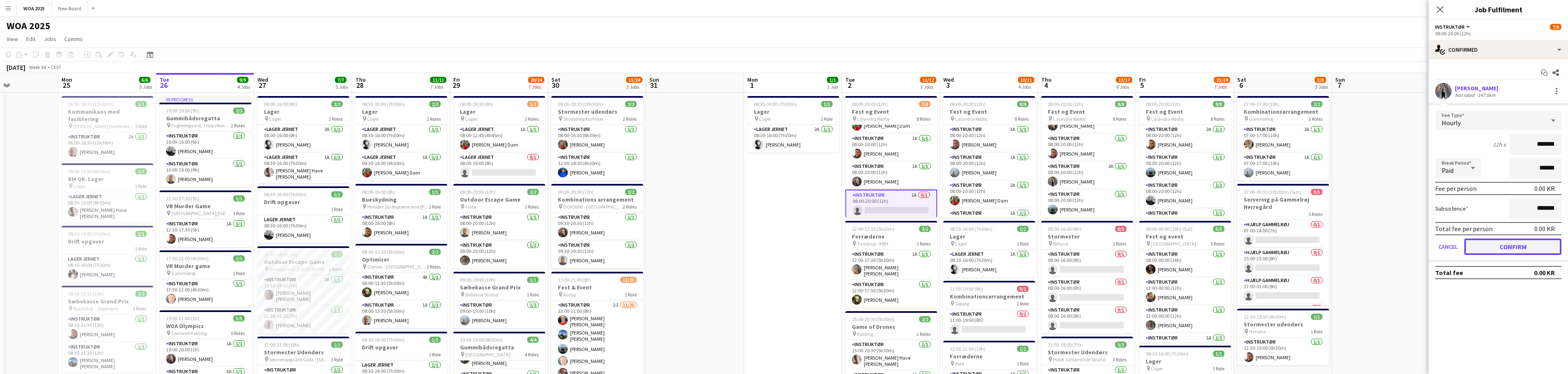
click at [517, 244] on button "Confirm" at bounding box center [1513, 246] width 97 height 16
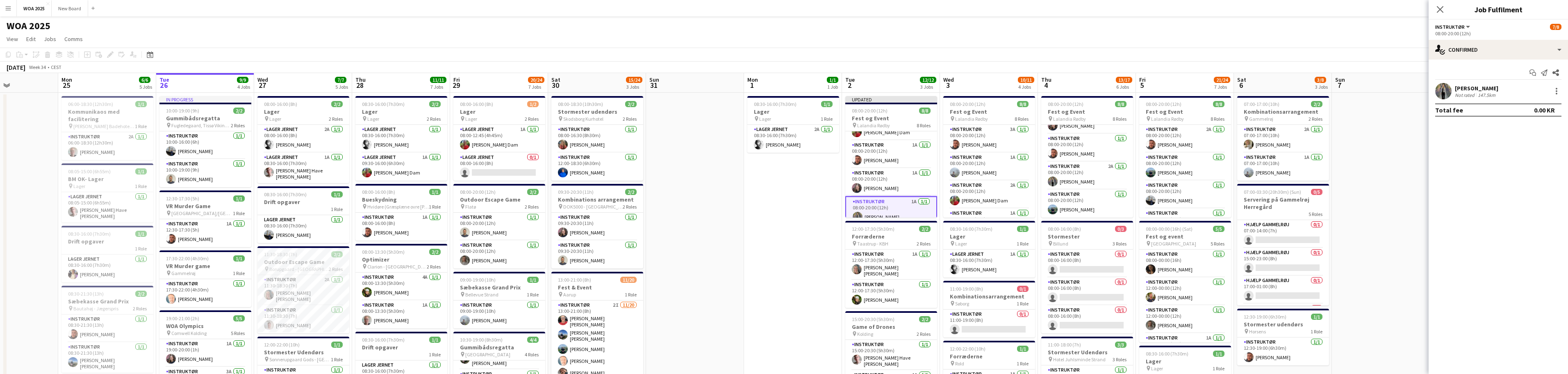
click at [517, 46] on app-page-menu "View Day view expanded Day view collapsed Month view Date picker Jump to today …" at bounding box center [784, 40] width 1568 height 16
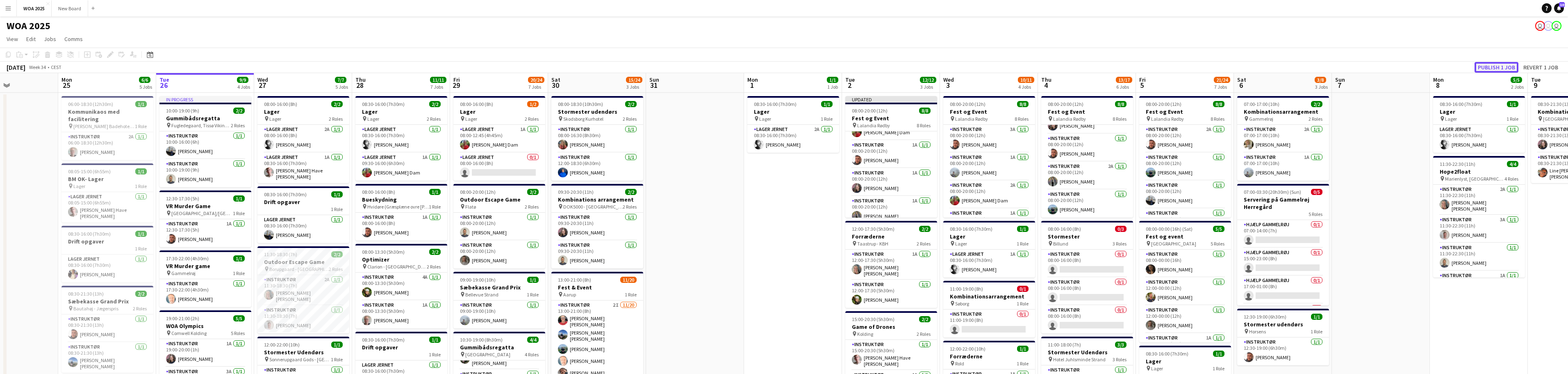
click at [517, 66] on button "Publish 1 job" at bounding box center [1496, 68] width 44 height 11
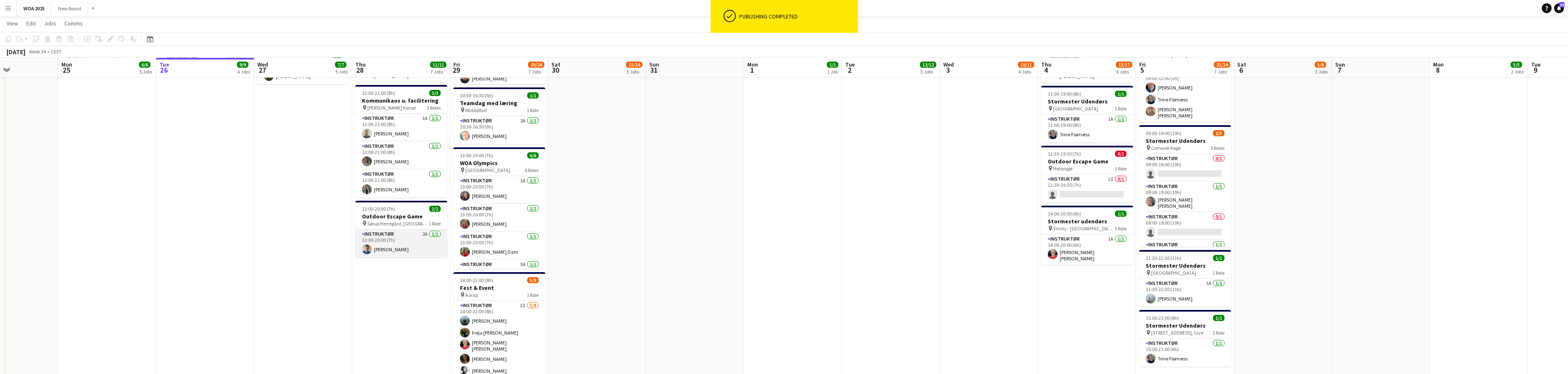
scroll to position [369, 0]
click at [400, 247] on app-card-role "Instruktør 2A 1/1 13:00-20:00 (7h) Nikolaj Vinther Sørensen" at bounding box center [401, 243] width 92 height 28
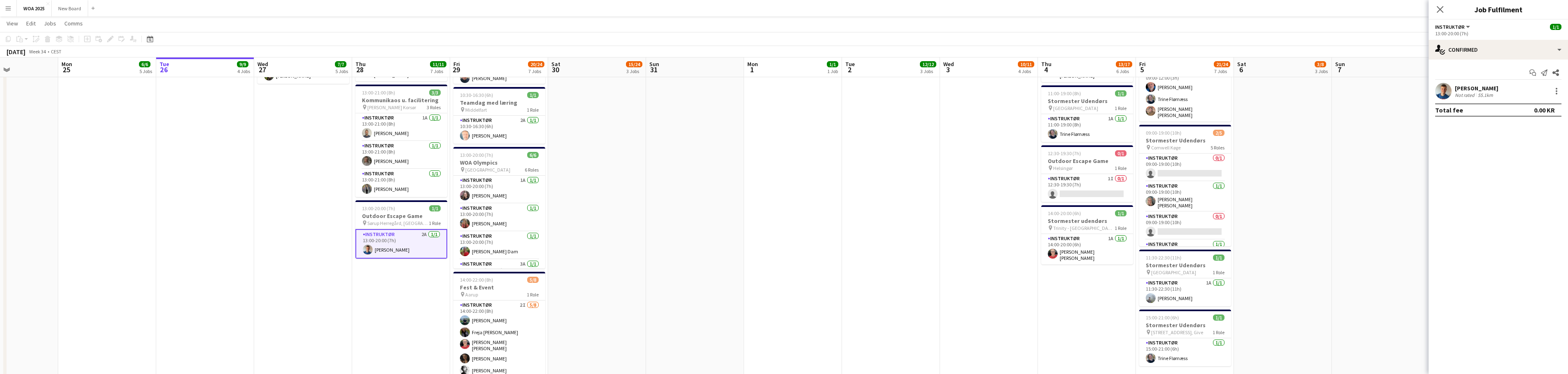
click at [517, 85] on div "[PERSON_NAME]" at bounding box center [1476, 88] width 43 height 7
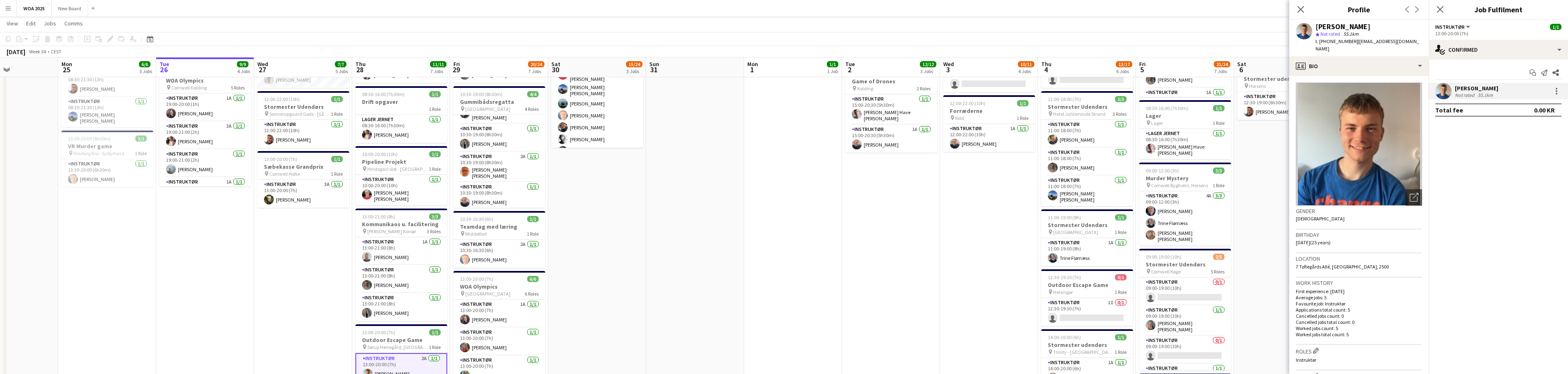
scroll to position [245, 0]
click at [397, 305] on app-card-role "Instruktør 1/1 13:00-21:00 (8h) Isabella Gehlen" at bounding box center [401, 306] width 92 height 28
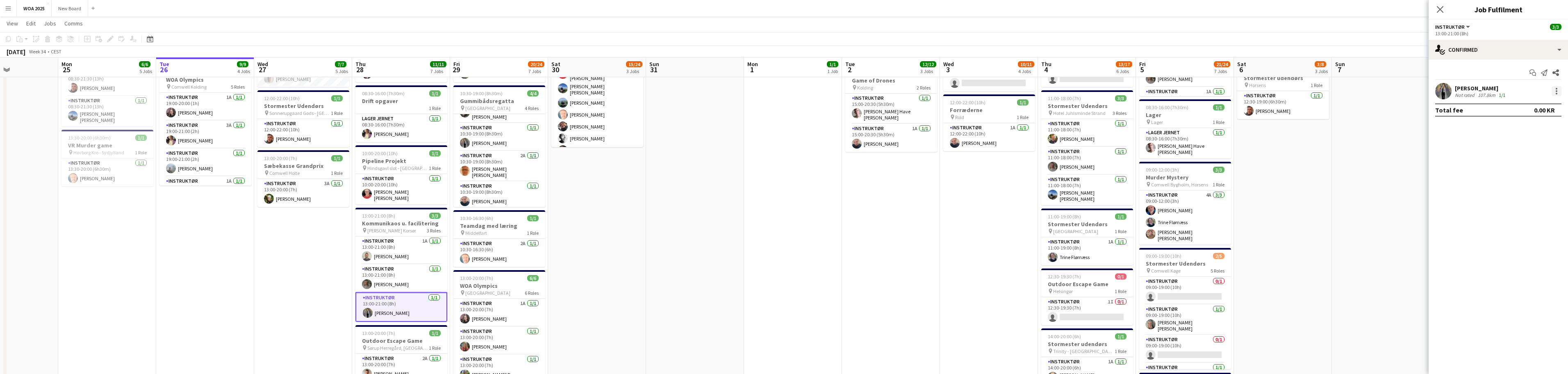
click at [517, 91] on div at bounding box center [1556, 91] width 10 height 10
click at [517, 184] on span "Remove" at bounding box center [1530, 185] width 51 height 7
click at [517, 90] on input at bounding box center [1502, 91] width 95 height 10
type input "*"
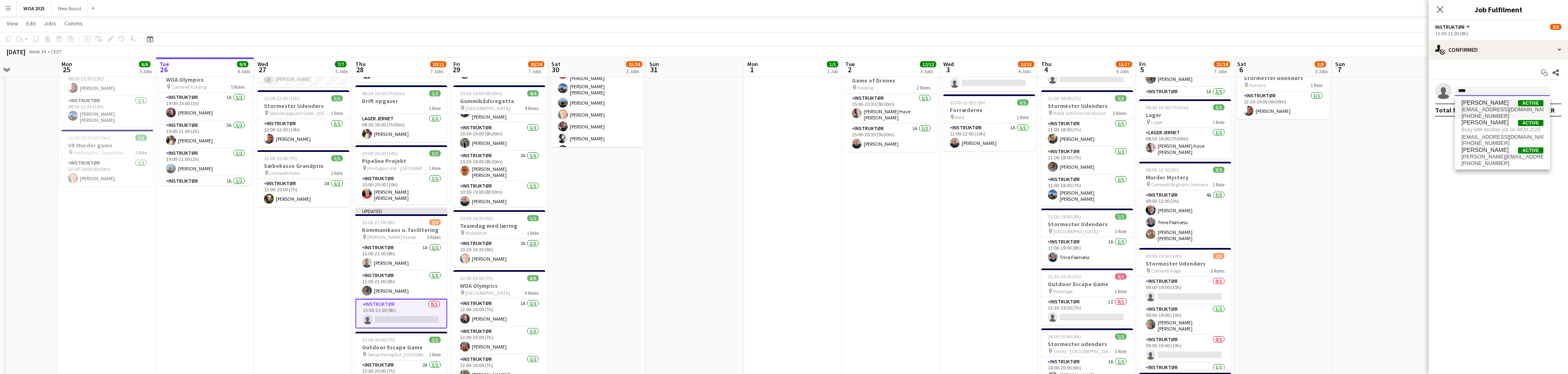
type input "****"
click at [517, 108] on span "carolinesommer05@icloud.com" at bounding box center [1502, 109] width 82 height 7
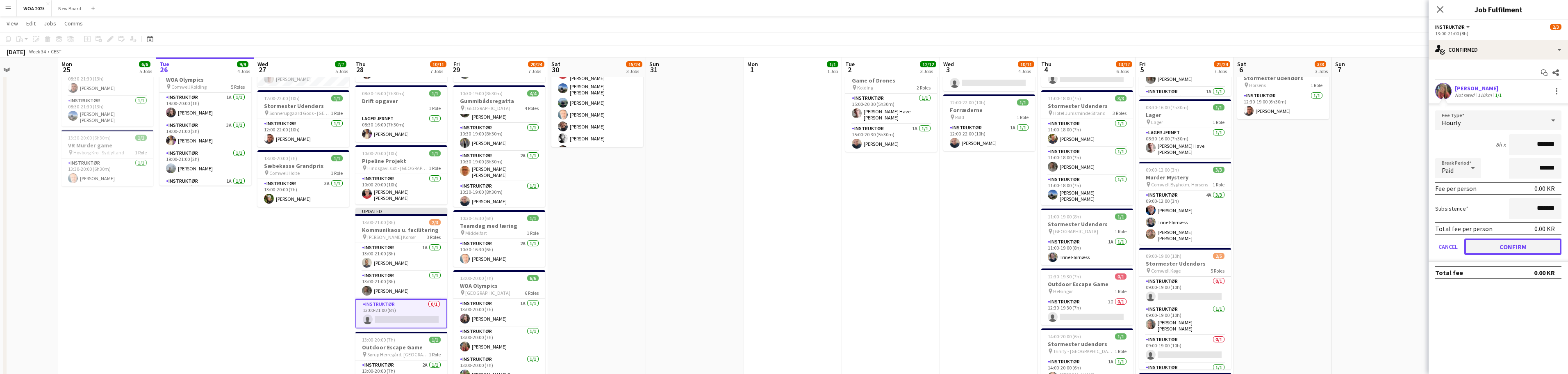
click at [517, 243] on button "Confirm" at bounding box center [1513, 246] width 97 height 16
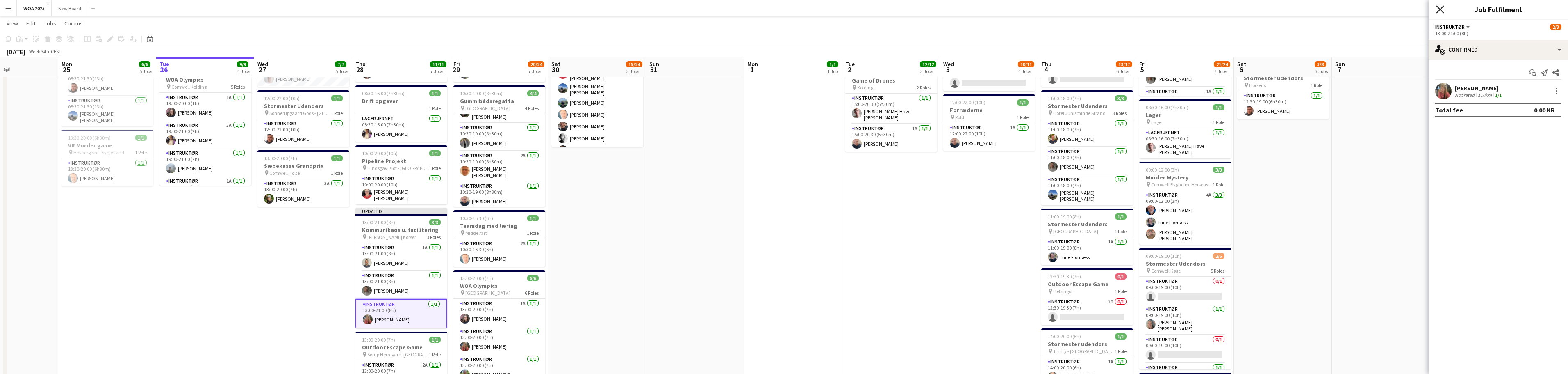
click at [517, 9] on icon "Close pop-in" at bounding box center [1440, 9] width 8 height 8
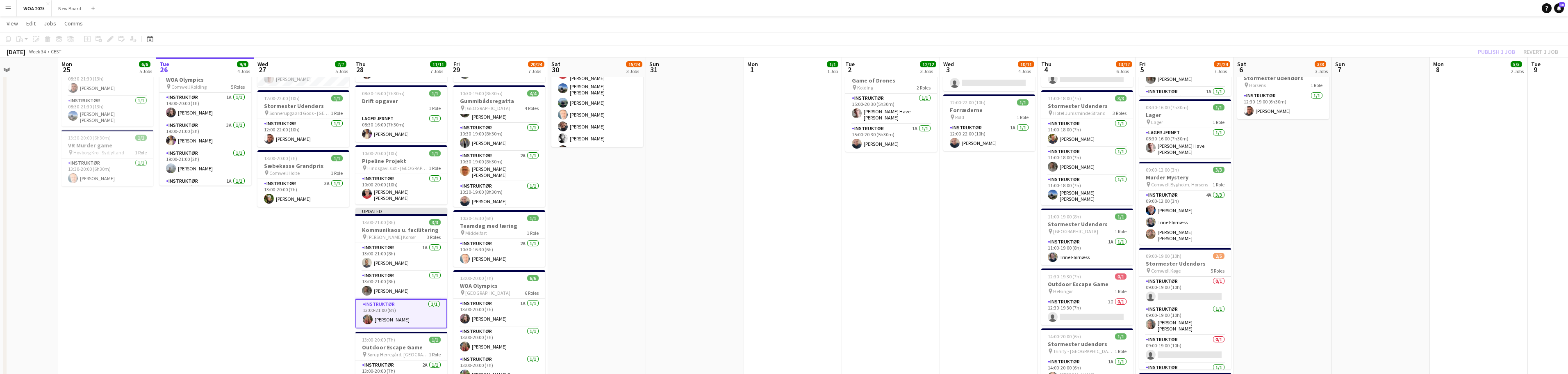
click at [517, 50] on div "Publish 1 job Revert 1 job" at bounding box center [1518, 52] width 100 height 11
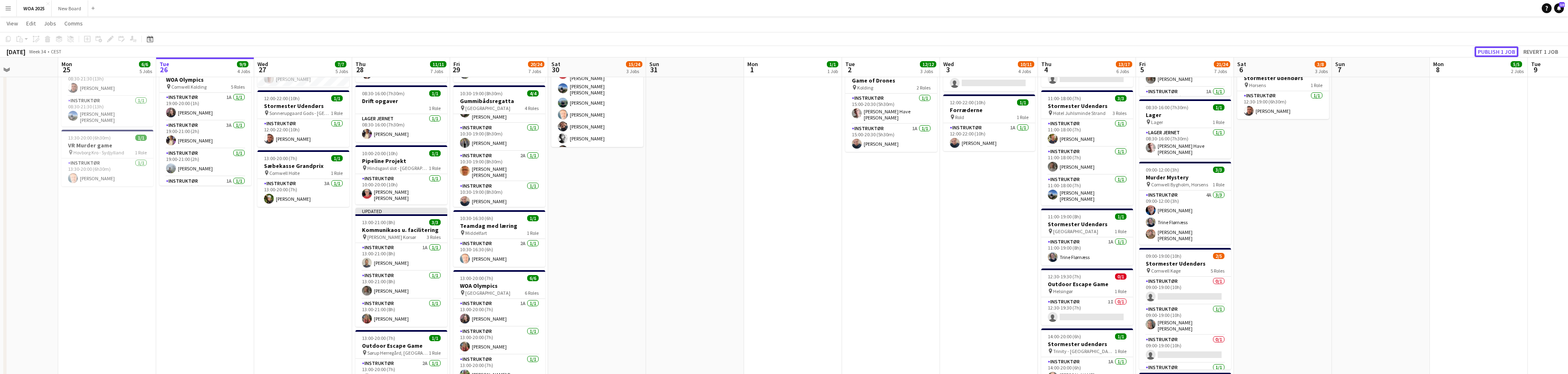
click at [517, 50] on button "Publish 1 job" at bounding box center [1496, 52] width 44 height 11
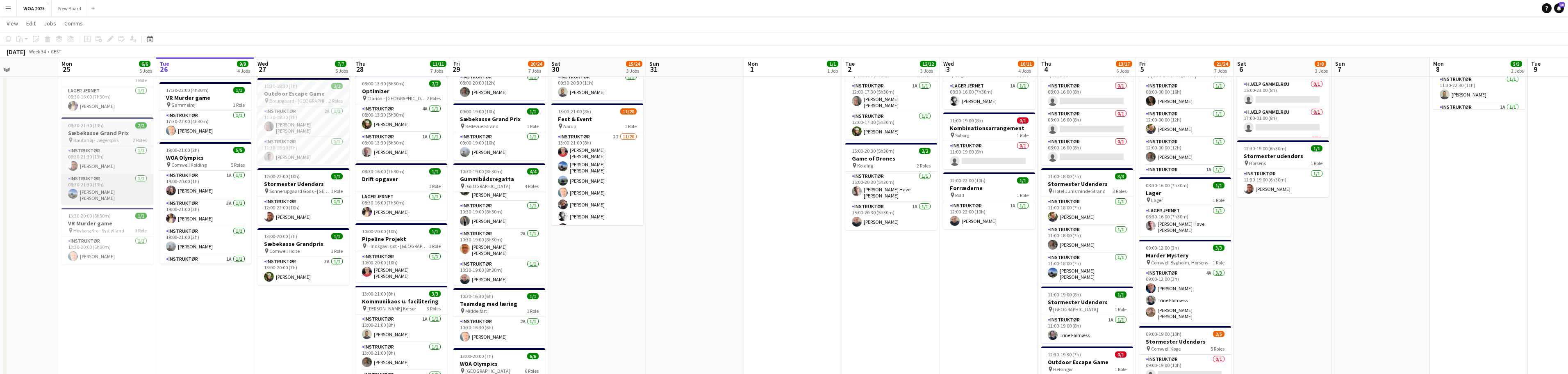
scroll to position [167, 0]
click at [100, 182] on app-card-role "Instruktør 1/1 08:30-21:30 (13h) Josephine Bonefeld andersen" at bounding box center [107, 189] width 92 height 30
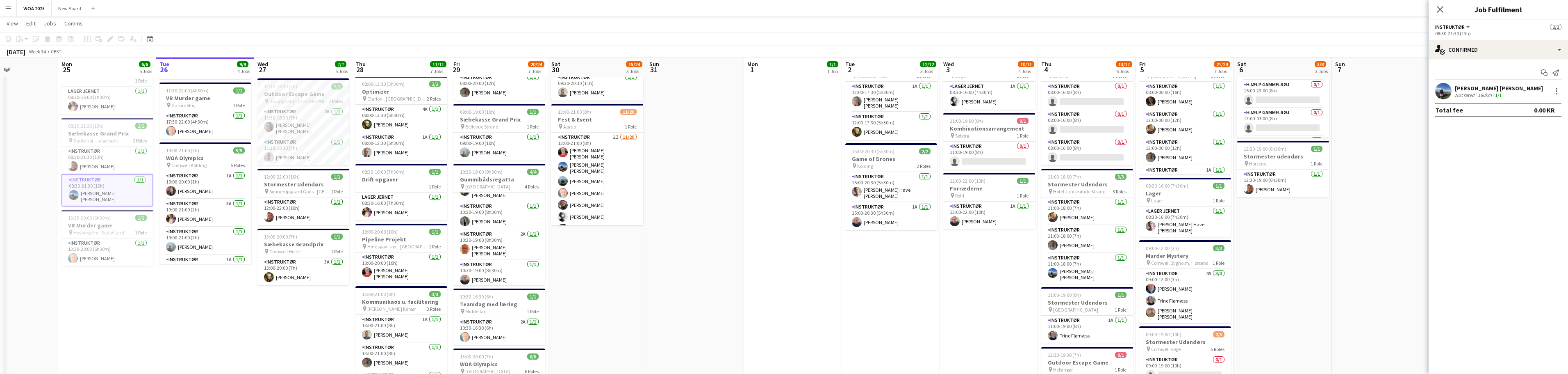
click at [517, 88] on div "[PERSON_NAME] [PERSON_NAME]" at bounding box center [1499, 88] width 88 height 7
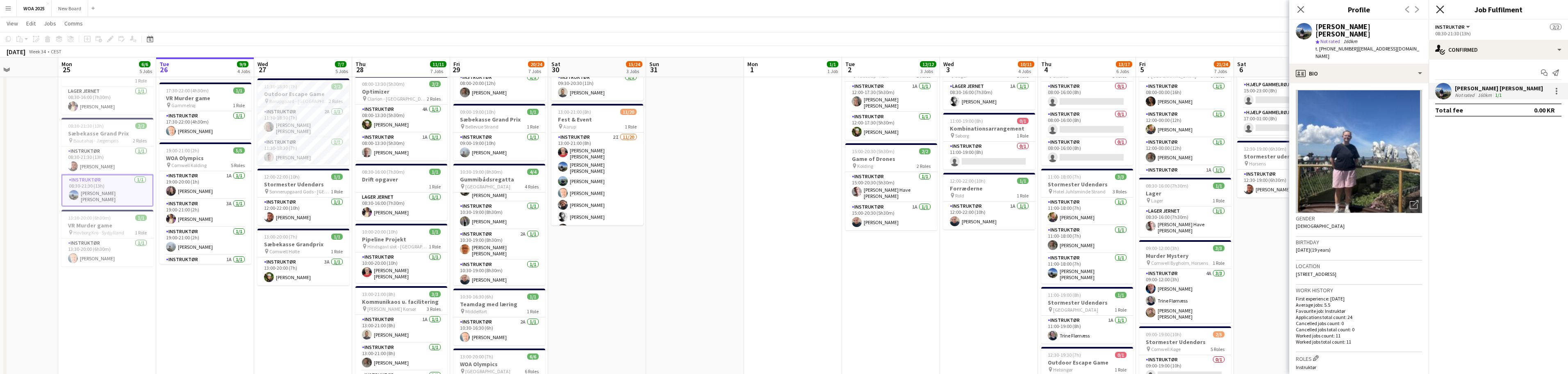
click at [517, 11] on icon "Close pop-in" at bounding box center [1440, 9] width 8 height 8
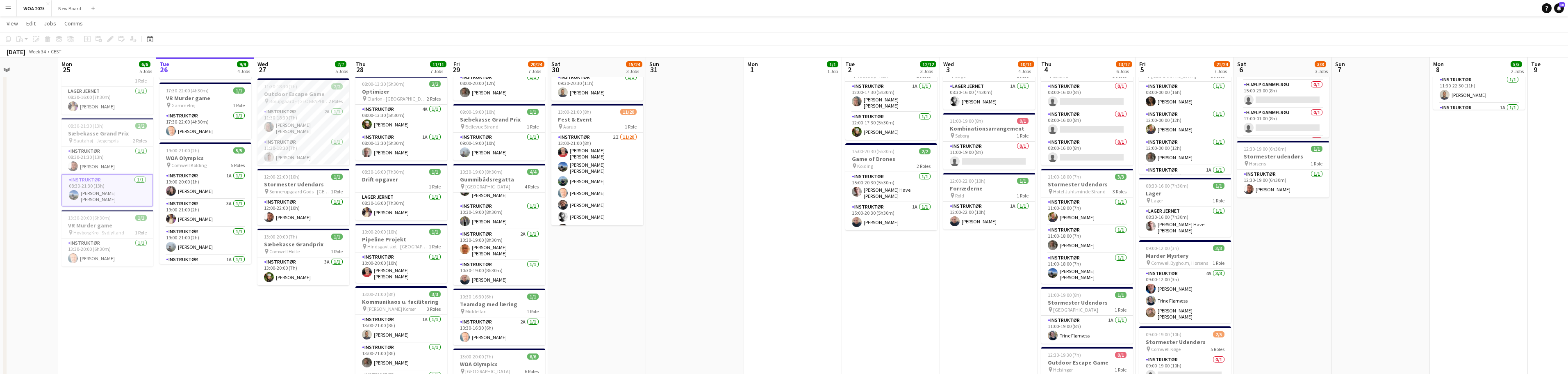
click at [517, 135] on app-date-cell at bounding box center [1381, 269] width 98 height 688
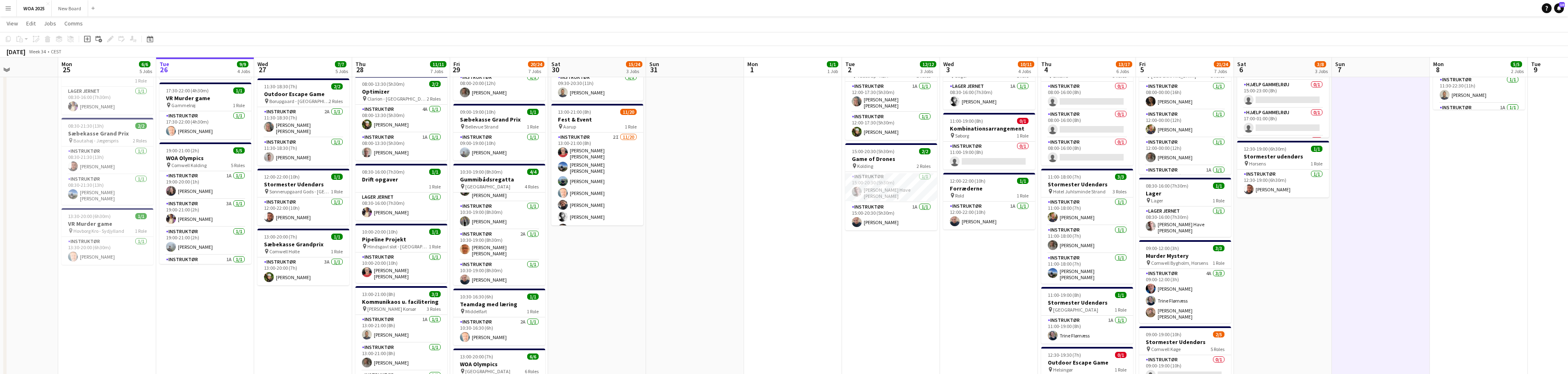
click at [517, 270] on app-date-cell "08:00-20:00 (12h) 8/8 Fest og Event pin Lalandia Rødby 8 Roles Instruktør 3A 1/…" at bounding box center [891, 269] width 98 height 688
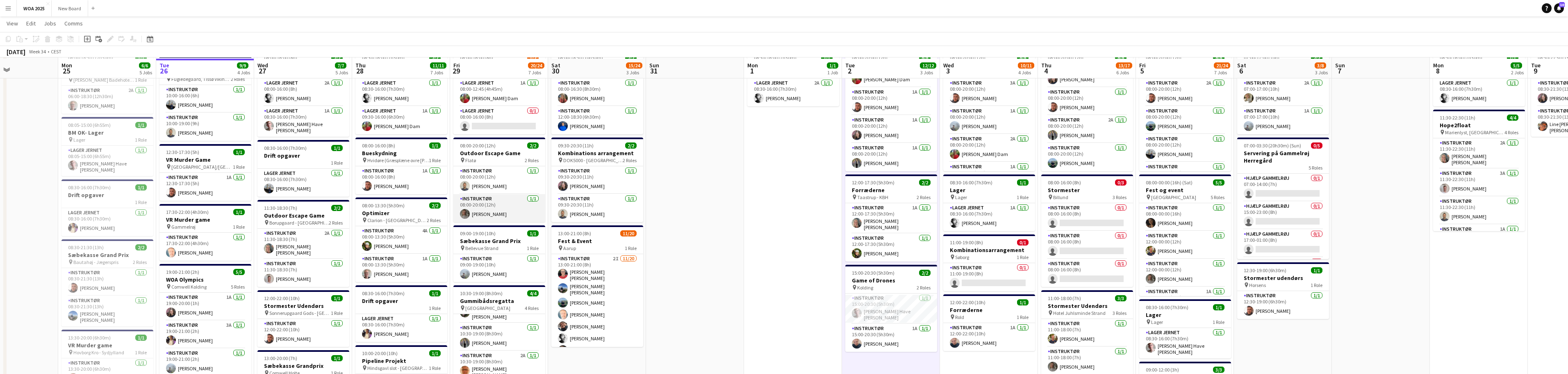
scroll to position [44, 0]
click at [506, 217] on app-card-role "Instruktør 1/1 08:00-20:00 (12h) Caroline Steenholdt Jensen" at bounding box center [499, 210] width 92 height 28
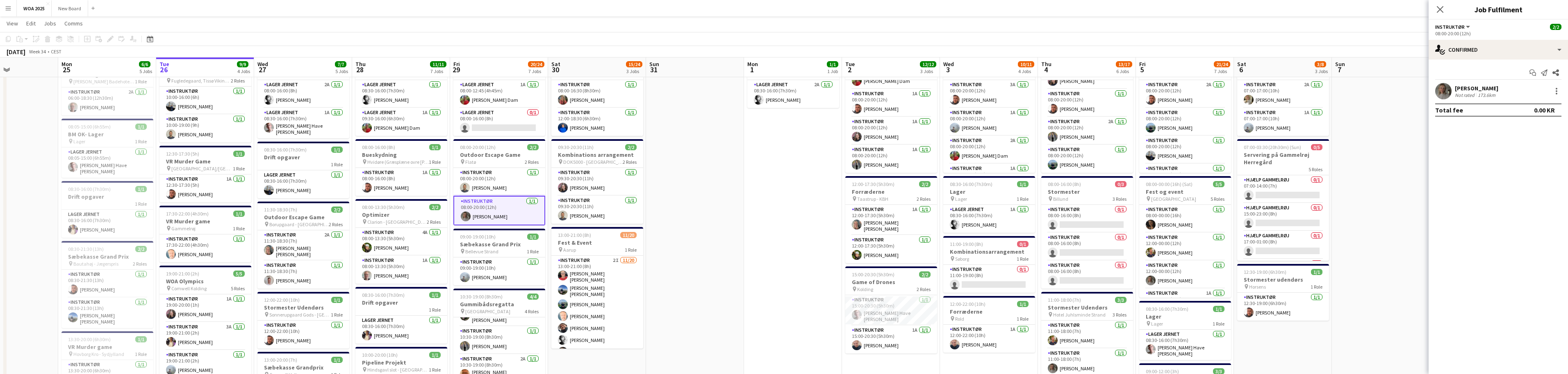
click at [517, 86] on div "[PERSON_NAME]" at bounding box center [1476, 88] width 43 height 7
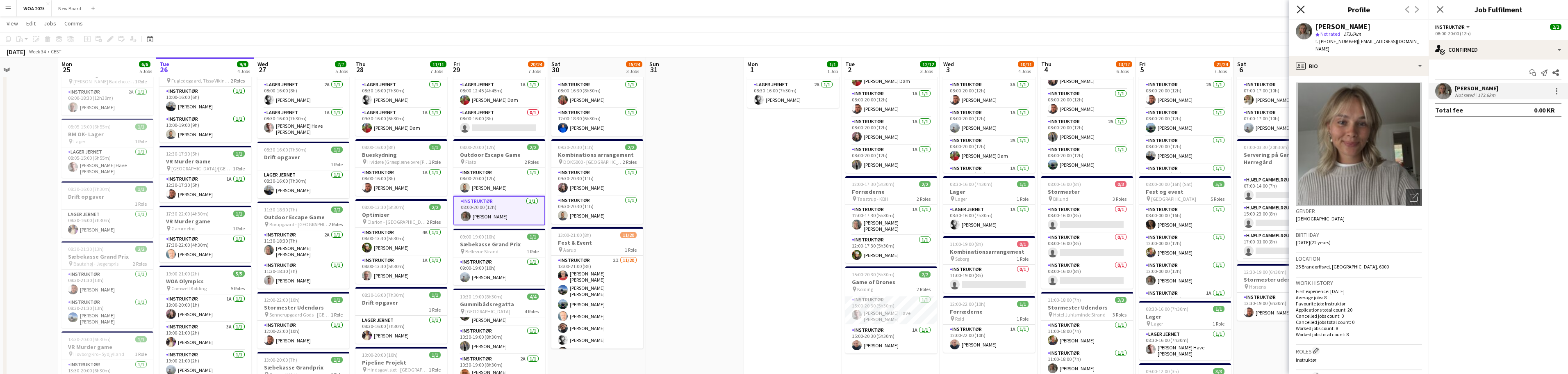
click at [517, 9] on icon "Close pop-in" at bounding box center [1300, 9] width 8 height 8
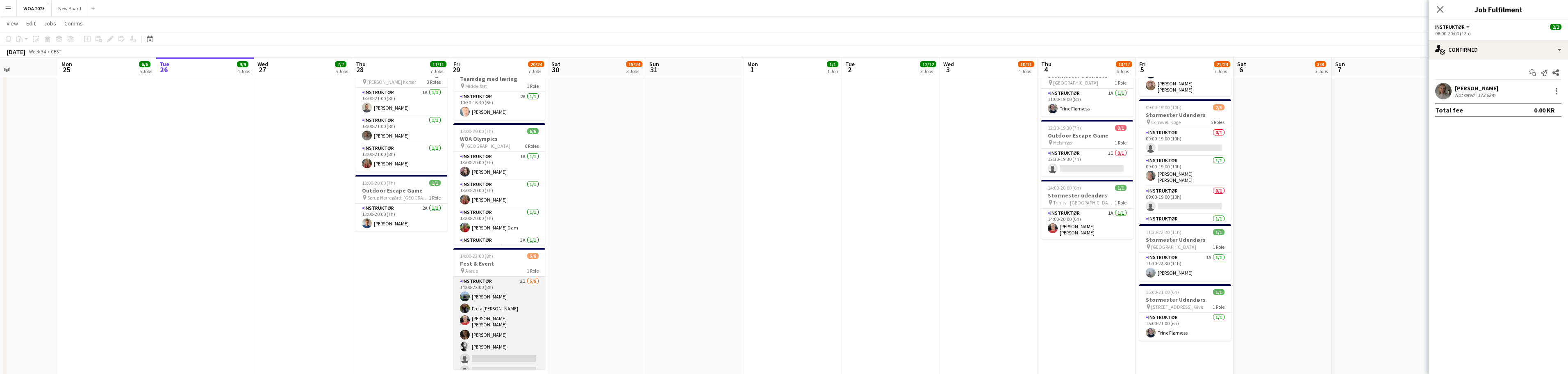
click at [492, 312] on app-card-role "Instruktør 2I 5/8 14:00-22:00 (8h) Phillip Fyhn Freja Schnell Kitt Schou Morgen…" at bounding box center [499, 333] width 92 height 114
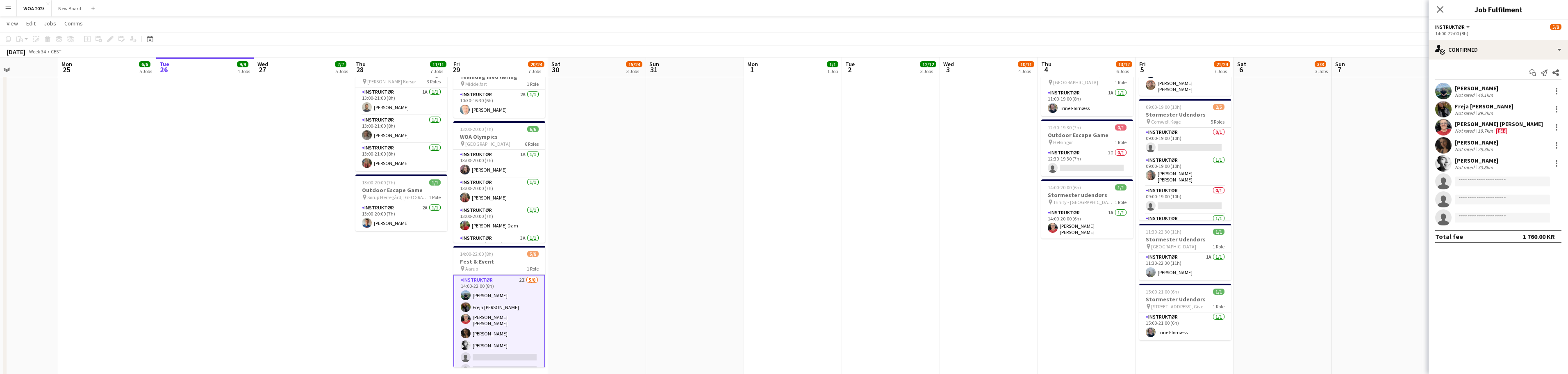
click at [517, 105] on div "Freja [PERSON_NAME]" at bounding box center [1484, 106] width 58 height 7
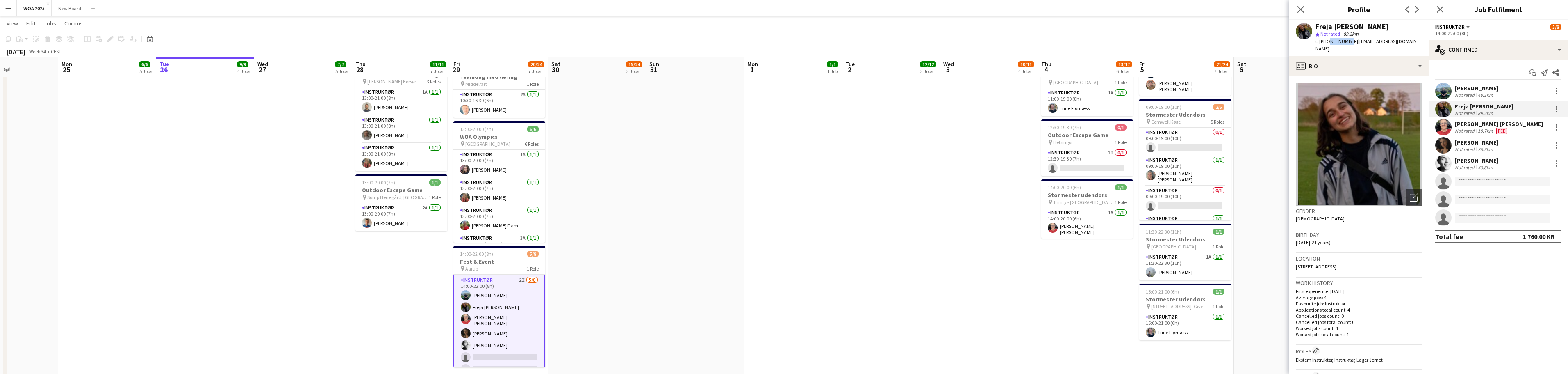
drag, startPoint x: 1346, startPoint y: 41, endPoint x: 1326, endPoint y: 41, distance: 20.0
click at [517, 41] on span "t. +4527414573" at bounding box center [1337, 41] width 43 height 6
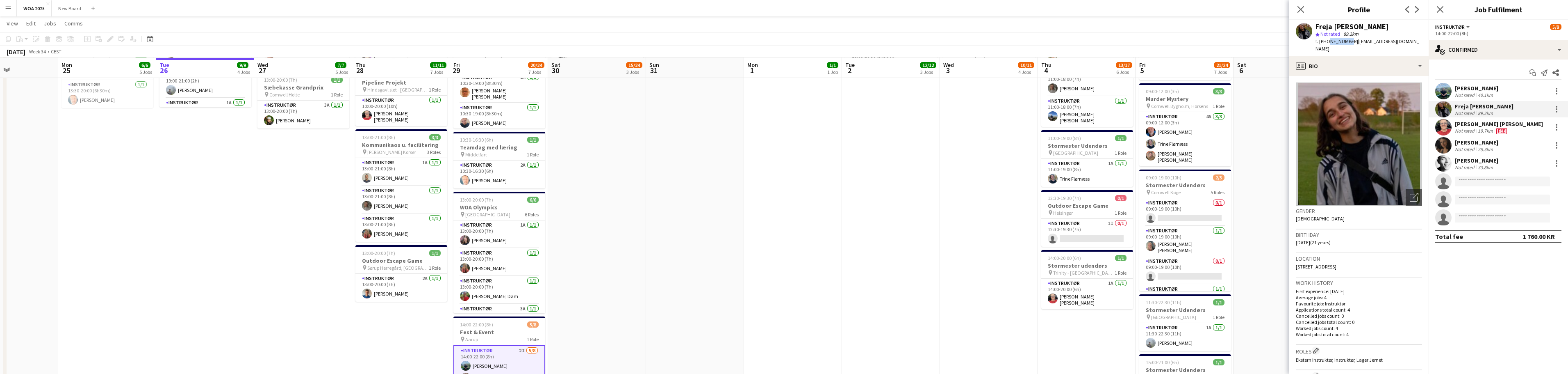
scroll to position [325, 0]
